Goal: Transaction & Acquisition: Purchase product/service

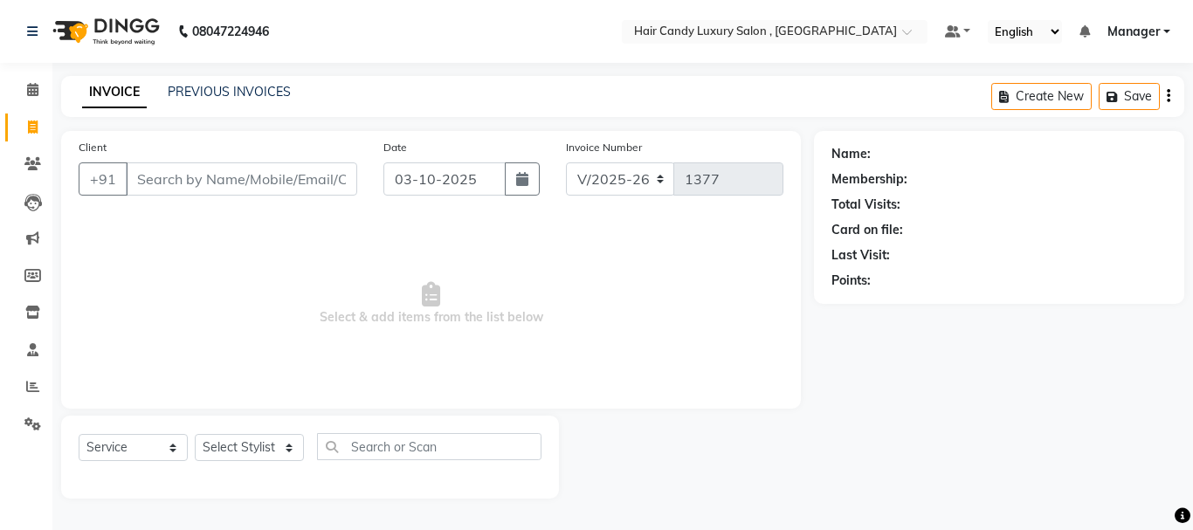
select select "8304"
select select "service"
click at [253, 174] on input "Client" at bounding box center [241, 178] width 231 height 33
click at [272, 441] on select "Select Stylist ADITI AJIT BILAL DANISH Manager Manager MEENAKSHI RINKI VALECHA …" at bounding box center [249, 447] width 109 height 27
select select "80575"
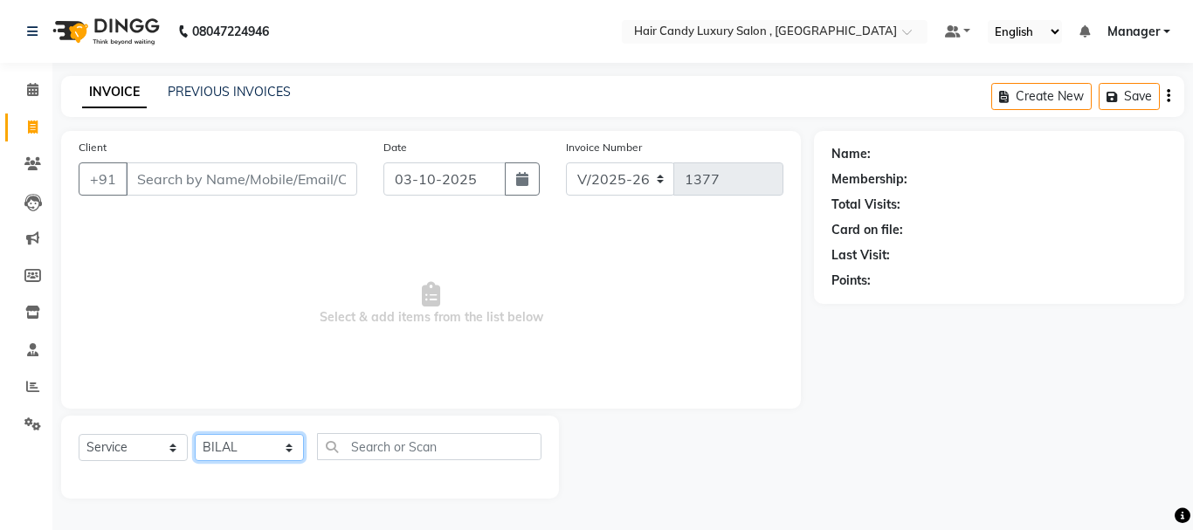
click at [195, 434] on select "Select Stylist ADITI AJIT BILAL DANISH Manager Manager MEENAKSHI RINKI VALECHA …" at bounding box center [249, 447] width 109 height 27
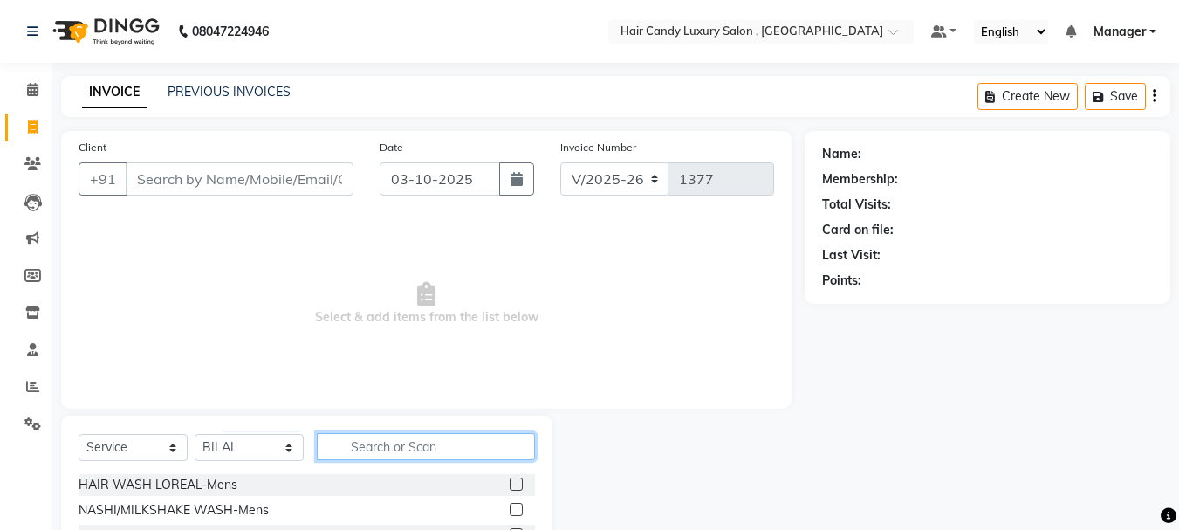
click at [383, 448] on input "text" at bounding box center [426, 446] width 218 height 27
type input "HAIRCU"
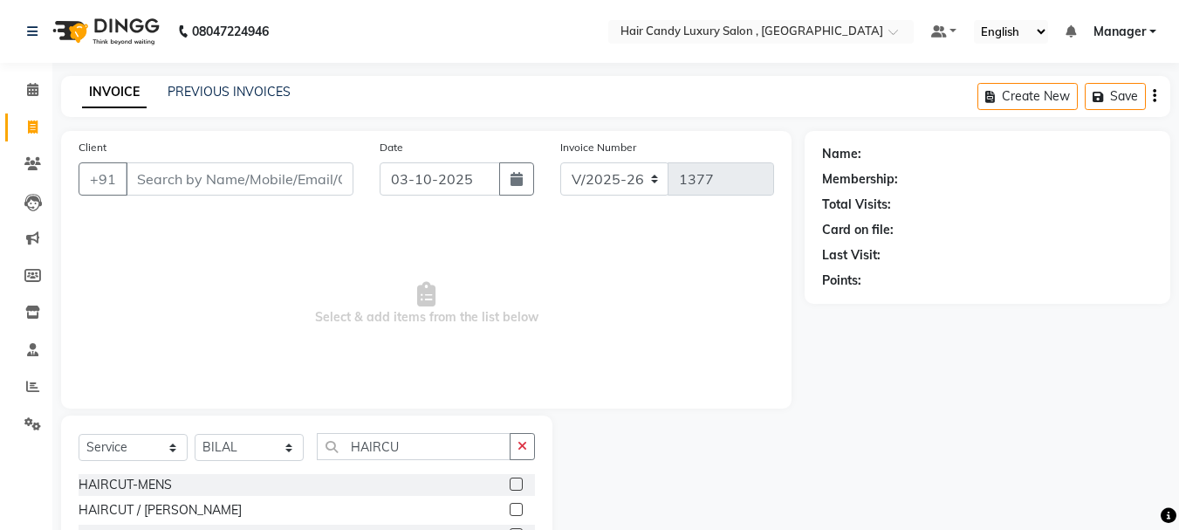
click at [517, 482] on label at bounding box center [516, 484] width 13 height 13
click at [517, 482] on input "checkbox" at bounding box center [515, 484] width 11 height 11
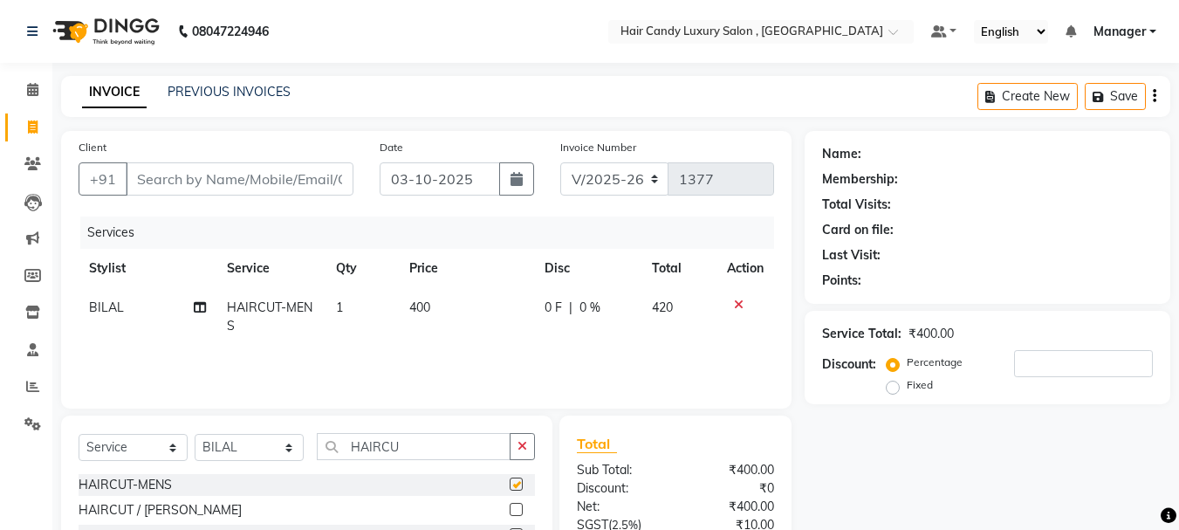
checkbox input "false"
click at [431, 300] on td "400" at bounding box center [466, 317] width 135 height 58
select select "80575"
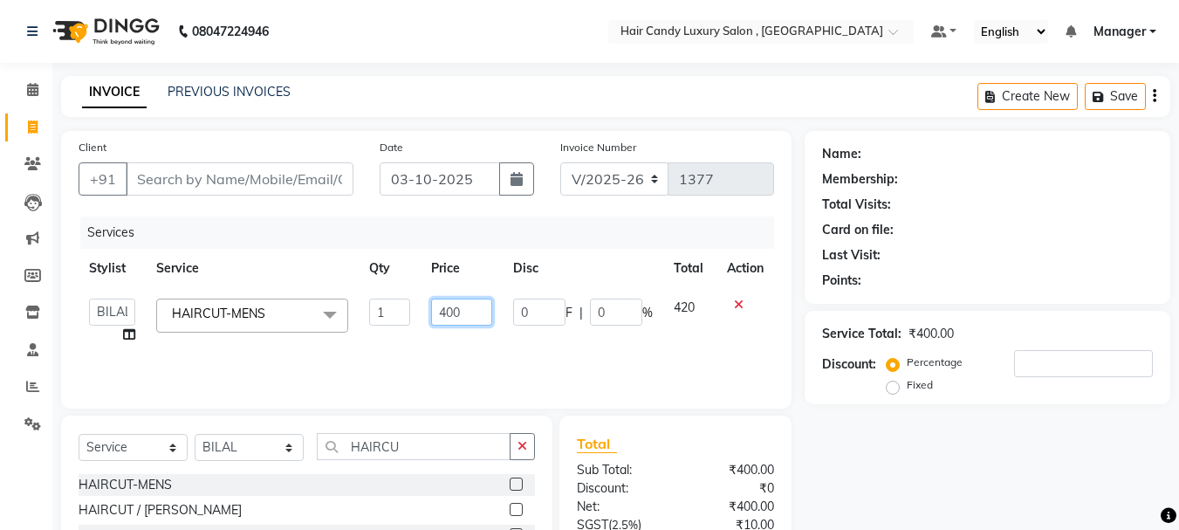
click at [473, 309] on input "400" at bounding box center [461, 312] width 60 height 27
type input "4"
type input "350"
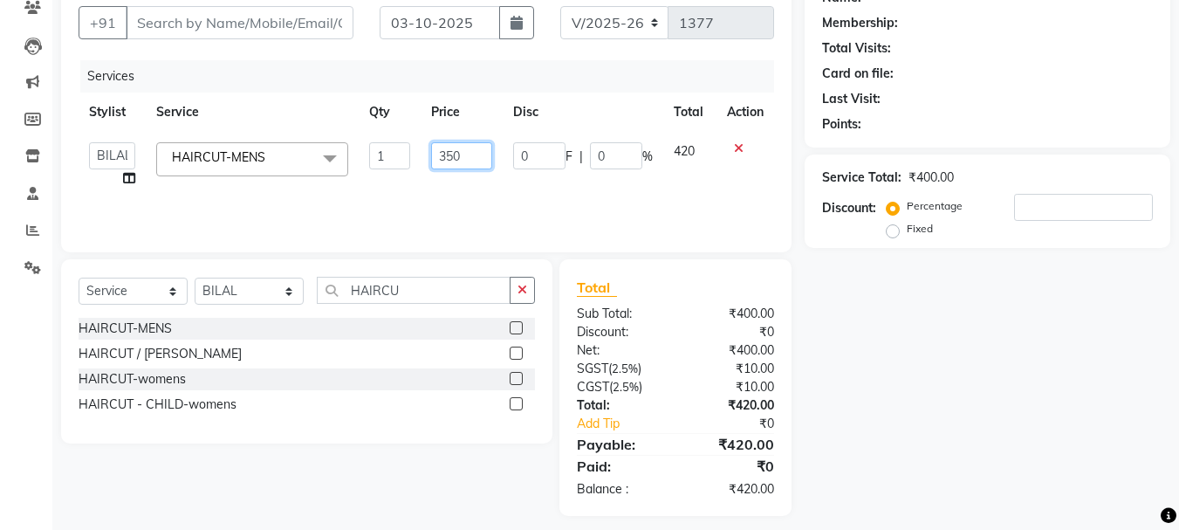
scroll to position [168, 0]
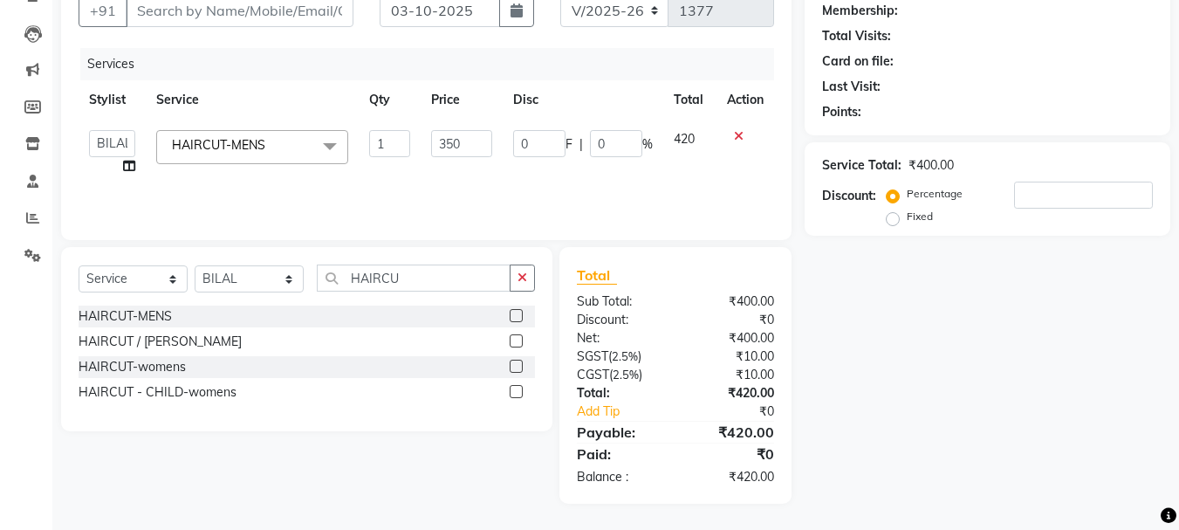
click at [508, 184] on div "Services Stylist Service Qty Price Disc Total Action ADITI AJIT BILAL DANISH Ma…" at bounding box center [427, 135] width 696 height 175
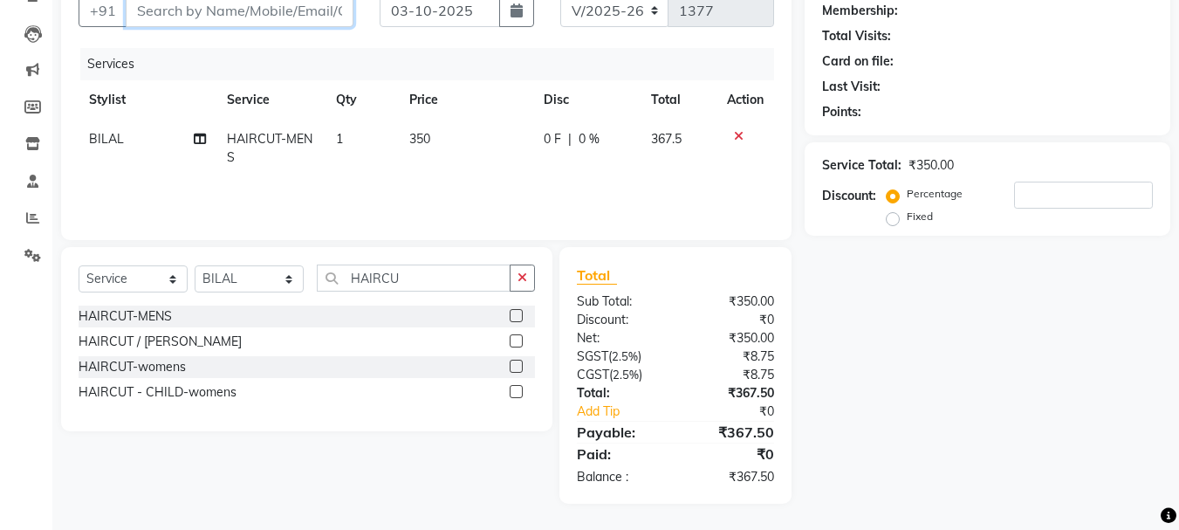
click at [272, 17] on input "Client" at bounding box center [240, 10] width 228 height 33
type input "9"
type input "0"
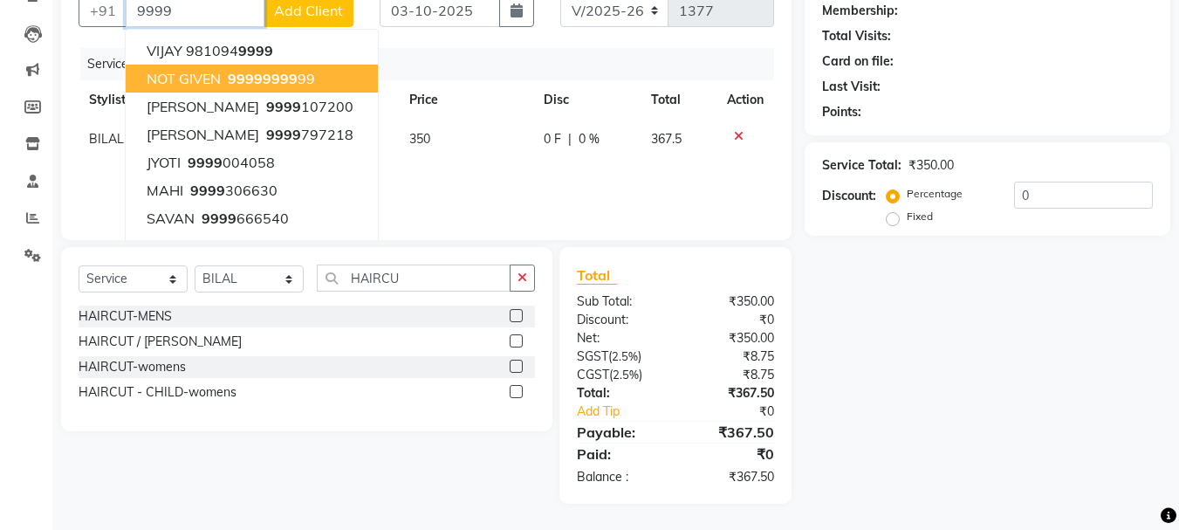
click at [274, 84] on span "9999" at bounding box center [280, 78] width 35 height 17
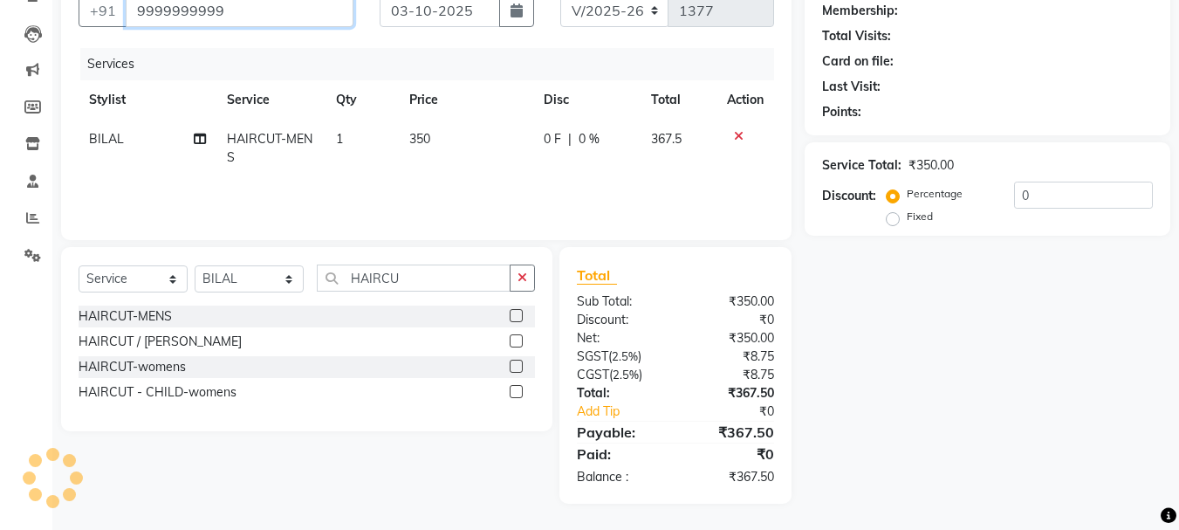
type input "9999999999"
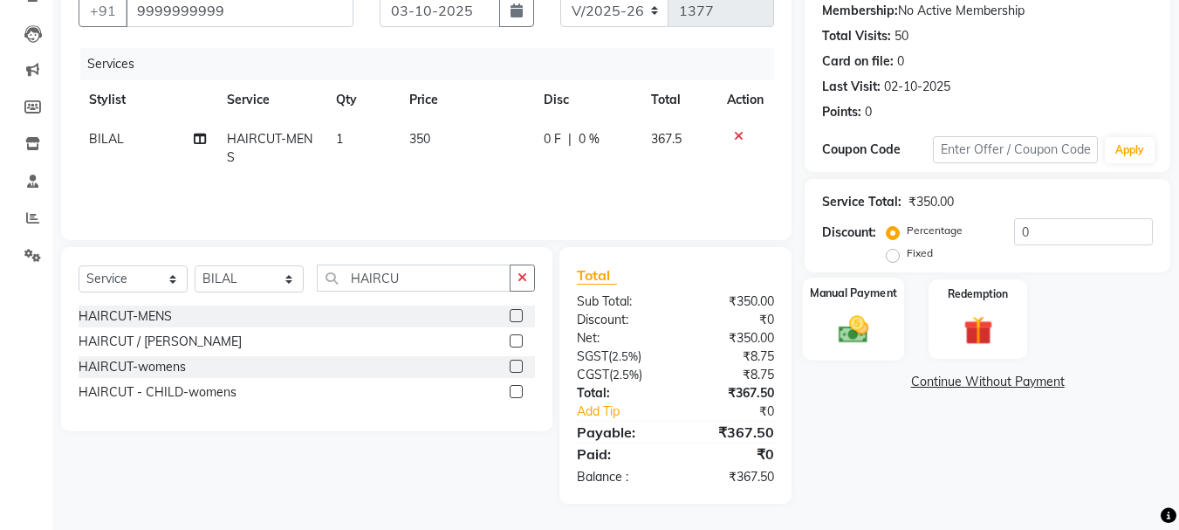
click at [847, 320] on img at bounding box center [853, 329] width 49 height 35
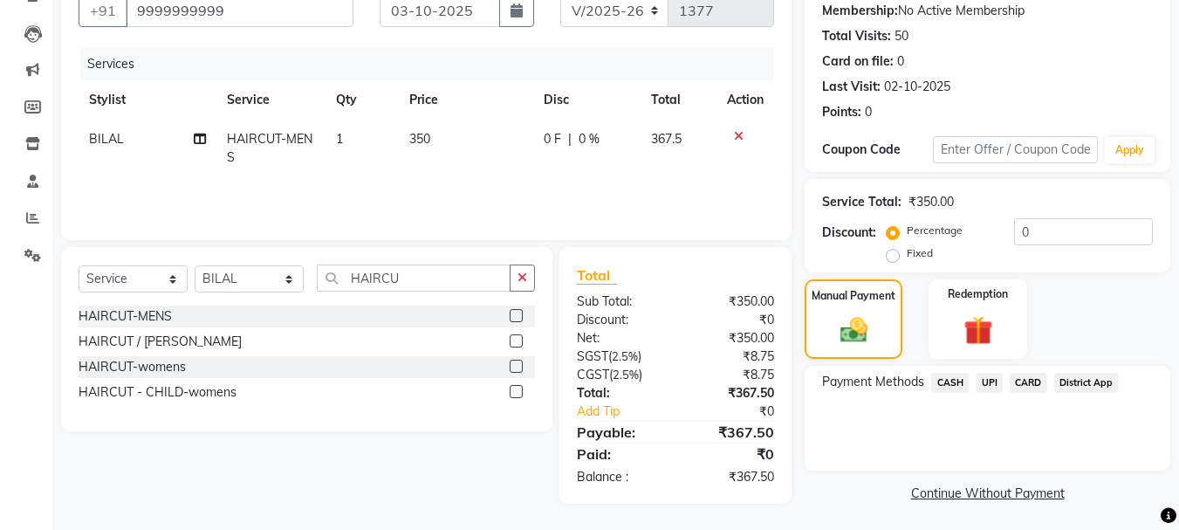
click at [991, 382] on span "UPI" at bounding box center [989, 383] width 27 height 20
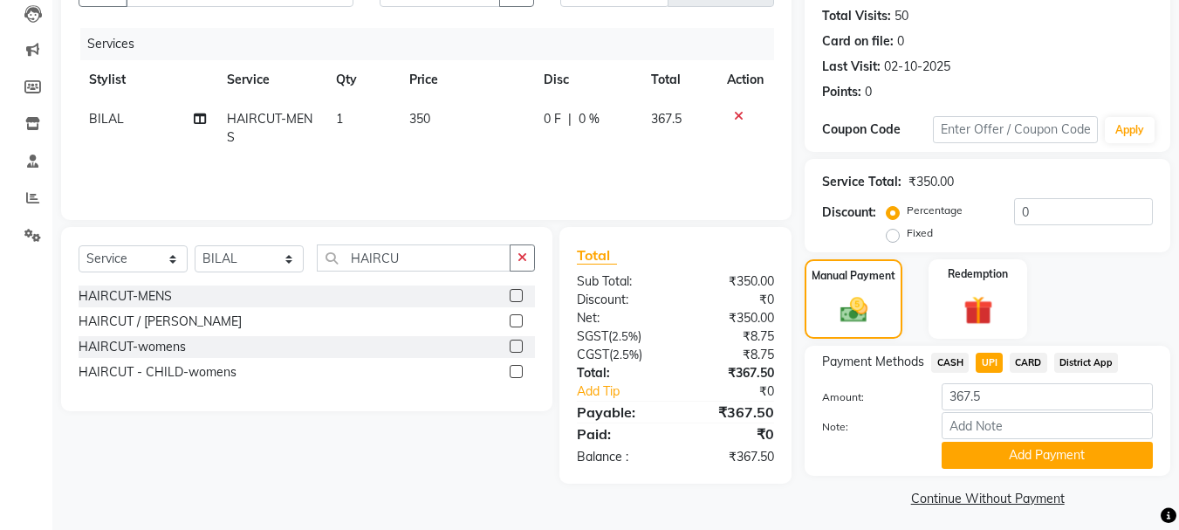
scroll to position [196, 0]
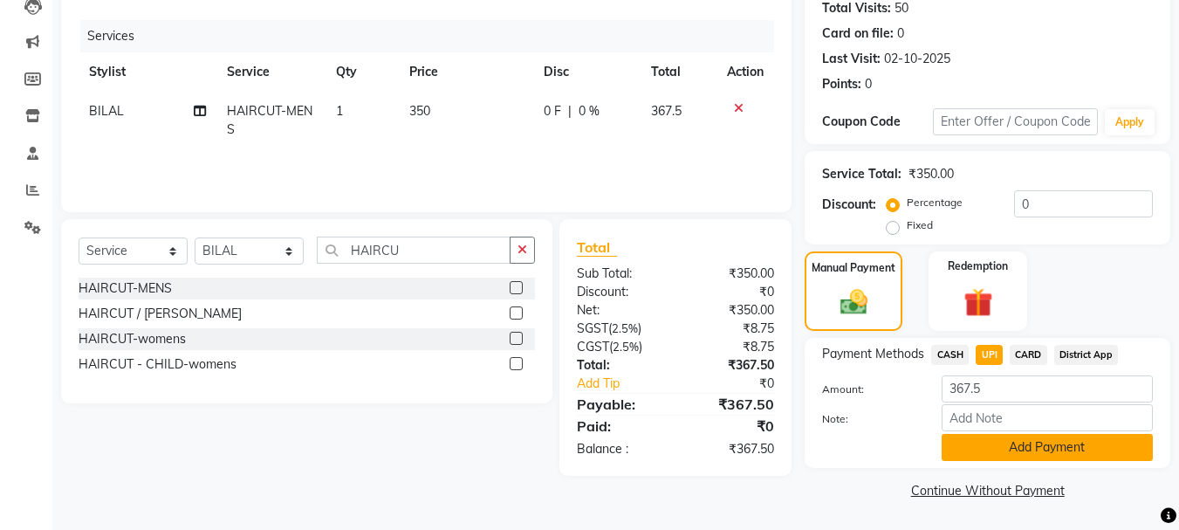
click at [1029, 445] on button "Add Payment" at bounding box center [1047, 447] width 211 height 27
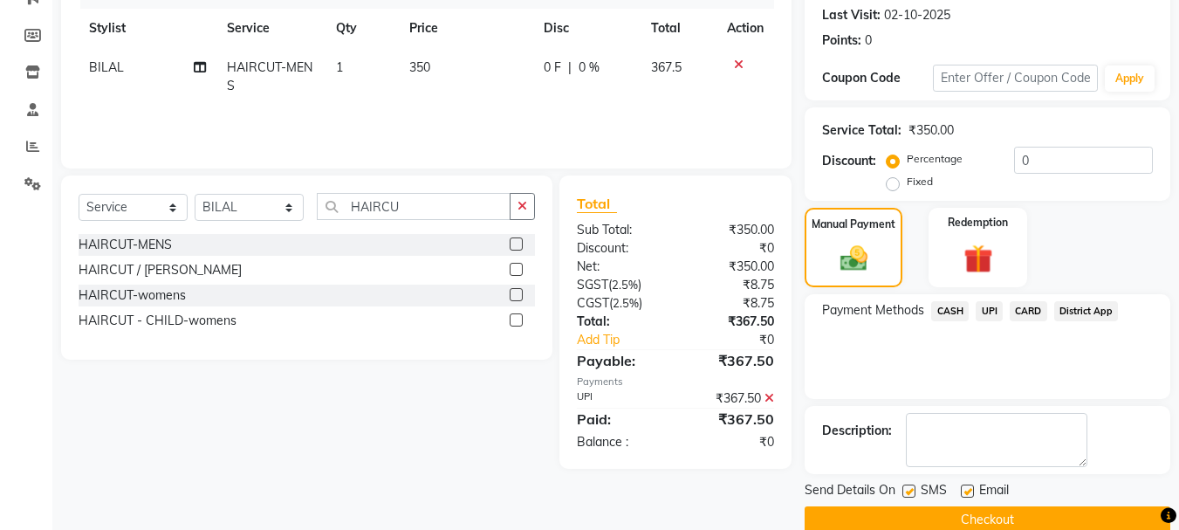
scroll to position [270, 0]
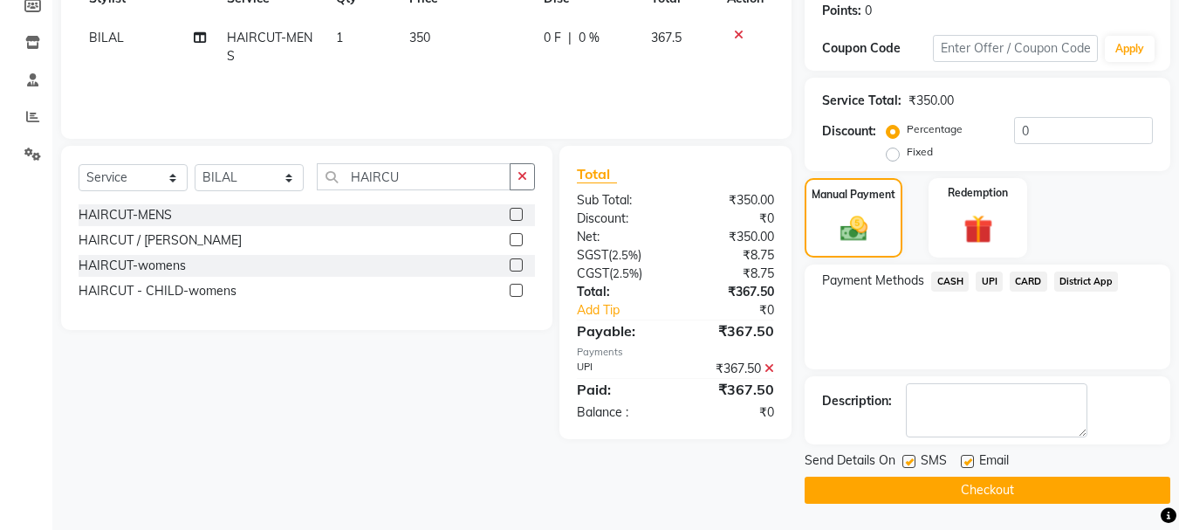
click at [961, 490] on button "Checkout" at bounding box center [988, 490] width 366 height 27
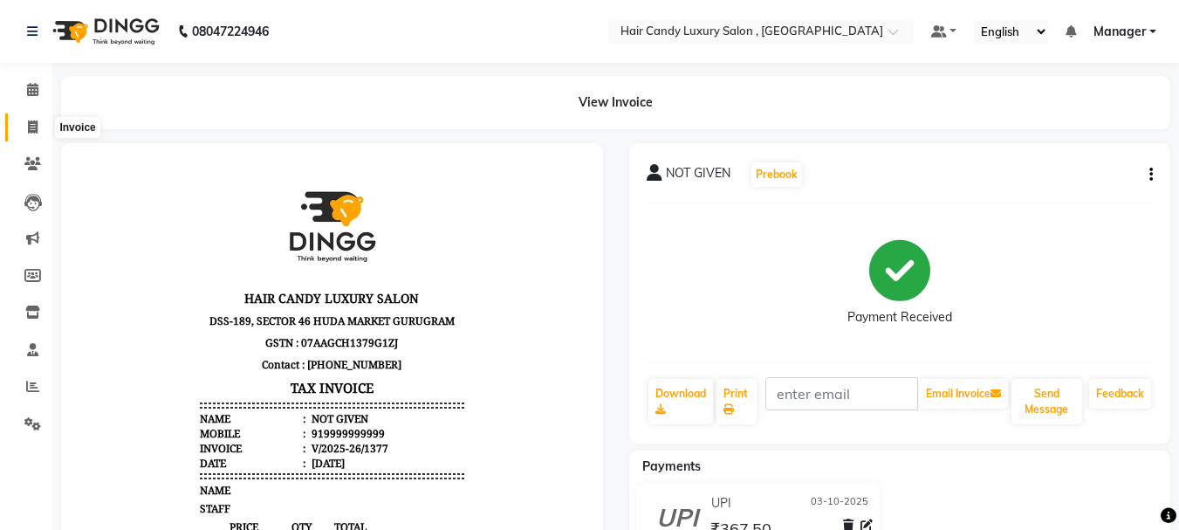
click at [30, 125] on icon at bounding box center [33, 126] width 10 height 13
select select "service"
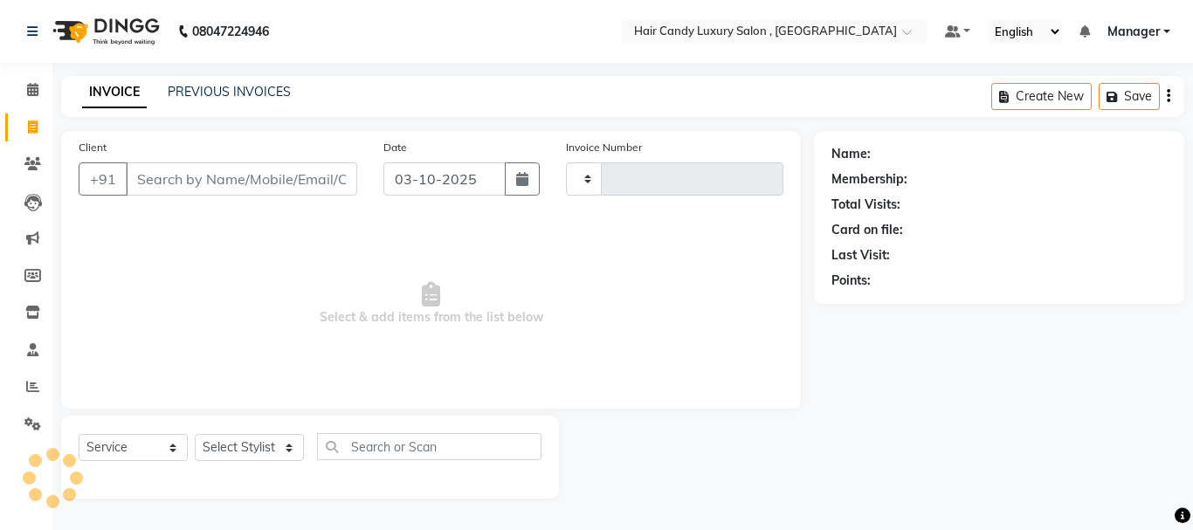
type input "1378"
select select "8304"
click at [217, 90] on link "PREVIOUS INVOICES" at bounding box center [229, 92] width 123 height 16
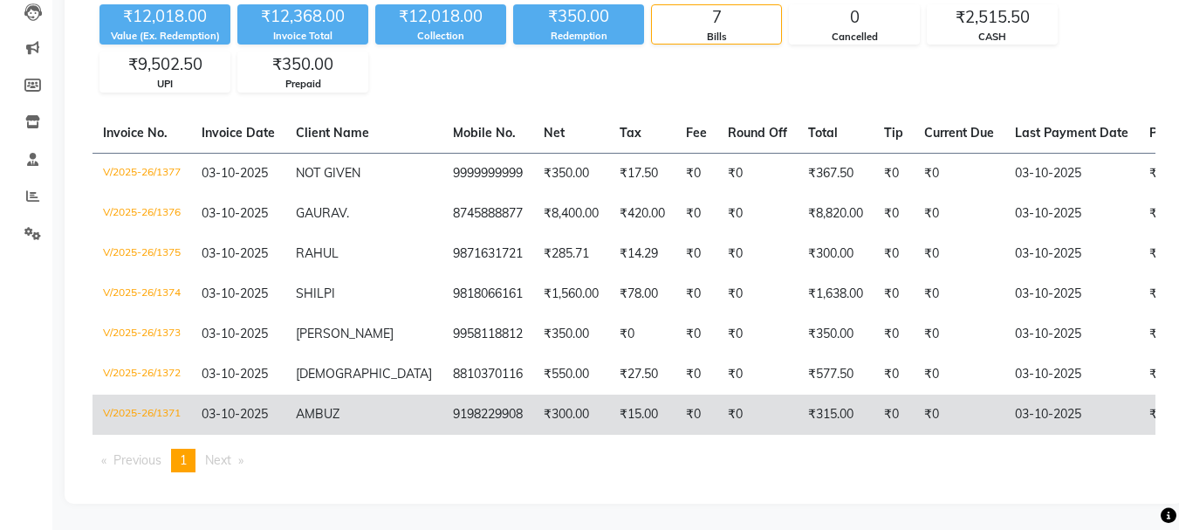
click at [356, 488] on div "Today Yesterday Custom Range ₹12,018.00 Value (Ex. Redemption) ₹12,368.00 Invoi…" at bounding box center [624, 221] width 1119 height 565
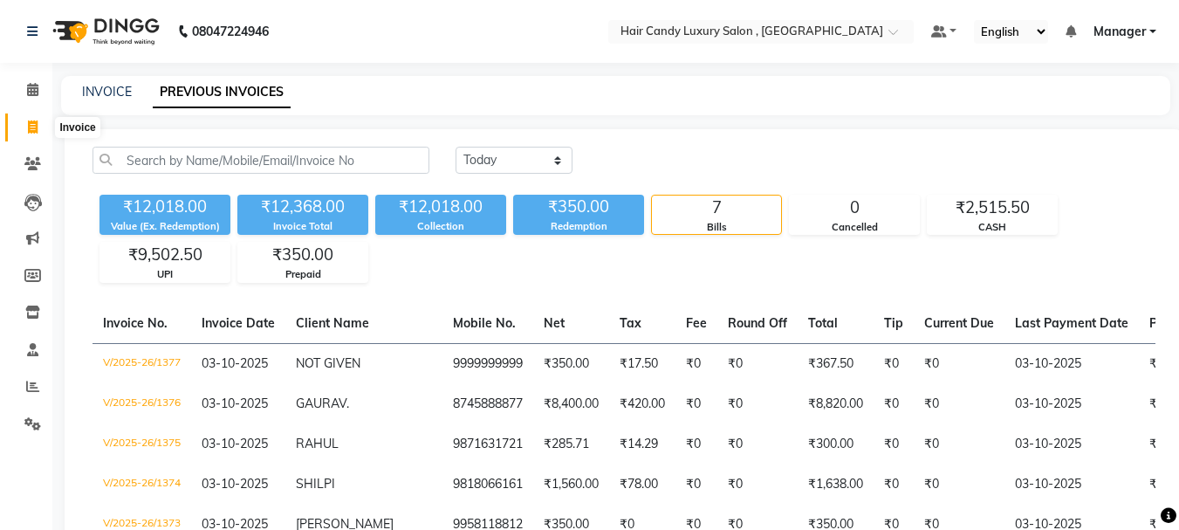
click at [36, 129] on icon at bounding box center [33, 126] width 10 height 13
select select "service"
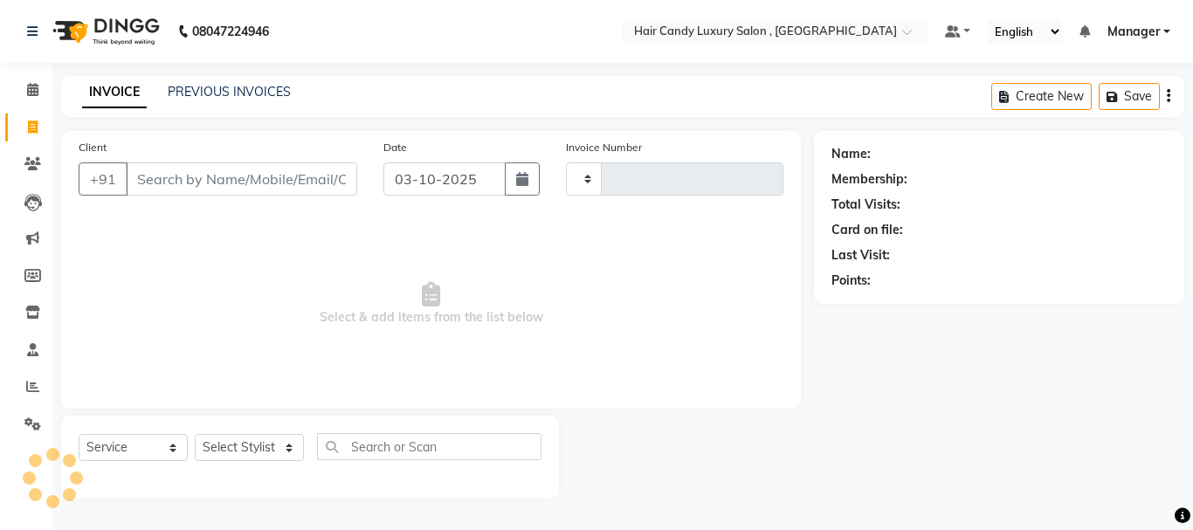
type input "1378"
select select "8304"
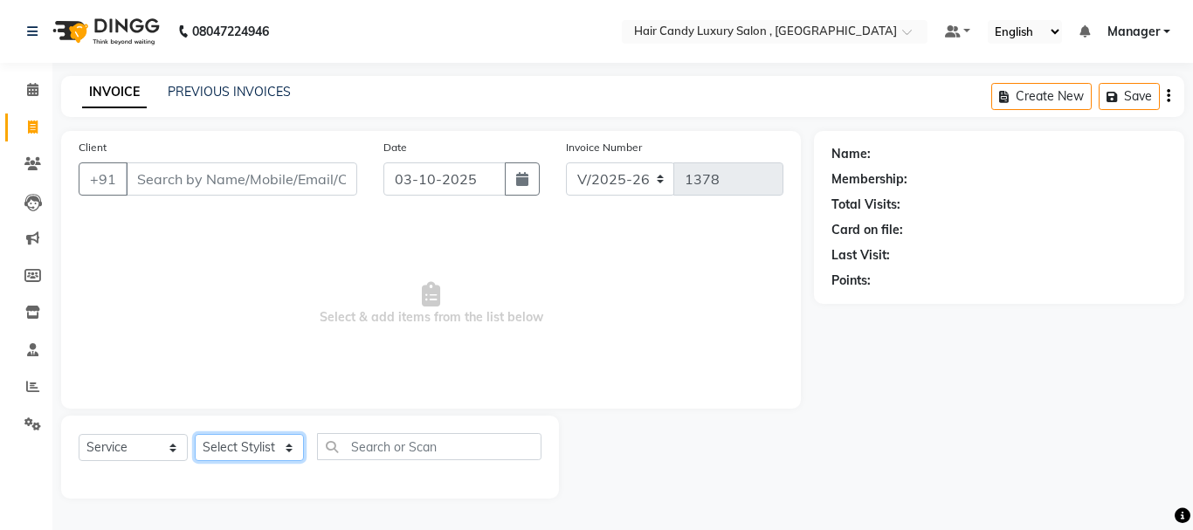
click at [278, 451] on select "Select Stylist ADITI AJIT BILAL DANISH Manager Manager MEENAKSHI RINKI VALECHA …" at bounding box center [249, 447] width 109 height 27
select select "80578"
click at [195, 434] on select "Select Stylist ADITI AJIT BILAL DANISH Manager Manager MEENAKSHI RINKI VALECHA …" at bounding box center [249, 447] width 109 height 27
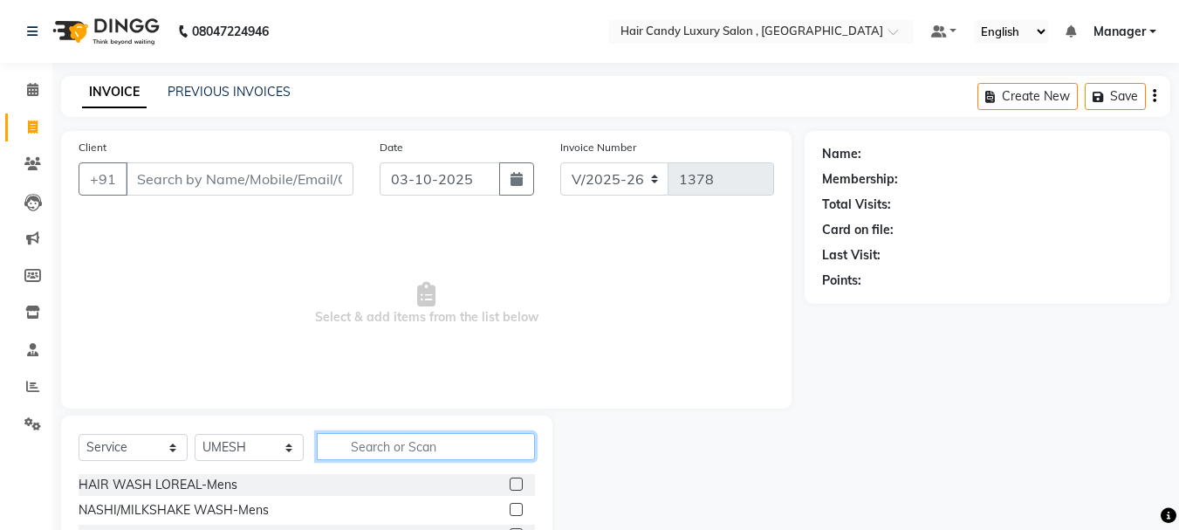
click at [361, 448] on input "text" at bounding box center [426, 446] width 218 height 27
type input "HAIRCUT"
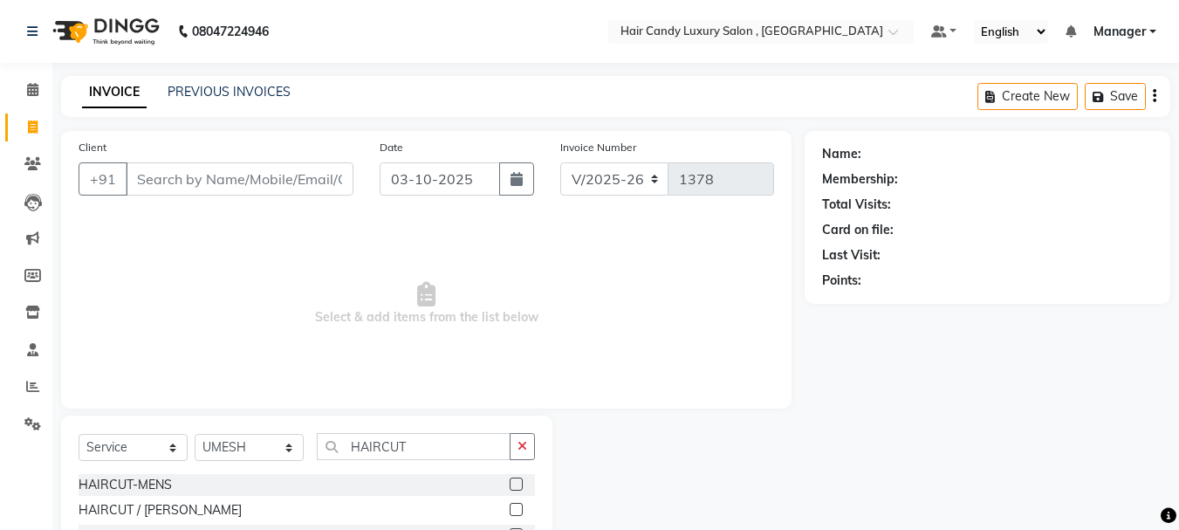
click at [517, 488] on label at bounding box center [516, 484] width 13 height 13
click at [517, 488] on input "checkbox" at bounding box center [515, 484] width 11 height 11
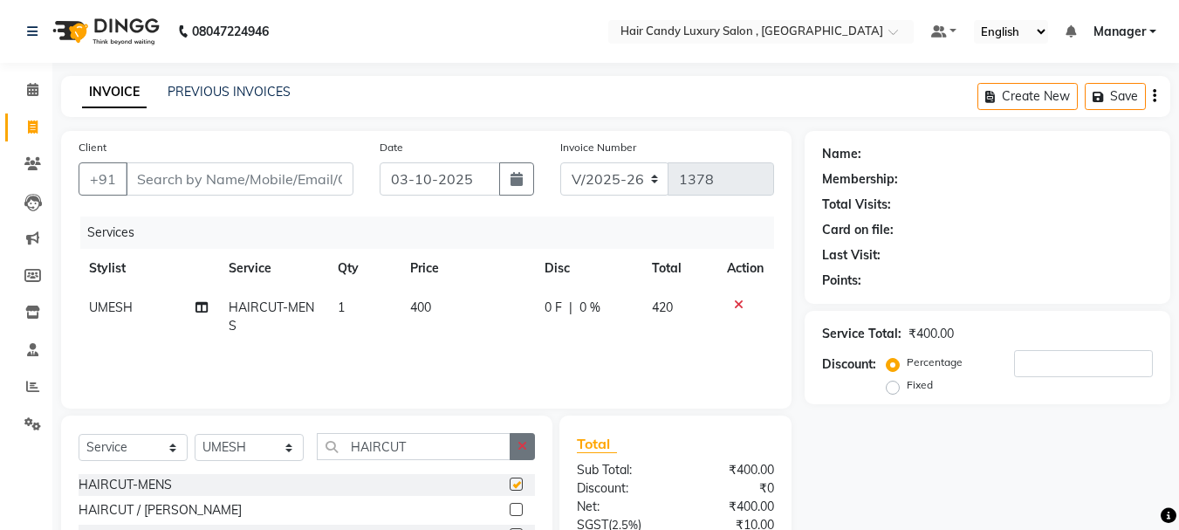
checkbox input "false"
click at [523, 451] on icon "button" at bounding box center [523, 446] width 10 height 12
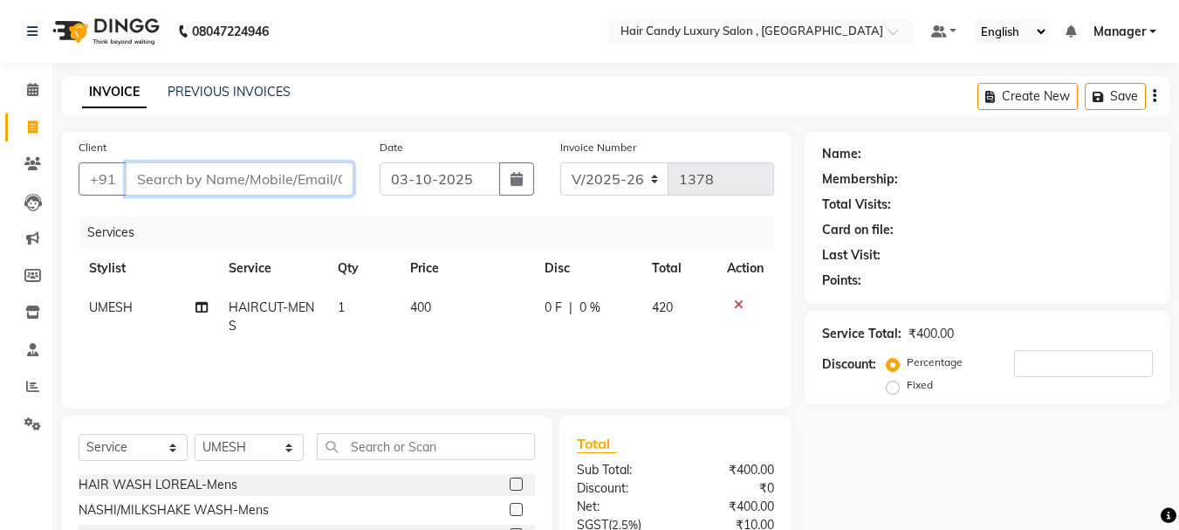
click at [285, 174] on input "Client" at bounding box center [240, 178] width 228 height 33
type input "9"
type input "0"
click at [241, 172] on input "9810019434" at bounding box center [195, 178] width 139 height 33
type input "9810019434"
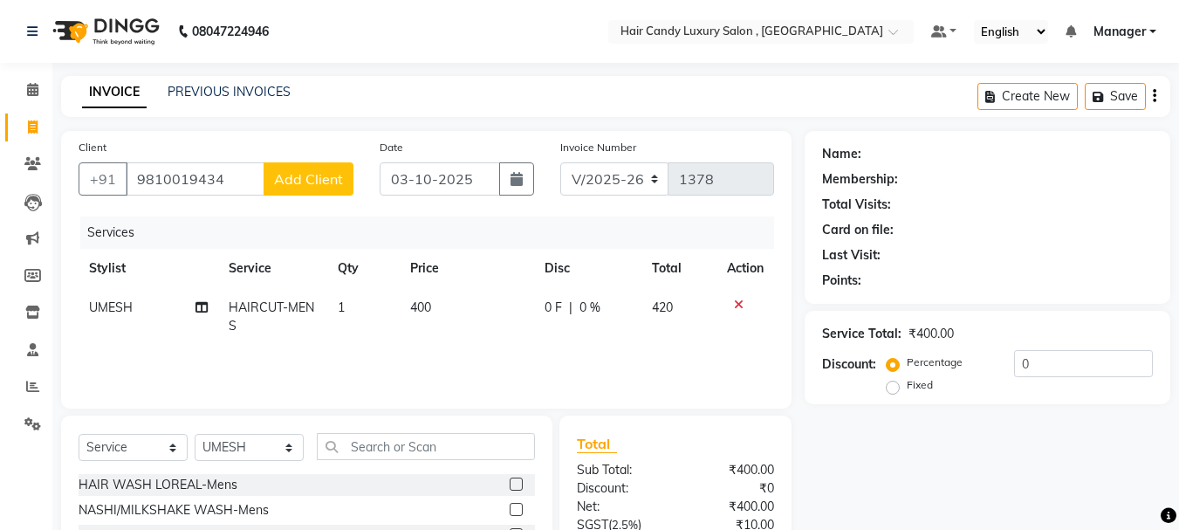
click at [276, 183] on span "Add Client" at bounding box center [308, 178] width 69 height 17
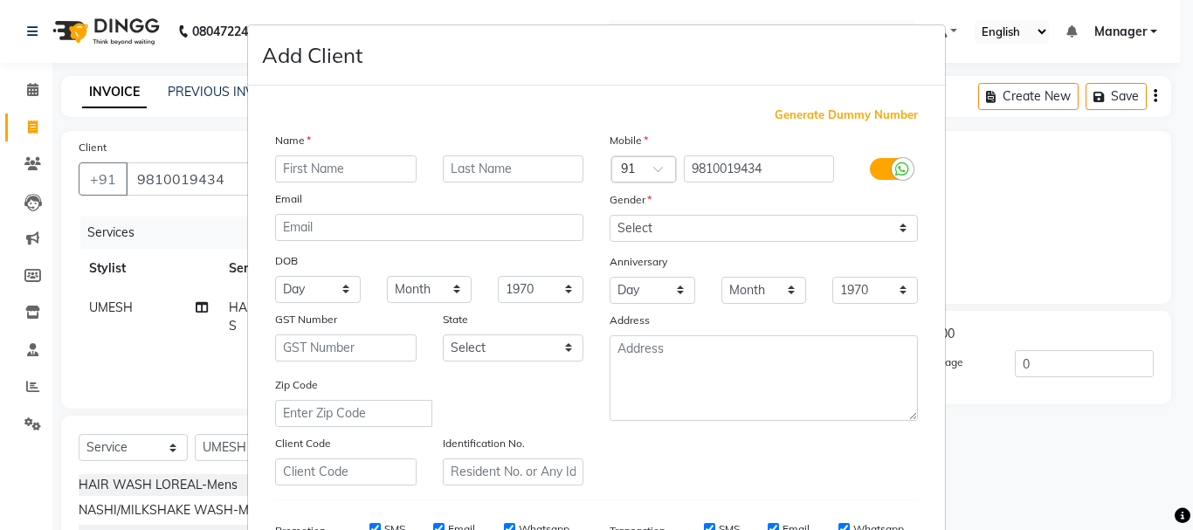
click at [362, 169] on input "text" at bounding box center [345, 168] width 141 height 27
type input "RAKHI"
click at [485, 169] on input "text" at bounding box center [513, 168] width 141 height 27
type input "JAIN"
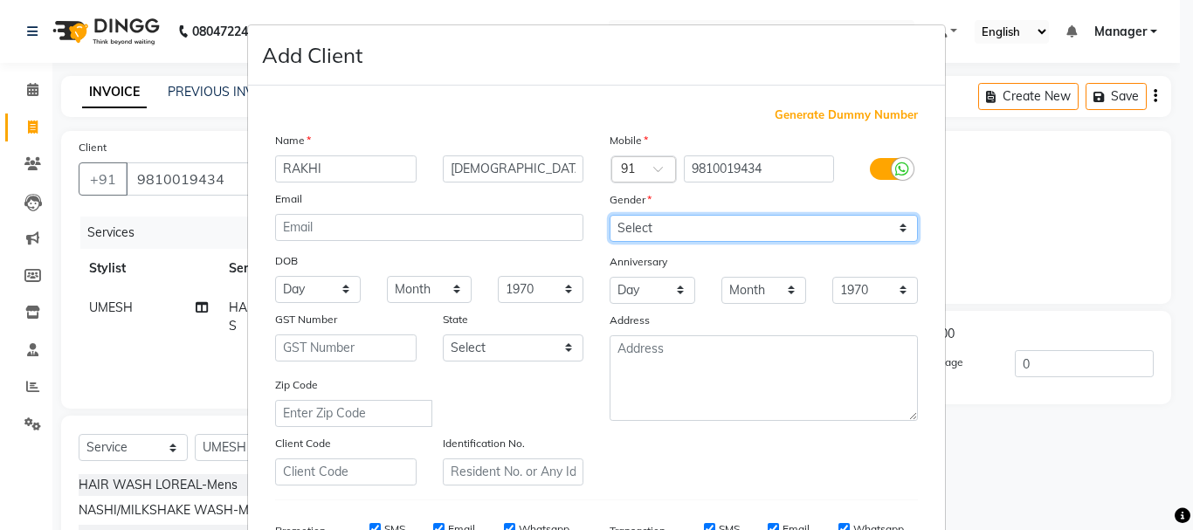
click at [783, 241] on select "Select Male Female Other Prefer Not To Say" at bounding box center [763, 228] width 308 height 27
select select "female"
click at [609, 215] on select "Select Male Female Other Prefer Not To Say" at bounding box center [763, 228] width 308 height 27
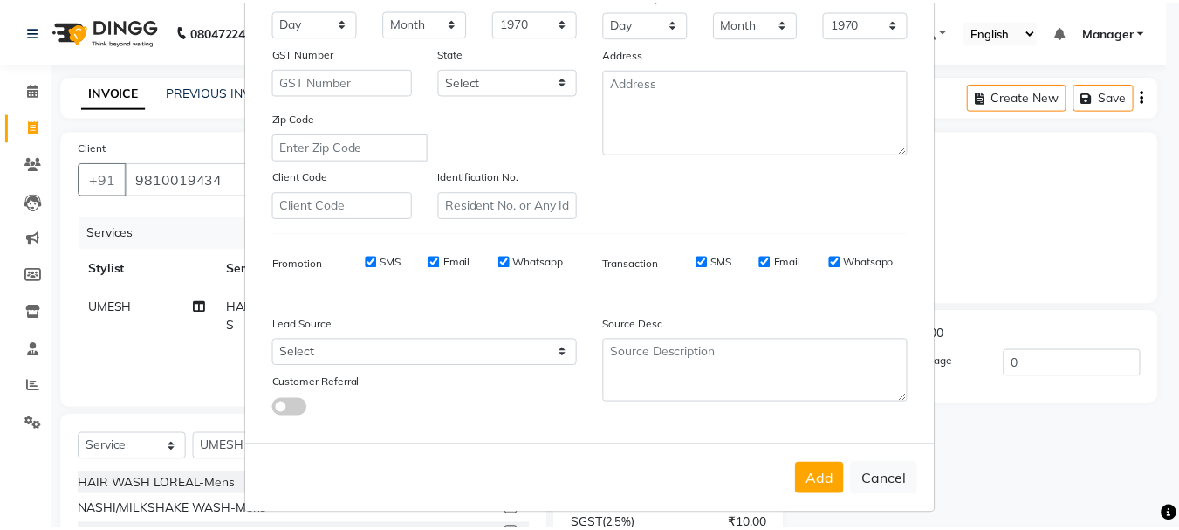
scroll to position [276, 0]
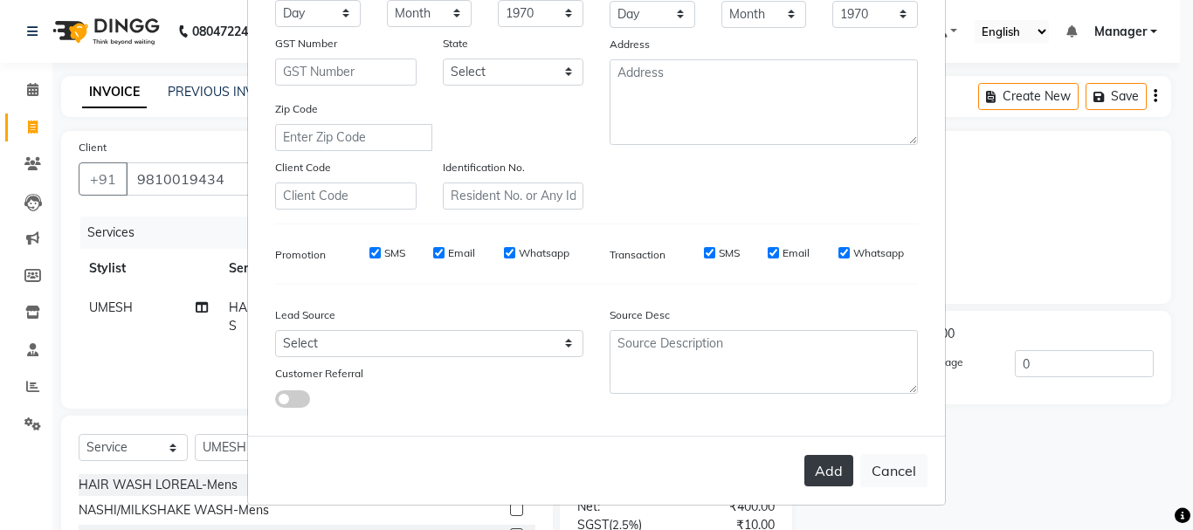
click at [824, 465] on button "Add" at bounding box center [828, 470] width 49 height 31
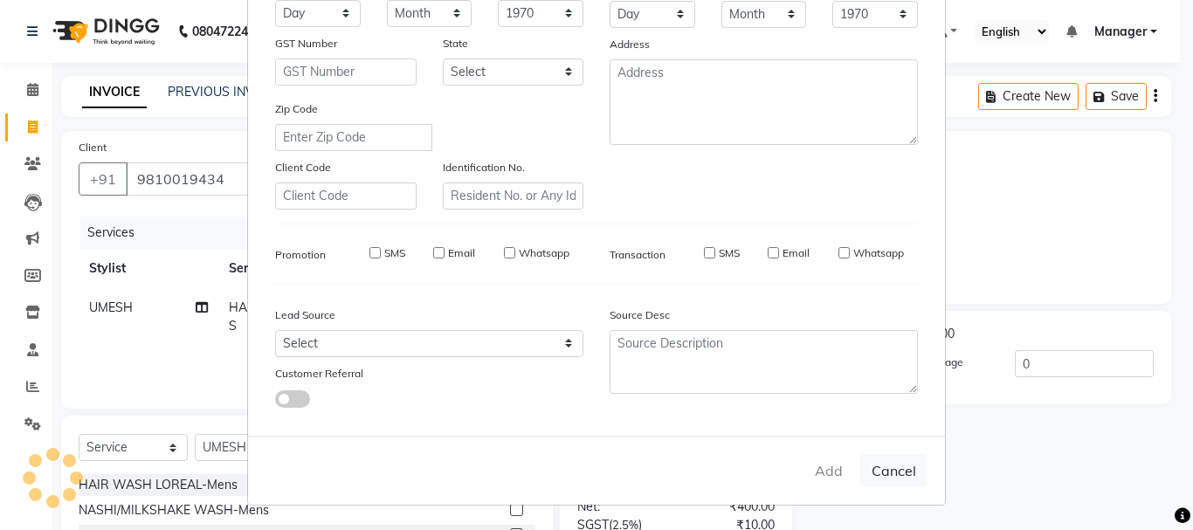
select select
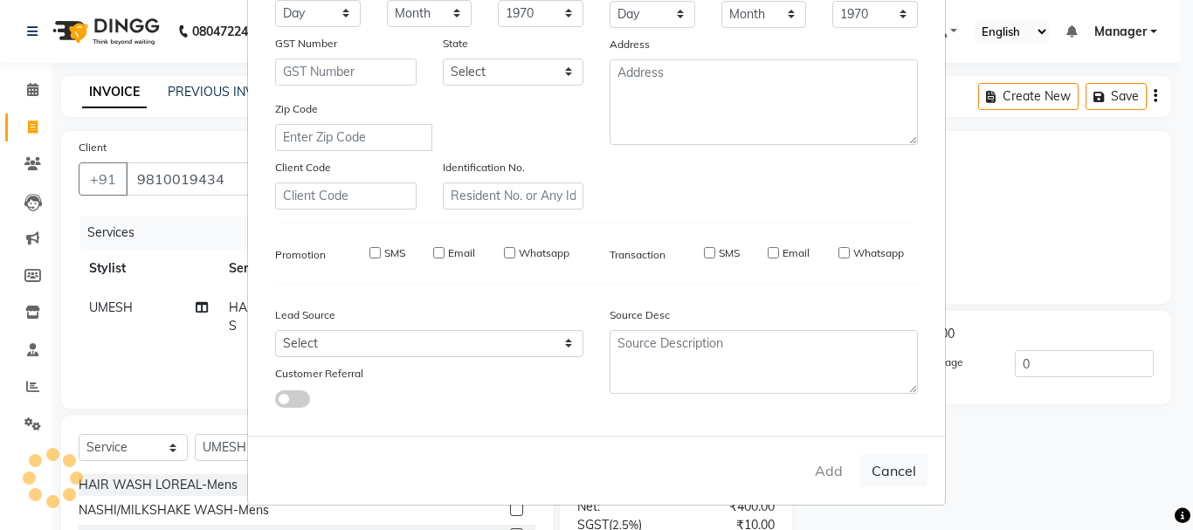
select select
checkbox input "false"
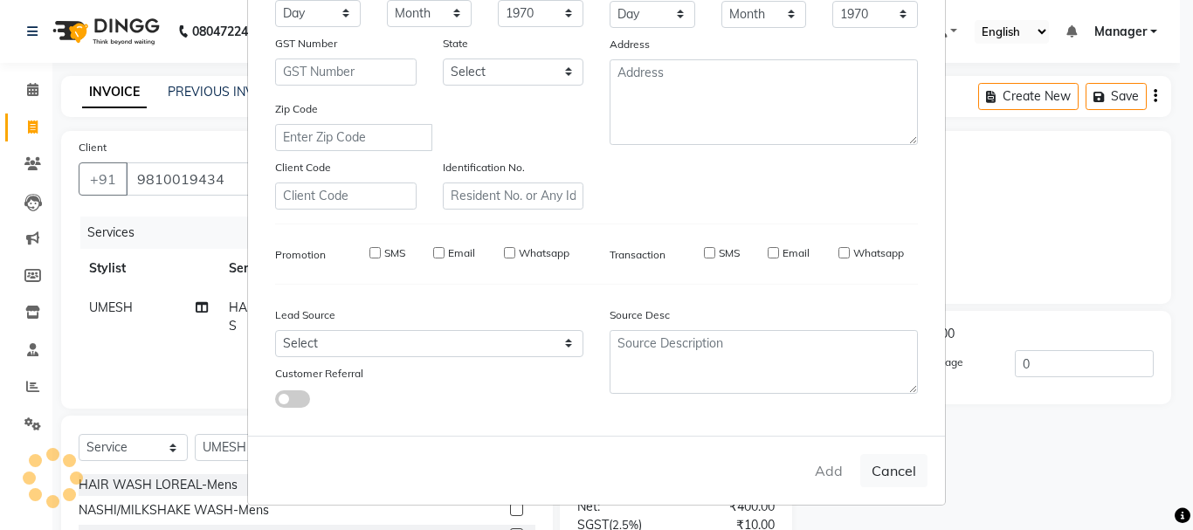
checkbox input "false"
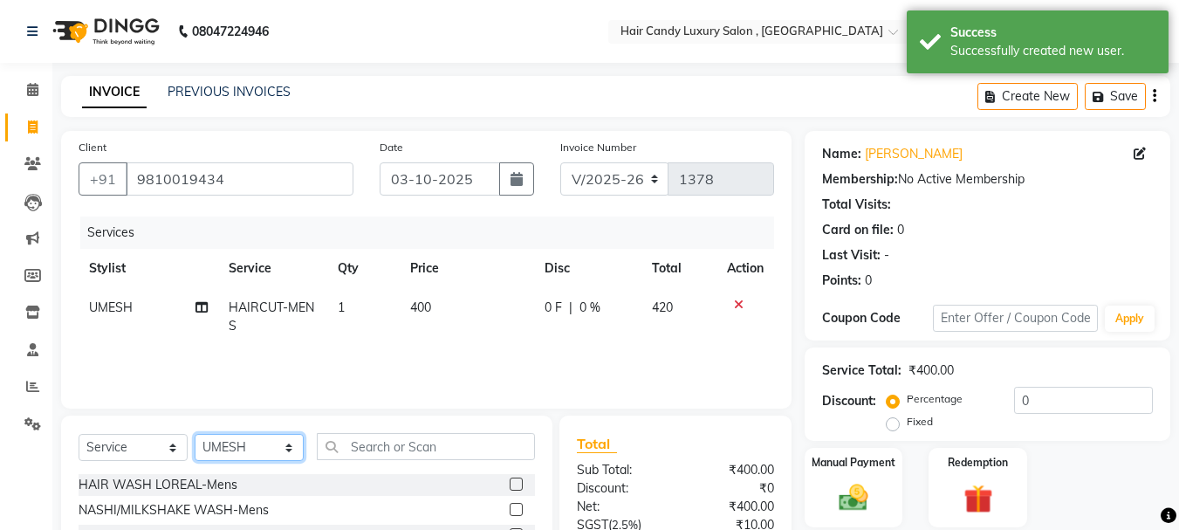
click at [258, 445] on select "Select Stylist ADITI [PERSON_NAME] [DEMOGRAPHIC_DATA] Manager Manager MEENAKSHI…" at bounding box center [249, 447] width 109 height 27
select select "91517"
click at [195, 434] on select "Select Stylist ADITI [PERSON_NAME] [DEMOGRAPHIC_DATA] Manager Manager MEENAKSHI…" at bounding box center [249, 447] width 109 height 27
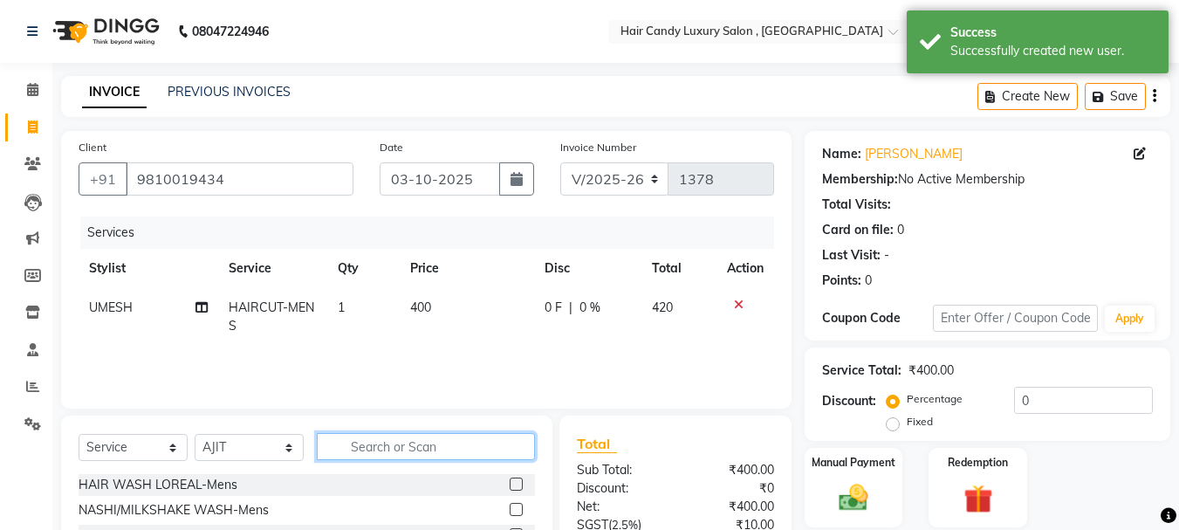
click at [381, 446] on input "text" at bounding box center [426, 446] width 218 height 27
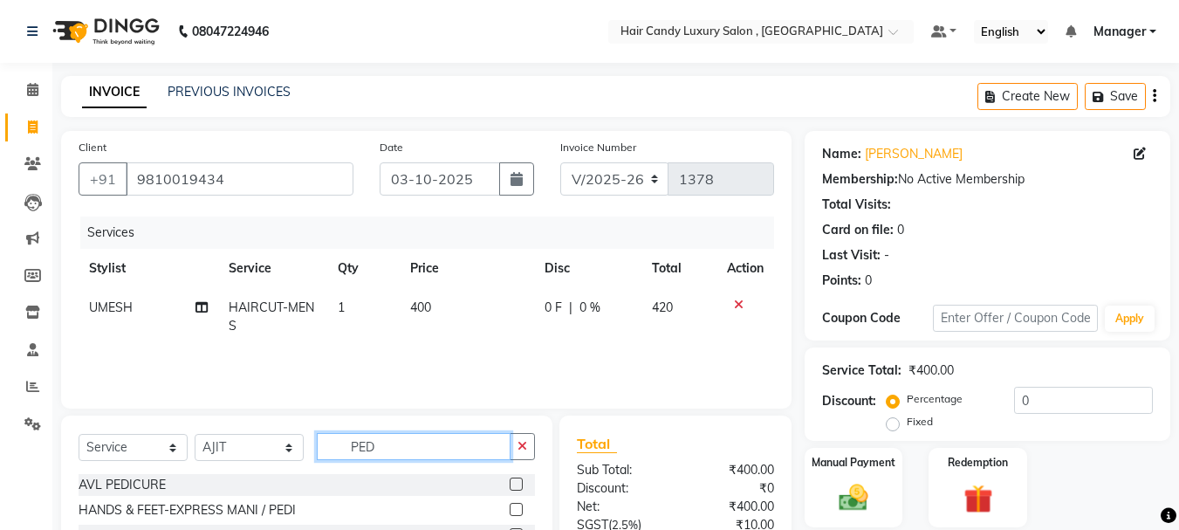
type input "PED"
click at [519, 481] on label at bounding box center [516, 484] width 13 height 13
click at [519, 481] on input "checkbox" at bounding box center [515, 484] width 11 height 11
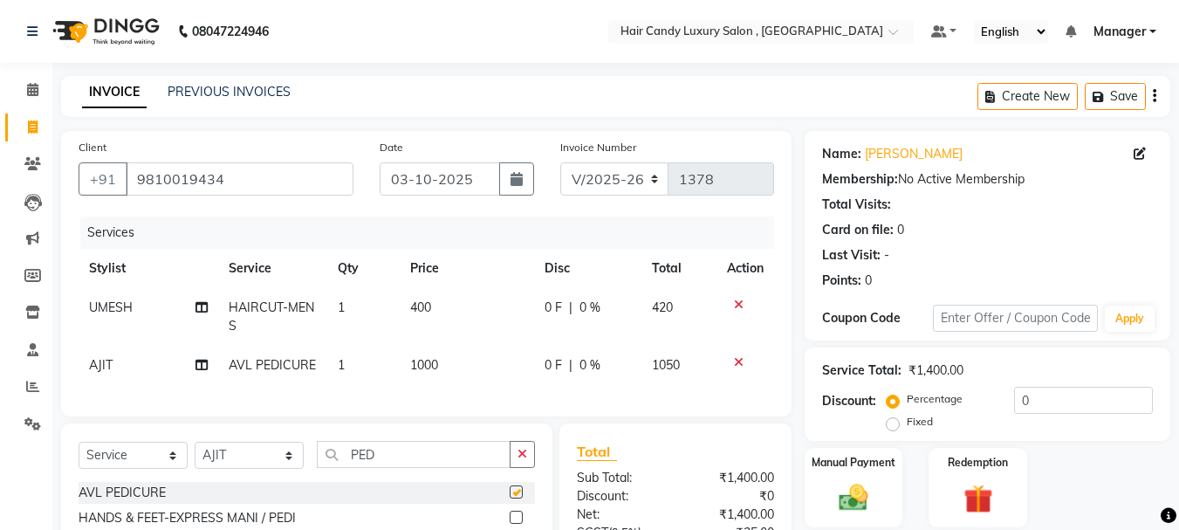
checkbox input "false"
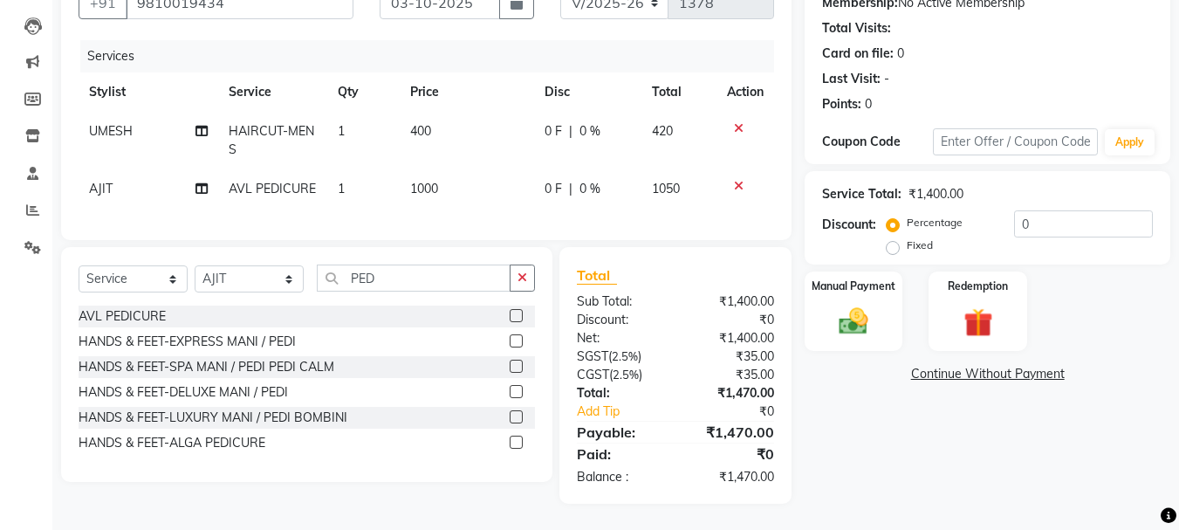
scroll to position [189, 0]
click at [849, 304] on img at bounding box center [853, 321] width 49 height 35
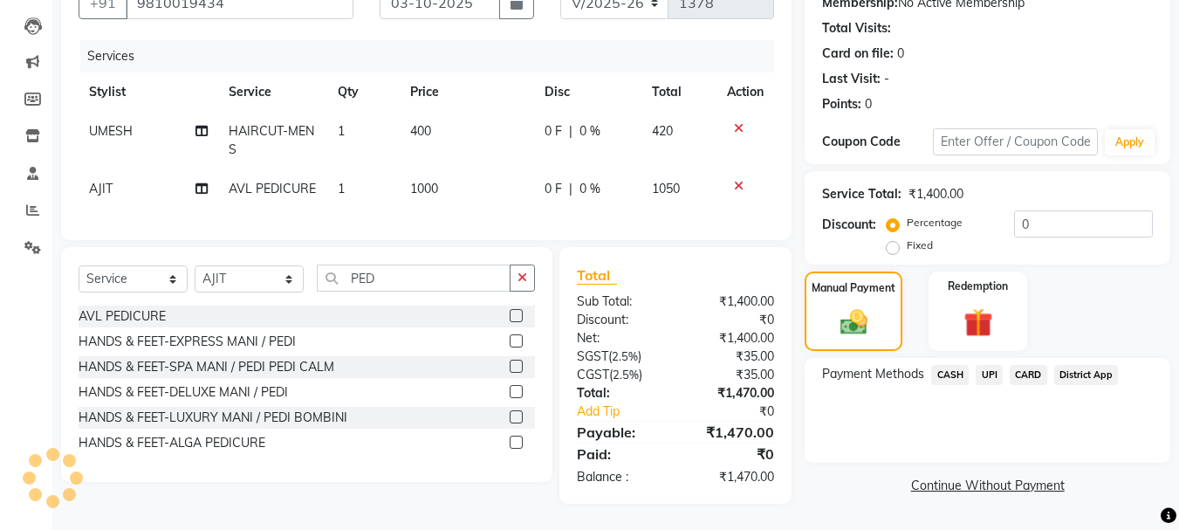
click at [985, 365] on span "UPI" at bounding box center [989, 375] width 27 height 20
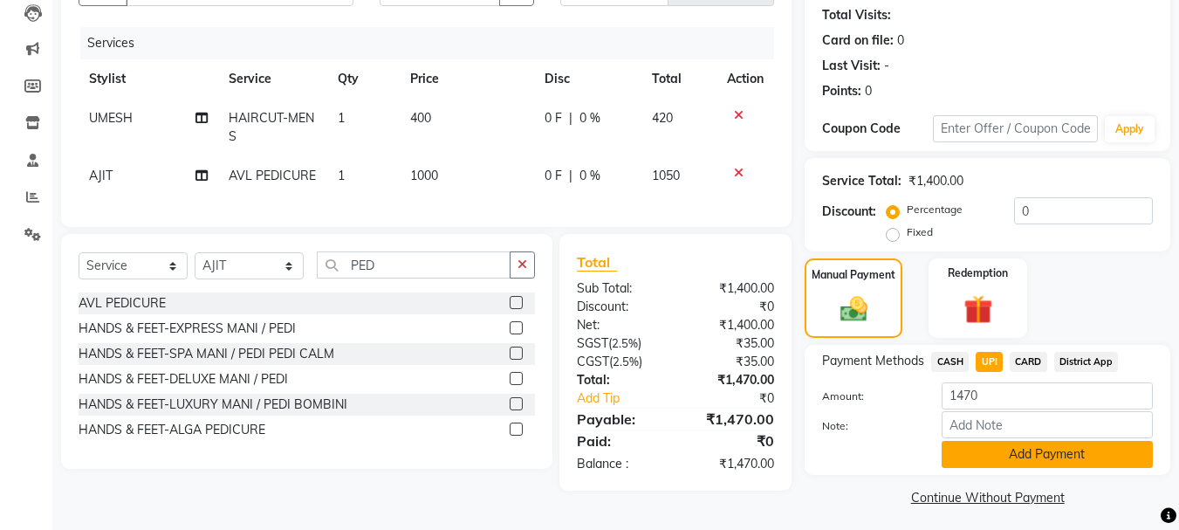
click at [1011, 462] on button "Add Payment" at bounding box center [1047, 454] width 211 height 27
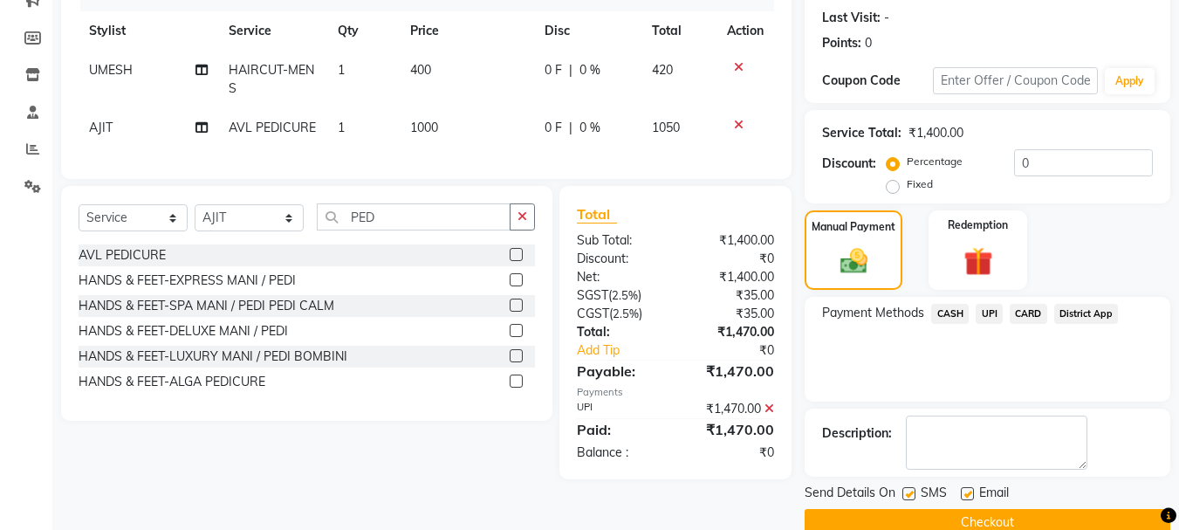
scroll to position [270, 0]
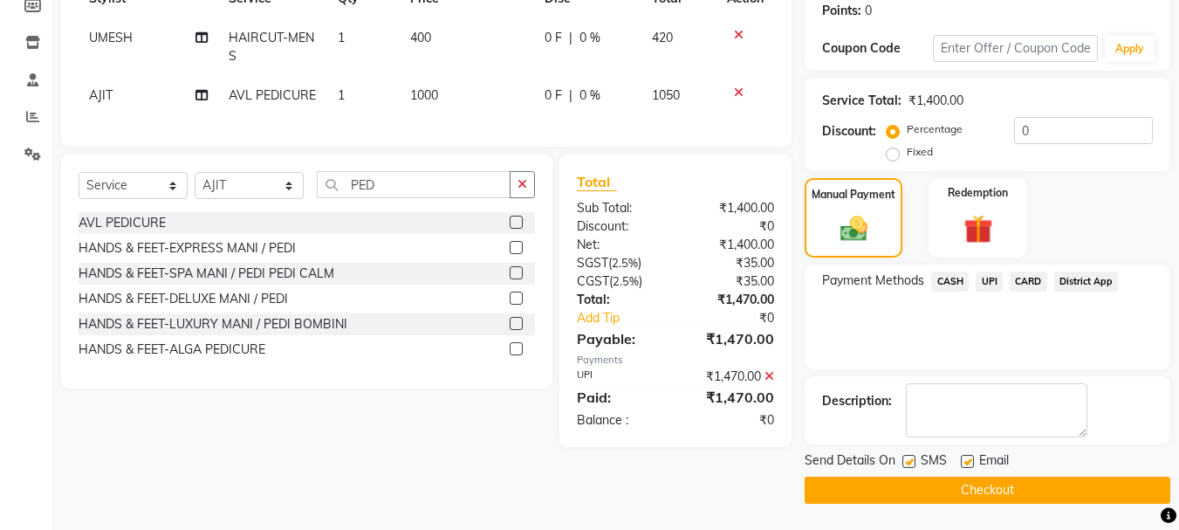
click at [983, 483] on button "Checkout" at bounding box center [988, 490] width 366 height 27
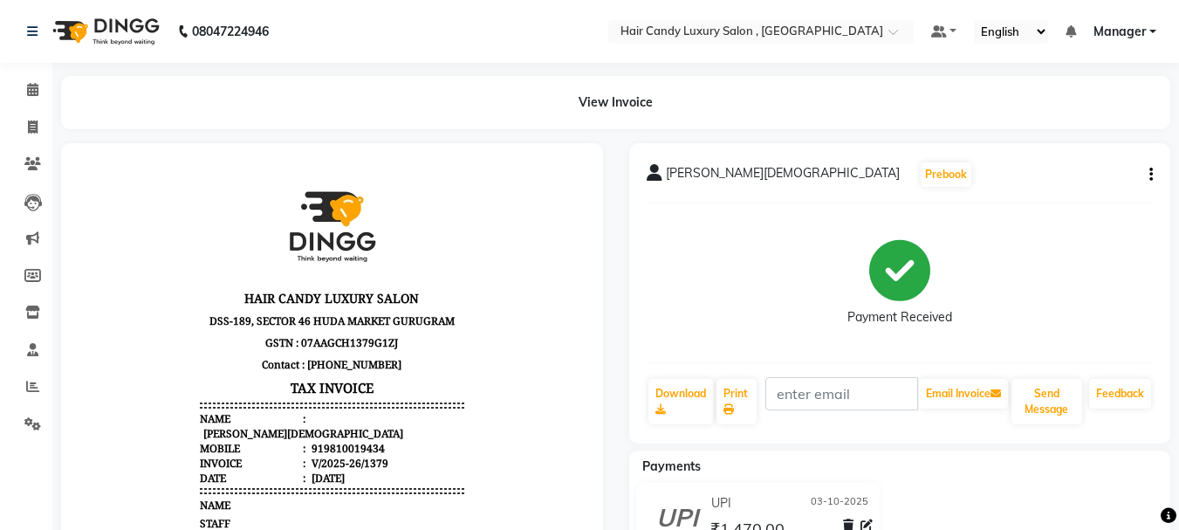
click at [1148, 182] on button "button" at bounding box center [1148, 175] width 10 height 18
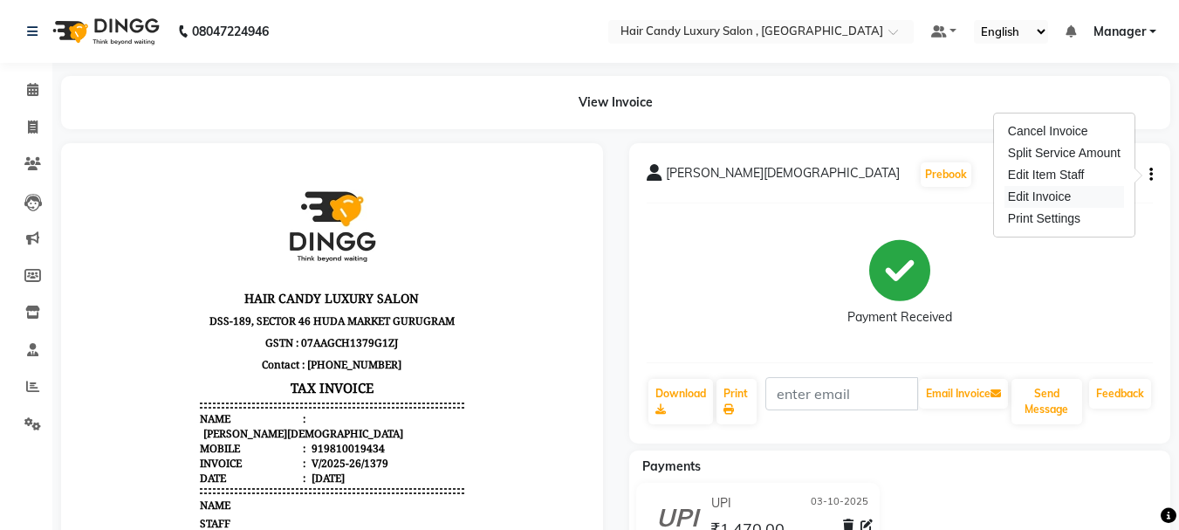
click at [1076, 203] on div "Edit Invoice" at bounding box center [1065, 197] width 120 height 22
select select "service"
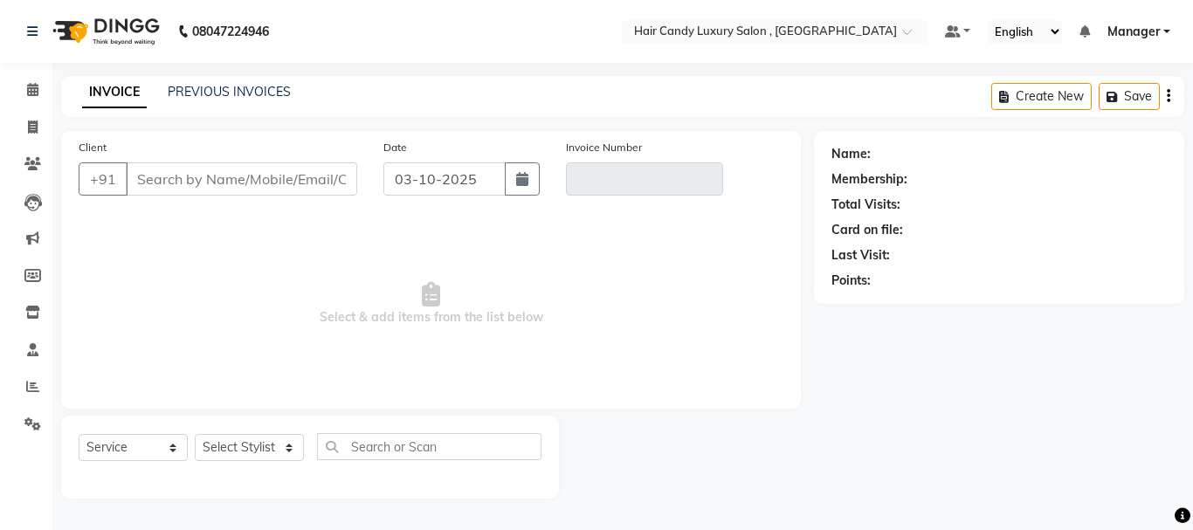
type input "9810019434"
type input "V/2025-26/1379"
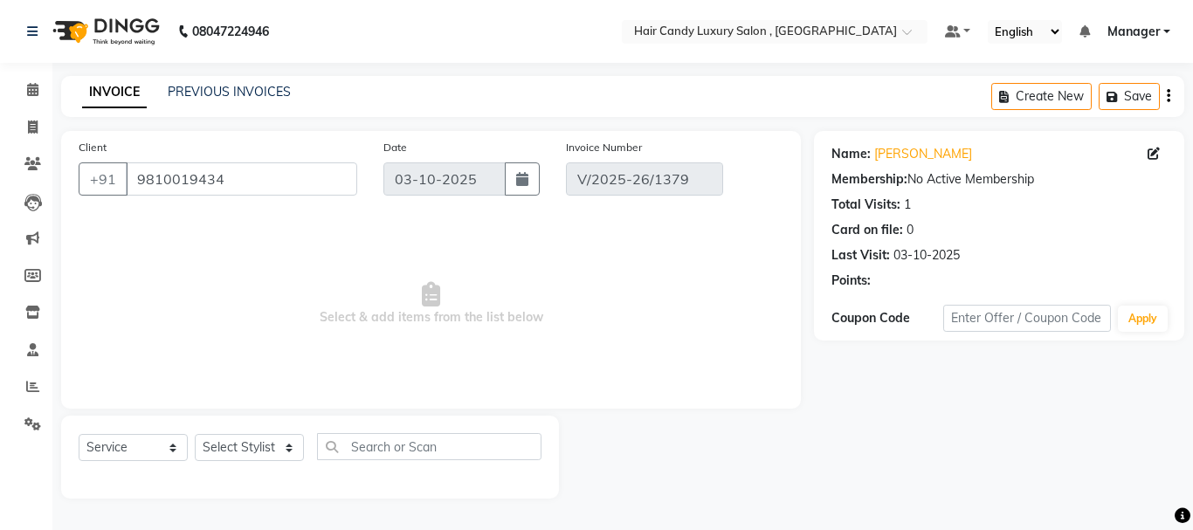
select select "select"
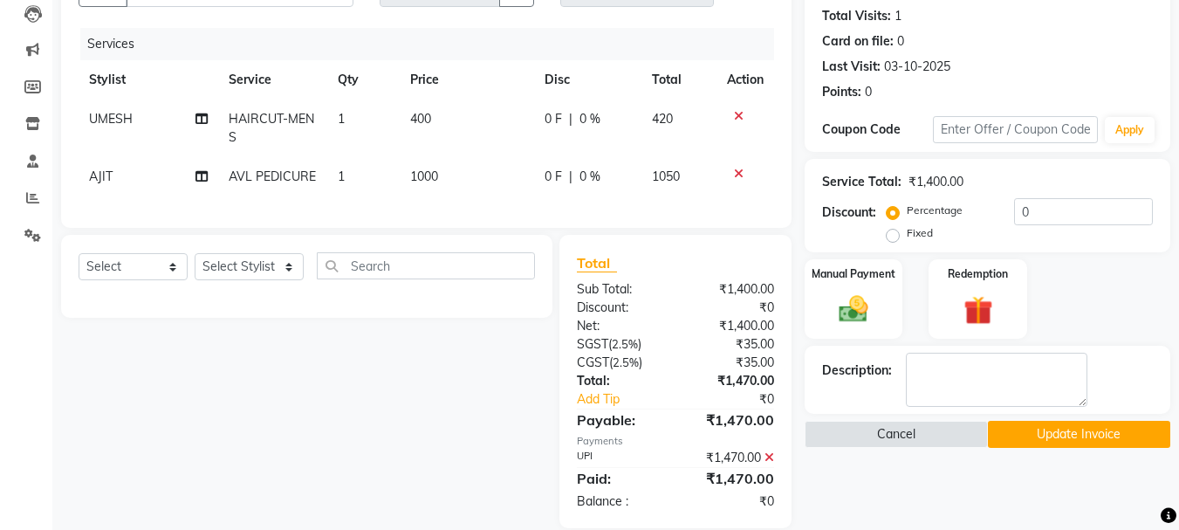
scroll to position [226, 0]
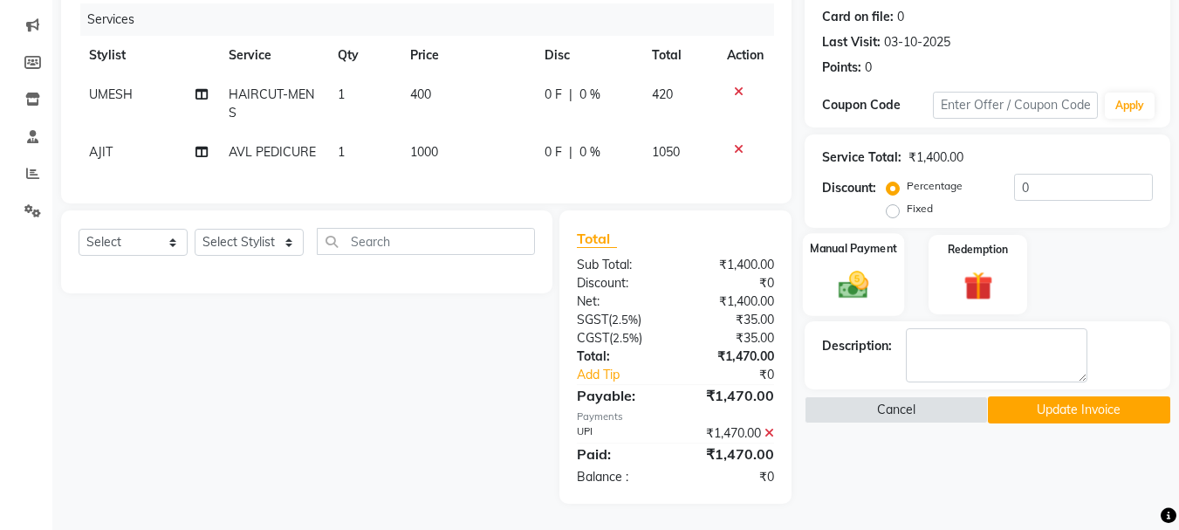
click at [858, 267] on img at bounding box center [853, 284] width 49 height 35
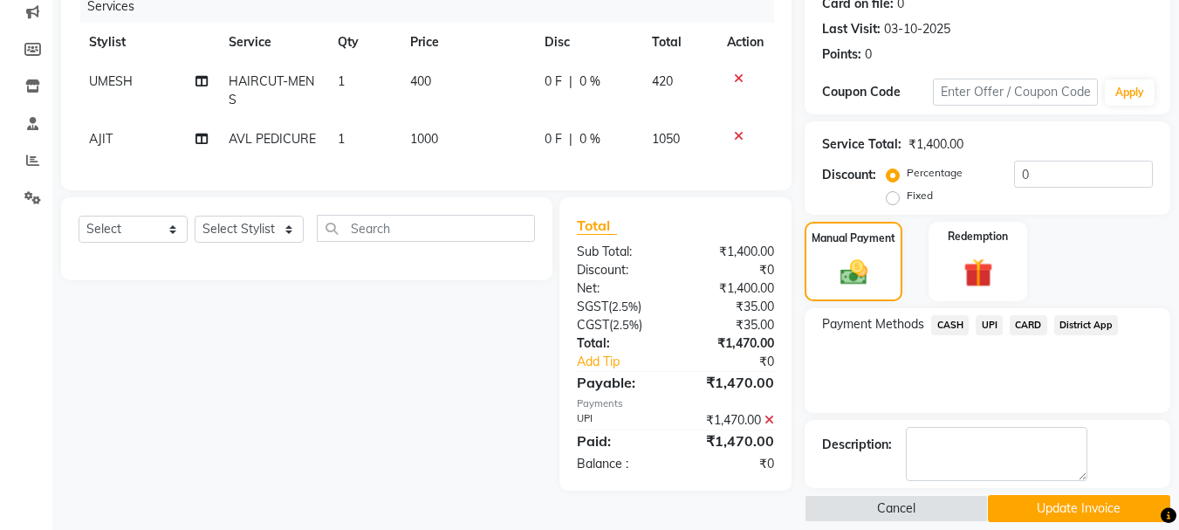
click at [938, 327] on span "CASH" at bounding box center [951, 325] width 38 height 20
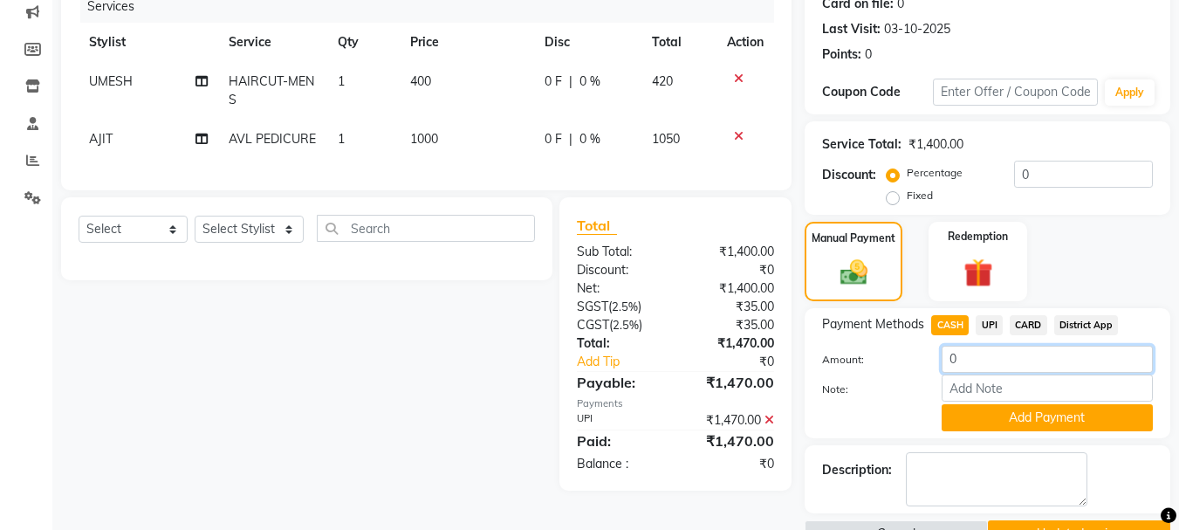
click at [1023, 365] on input "0" at bounding box center [1047, 359] width 211 height 27
type input "1470"
click at [977, 411] on button "Add Payment" at bounding box center [1047, 417] width 211 height 27
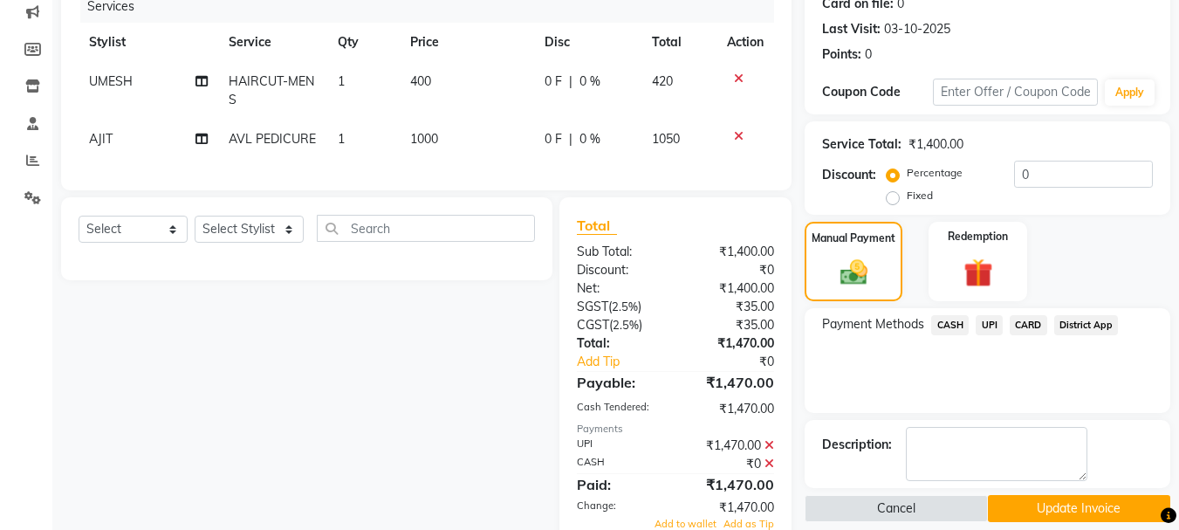
click at [767, 451] on icon at bounding box center [770, 445] width 10 height 12
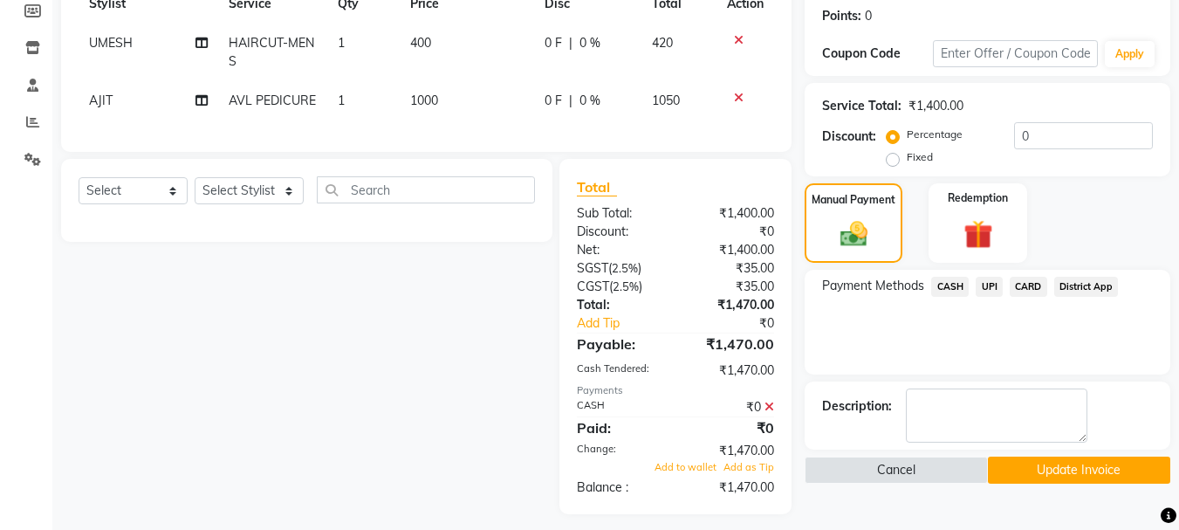
scroll to position [288, 0]
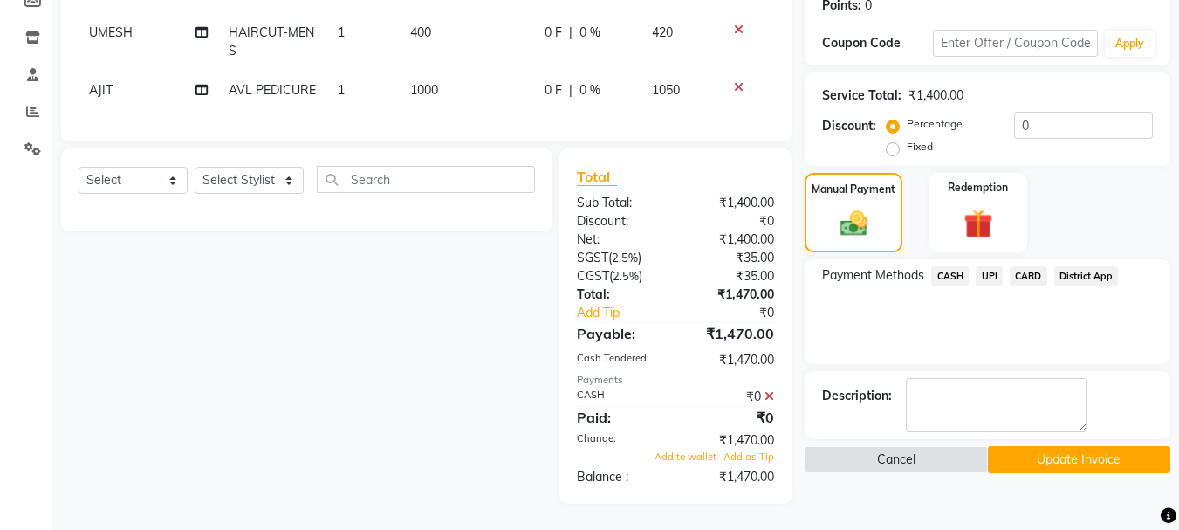
click at [1076, 446] on button "Update Invoice" at bounding box center [1079, 459] width 182 height 27
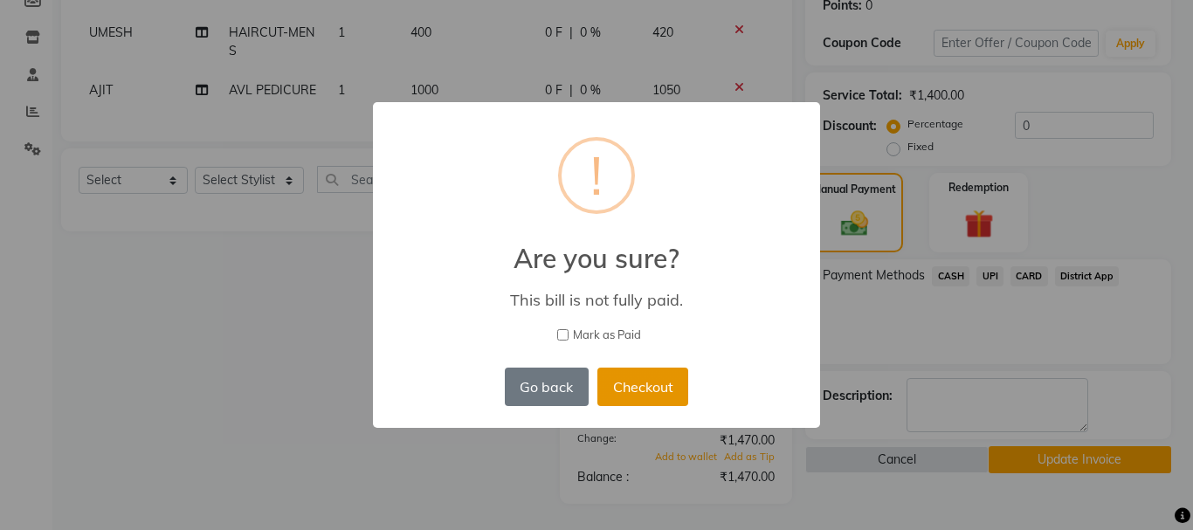
click at [653, 381] on button "Checkout" at bounding box center [642, 387] width 91 height 38
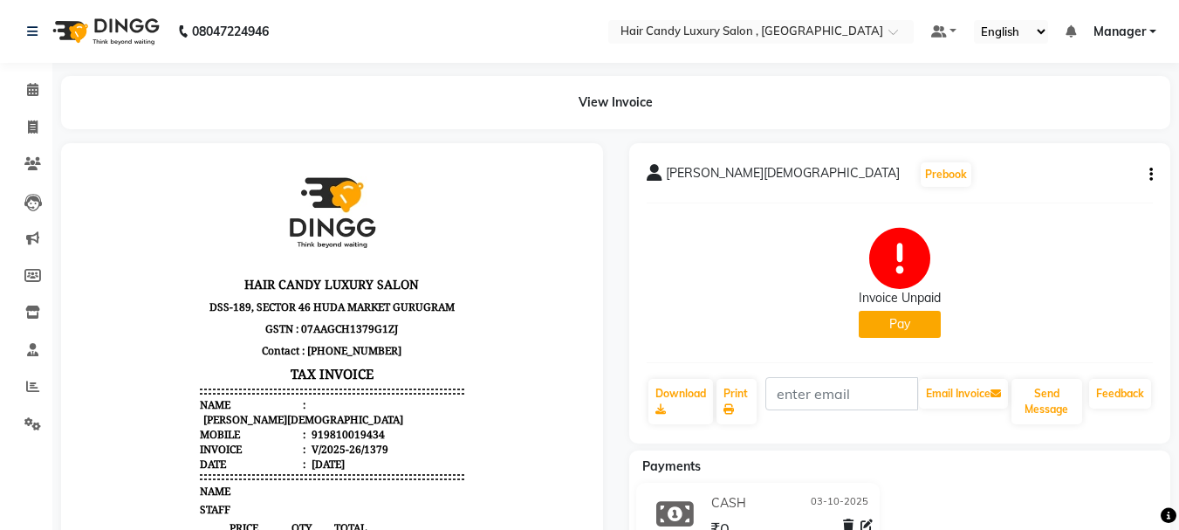
click at [912, 321] on button "Pay" at bounding box center [900, 324] width 82 height 27
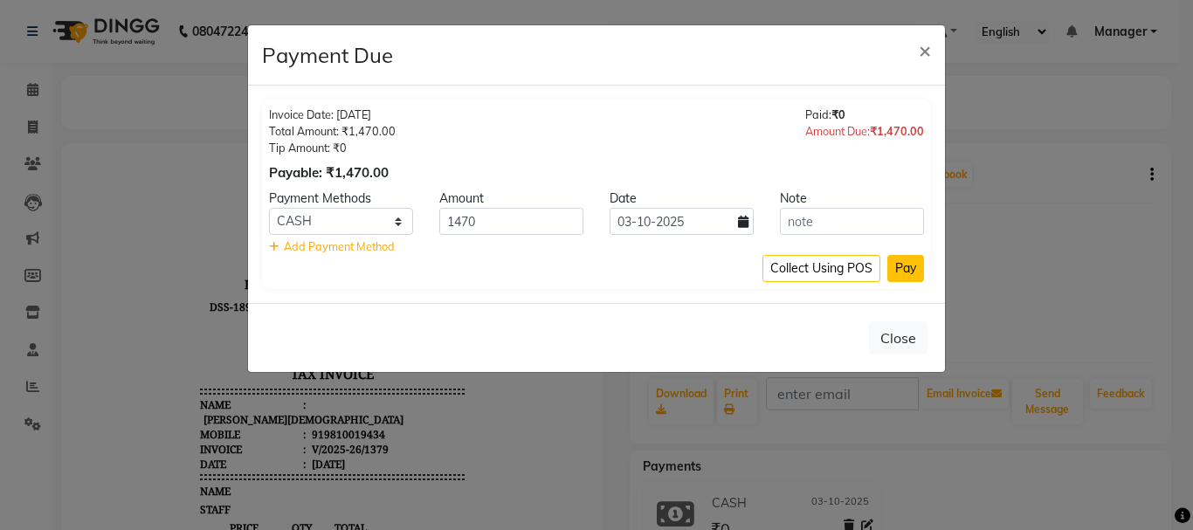
click at [915, 268] on button "Pay" at bounding box center [905, 268] width 37 height 27
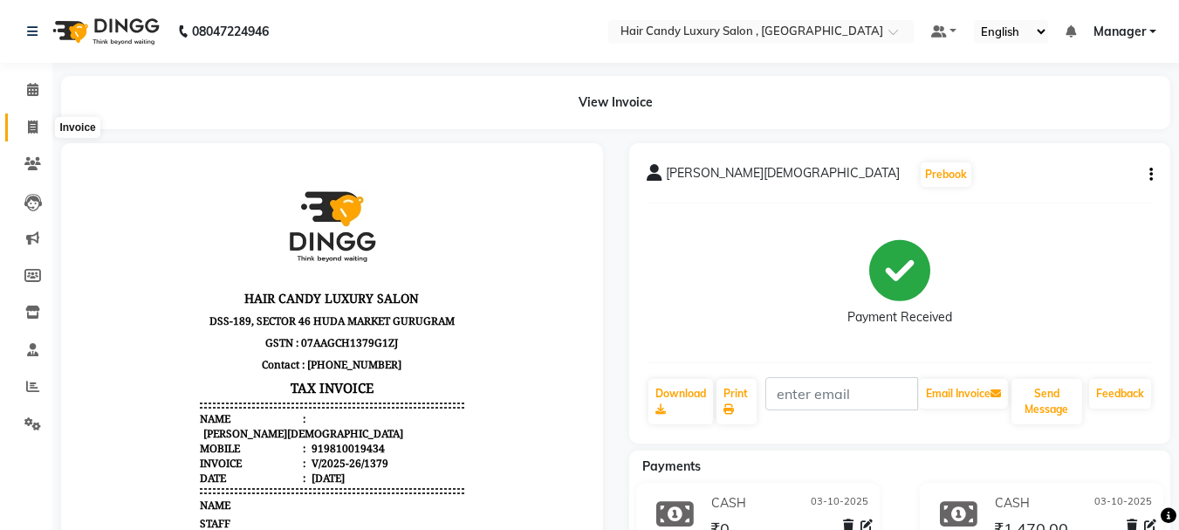
click at [31, 129] on icon at bounding box center [33, 126] width 10 height 13
select select "8304"
select select "service"
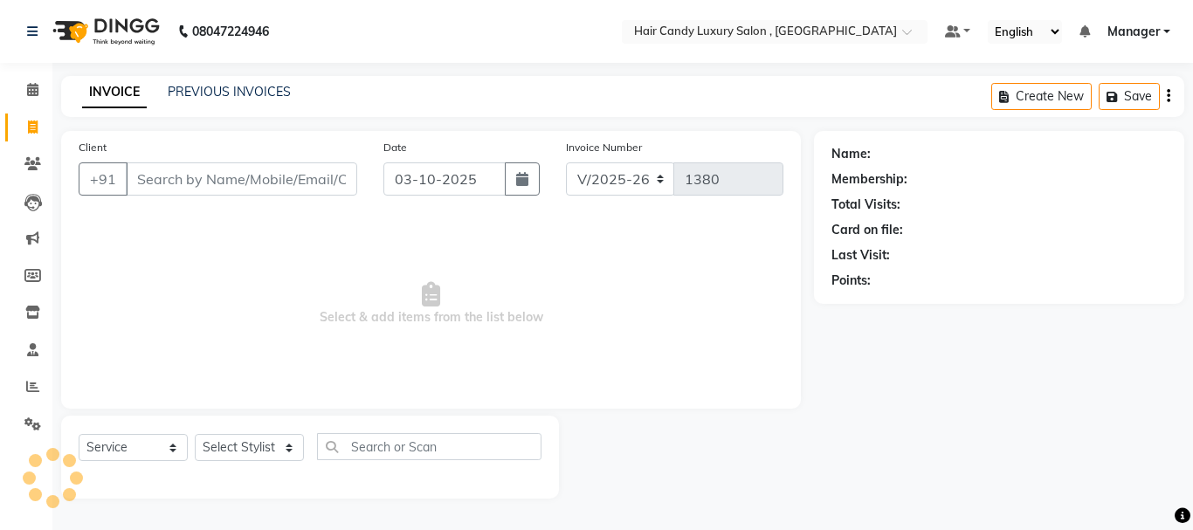
click at [200, 182] on input "Client" at bounding box center [241, 178] width 231 height 33
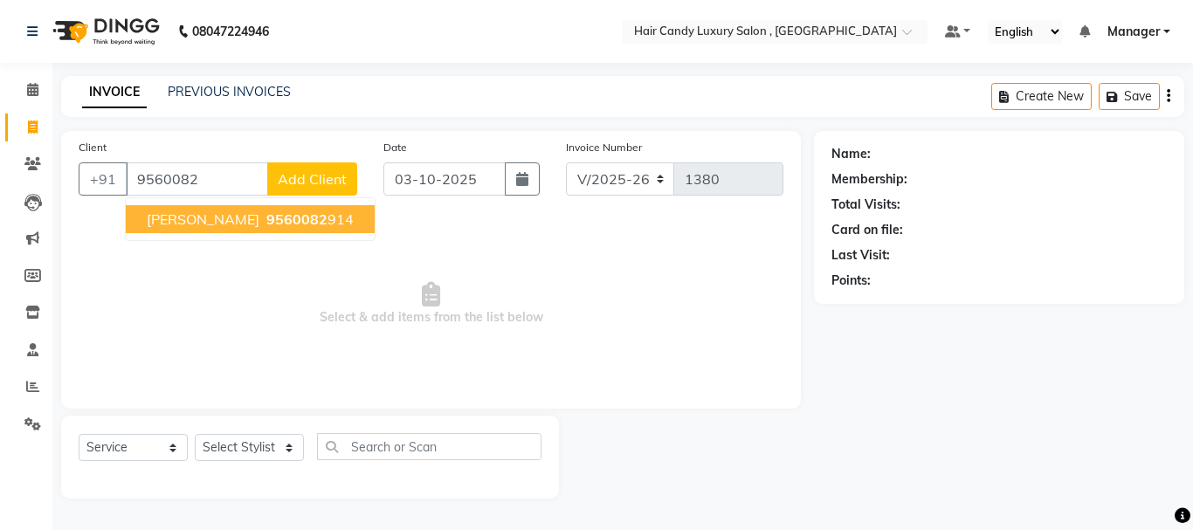
click at [206, 208] on button "NISHANT SHEKHAR 9560082 914" at bounding box center [250, 219] width 249 height 28
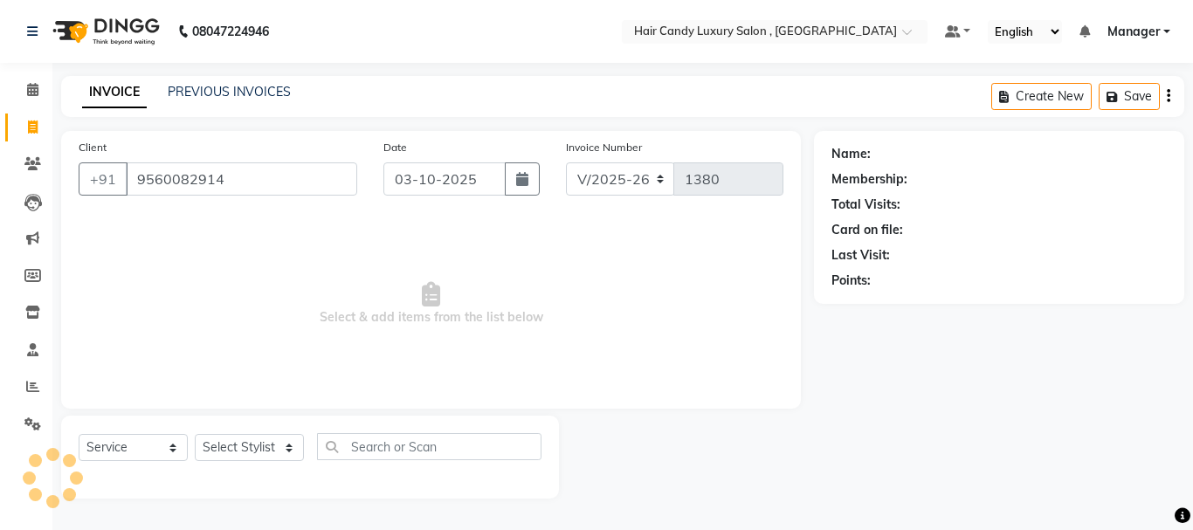
type input "9560082914"
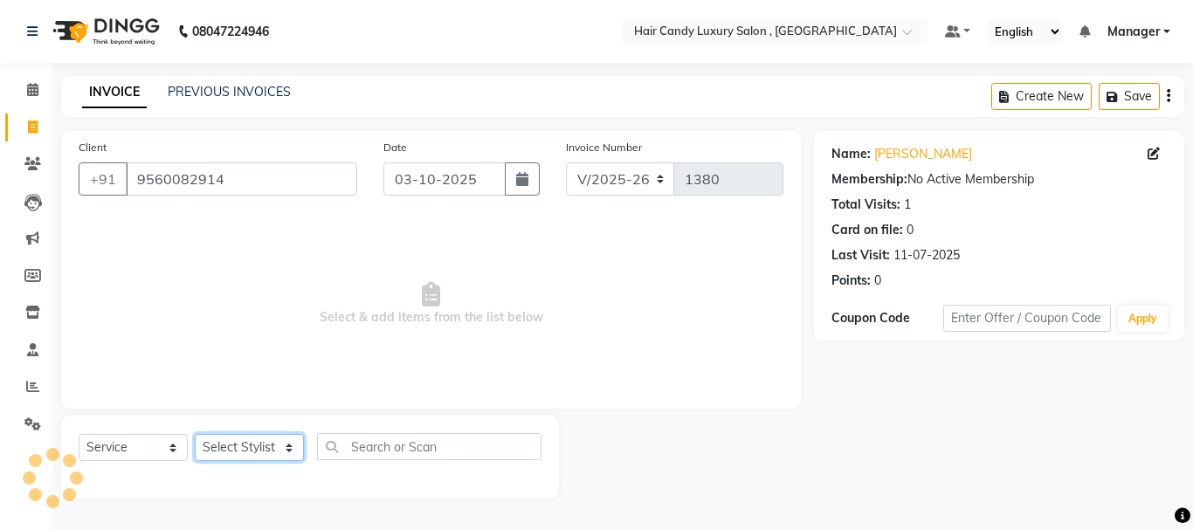
click at [291, 446] on select "Select Stylist ADITI [PERSON_NAME] [DEMOGRAPHIC_DATA] Manager Manager MEENAKSHI…" at bounding box center [249, 447] width 109 height 27
select select "84022"
click at [195, 434] on select "Select Stylist ADITI [PERSON_NAME] [DEMOGRAPHIC_DATA] Manager Manager MEENAKSHI…" at bounding box center [249, 447] width 109 height 27
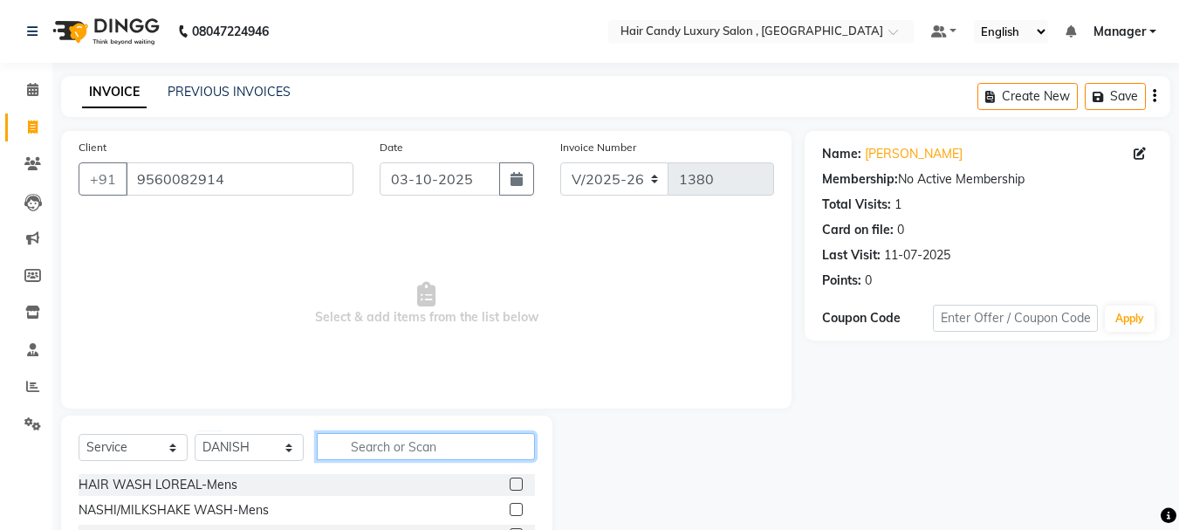
click at [391, 447] on input "text" at bounding box center [426, 446] width 218 height 27
type input "HAIRCUT"
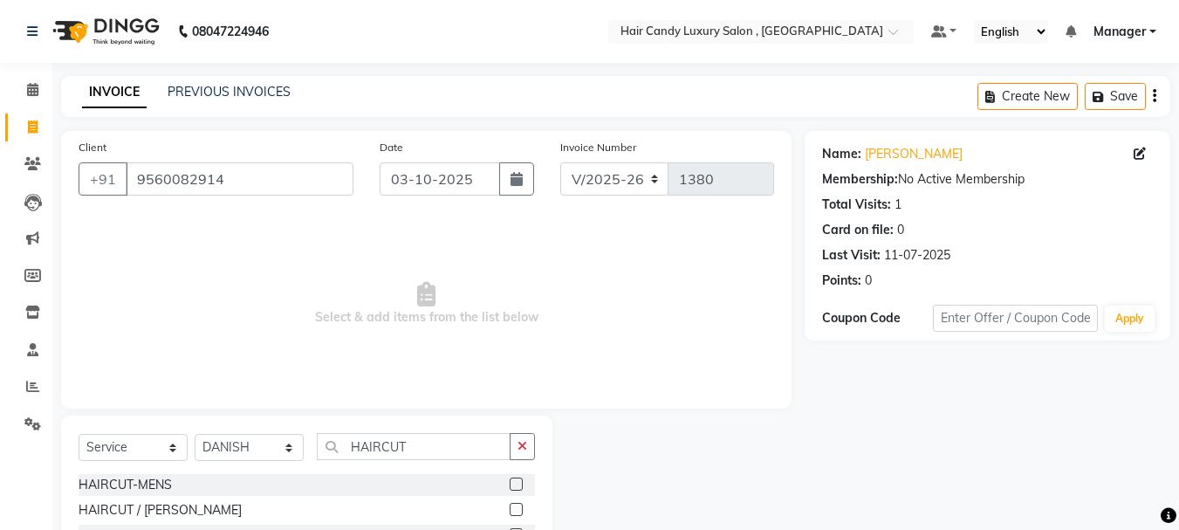
click at [522, 506] on label at bounding box center [516, 509] width 13 height 13
click at [521, 506] on input "checkbox" at bounding box center [515, 510] width 11 height 11
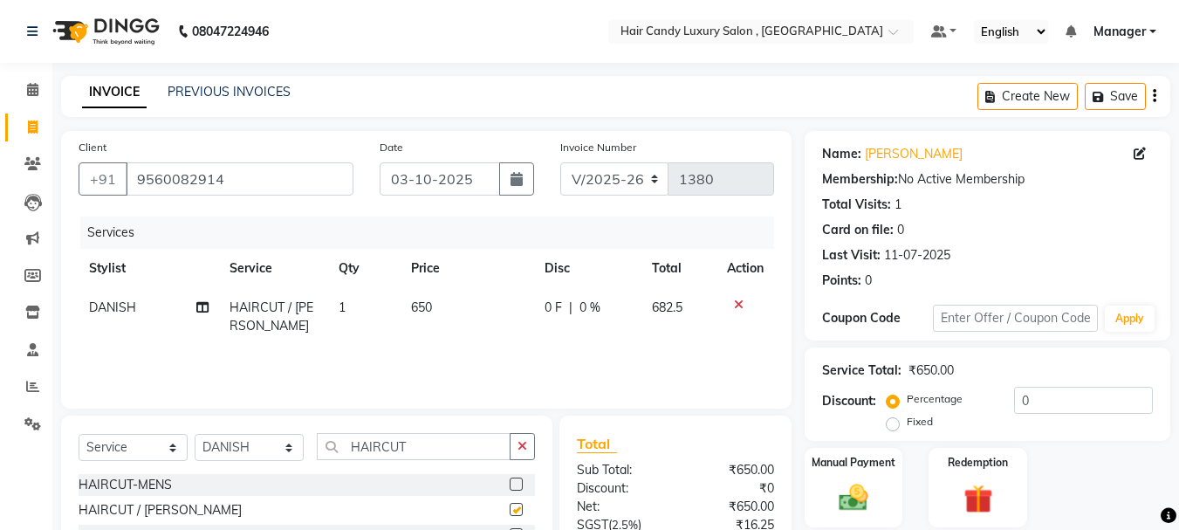
checkbox input "false"
click at [445, 311] on td "650" at bounding box center [468, 317] width 134 height 58
select select "84022"
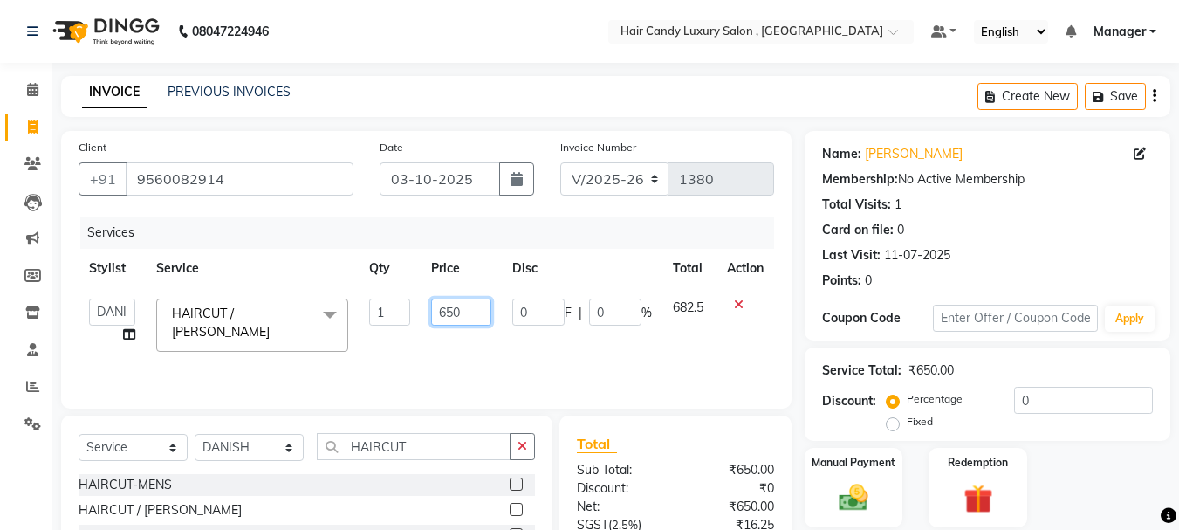
click at [445, 311] on input "650" at bounding box center [461, 312] width 60 height 27
type input "700"
click at [625, 357] on div "Services Stylist Service Qty Price Disc Total Action ADITI AJIT BILAL DANISH Ma…" at bounding box center [427, 304] width 696 height 175
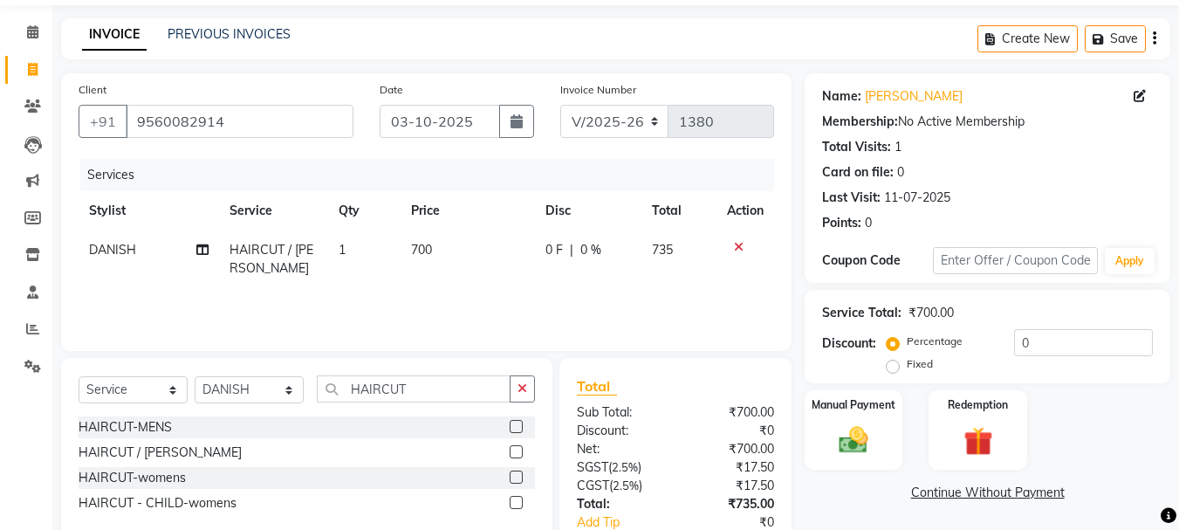
scroll to position [168, 0]
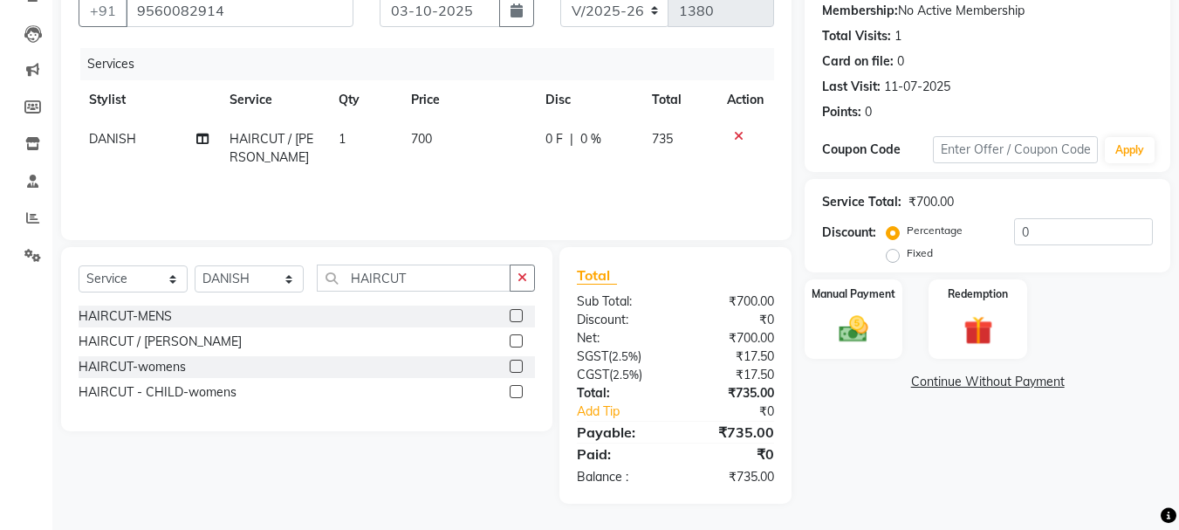
click at [428, 142] on span "700" at bounding box center [421, 139] width 21 height 16
select select "84022"
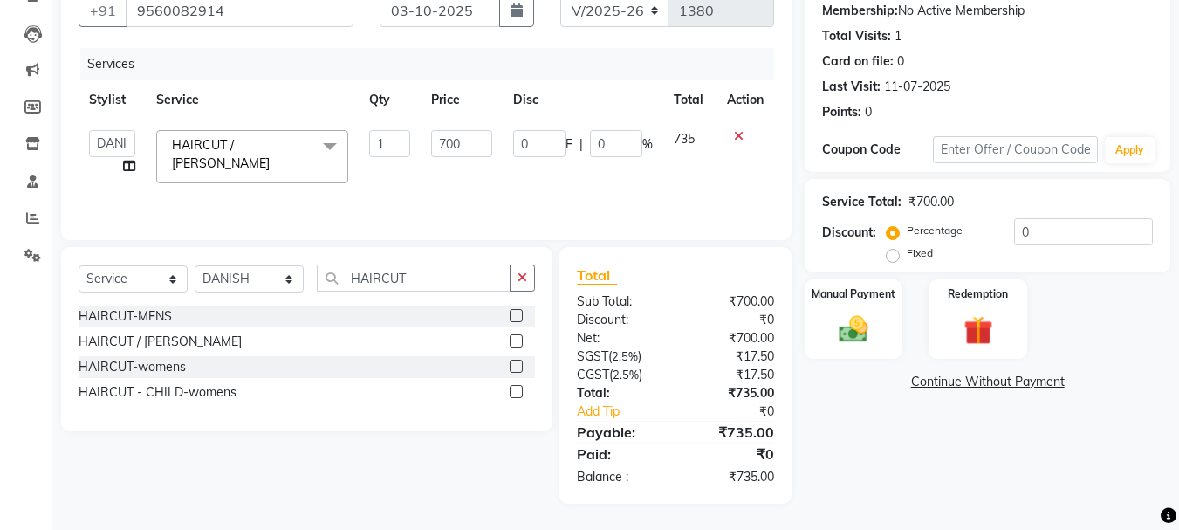
click at [428, 142] on td "700" at bounding box center [461, 157] width 81 height 74
click at [456, 144] on input "700" at bounding box center [461, 143] width 60 height 27
type input "850"
click at [489, 168] on td "850" at bounding box center [461, 157] width 81 height 74
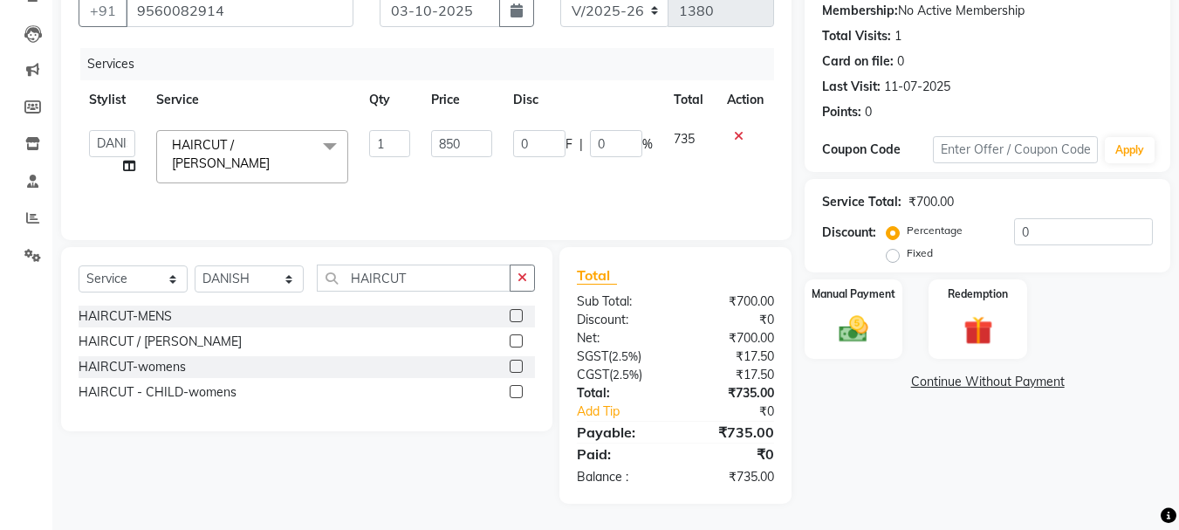
select select "84022"
click at [876, 312] on div "Manual Payment" at bounding box center [854, 319] width 102 height 83
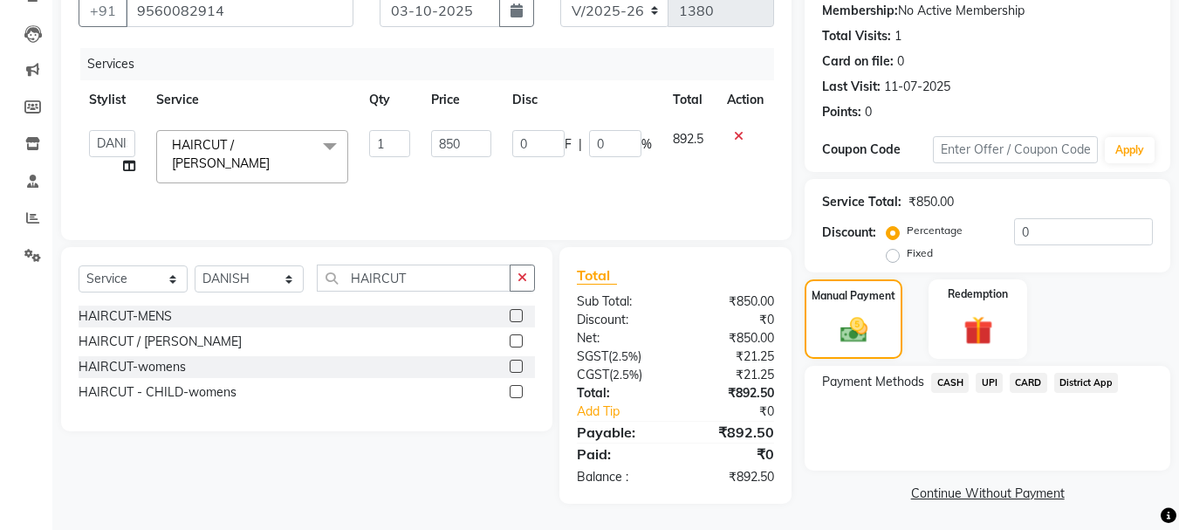
click at [996, 382] on span "UPI" at bounding box center [989, 383] width 27 height 20
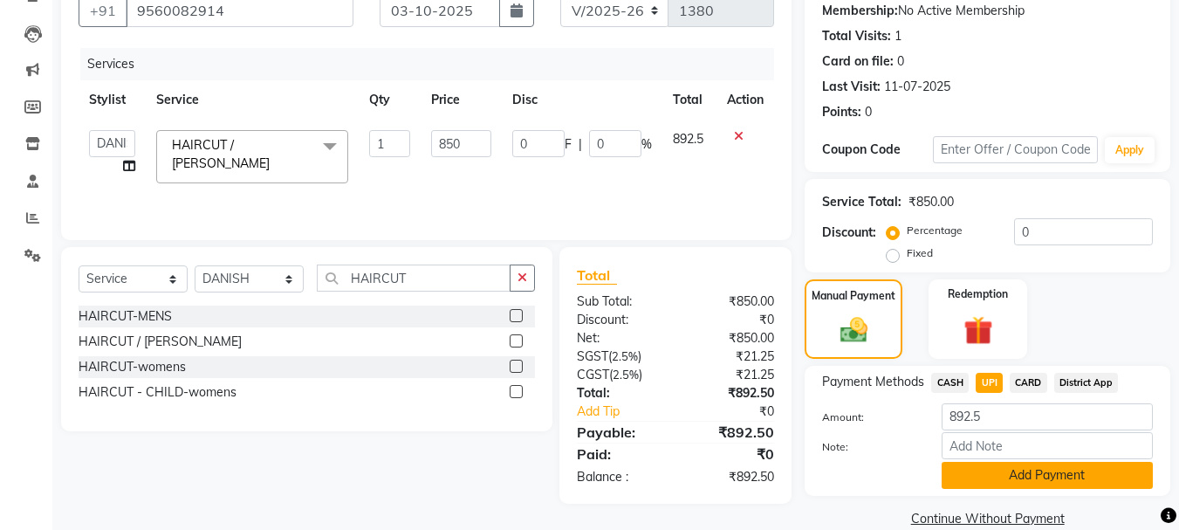
click at [1012, 478] on button "Add Payment" at bounding box center [1047, 475] width 211 height 27
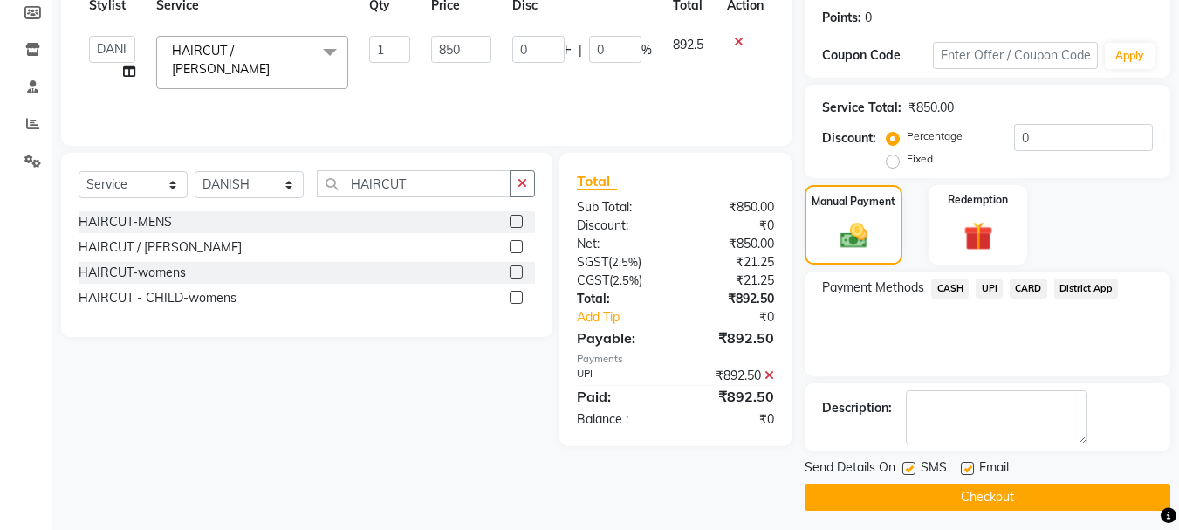
scroll to position [270, 0]
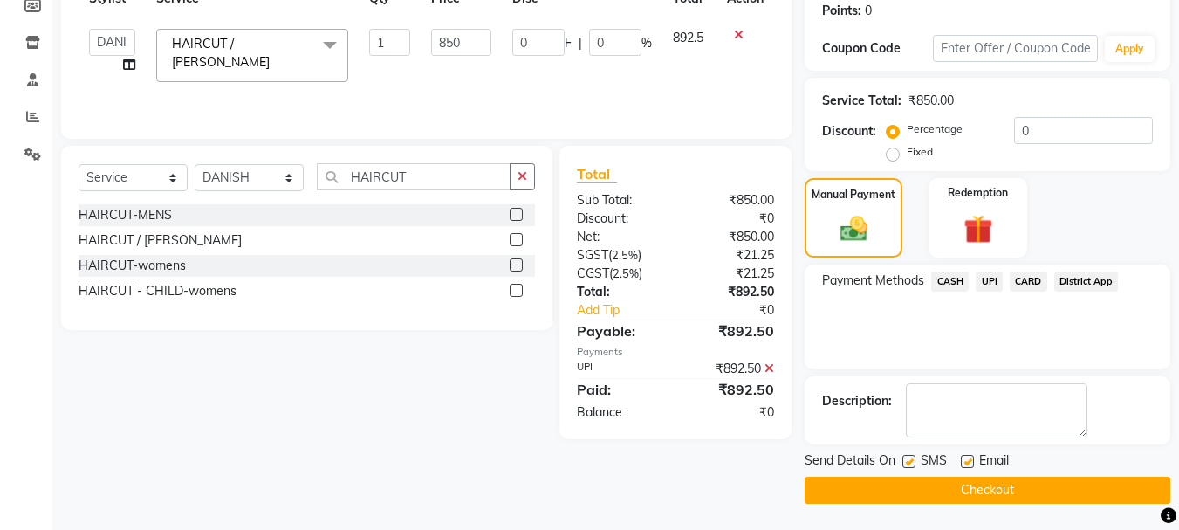
click at [1013, 495] on button "Checkout" at bounding box center [988, 490] width 366 height 27
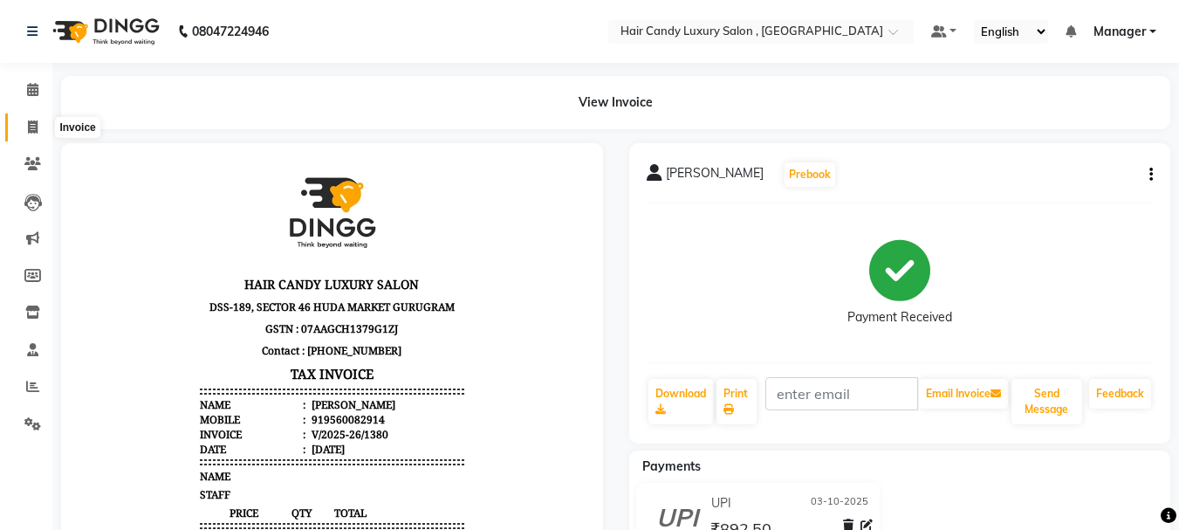
click at [37, 130] on icon at bounding box center [33, 126] width 10 height 13
select select "8304"
select select "service"
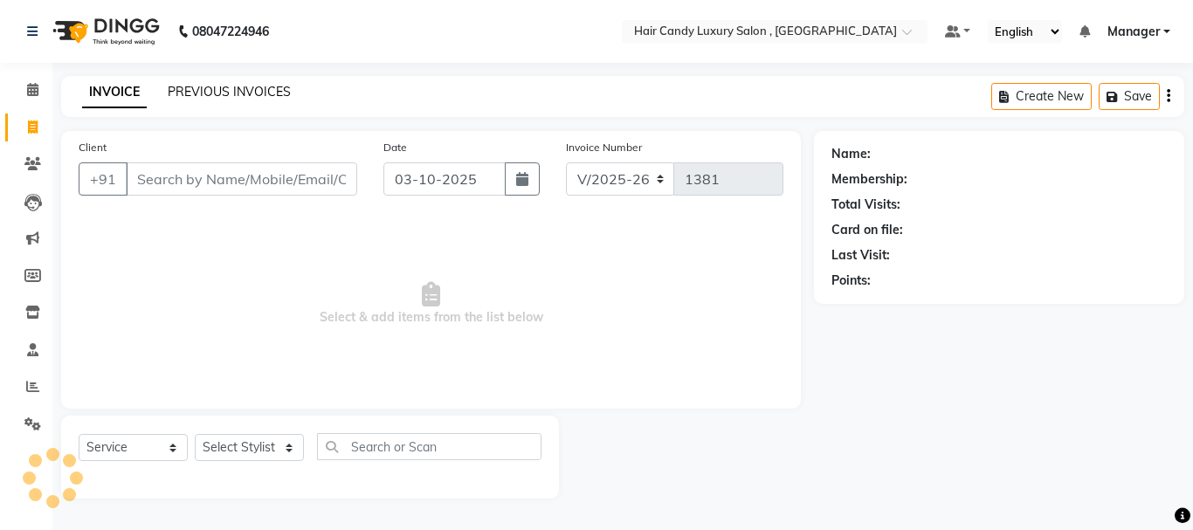
click at [226, 85] on link "PREVIOUS INVOICES" at bounding box center [229, 92] width 123 height 16
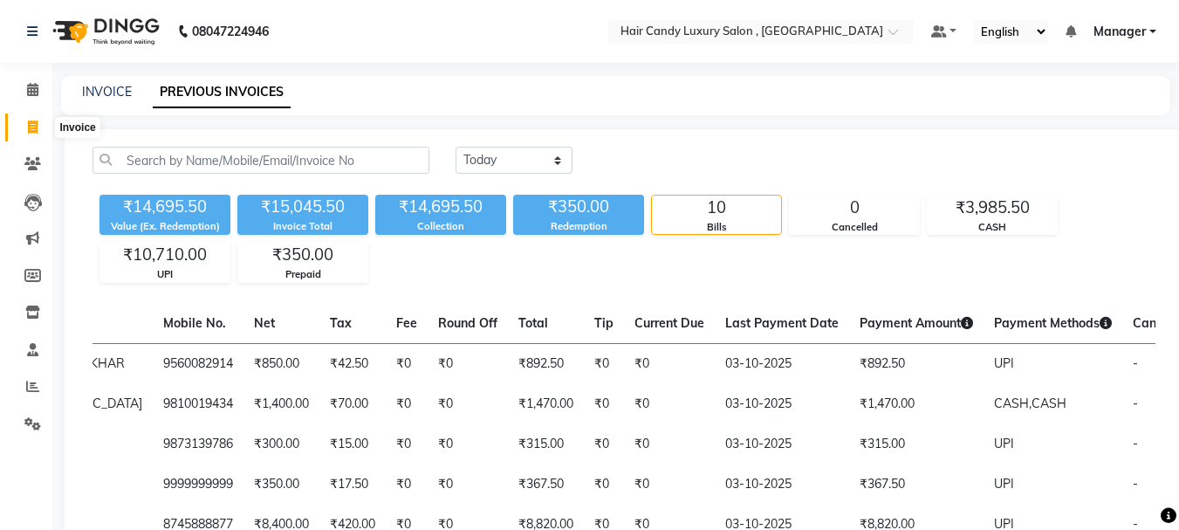
click at [35, 130] on icon at bounding box center [33, 126] width 10 height 13
select select "8304"
select select "service"
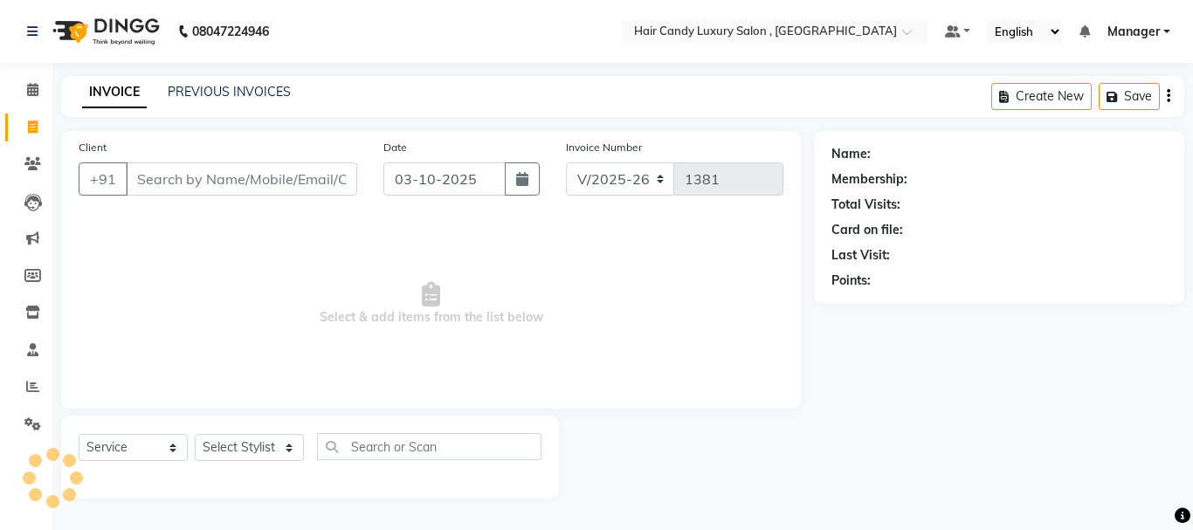
click at [244, 180] on input "Client" at bounding box center [241, 178] width 231 height 33
click at [199, 173] on input "Client" at bounding box center [241, 178] width 231 height 33
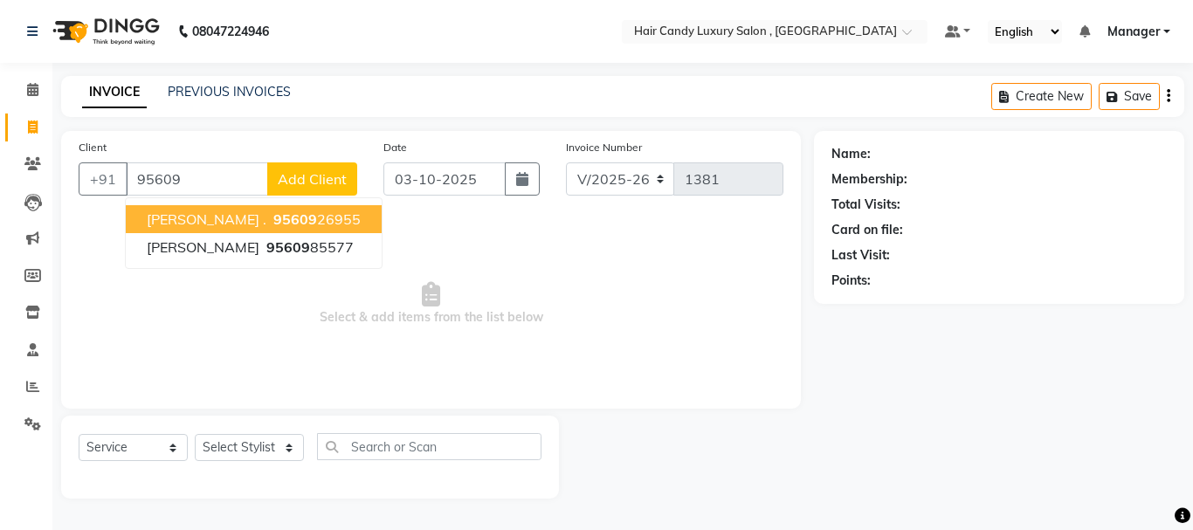
click at [273, 222] on span "95609" at bounding box center [295, 218] width 44 height 17
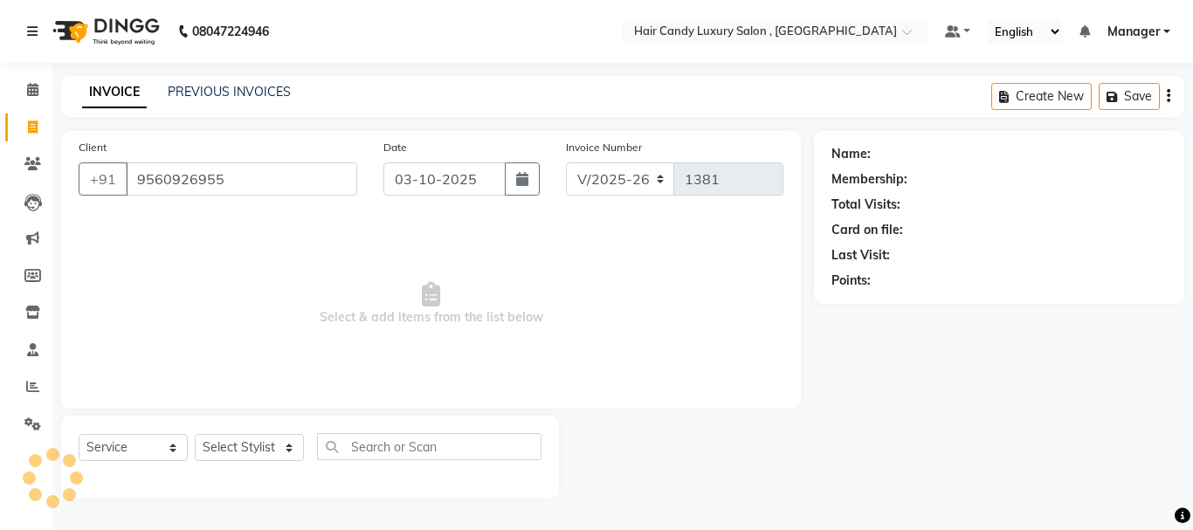
type input "9560926955"
click at [272, 447] on select "Select Stylist ADITI [PERSON_NAME] [DEMOGRAPHIC_DATA] Manager Manager MEENAKSHI…" at bounding box center [249, 447] width 109 height 27
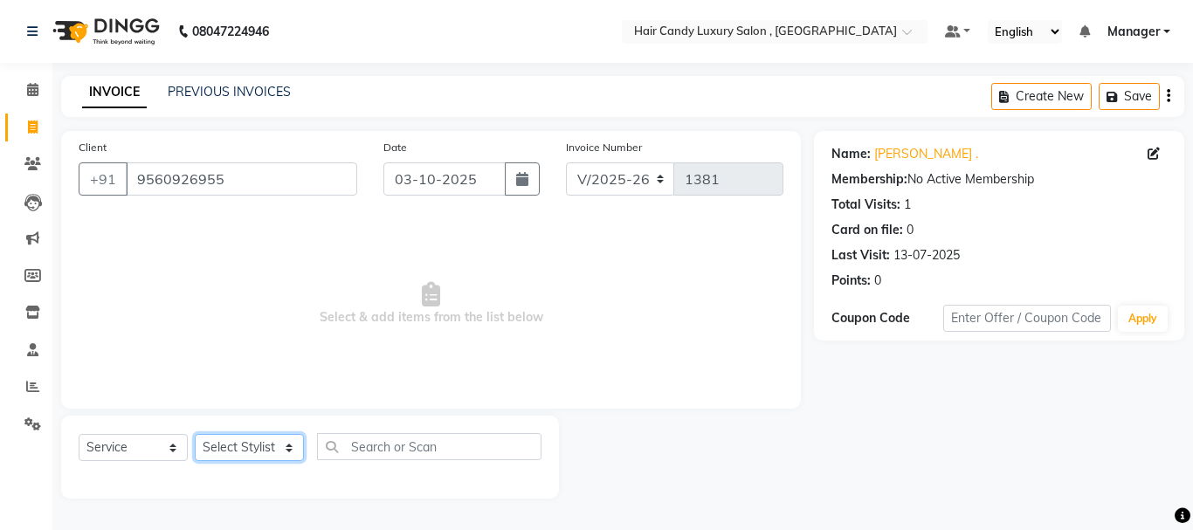
select select "80578"
click at [195, 434] on select "Select Stylist ADITI [PERSON_NAME] [DEMOGRAPHIC_DATA] Manager Manager MEENAKSHI…" at bounding box center [249, 447] width 109 height 27
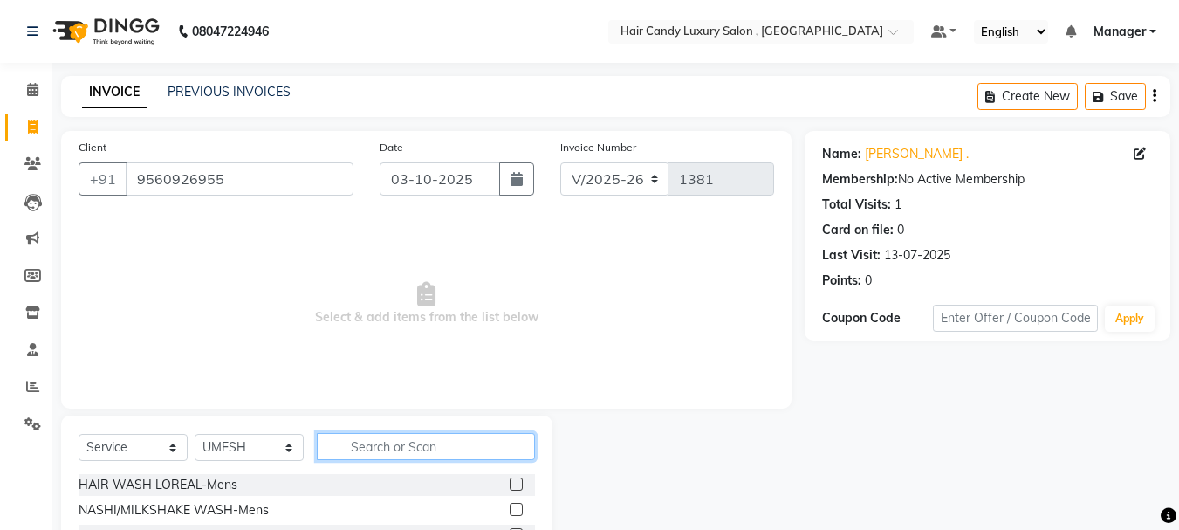
click at [352, 452] on input "text" at bounding box center [426, 446] width 218 height 27
type input "TOUCH"
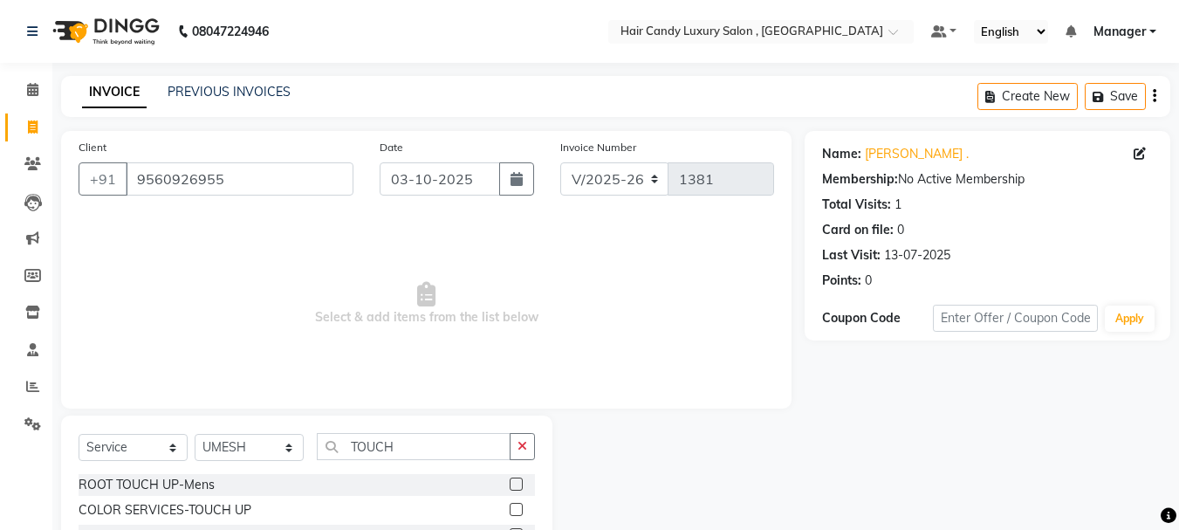
click at [521, 481] on label at bounding box center [516, 484] width 13 height 13
click at [521, 481] on input "checkbox" at bounding box center [515, 484] width 11 height 11
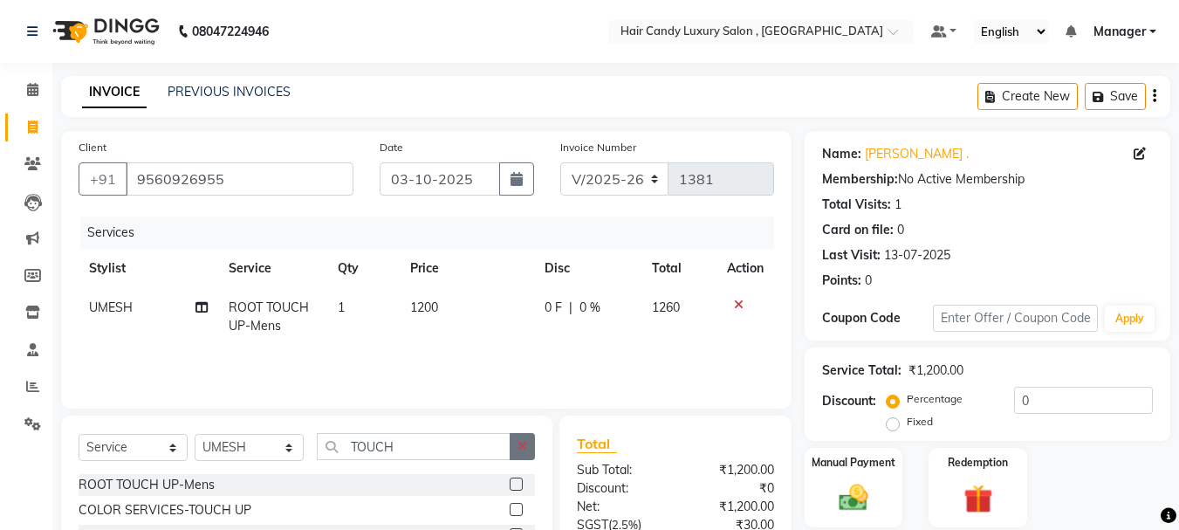
checkbox input "false"
click at [520, 447] on icon "button" at bounding box center [523, 446] width 10 height 12
click at [738, 303] on icon at bounding box center [739, 305] width 10 height 12
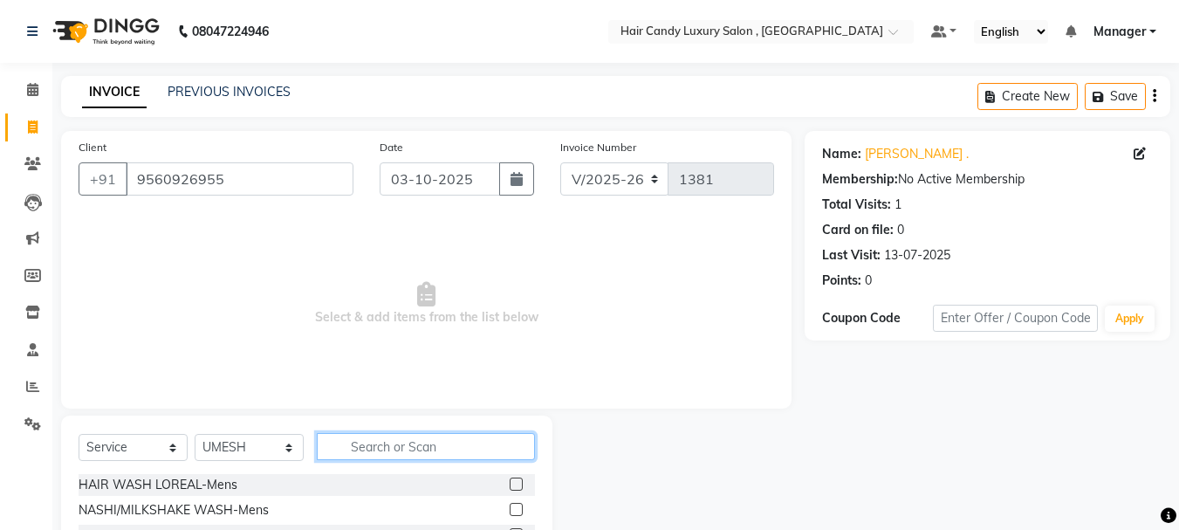
click at [390, 446] on input "text" at bounding box center [426, 446] width 218 height 27
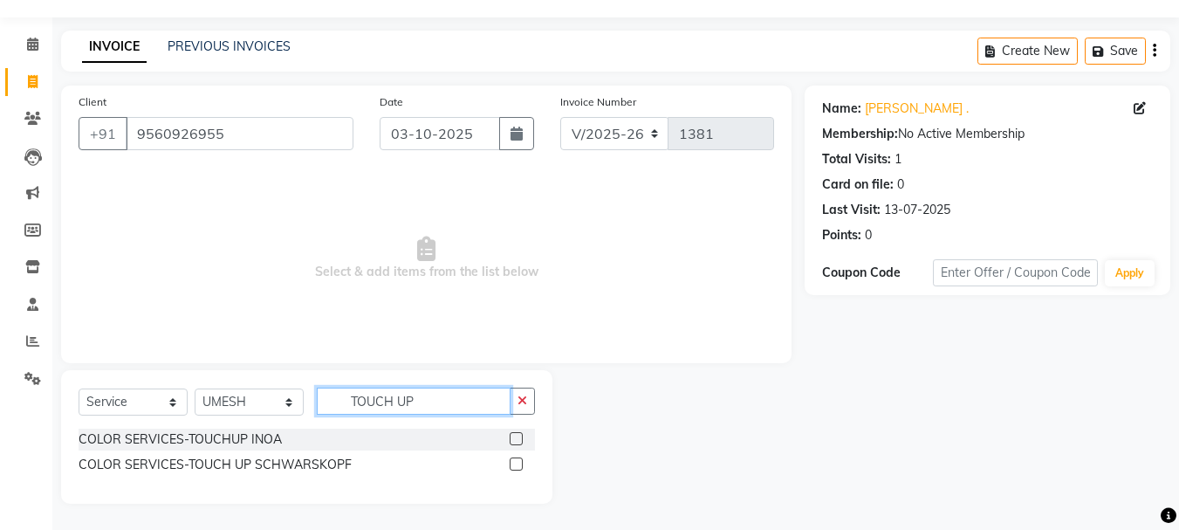
scroll to position [45, 0]
type input "TOUCH UP"
click at [518, 404] on icon "button" at bounding box center [523, 401] width 10 height 12
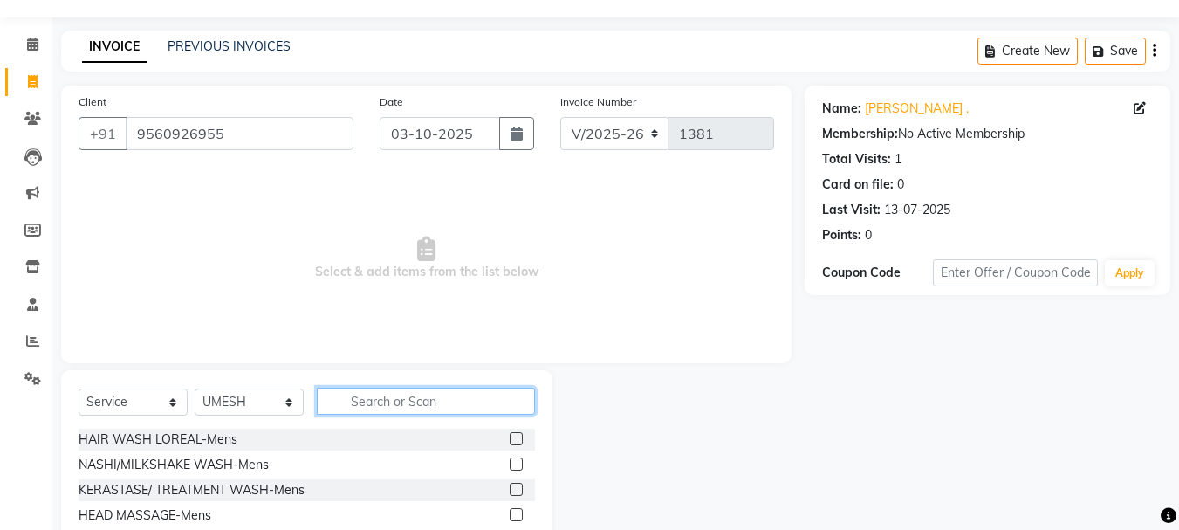
click at [468, 396] on input "text" at bounding box center [426, 401] width 218 height 27
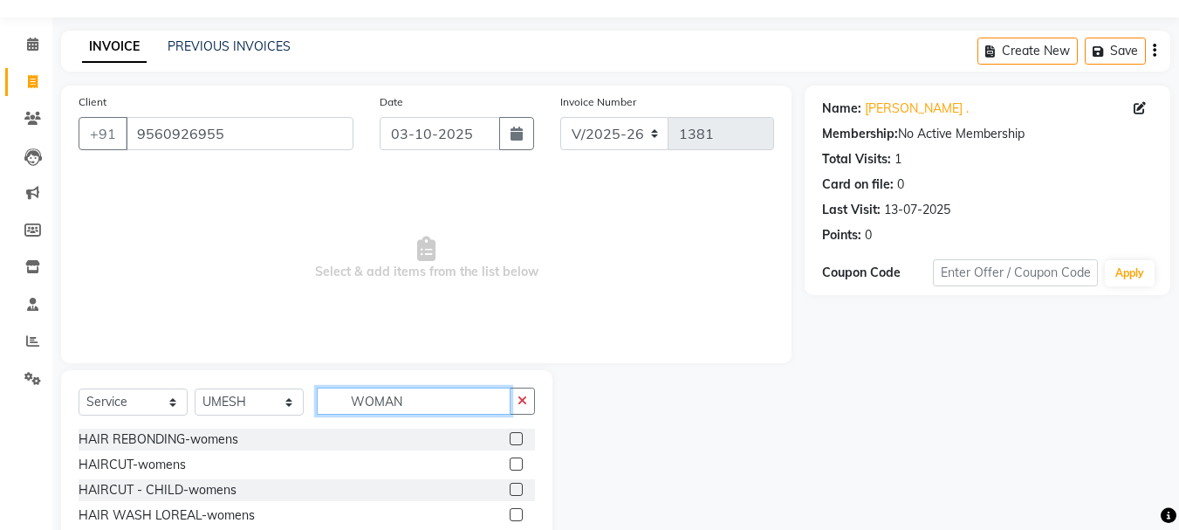
scroll to position [0, 0]
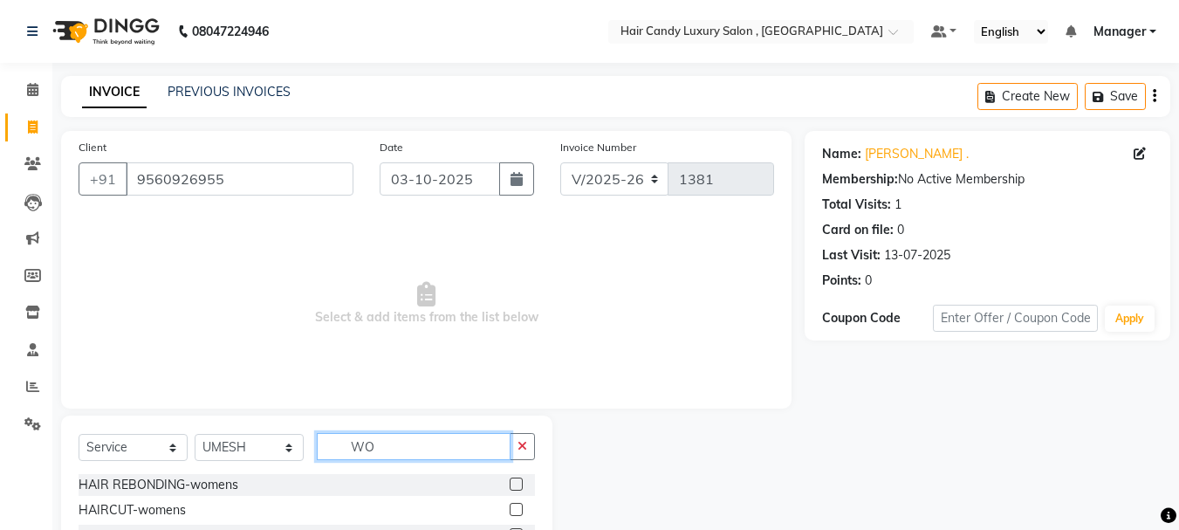
type input "W"
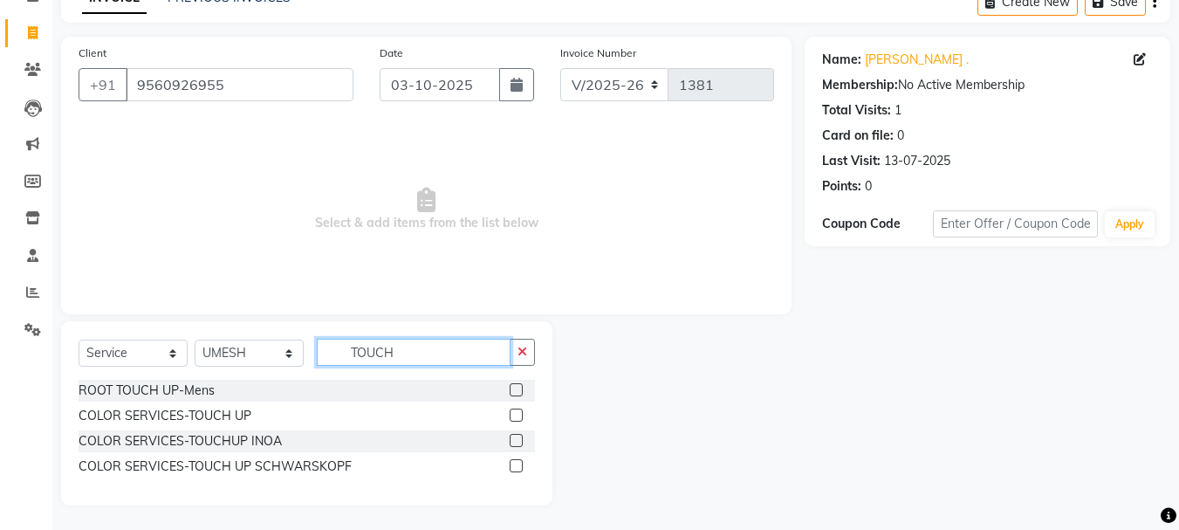
scroll to position [96, 0]
type input "TOUCH"
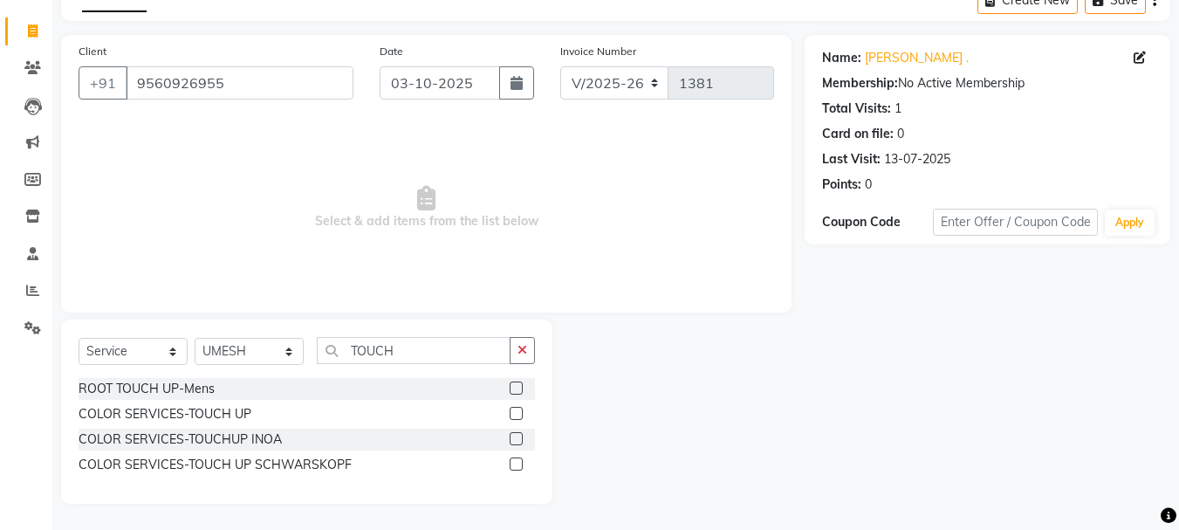
click at [516, 461] on label at bounding box center [516, 463] width 13 height 13
click at [516, 461] on input "checkbox" at bounding box center [515, 464] width 11 height 11
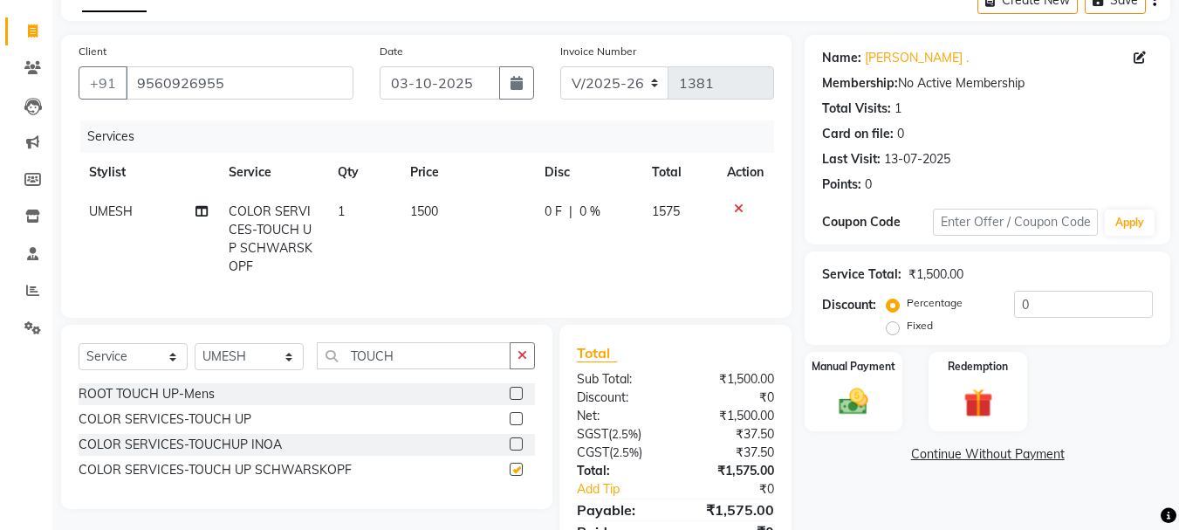
checkbox input "false"
click at [451, 207] on td "1500" at bounding box center [467, 239] width 134 height 94
select select "80578"
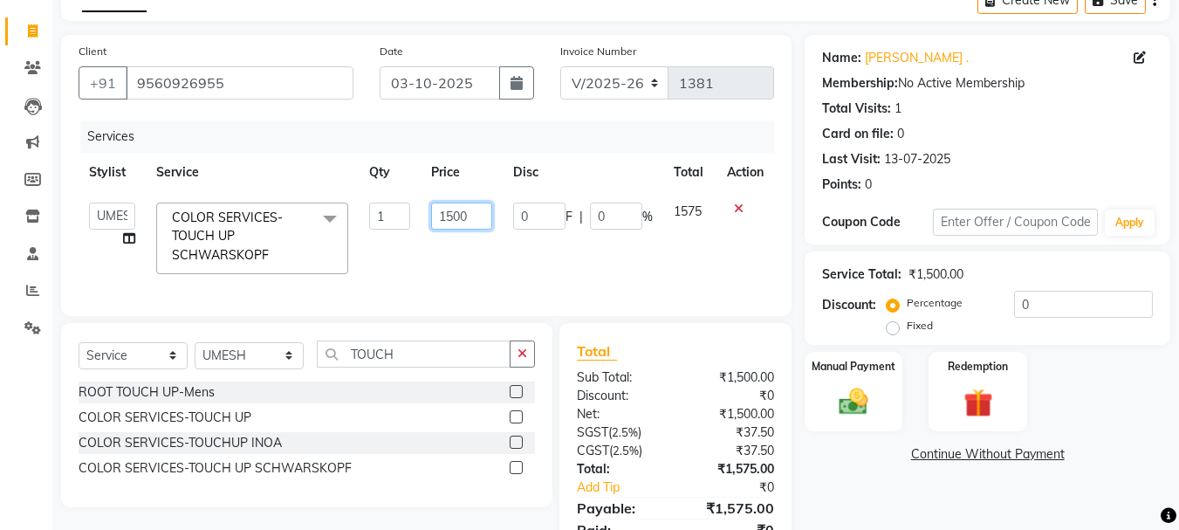
click at [484, 217] on input "1500" at bounding box center [461, 216] width 60 height 27
click at [513, 366] on button "button" at bounding box center [522, 353] width 25 height 27
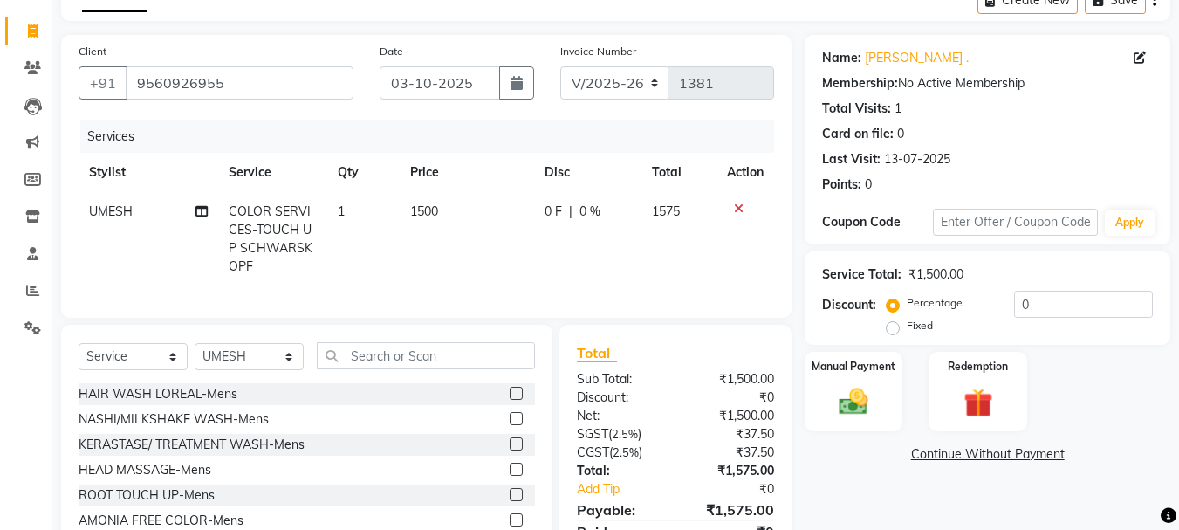
click at [739, 208] on icon at bounding box center [739, 209] width 10 height 12
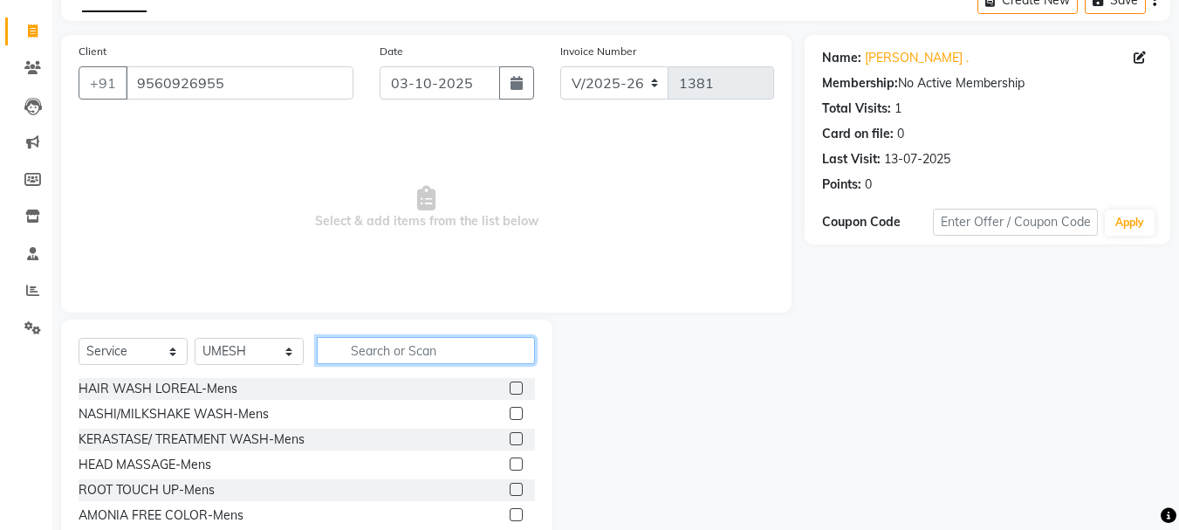
click at [462, 352] on input "text" at bounding box center [426, 350] width 218 height 27
click at [398, 354] on input "text" at bounding box center [426, 350] width 218 height 27
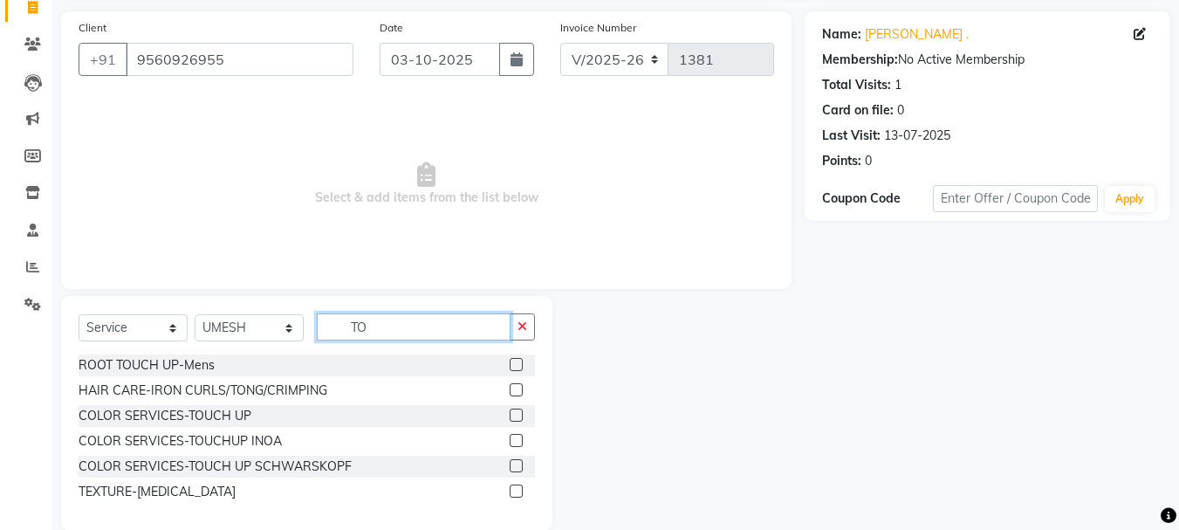
scroll to position [147, 0]
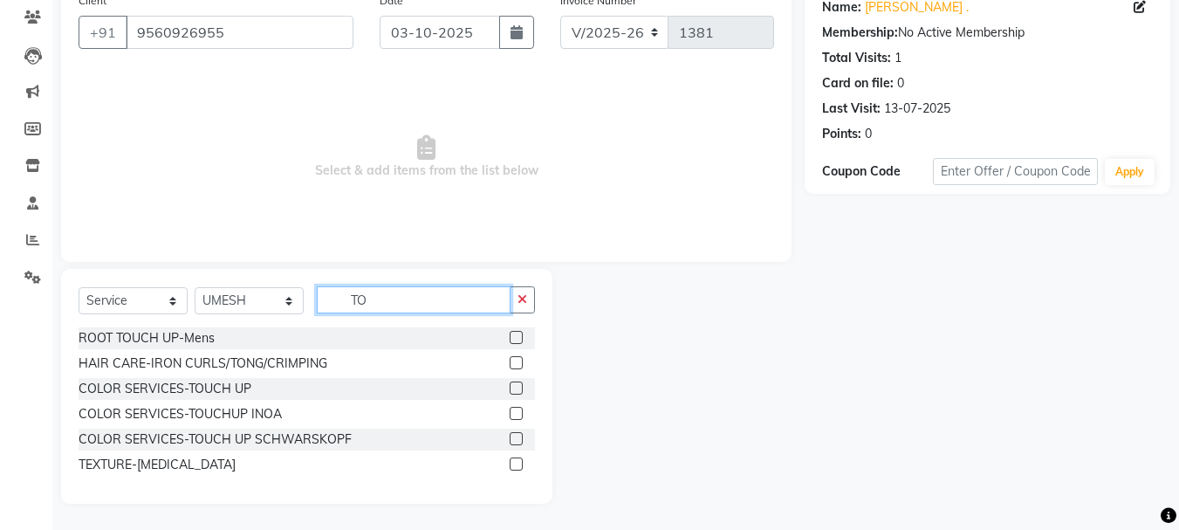
type input "TO"
click at [517, 414] on label at bounding box center [516, 413] width 13 height 13
click at [517, 414] on input "checkbox" at bounding box center [515, 414] width 11 height 11
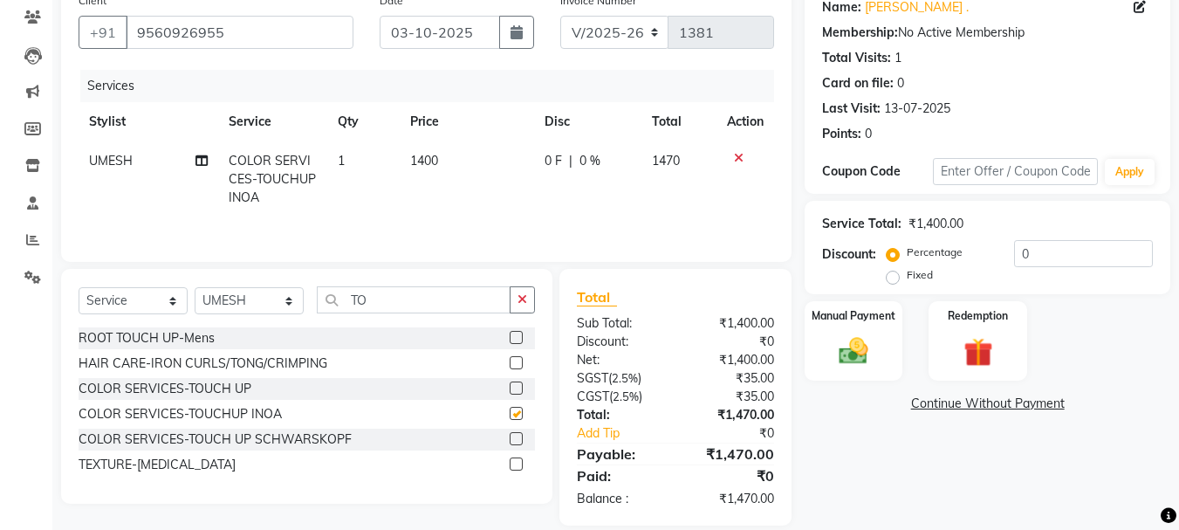
checkbox input "false"
click at [518, 441] on label at bounding box center [516, 438] width 13 height 13
click at [518, 441] on input "checkbox" at bounding box center [515, 439] width 11 height 11
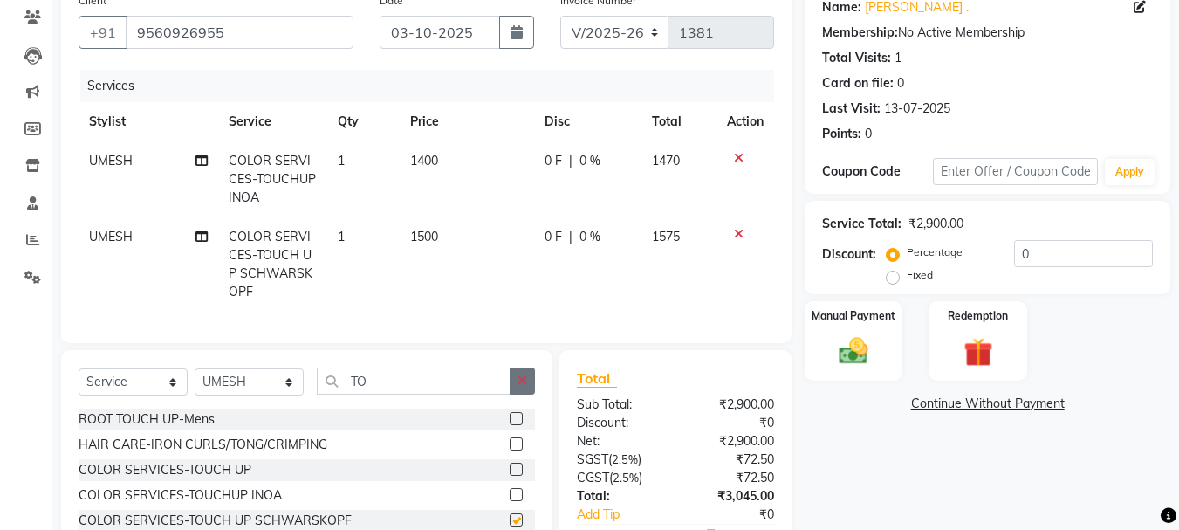
checkbox input "false"
click at [528, 395] on button "button" at bounding box center [522, 381] width 25 height 27
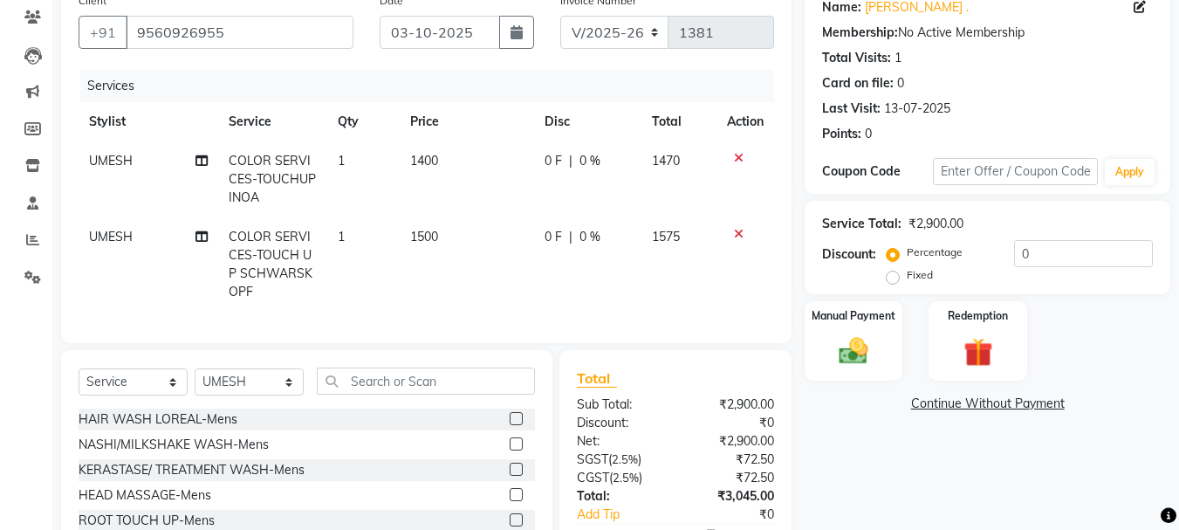
click at [734, 154] on icon at bounding box center [739, 158] width 10 height 12
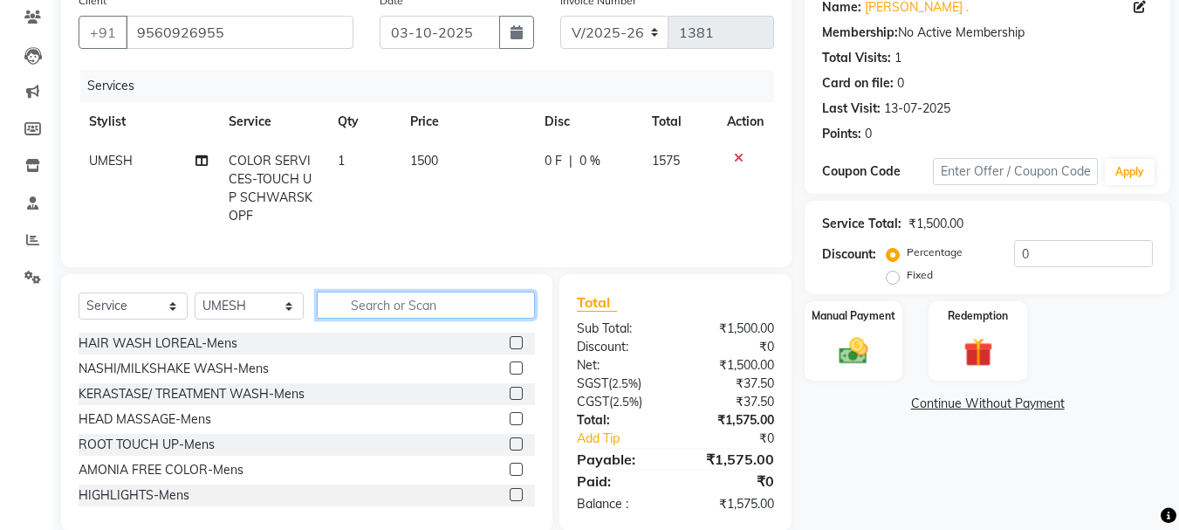
click at [457, 319] on input "text" at bounding box center [426, 305] width 218 height 27
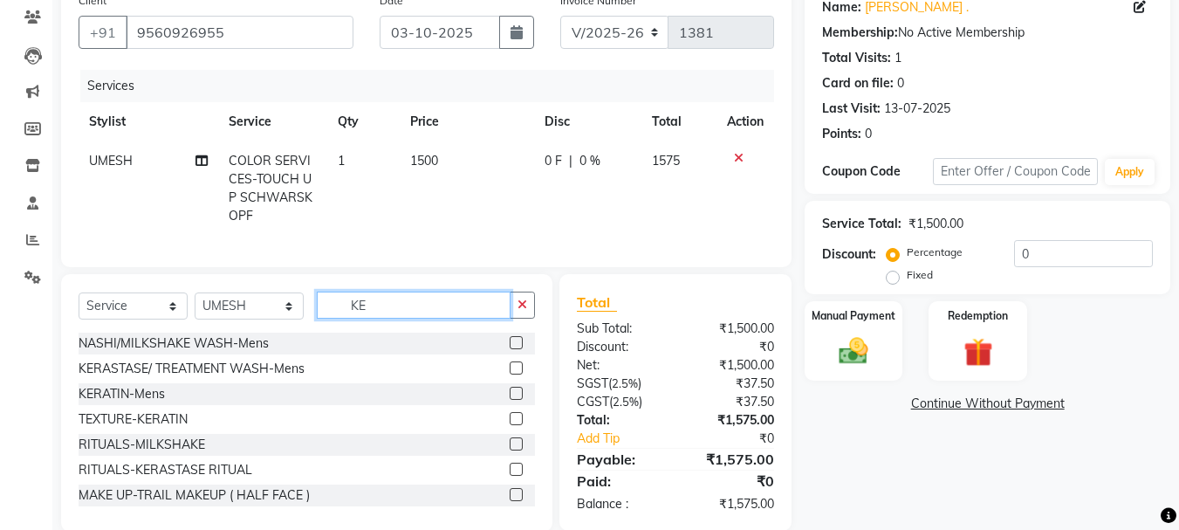
type input "KE"
click at [510, 425] on label at bounding box center [516, 418] width 13 height 13
click at [510, 425] on input "checkbox" at bounding box center [515, 419] width 11 height 11
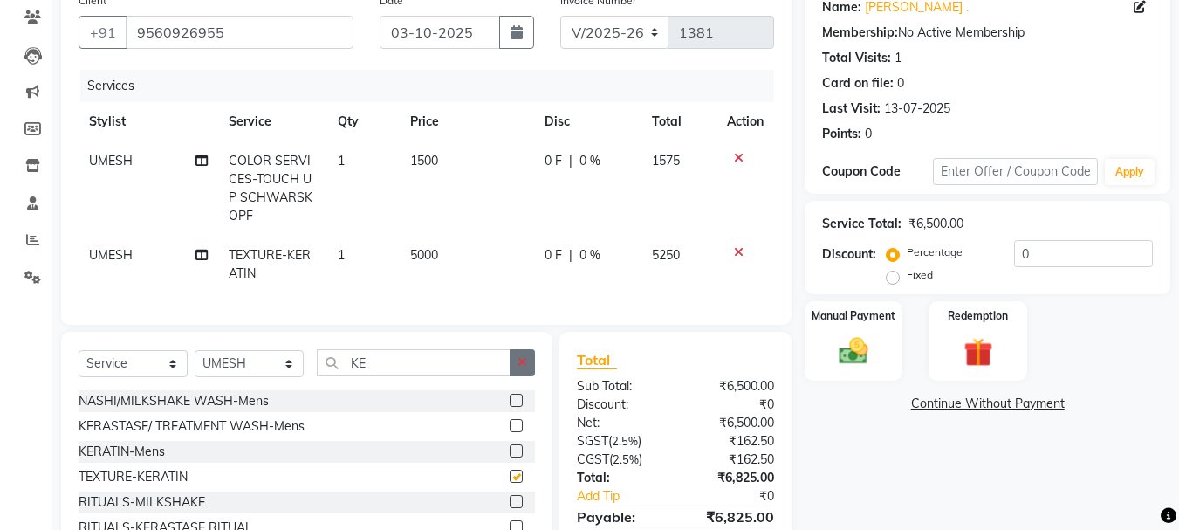
checkbox input "false"
click at [526, 368] on icon "button" at bounding box center [523, 362] width 10 height 12
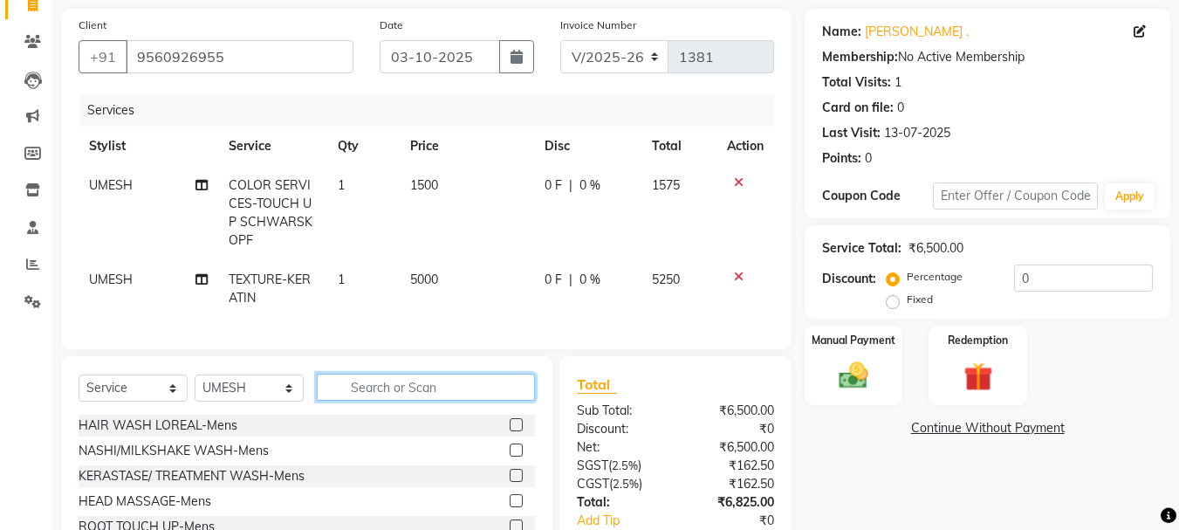
scroll to position [158, 0]
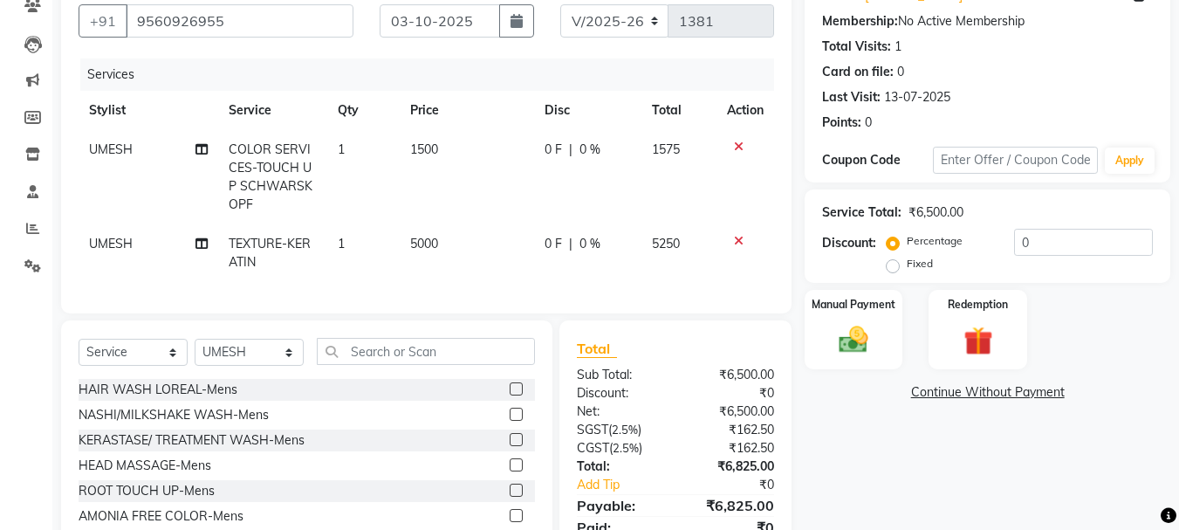
click at [452, 251] on td "5000" at bounding box center [467, 253] width 134 height 58
select select "80578"
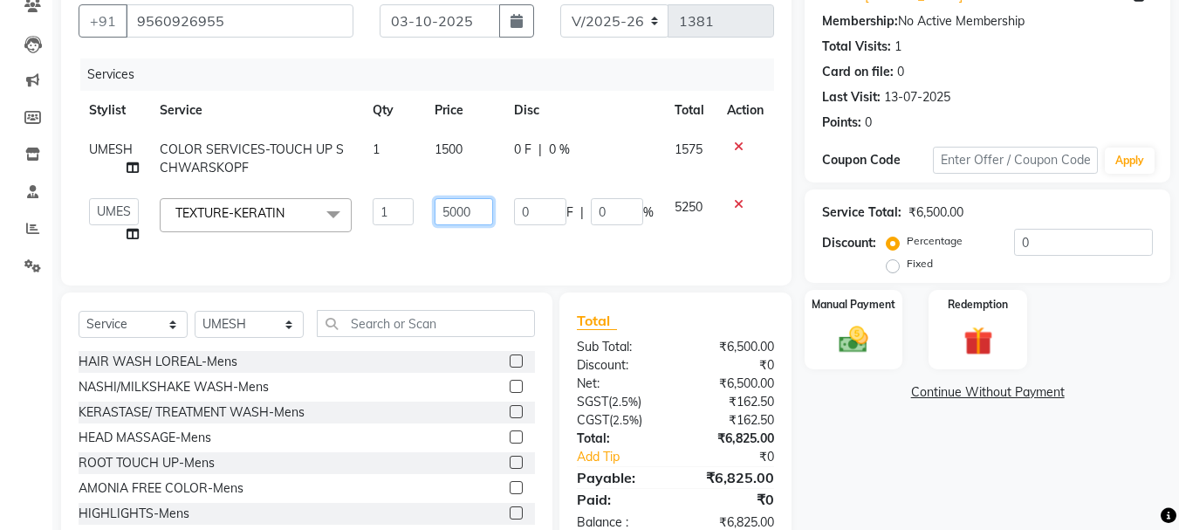
click at [476, 213] on input "5000" at bounding box center [464, 211] width 58 height 27
type input "5"
type input "4000"
click at [481, 241] on td "4000" at bounding box center [463, 221] width 79 height 66
select select "80578"
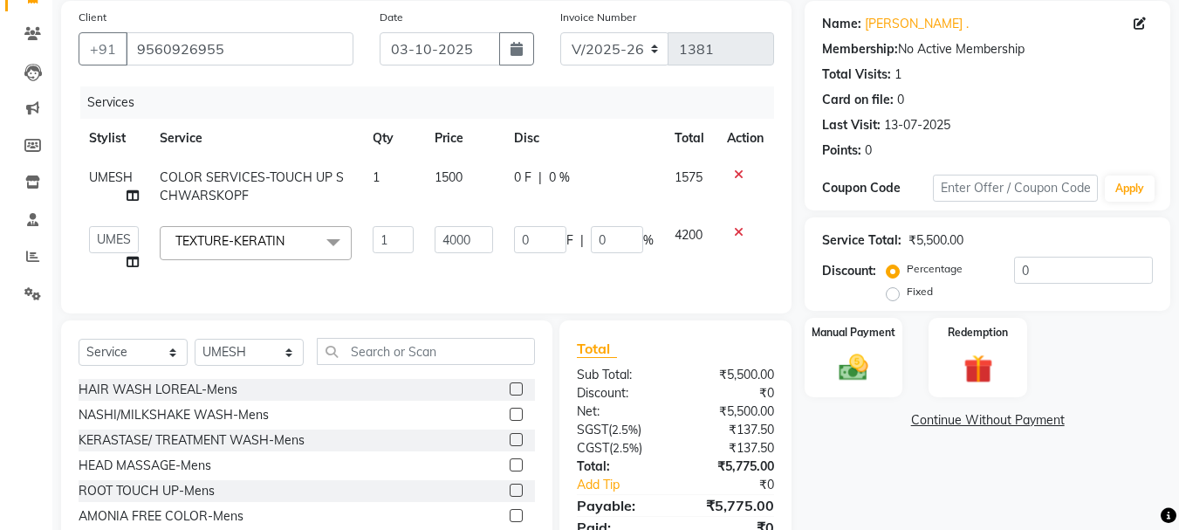
scroll to position [217, 0]
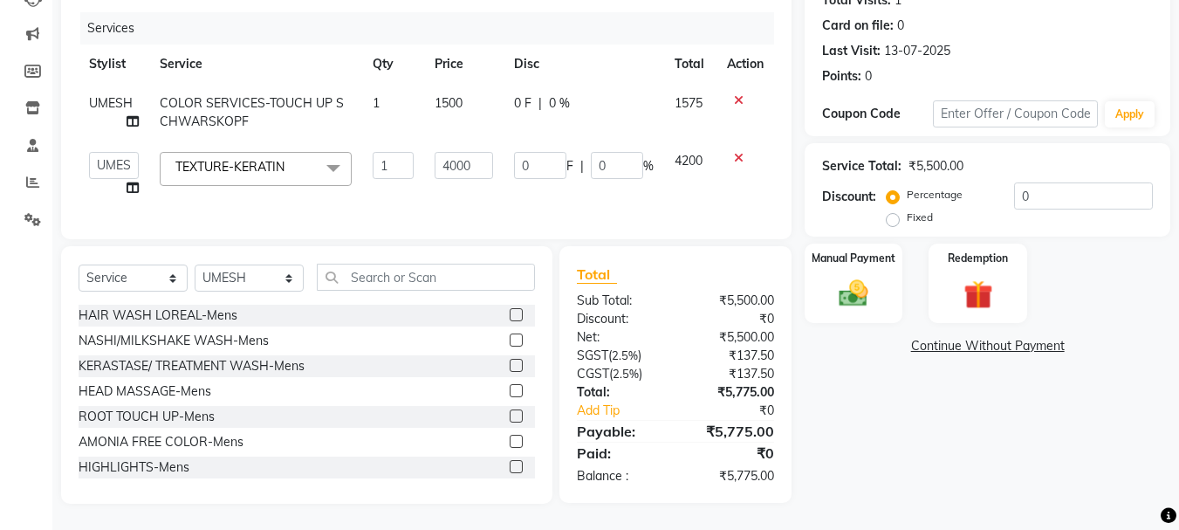
click at [485, 190] on td "4000" at bounding box center [463, 174] width 79 height 66
click at [898, 396] on div "Name: Neelam . Membership: No Active Membership Total Visits: 1 Card on file: 0…" at bounding box center [994, 215] width 379 height 577
click at [487, 93] on td "1500" at bounding box center [463, 113] width 79 height 58
select select "80578"
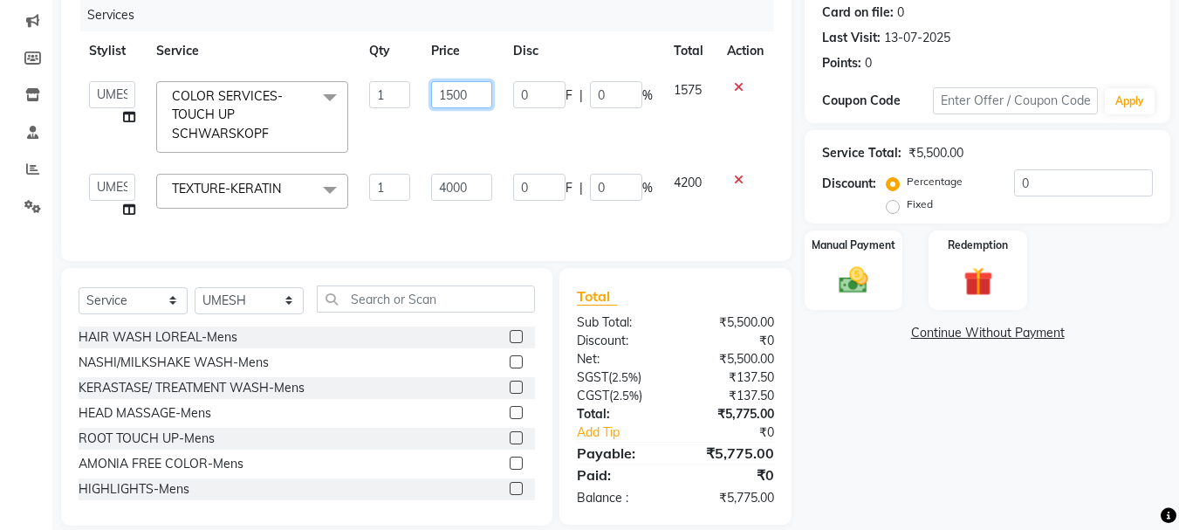
click at [487, 93] on input "1500" at bounding box center [461, 94] width 60 height 27
type input "1400"
click at [497, 212] on div "Services Stylist Service Qty Price Disc Total Action ADITI AJIT BILAL DANISH Ma…" at bounding box center [427, 121] width 696 height 244
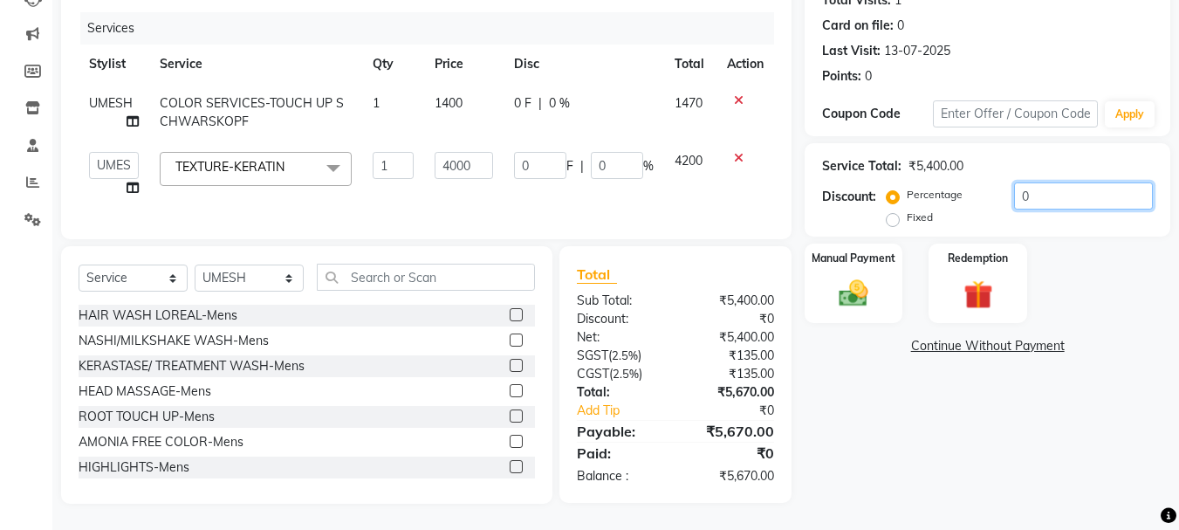
click at [1058, 189] on input "0" at bounding box center [1083, 195] width 139 height 27
type input "1"
type input "40"
type input "1"
type input "17"
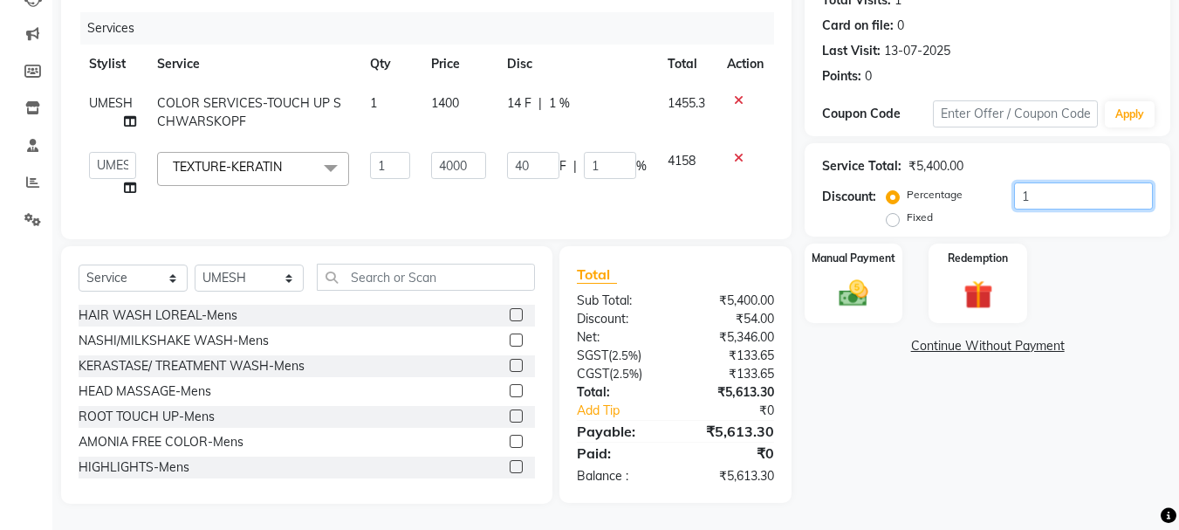
type input "680"
type input "17"
type input "100"
type input "4000"
type input "100"
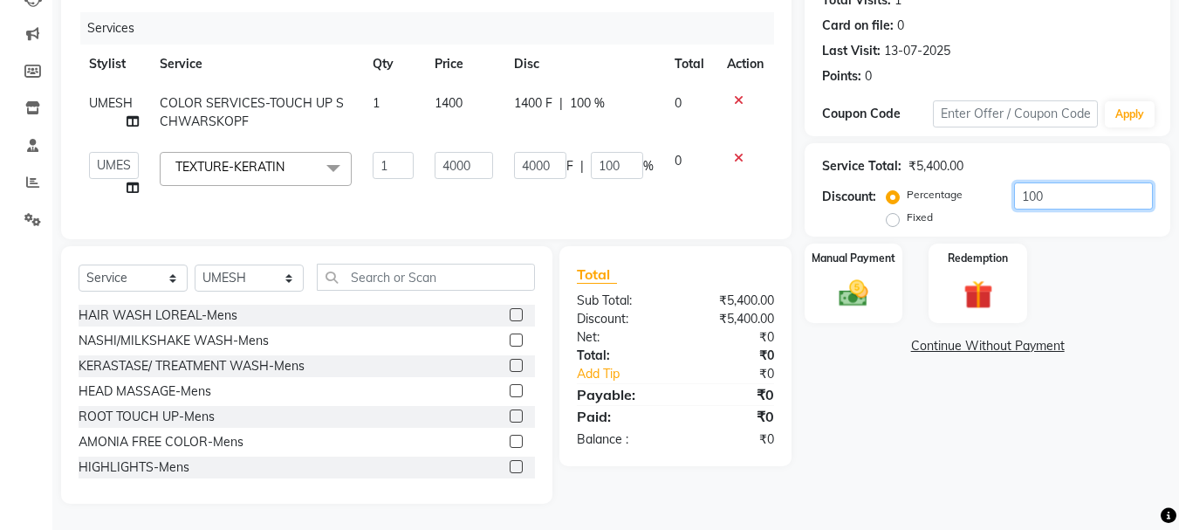
type input "10"
type input "400"
type input "10"
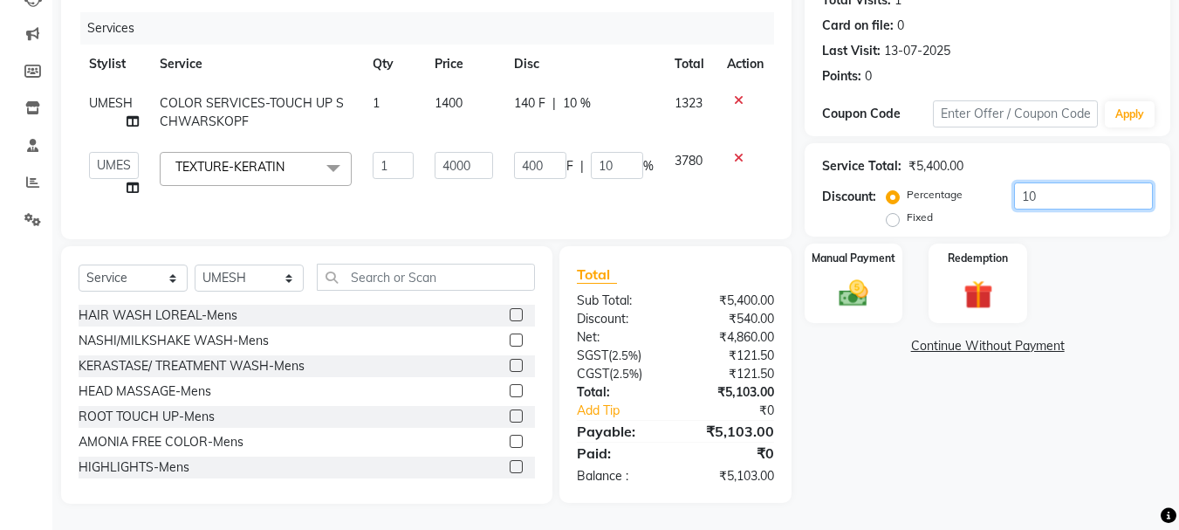
type input "1"
type input "40"
type input "1"
type input "0"
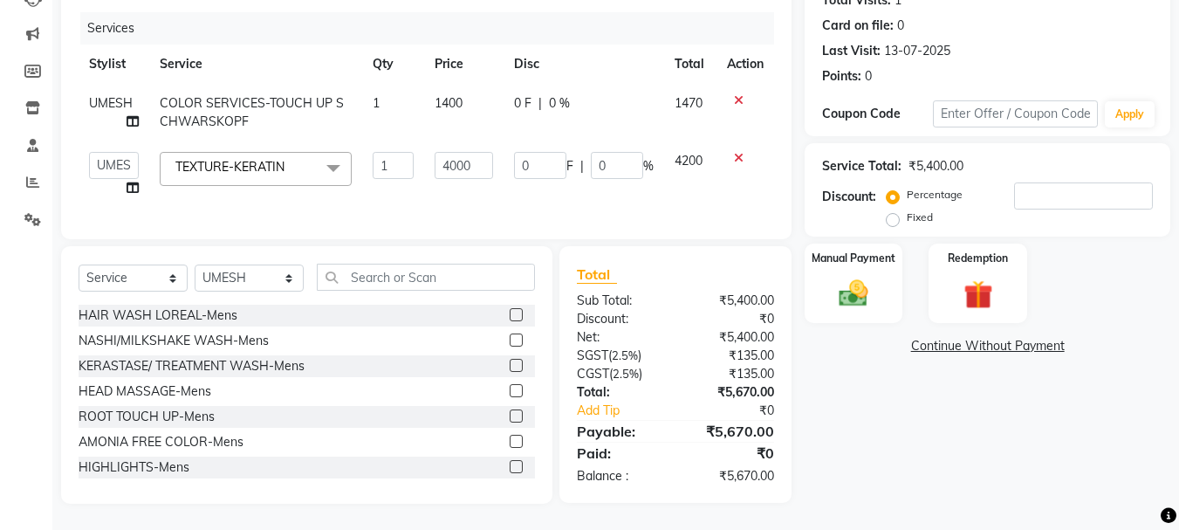
drag, startPoint x: 891, startPoint y: 207, endPoint x: 989, endPoint y: 194, distance: 98.7
click at [907, 210] on label "Fixed" at bounding box center [920, 218] width 26 height 16
click at [892, 211] on input "Fixed" at bounding box center [896, 217] width 12 height 12
radio input "true"
click at [1030, 182] on input "number" at bounding box center [1083, 195] width 139 height 27
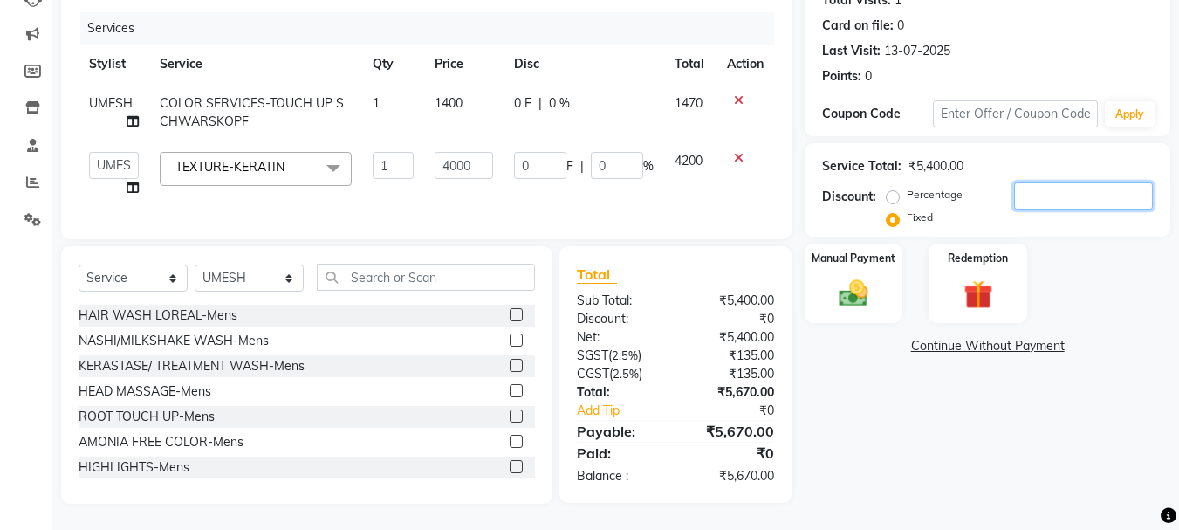
type input "1"
type input "0.74"
type input "0.02"
type input "17"
type input "12.59"
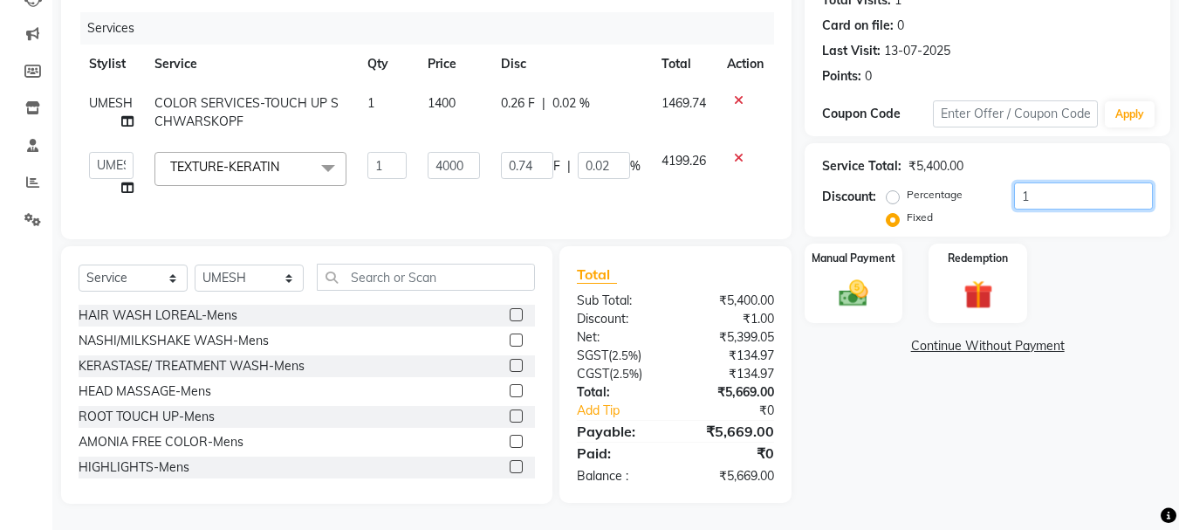
type input "0.31"
type input "170"
type input "125.93"
type input "3.15"
type input "170"
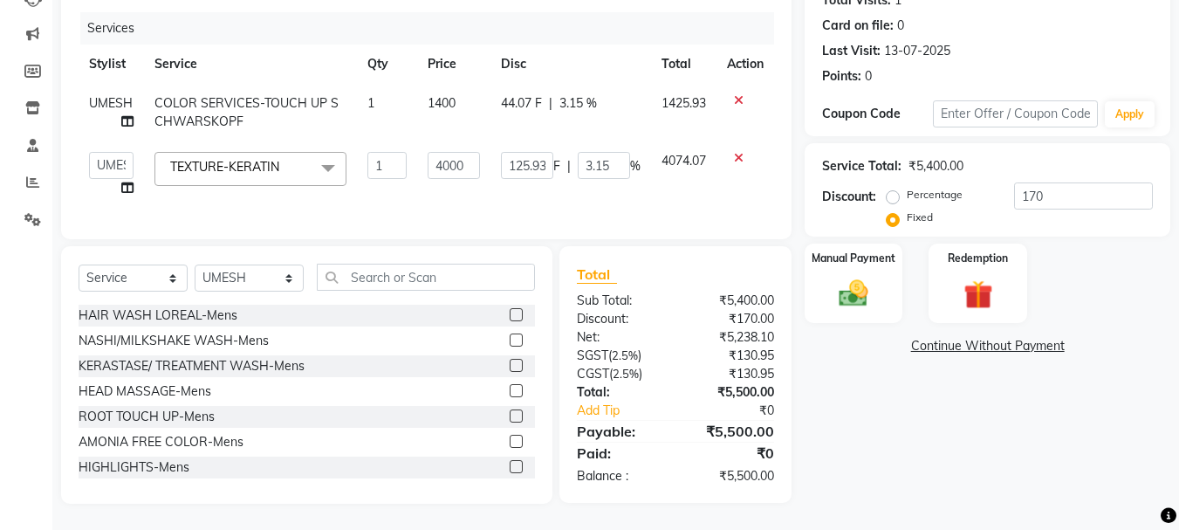
click at [576, 242] on div "Client +91 9560926955 Date 03-10-2025 Invoice Number V/2025 V/2025-26 1381 Serv…" at bounding box center [426, 215] width 757 height 577
click at [859, 293] on img at bounding box center [853, 293] width 49 height 35
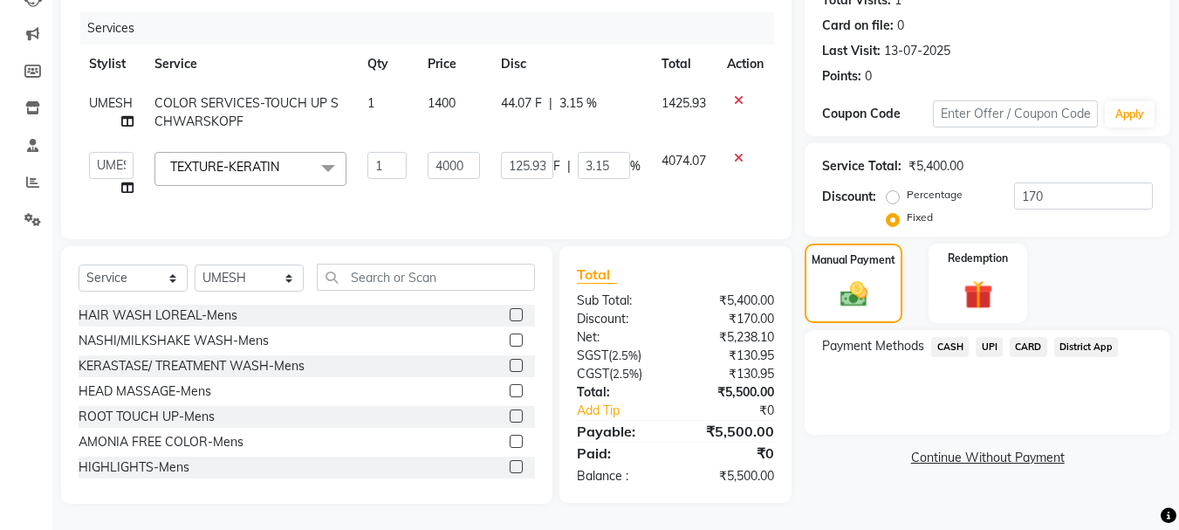
click at [994, 337] on span "UPI" at bounding box center [989, 347] width 27 height 20
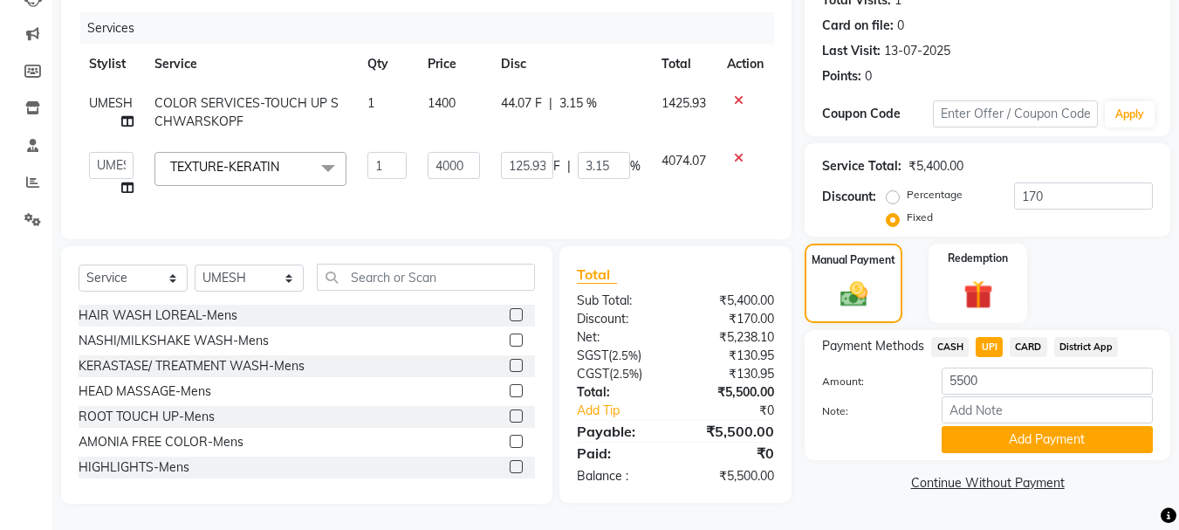
click at [1030, 337] on span "CARD" at bounding box center [1029, 347] width 38 height 20
click at [26, 295] on div "Calendar Invoice Clients Leads Marketing Members Inventory Staff Reports Settin…" at bounding box center [118, 174] width 236 height 658
click at [1020, 431] on button "Add Payment" at bounding box center [1047, 439] width 211 height 27
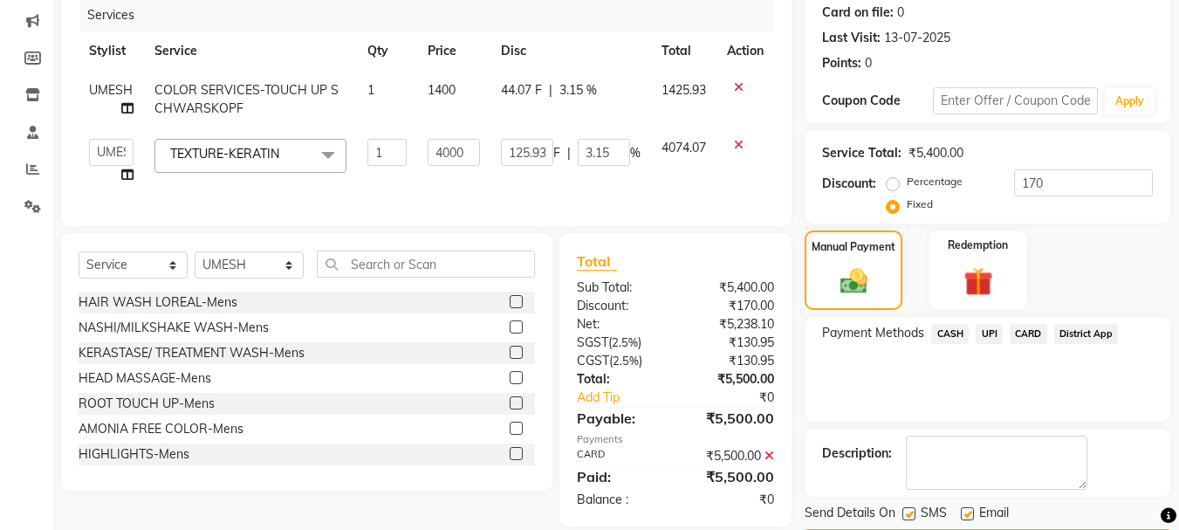
scroll to position [270, 0]
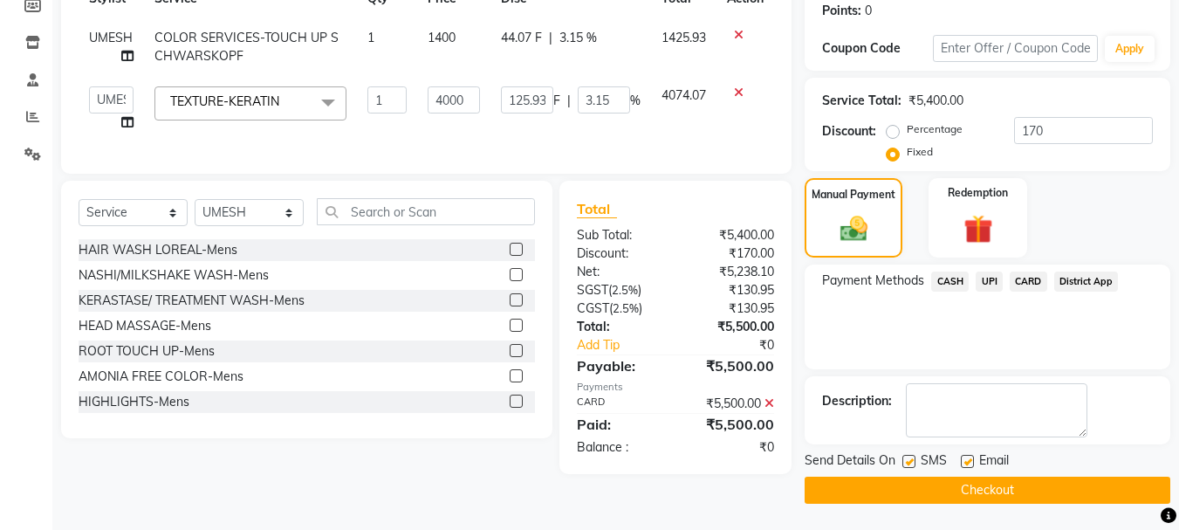
click at [958, 490] on button "Checkout" at bounding box center [988, 490] width 366 height 27
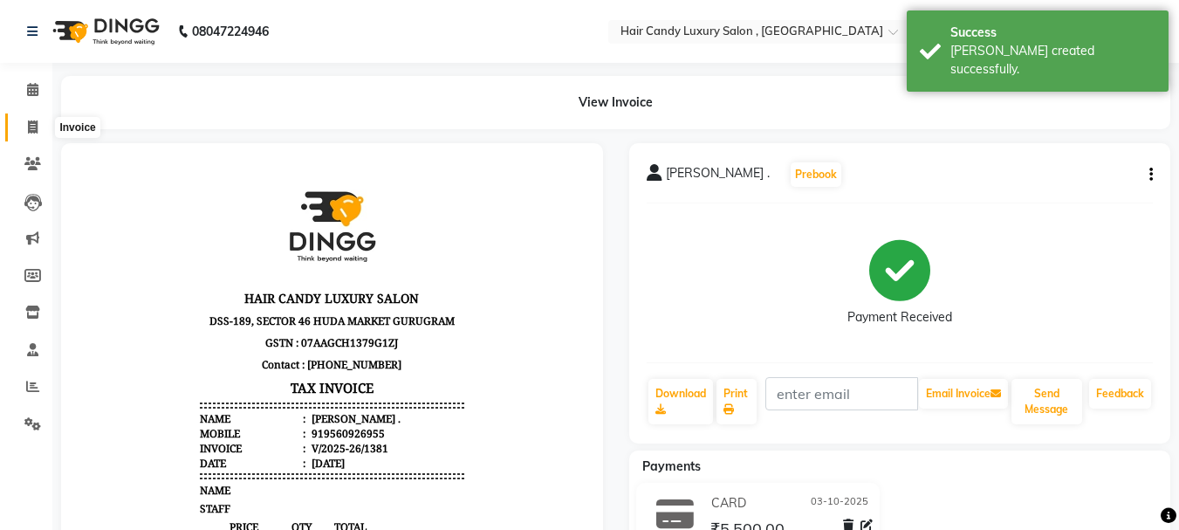
click at [32, 123] on icon at bounding box center [33, 126] width 10 height 13
select select "8304"
select select "service"
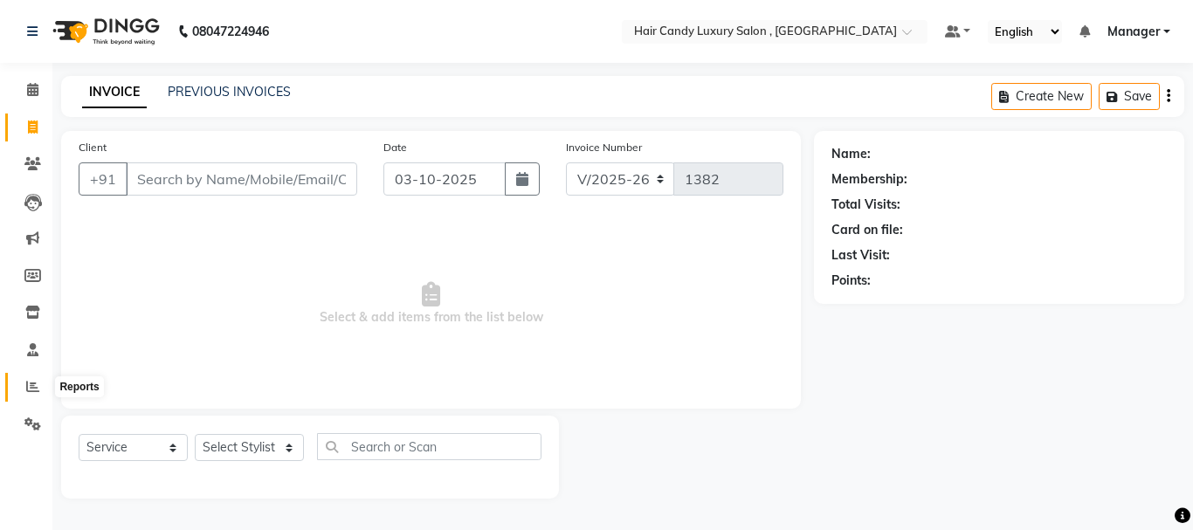
click at [35, 388] on icon at bounding box center [32, 386] width 13 height 13
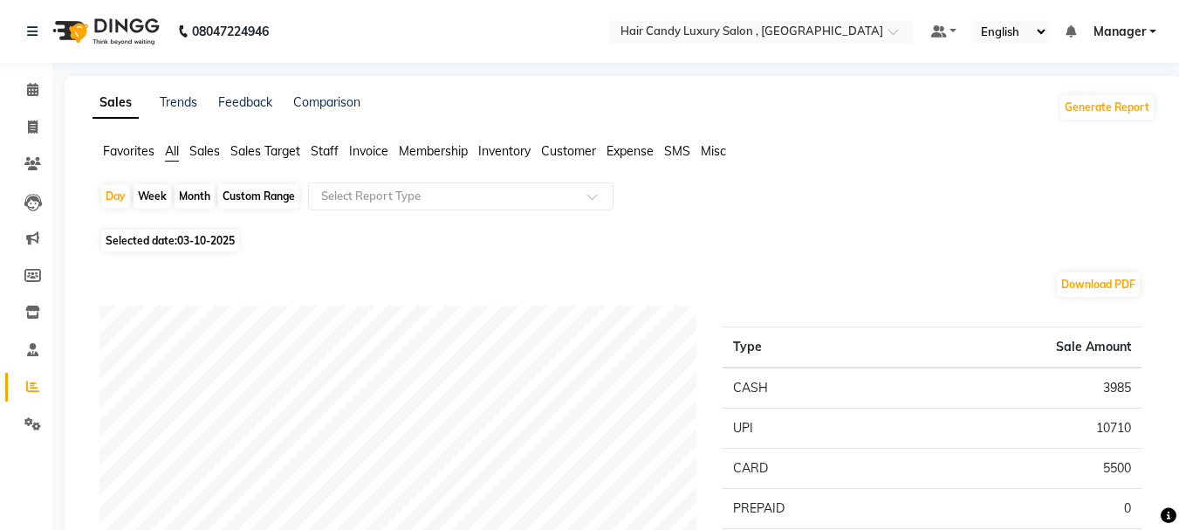
click at [323, 153] on span "Staff" at bounding box center [325, 151] width 28 height 16
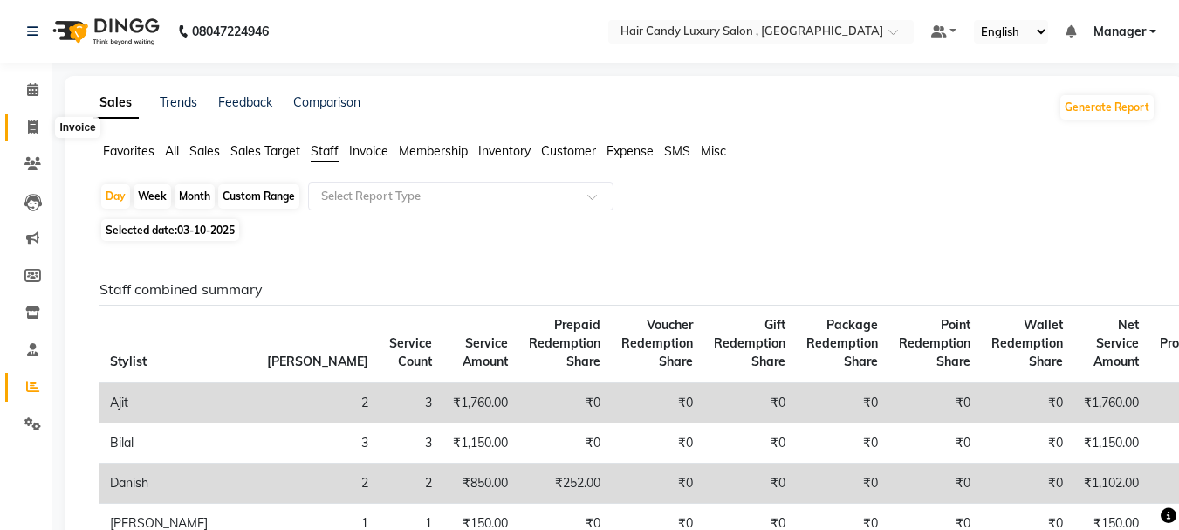
click at [25, 127] on span at bounding box center [32, 128] width 31 height 20
select select "service"
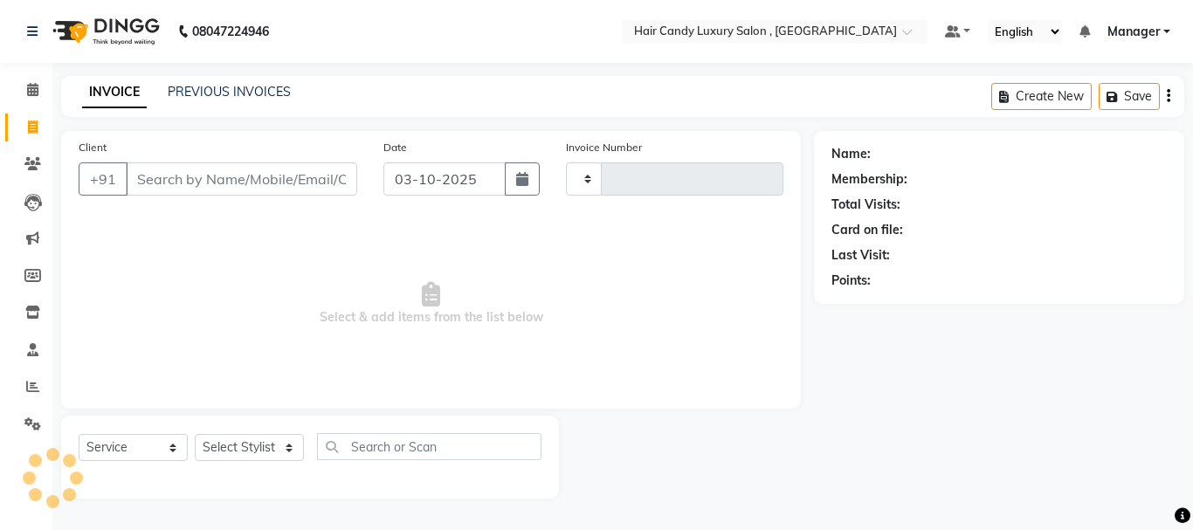
type input "1382"
select select "8304"
click at [211, 86] on link "PREVIOUS INVOICES" at bounding box center [229, 92] width 123 height 16
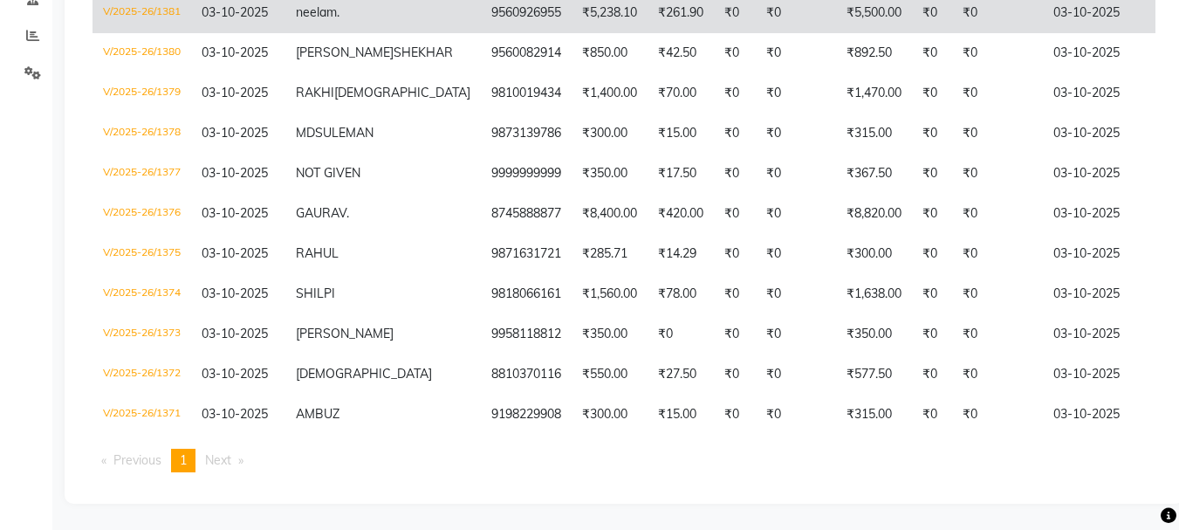
scroll to position [399, 0]
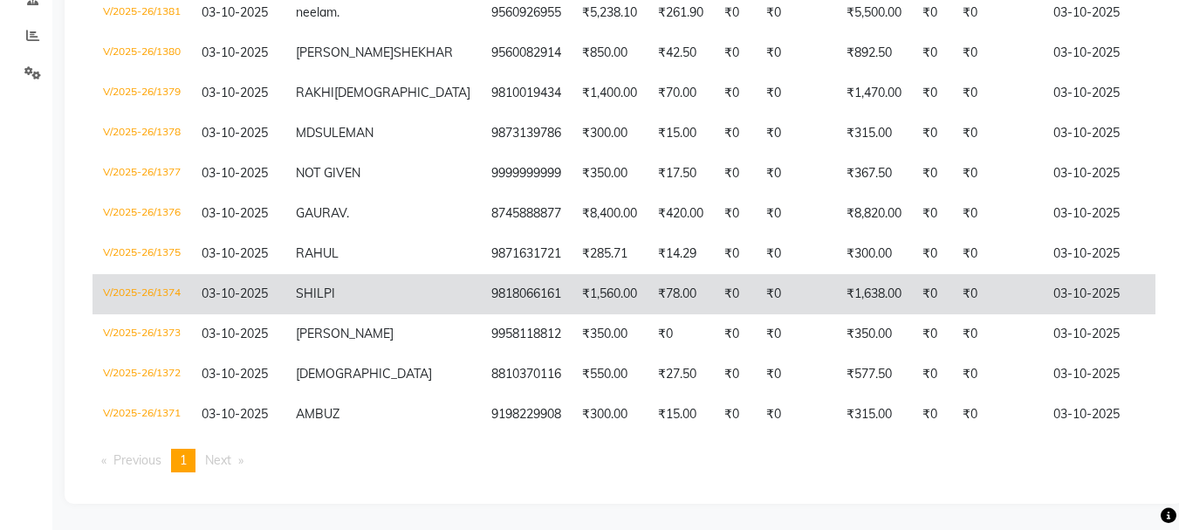
click at [358, 281] on td "SHILPI" at bounding box center [383, 294] width 196 height 40
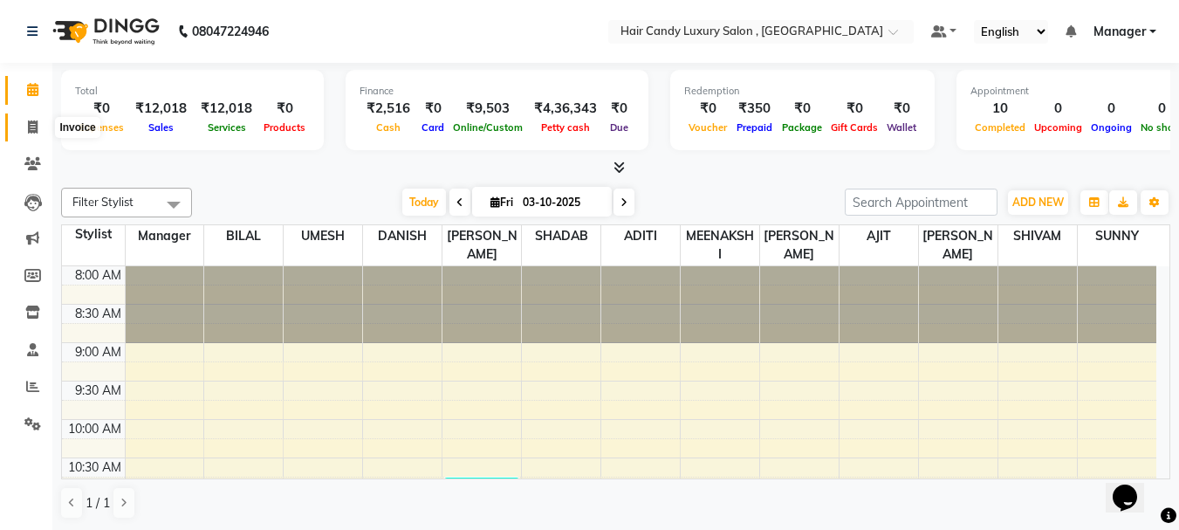
drag, startPoint x: 29, startPoint y: 123, endPoint x: 45, endPoint y: 116, distance: 17.2
click at [31, 123] on icon at bounding box center [33, 126] width 10 height 13
select select "service"
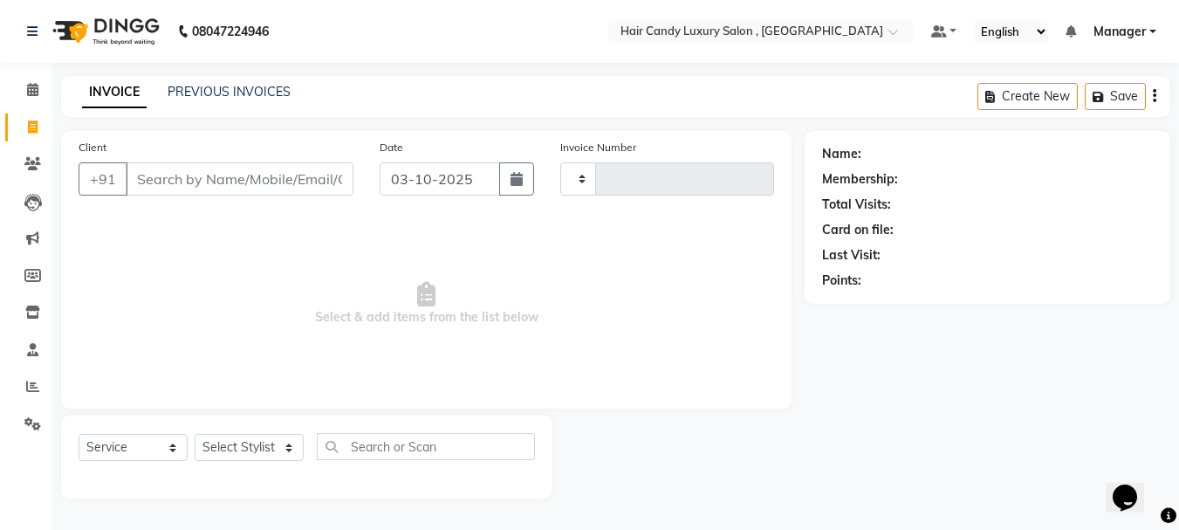
type input "1378"
select select "8304"
click at [268, 175] on input "Client" at bounding box center [241, 178] width 231 height 33
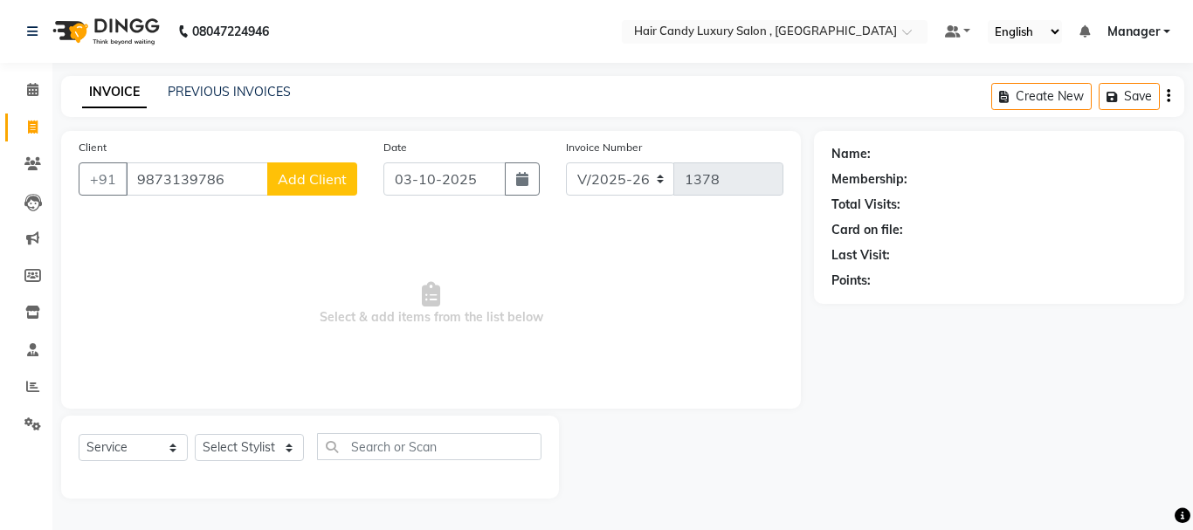
type input "9873139786"
click at [309, 184] on span "Add Client" at bounding box center [312, 178] width 69 height 17
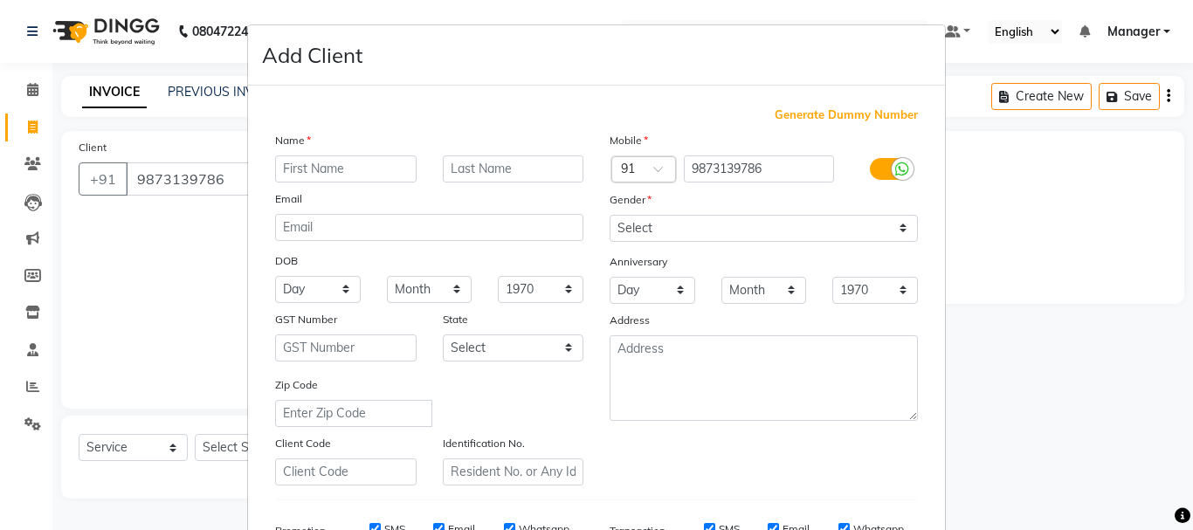
click at [407, 169] on input "text" at bounding box center [345, 168] width 141 height 27
type input "S"
type input "MD"
click at [482, 168] on input "text" at bounding box center [513, 168] width 141 height 27
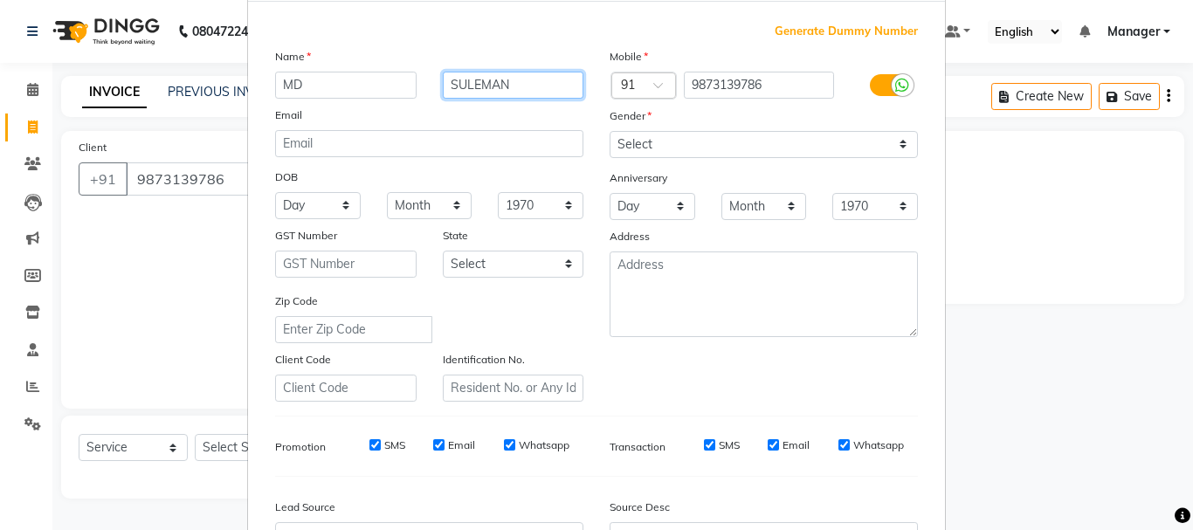
scroll to position [262, 0]
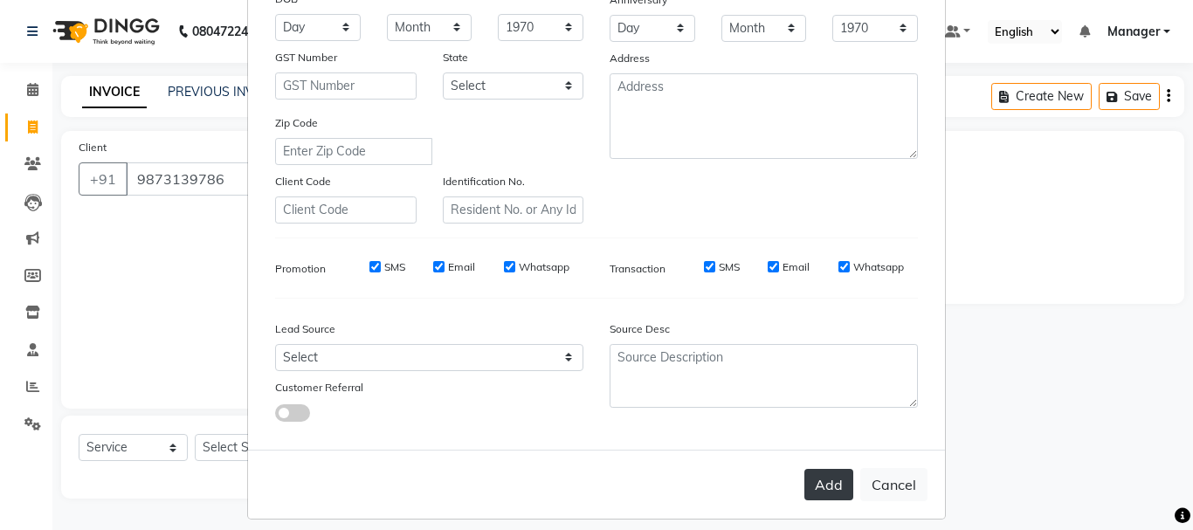
type input "SULEMAN"
click at [806, 485] on button "Add" at bounding box center [828, 484] width 49 height 31
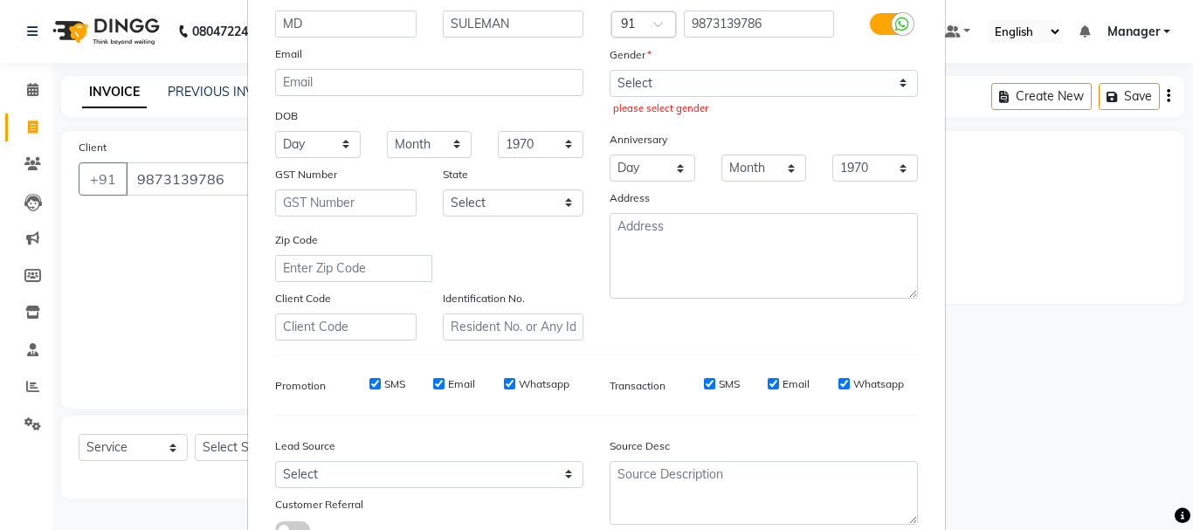
scroll to position [87, 0]
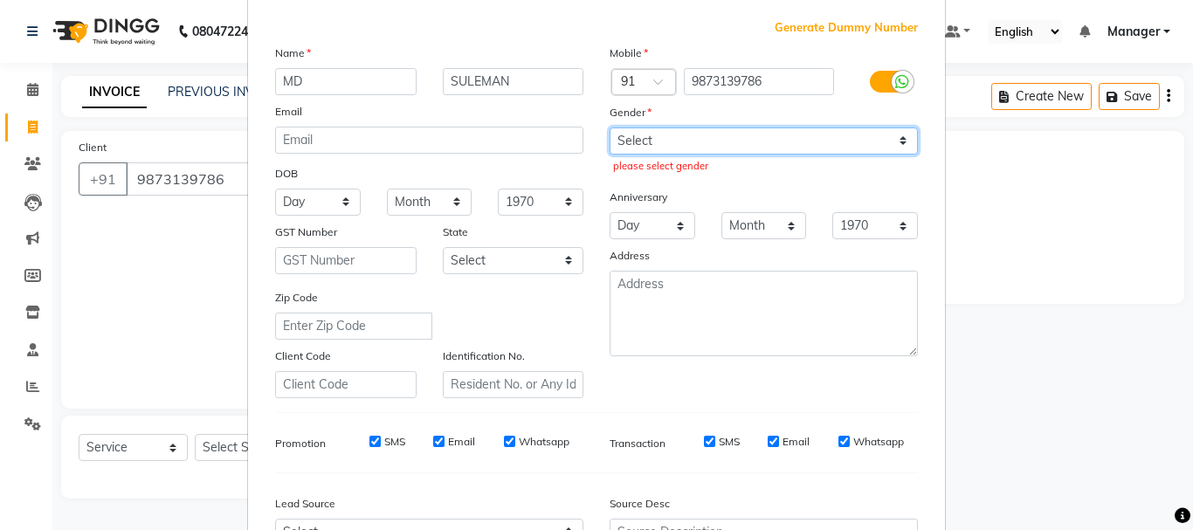
click at [763, 142] on select "Select Male Female Other Prefer Not To Say" at bounding box center [763, 140] width 308 height 27
select select "male"
click at [609, 127] on select "Select Male Female Other Prefer Not To Say" at bounding box center [763, 140] width 308 height 27
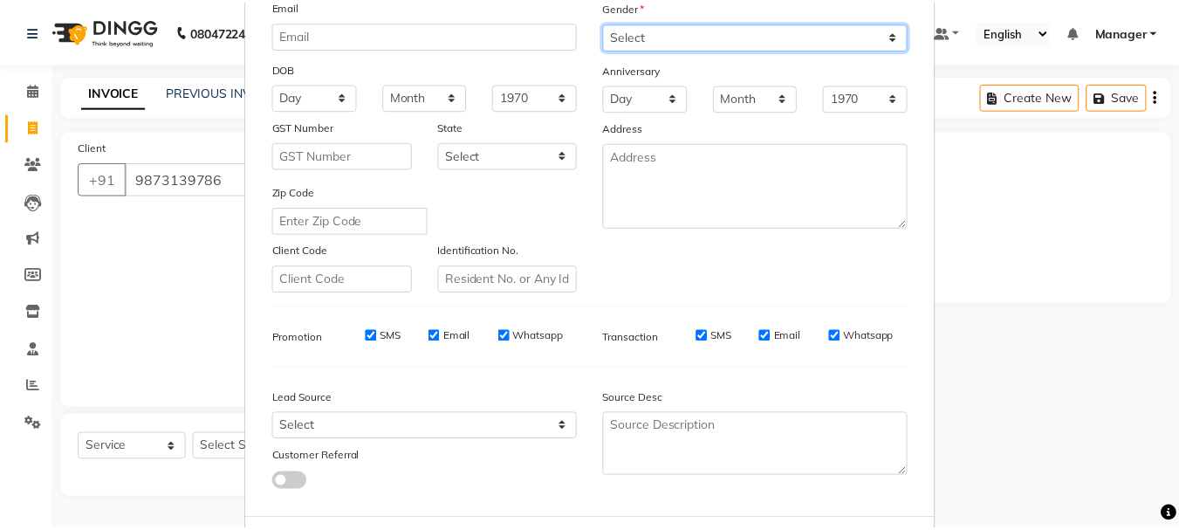
scroll to position [276, 0]
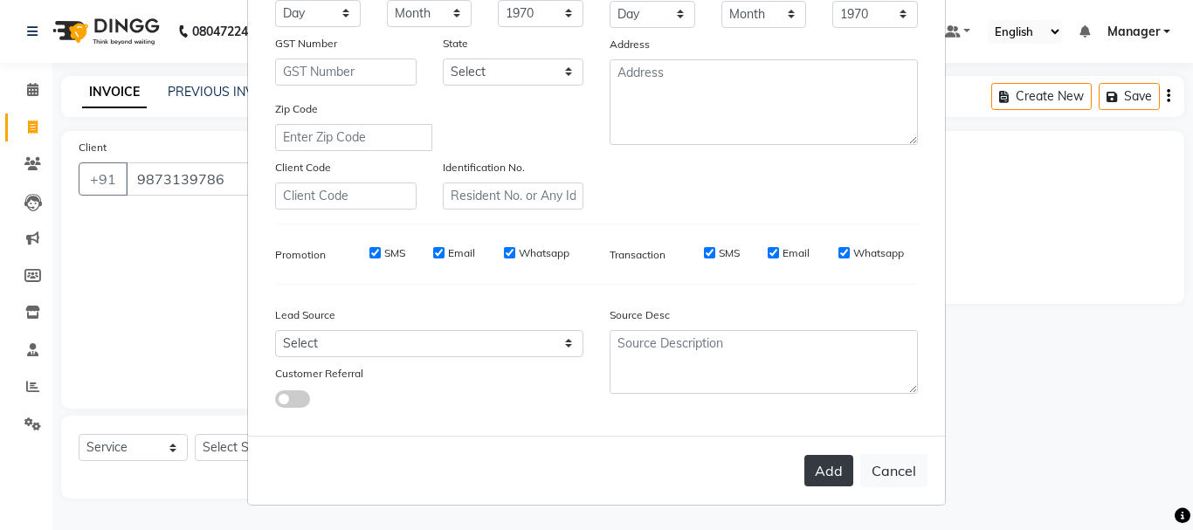
click at [828, 468] on button "Add" at bounding box center [828, 470] width 49 height 31
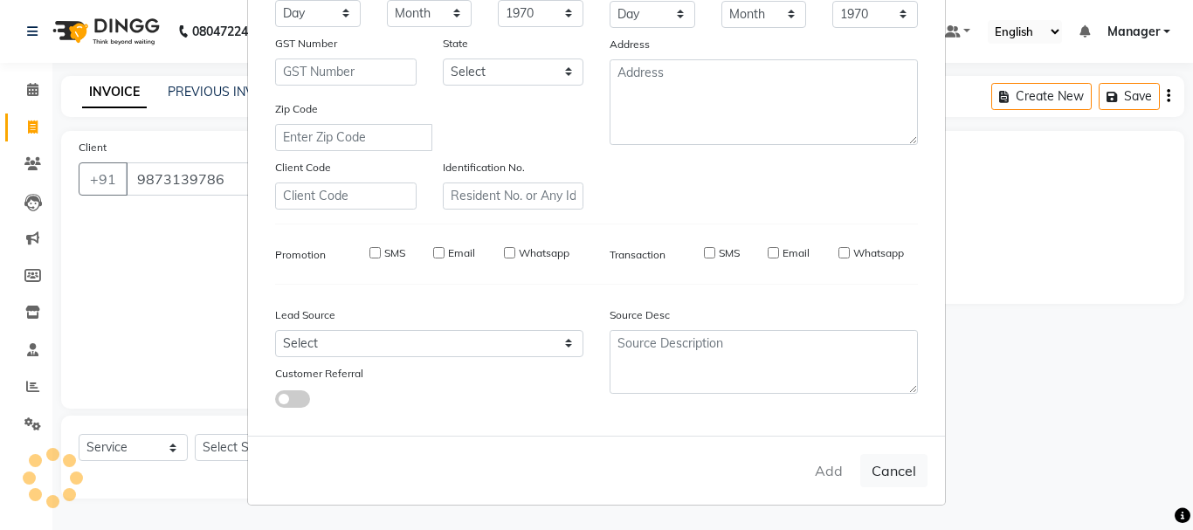
select select
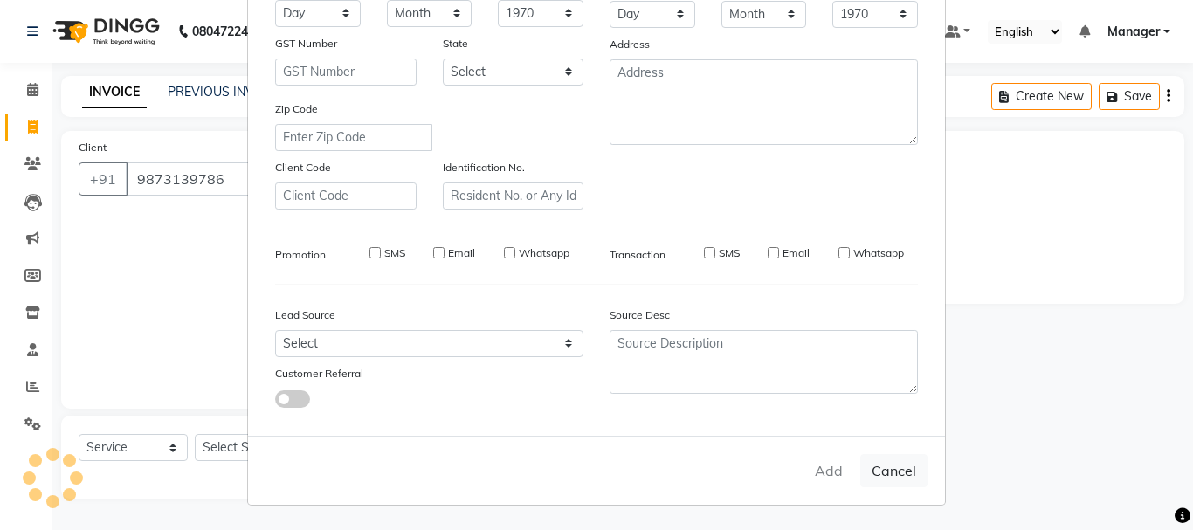
select select
checkbox input "false"
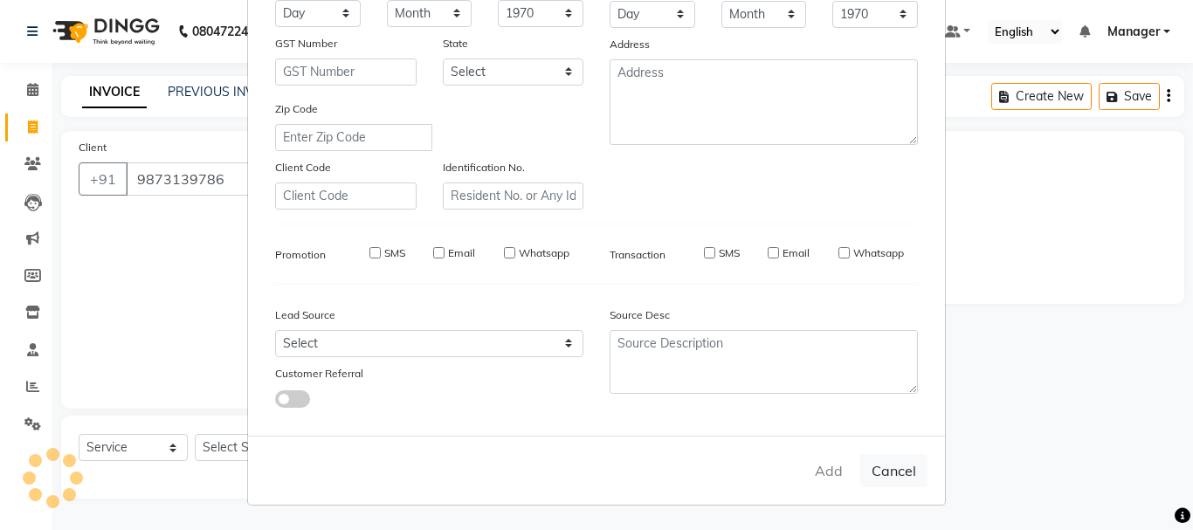
checkbox input "false"
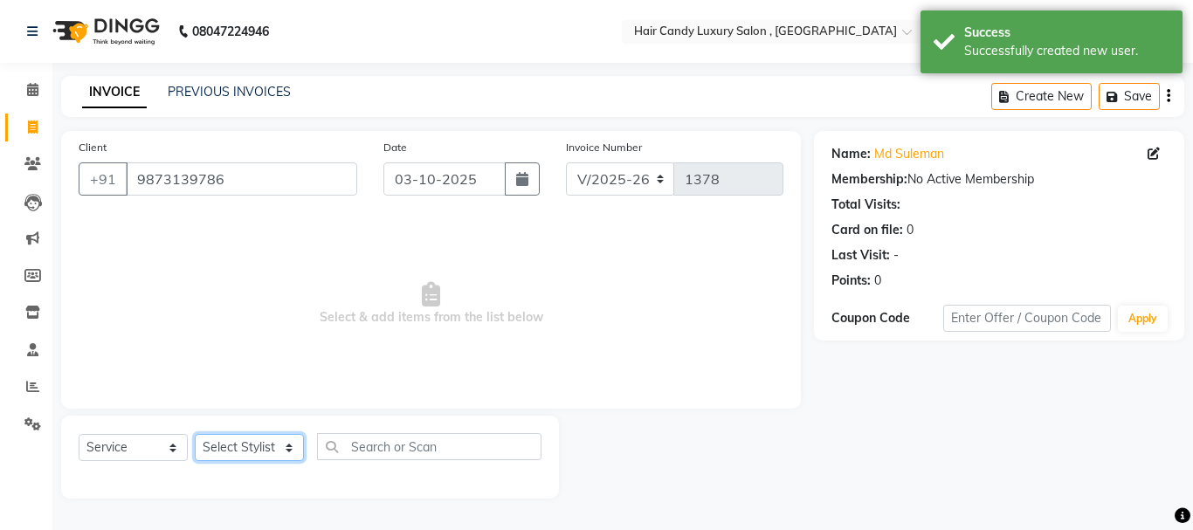
click at [290, 443] on select "Select Stylist ADITI AJIT BILAL DANISH Manager Manager MEENAKSHI RINKI VALECHA …" at bounding box center [249, 447] width 109 height 27
select select "80576"
click at [195, 434] on select "Select Stylist ADITI AJIT BILAL DANISH Manager Manager MEENAKSHI RINKI VALECHA …" at bounding box center [249, 447] width 109 height 27
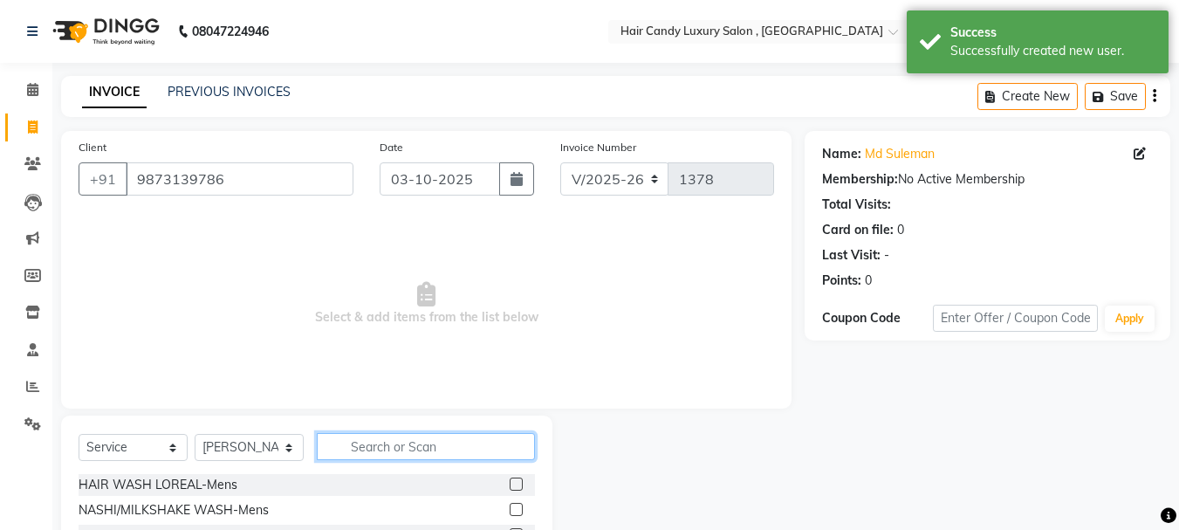
click at [388, 458] on input "text" at bounding box center [426, 446] width 218 height 27
type input "BEARD"
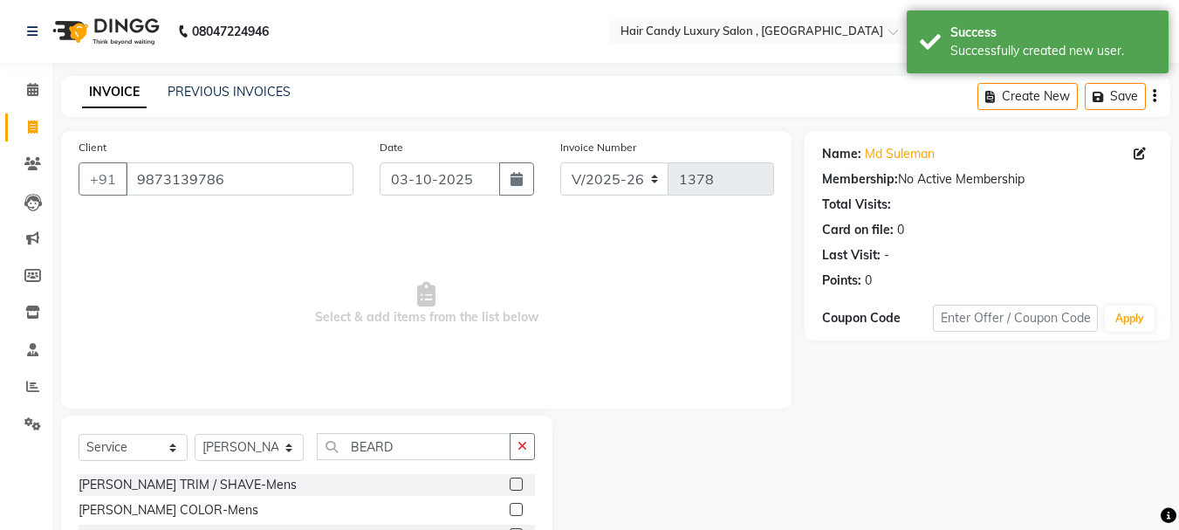
click at [517, 482] on label at bounding box center [516, 484] width 13 height 13
click at [517, 482] on input "checkbox" at bounding box center [515, 484] width 11 height 11
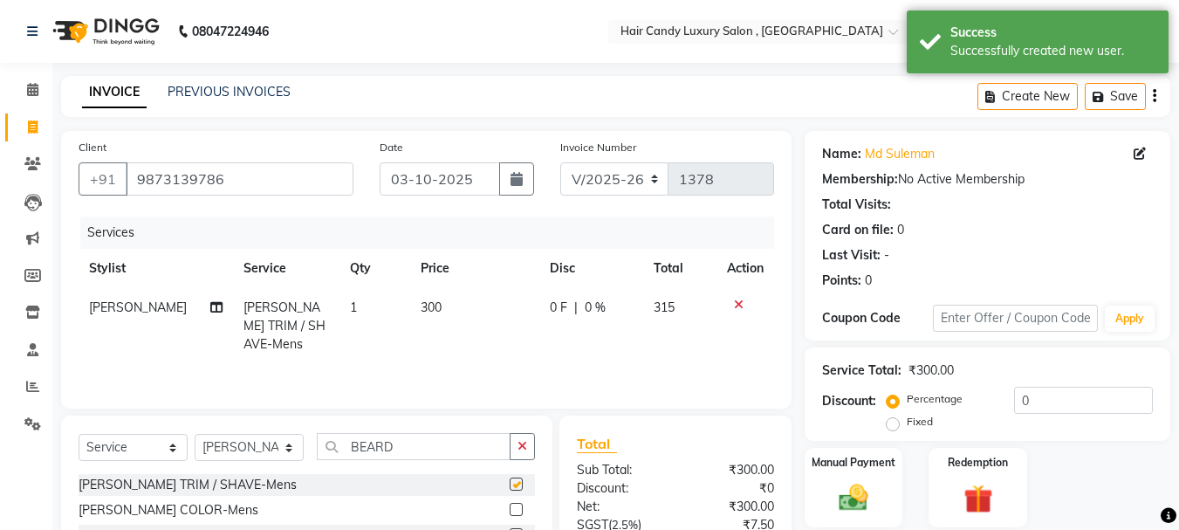
checkbox input "false"
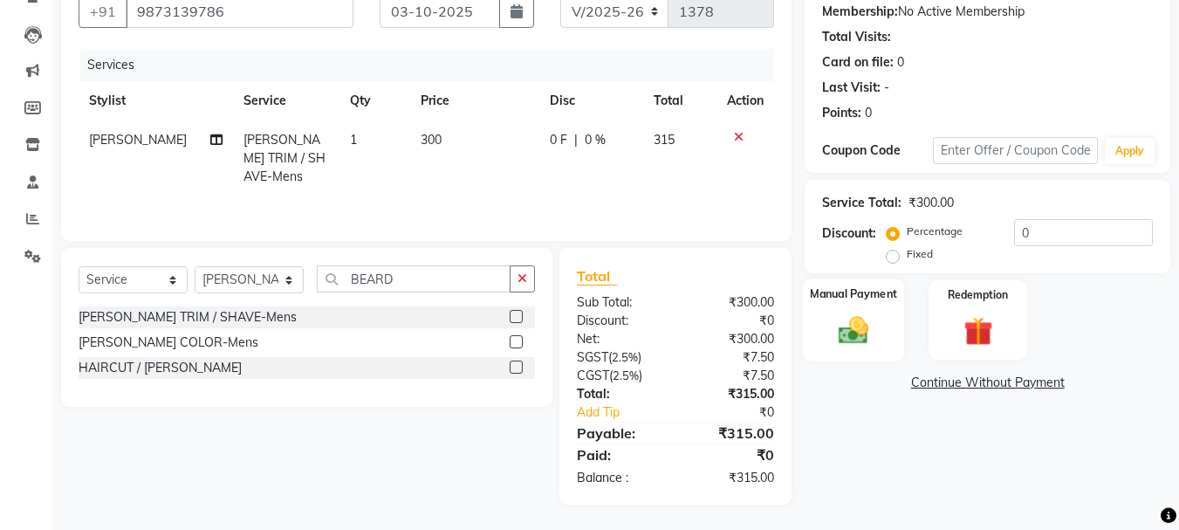
scroll to position [168, 0]
click at [890, 319] on div "Manual Payment" at bounding box center [854, 319] width 102 height 83
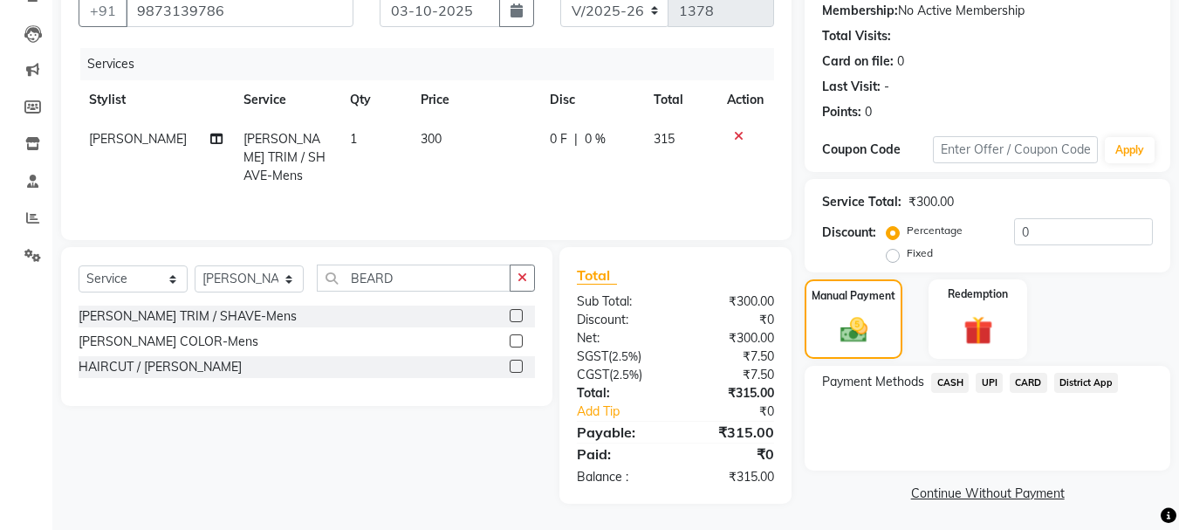
click at [996, 381] on span "UPI" at bounding box center [989, 383] width 27 height 20
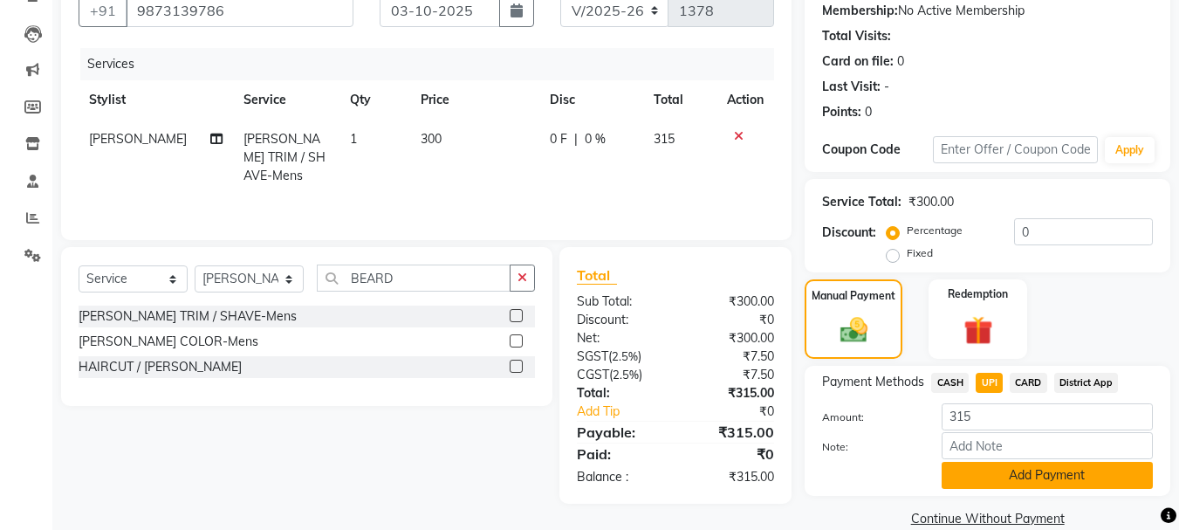
click at [1017, 484] on button "Add Payment" at bounding box center [1047, 475] width 211 height 27
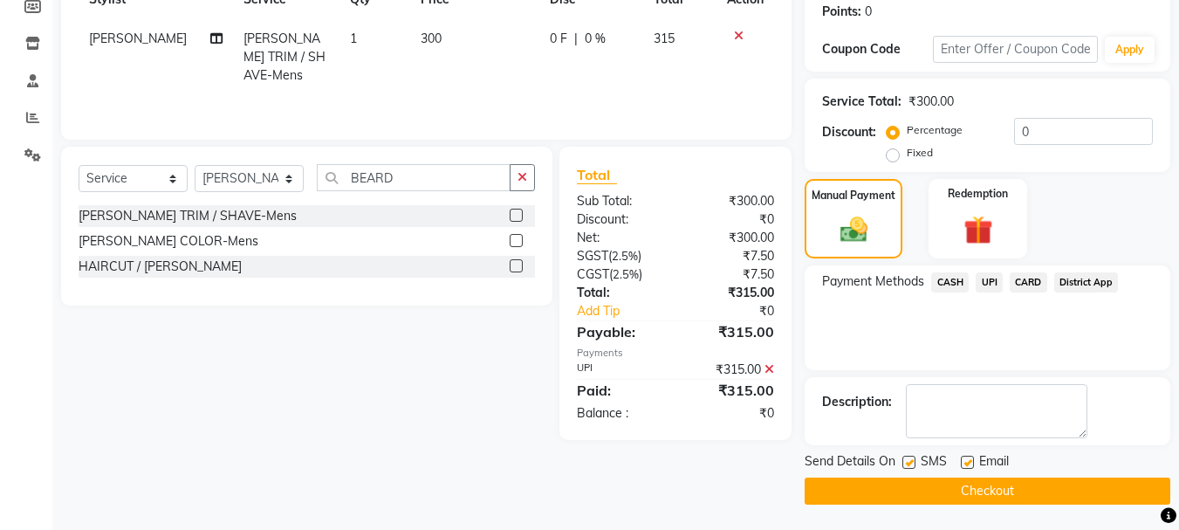
scroll to position [270, 0]
click at [920, 488] on button "Checkout" at bounding box center [988, 490] width 366 height 27
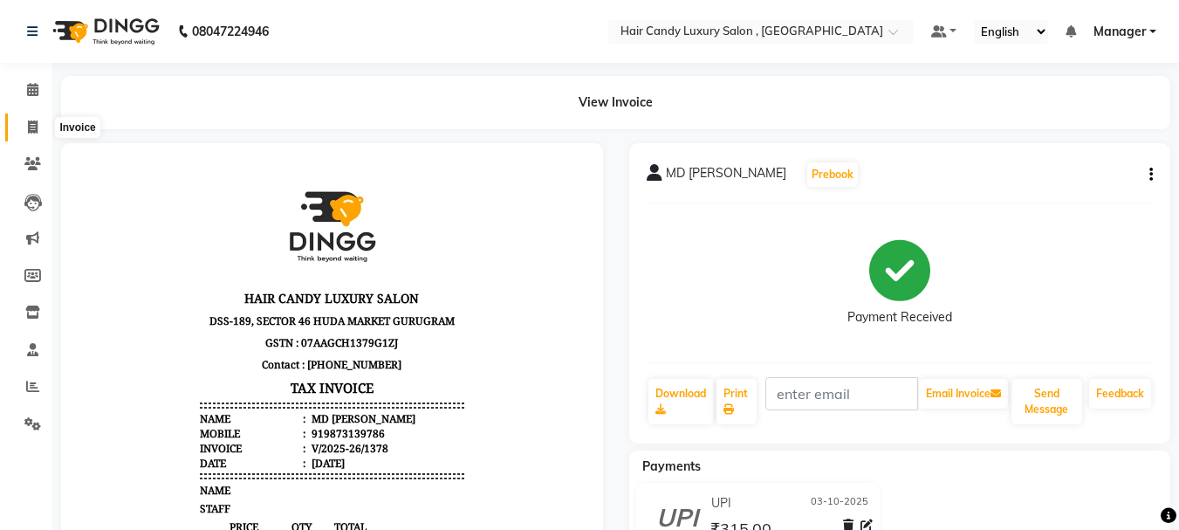
click at [29, 125] on icon at bounding box center [33, 126] width 10 height 13
select select "service"
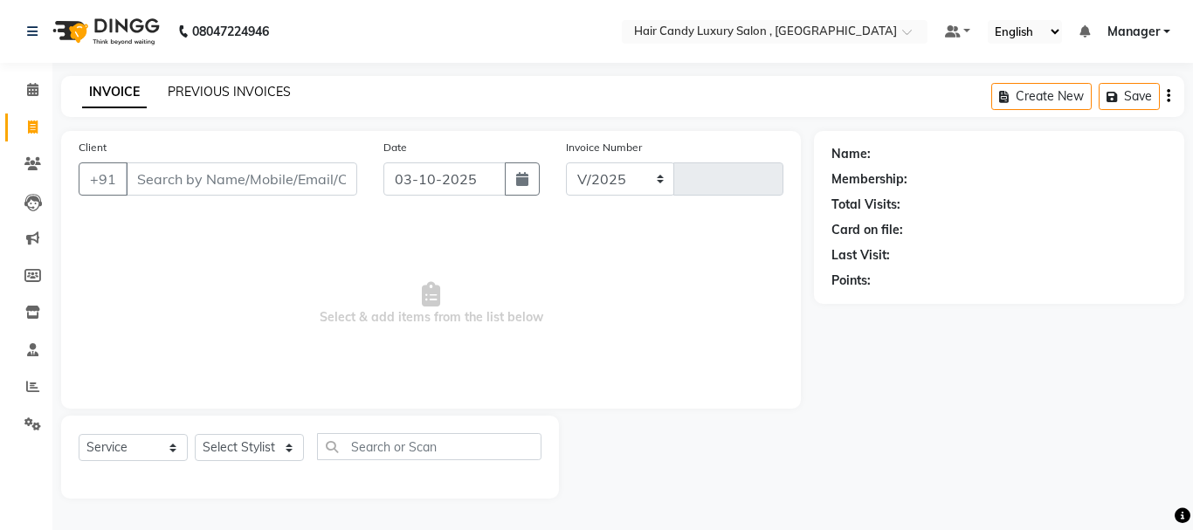
select select "8304"
type input "1379"
click at [213, 185] on input "Client" at bounding box center [241, 178] width 231 height 33
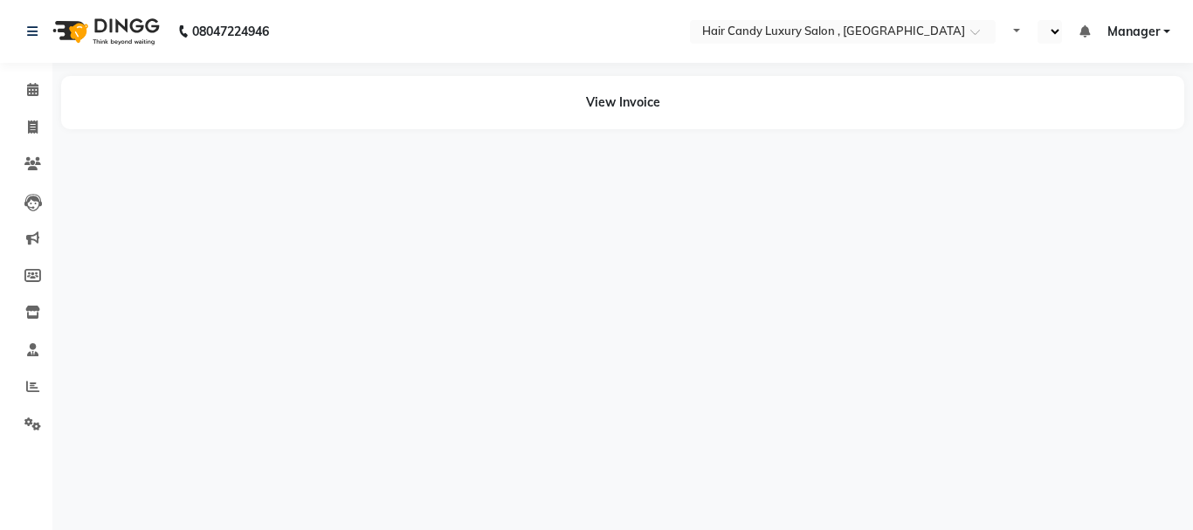
select select "en"
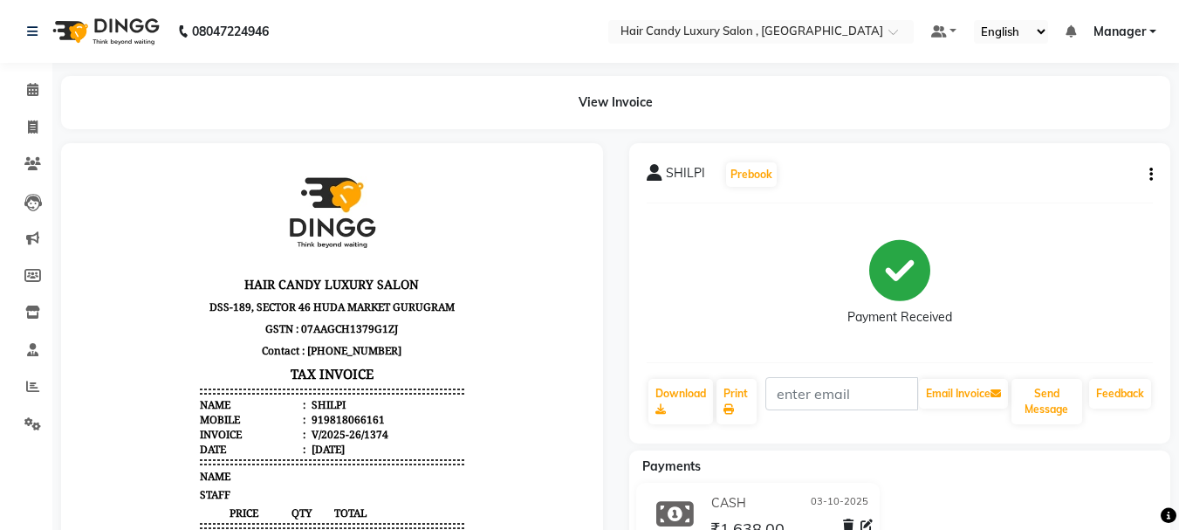
click at [1152, 175] on icon "button" at bounding box center [1151, 175] width 3 height 1
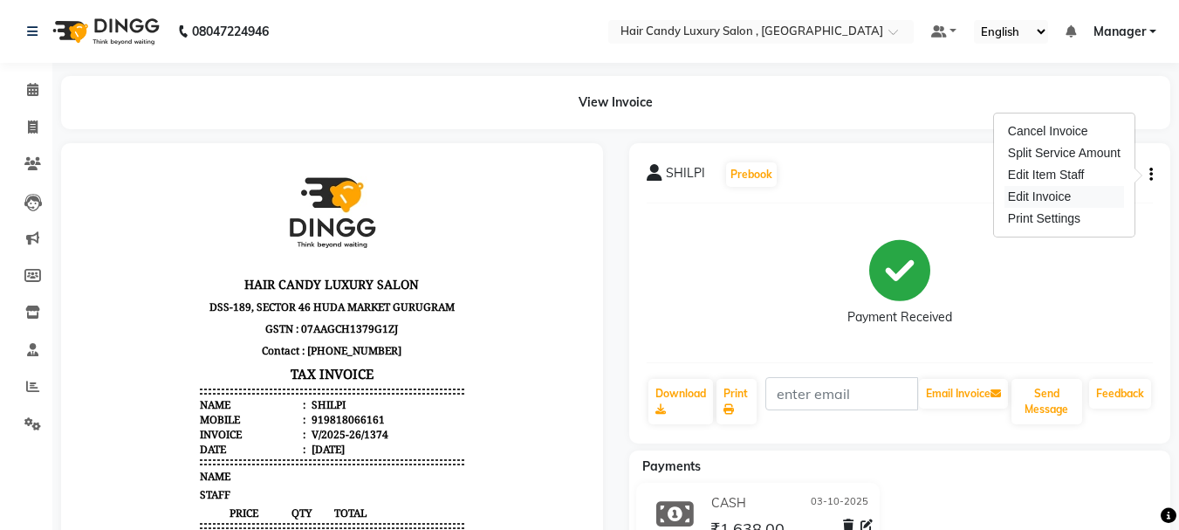
click at [1069, 204] on div "Edit Invoice" at bounding box center [1065, 197] width 120 height 22
select select "service"
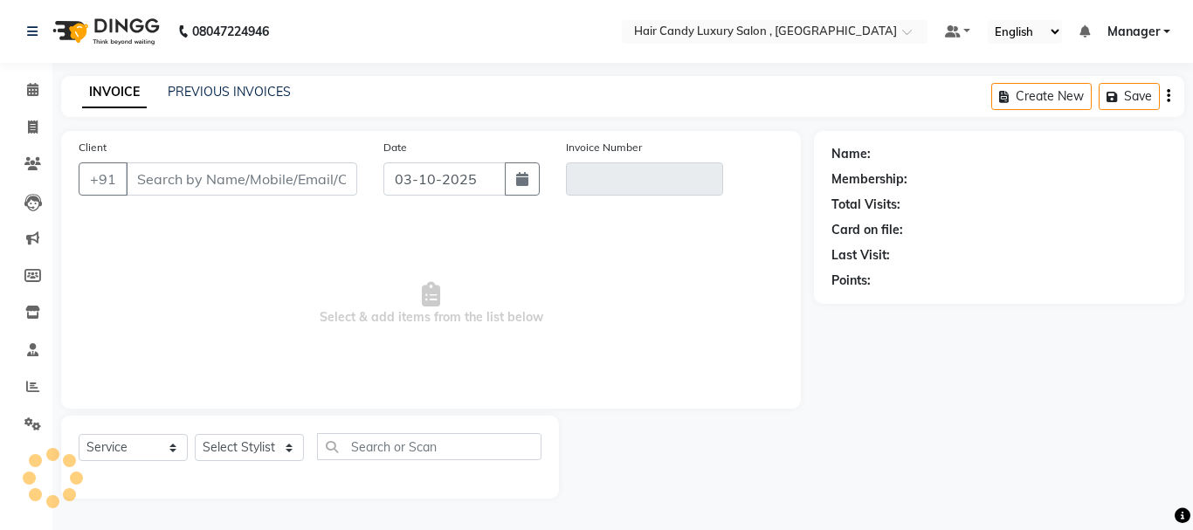
type input "9818066161"
type input "V/2025-26/1374"
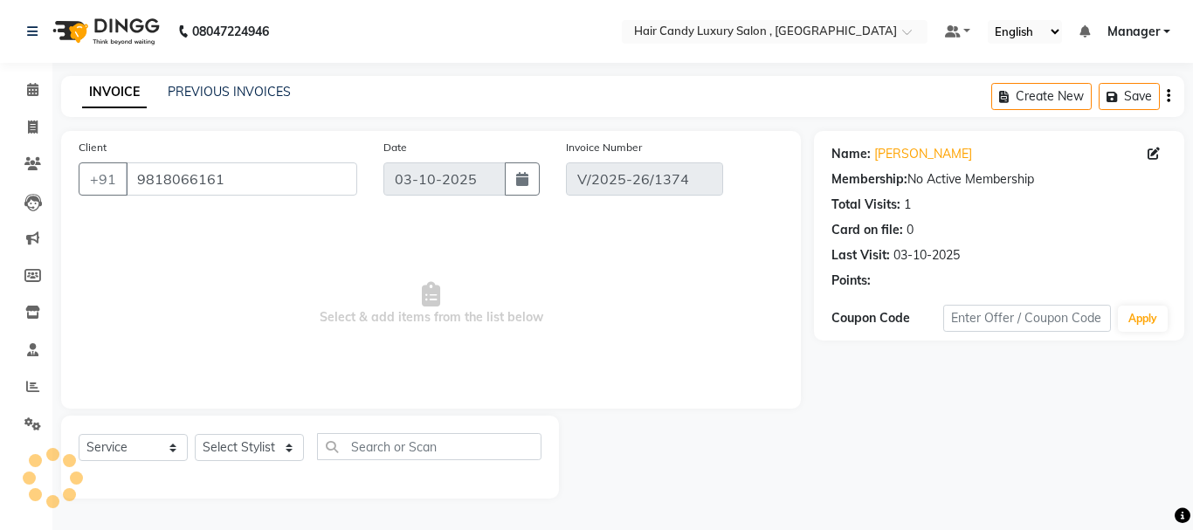
select select "select"
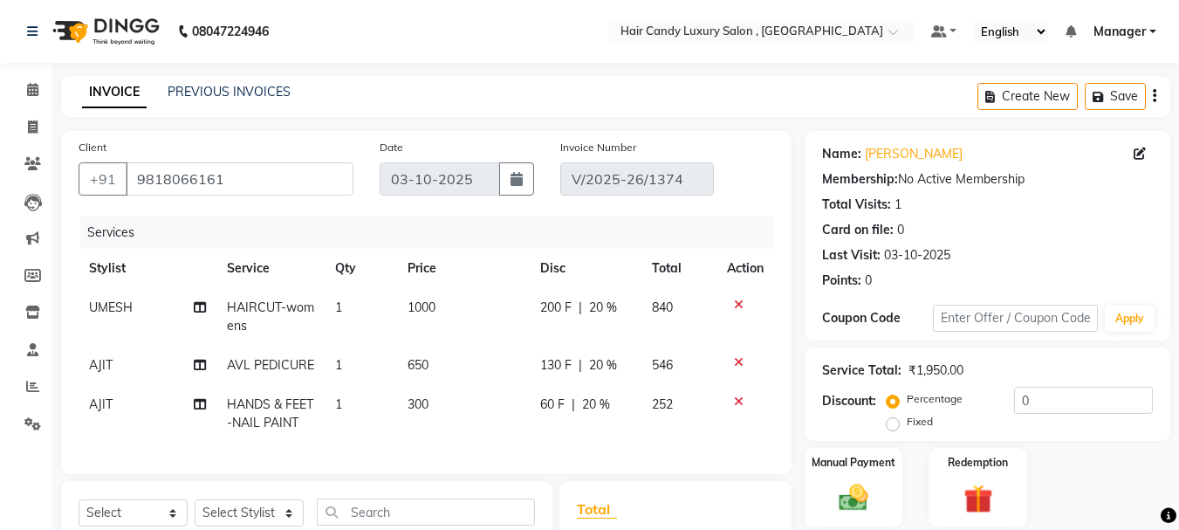
click at [113, 408] on td "AJIT" at bounding box center [148, 414] width 138 height 58
select select "91517"
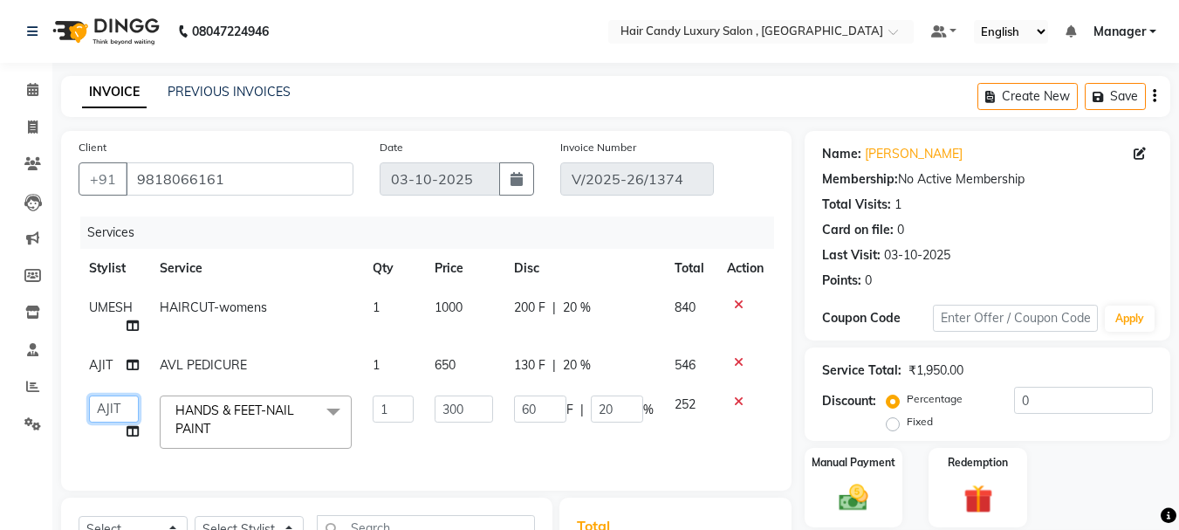
click at [126, 414] on select "ADITI [PERSON_NAME] [DEMOGRAPHIC_DATA] Manager Manager MEENAKSHI [PERSON_NAME] …" at bounding box center [114, 408] width 50 height 27
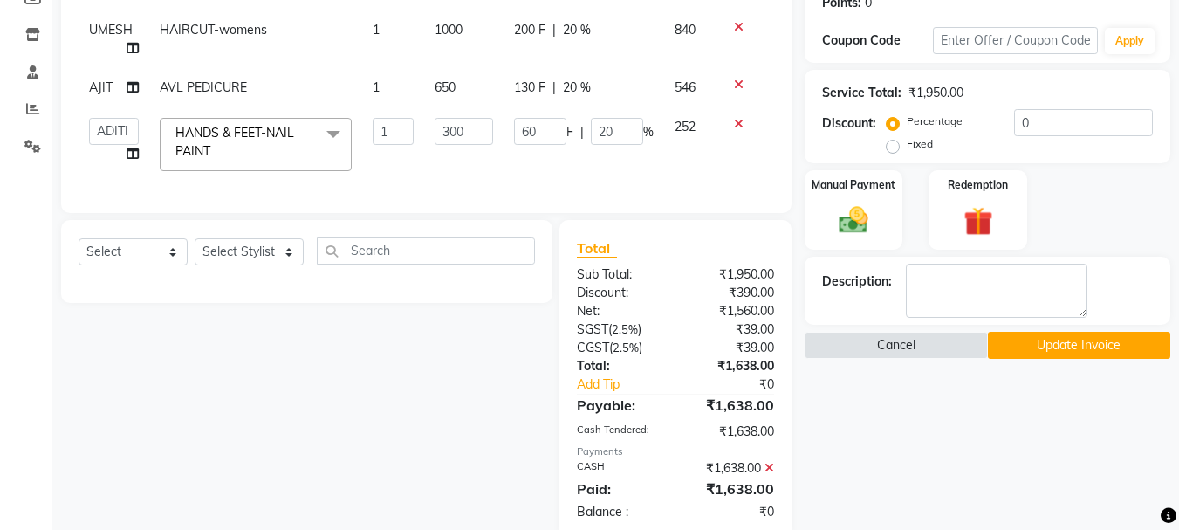
scroll to position [326, 0]
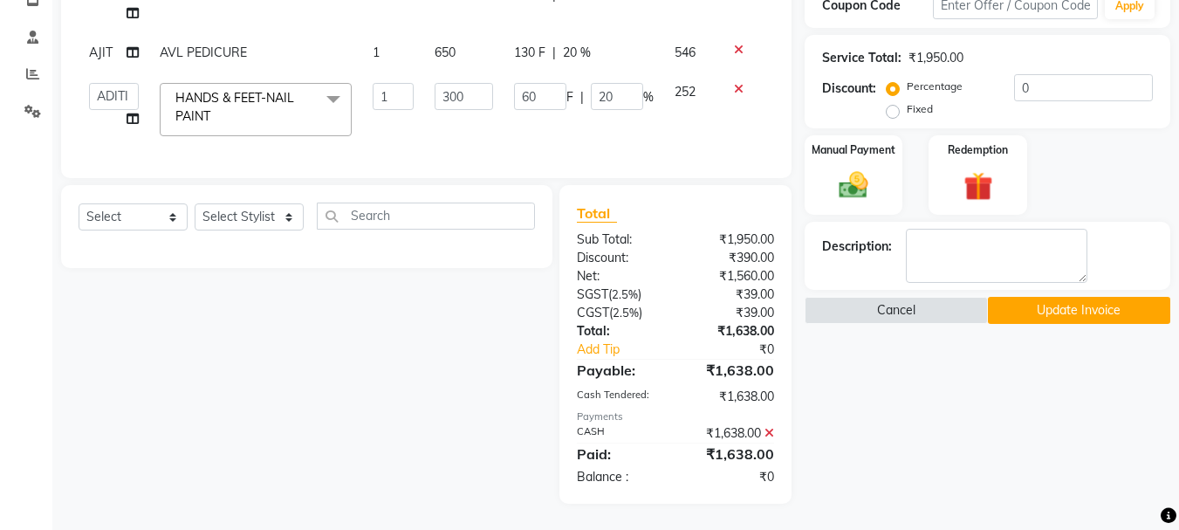
click at [1066, 297] on button "Update Invoice" at bounding box center [1079, 310] width 182 height 27
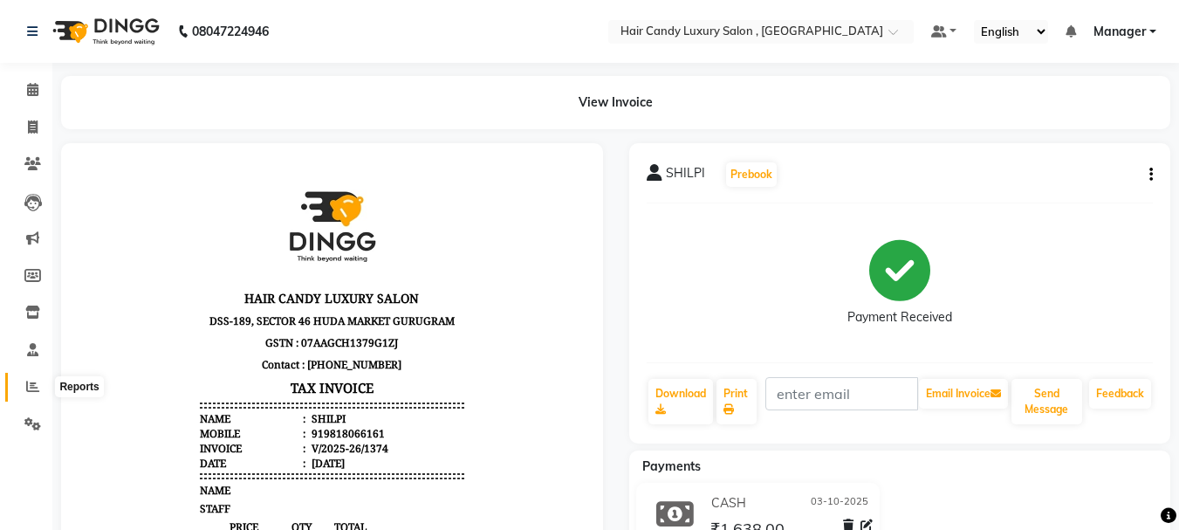
click at [30, 382] on icon at bounding box center [32, 386] width 13 height 13
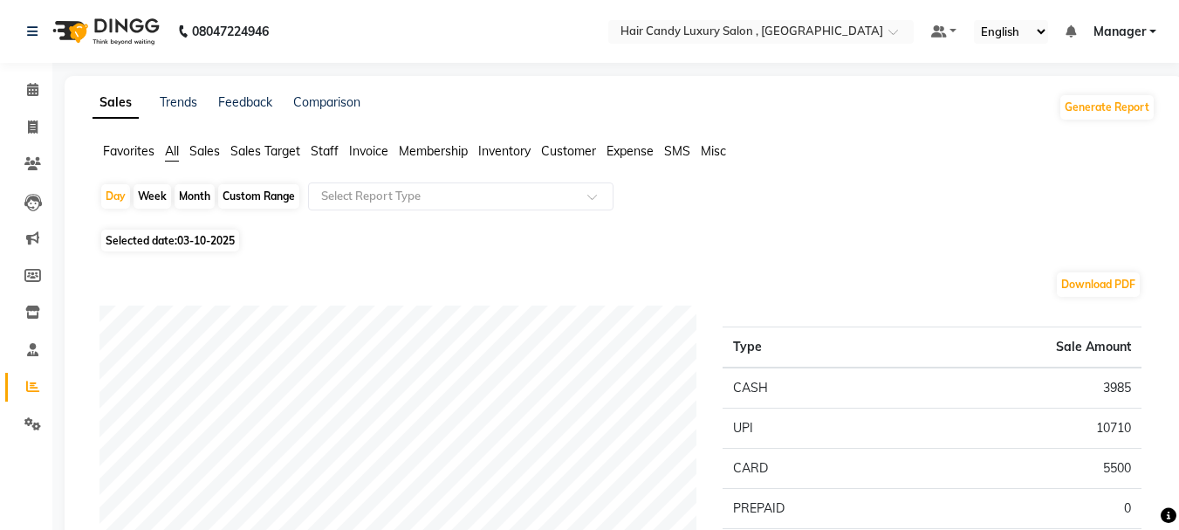
click at [327, 151] on span "Staff" at bounding box center [325, 151] width 28 height 16
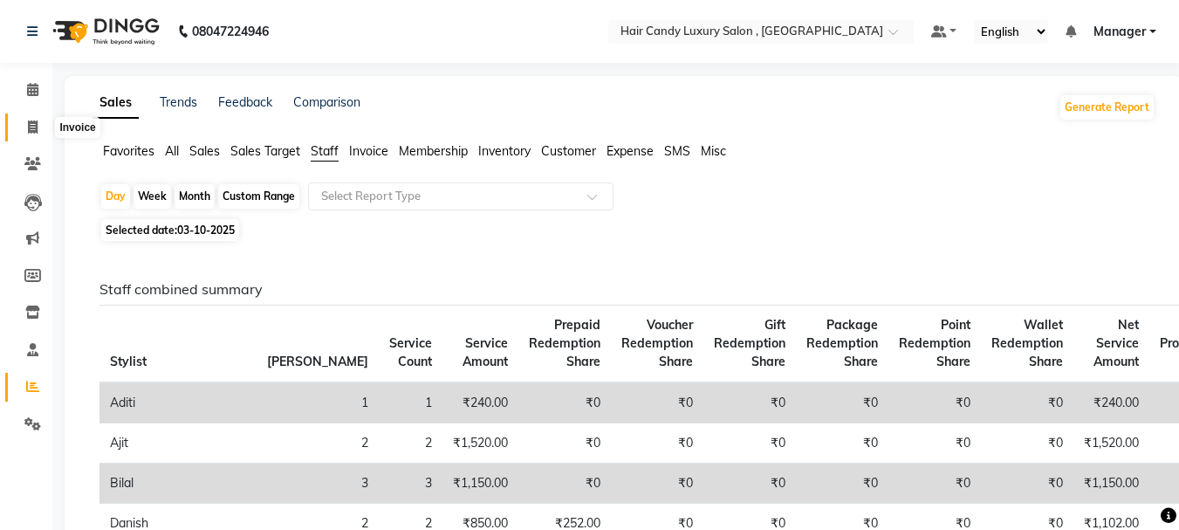
click at [32, 126] on icon at bounding box center [33, 126] width 10 height 13
select select "8304"
select select "service"
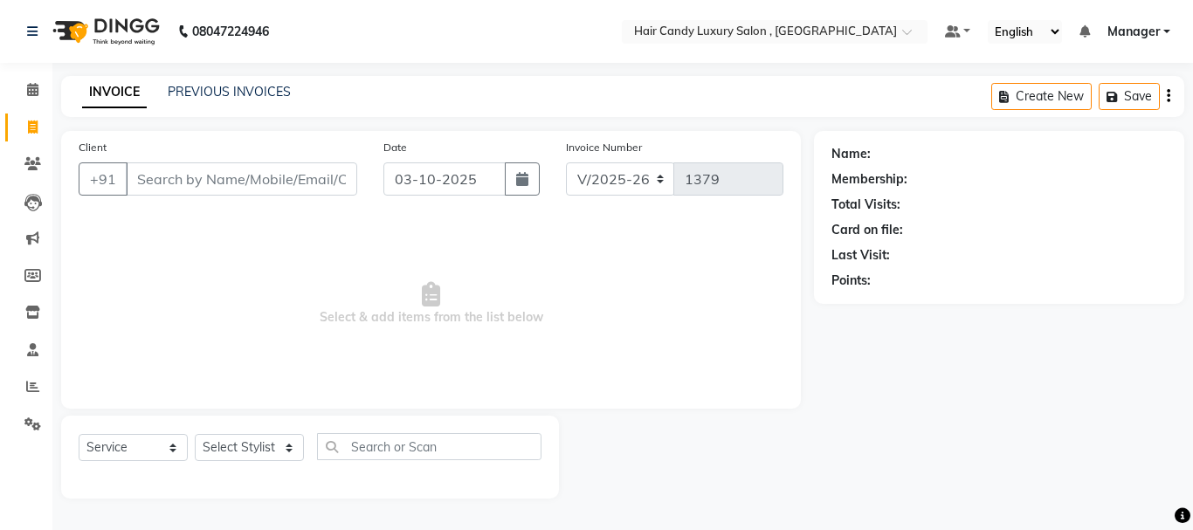
select select "8304"
select select "service"
click at [31, 89] on icon at bounding box center [32, 89] width 11 height 13
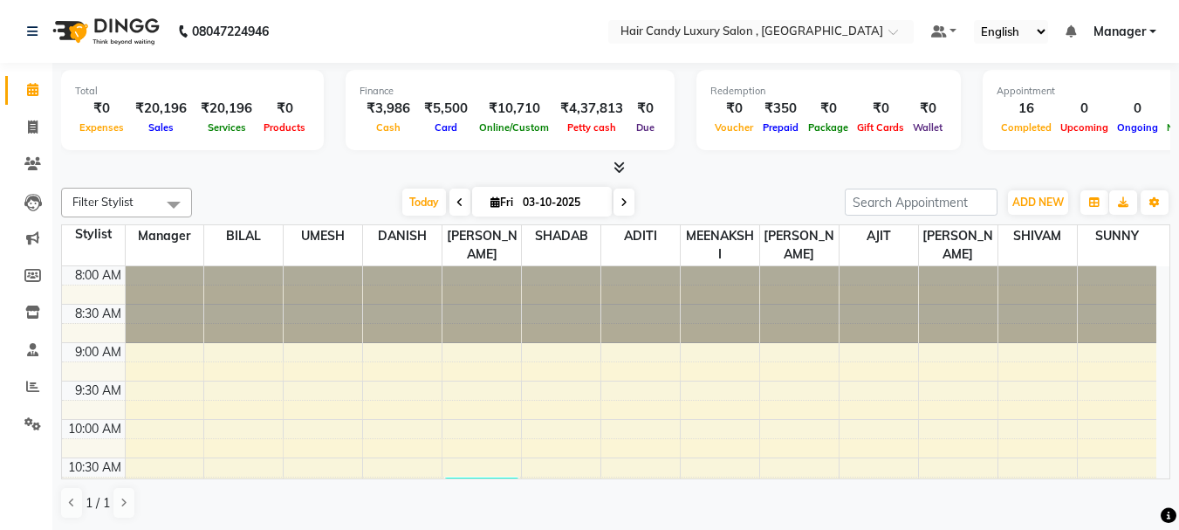
click at [729, 482] on div "Filter Stylist Select All Manager BILAL UMESH DANISH SHARUKH SHADAB ADITI MEENA…" at bounding box center [616, 354] width 1110 height 346
click at [31, 127] on icon at bounding box center [33, 126] width 10 height 13
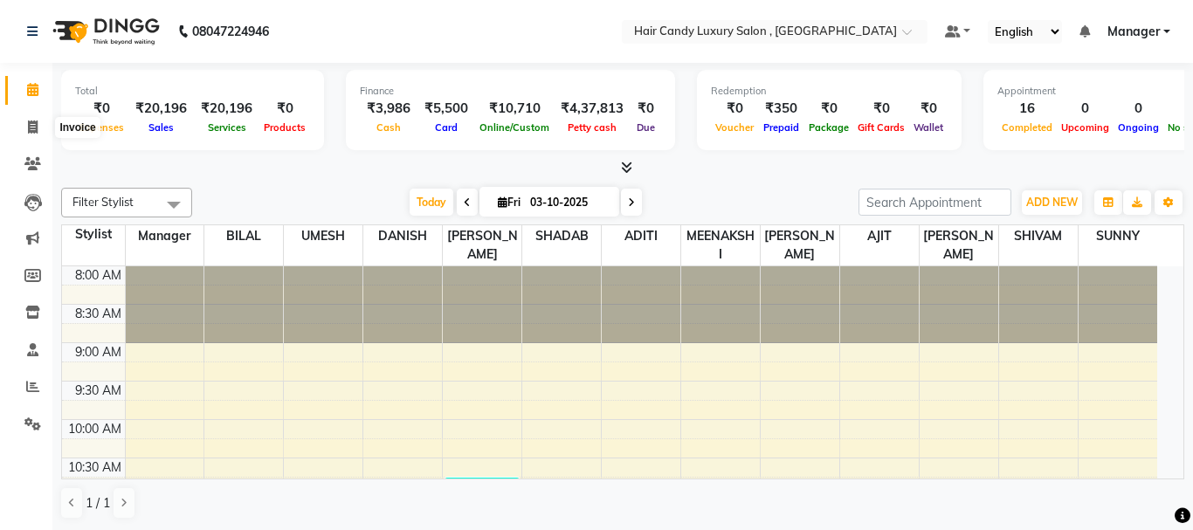
select select "8304"
select select "service"
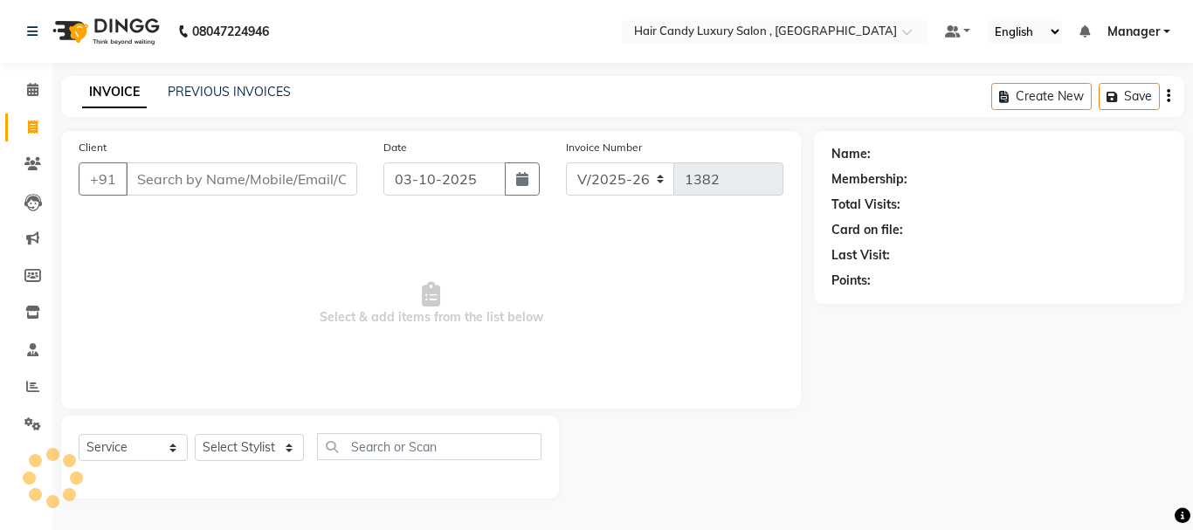
click at [229, 82] on div "INVOICE PREVIOUS INVOICES Create New Save" at bounding box center [622, 96] width 1123 height 41
click at [266, 86] on link "PREVIOUS INVOICES" at bounding box center [229, 92] width 123 height 16
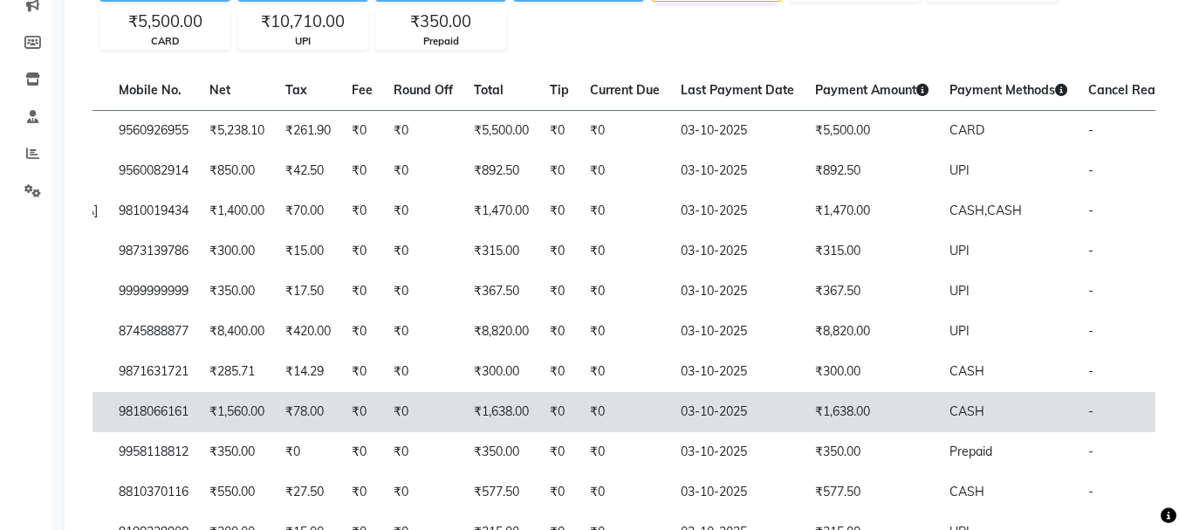
scroll to position [137, 0]
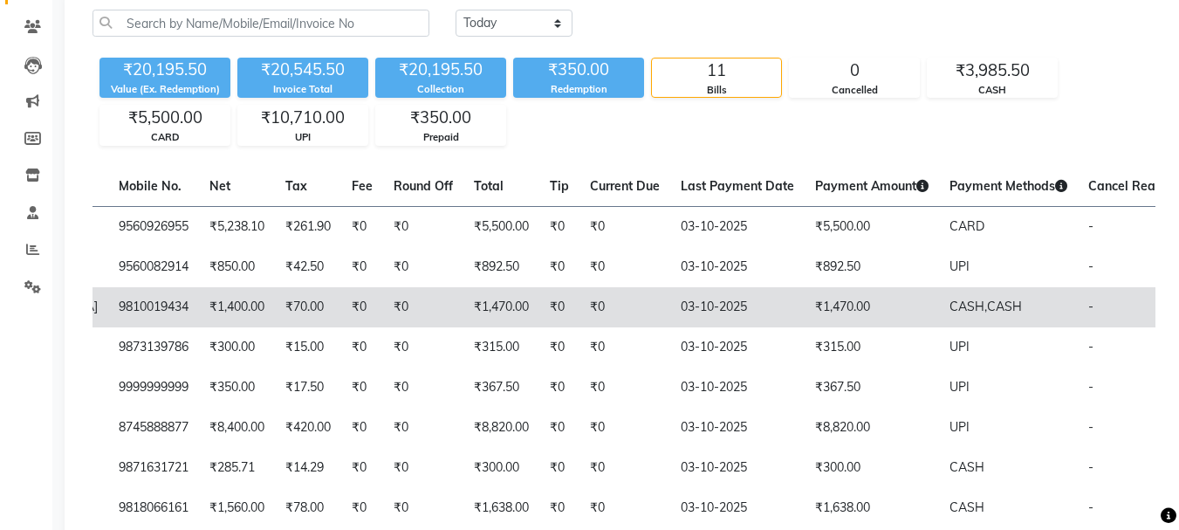
click at [805, 318] on td "₹1,470.00" at bounding box center [872, 307] width 134 height 40
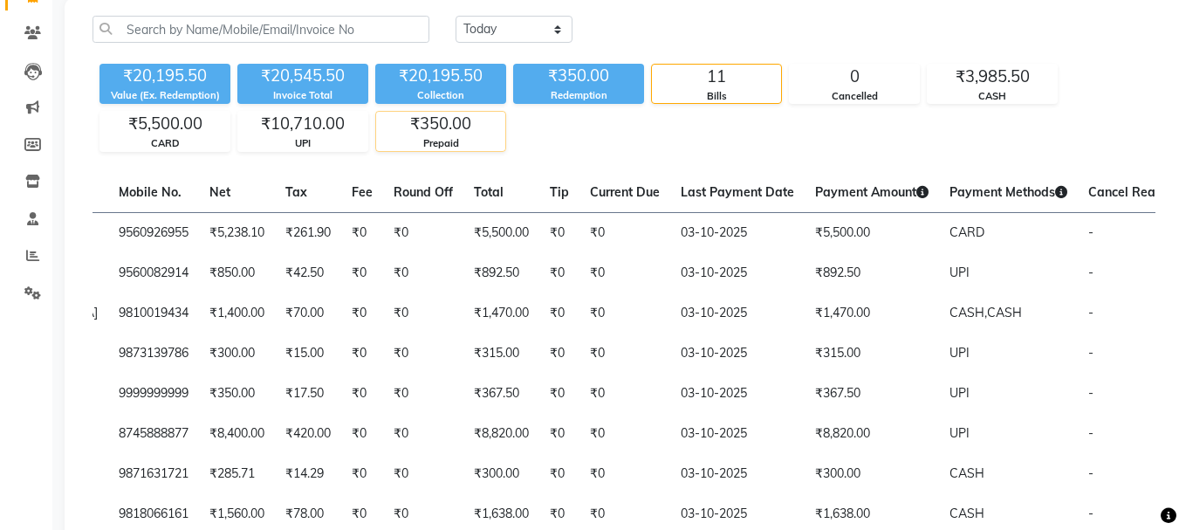
scroll to position [50, 0]
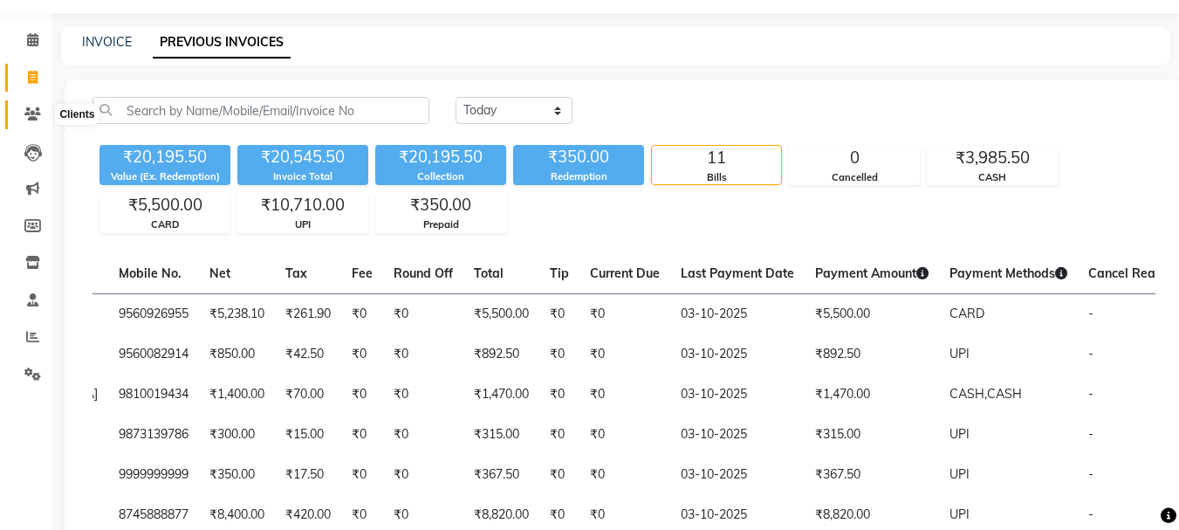
click at [30, 113] on icon at bounding box center [32, 113] width 17 height 13
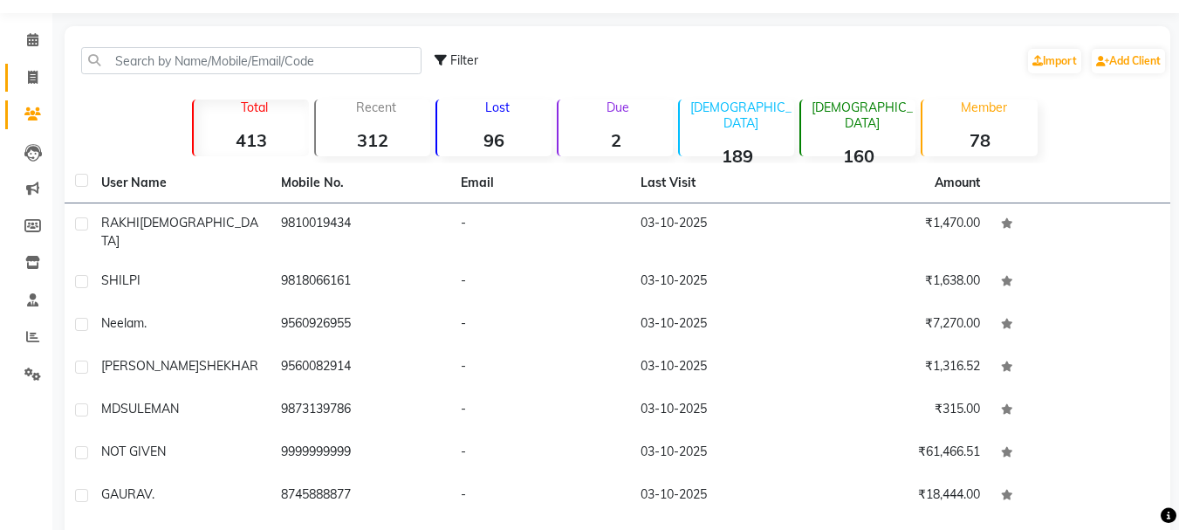
click at [39, 65] on link "Invoice" at bounding box center [26, 78] width 42 height 29
select select "service"
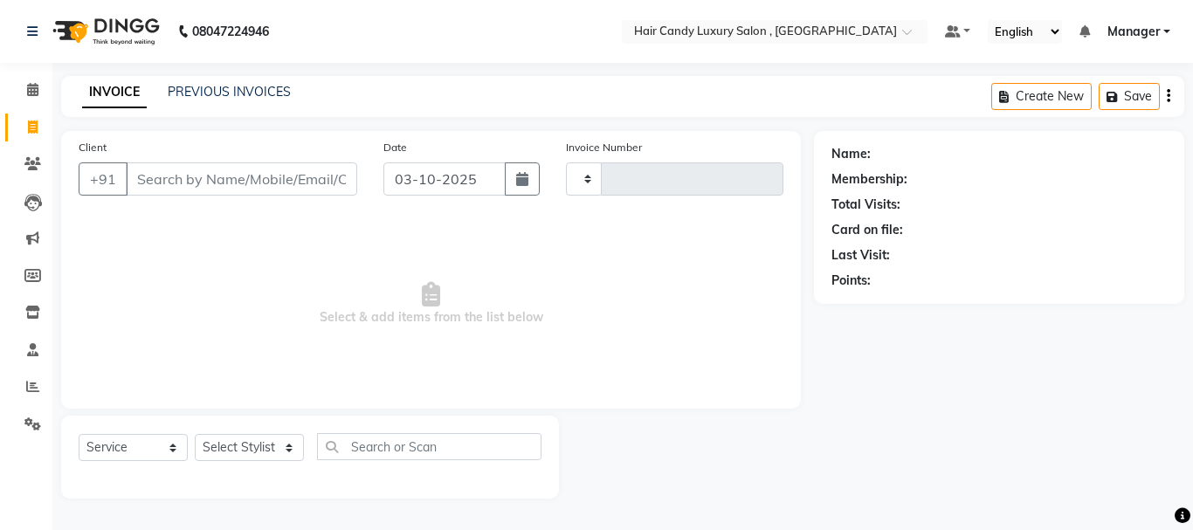
type input "1383"
select select "8304"
click at [36, 95] on icon at bounding box center [32, 89] width 11 height 13
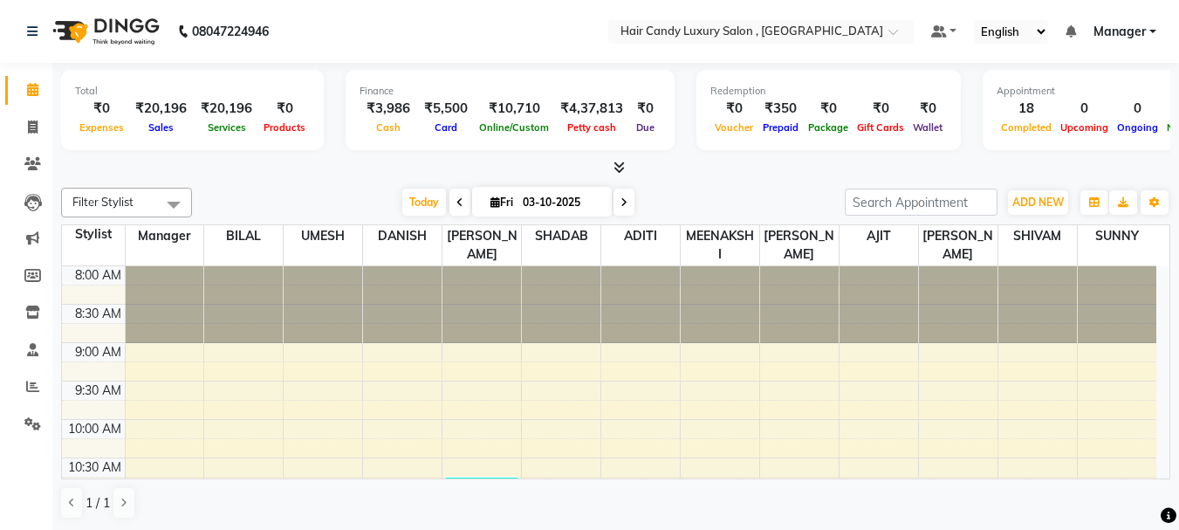
click at [351, 168] on div at bounding box center [616, 168] width 1110 height 18
click at [29, 127] on icon at bounding box center [33, 126] width 10 height 13
select select "service"
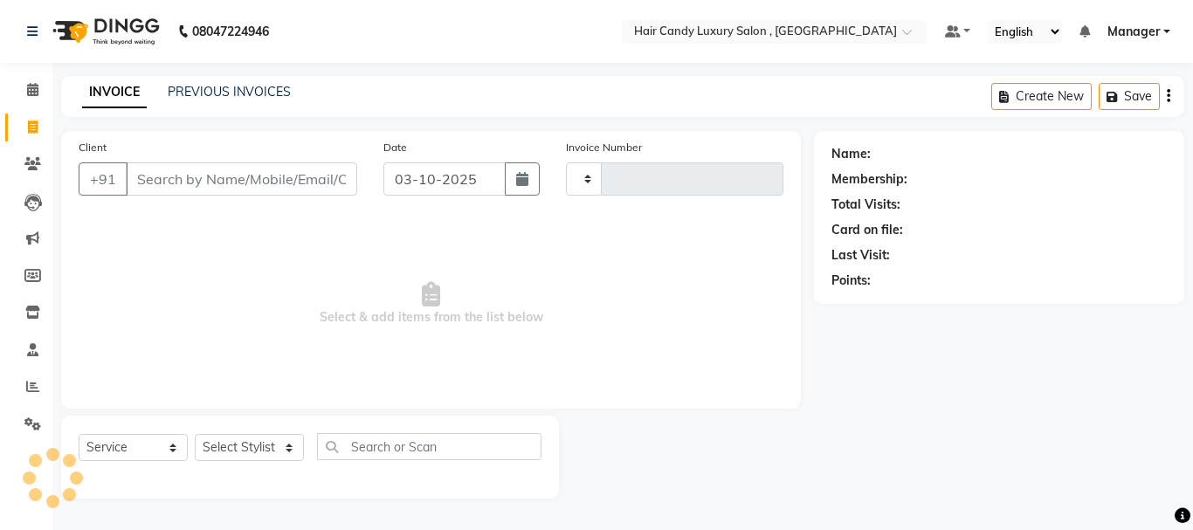
type input "1383"
select select "8304"
click at [173, 94] on link "PREVIOUS INVOICES" at bounding box center [229, 92] width 123 height 16
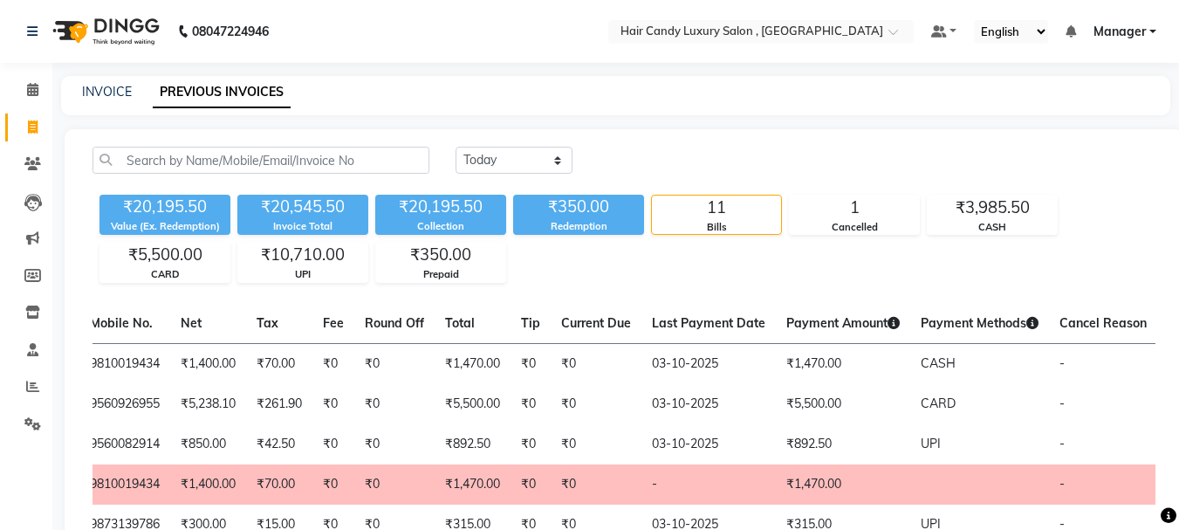
click at [48, 87] on li "Calendar" at bounding box center [26, 91] width 52 height 38
click at [43, 89] on span at bounding box center [32, 90] width 31 height 20
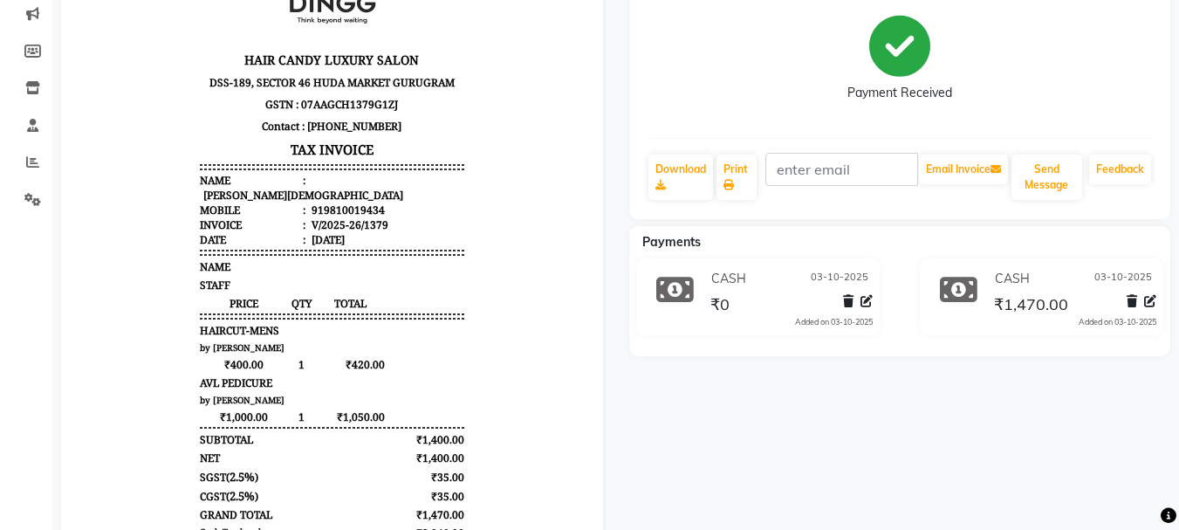
scroll to position [337, 0]
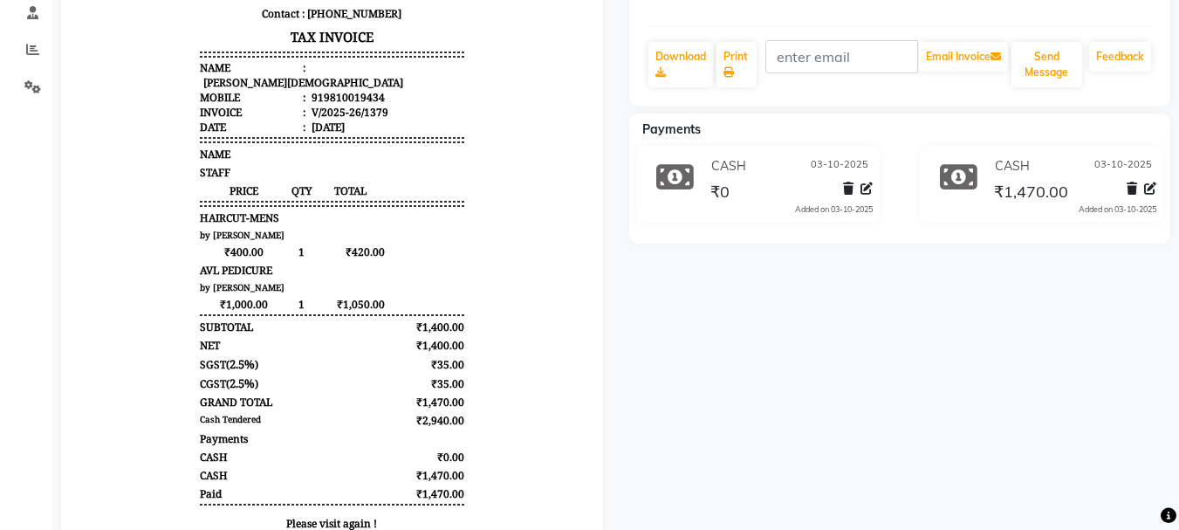
click at [335, 90] on div "919810019434" at bounding box center [346, 97] width 77 height 15
copy div "919810019434"
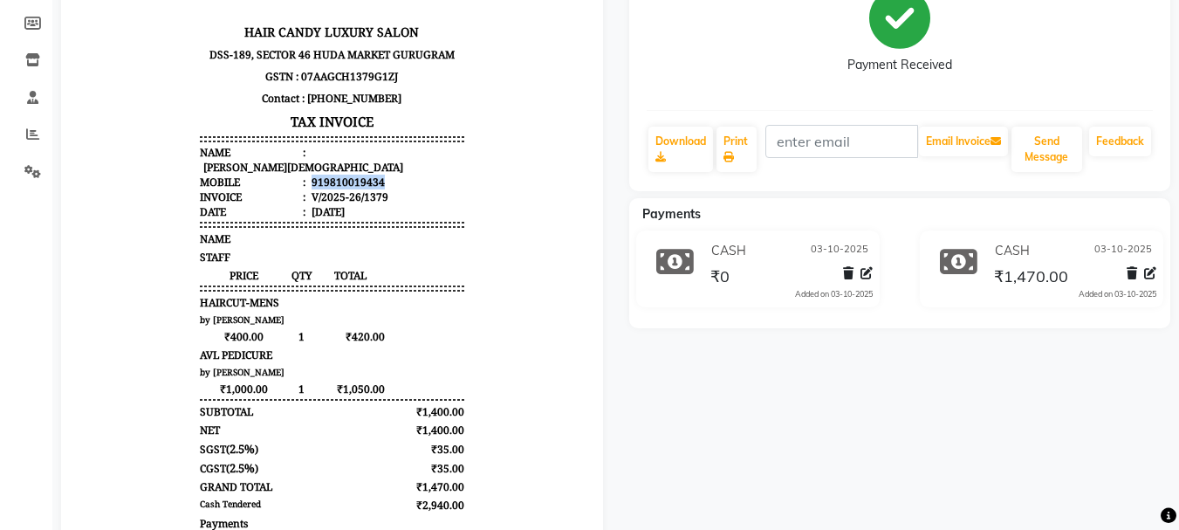
scroll to position [75, 0]
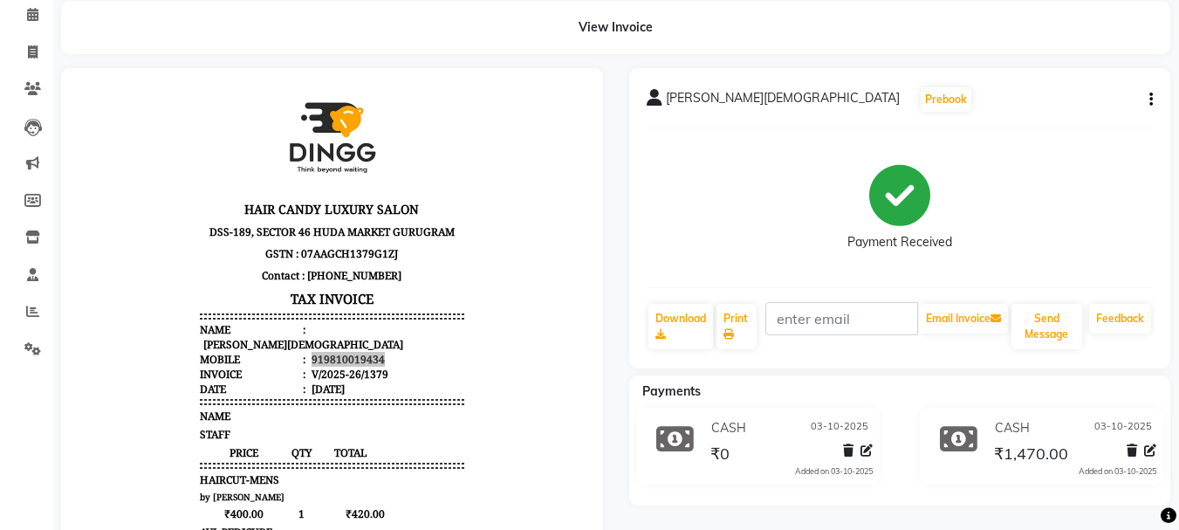
click at [1160, 89] on div "[PERSON_NAME][DEMOGRAPHIC_DATA] Prebook Payment Received Download Print Email I…" at bounding box center [900, 218] width 542 height 300
click at [1146, 91] on button "button" at bounding box center [1148, 100] width 10 height 18
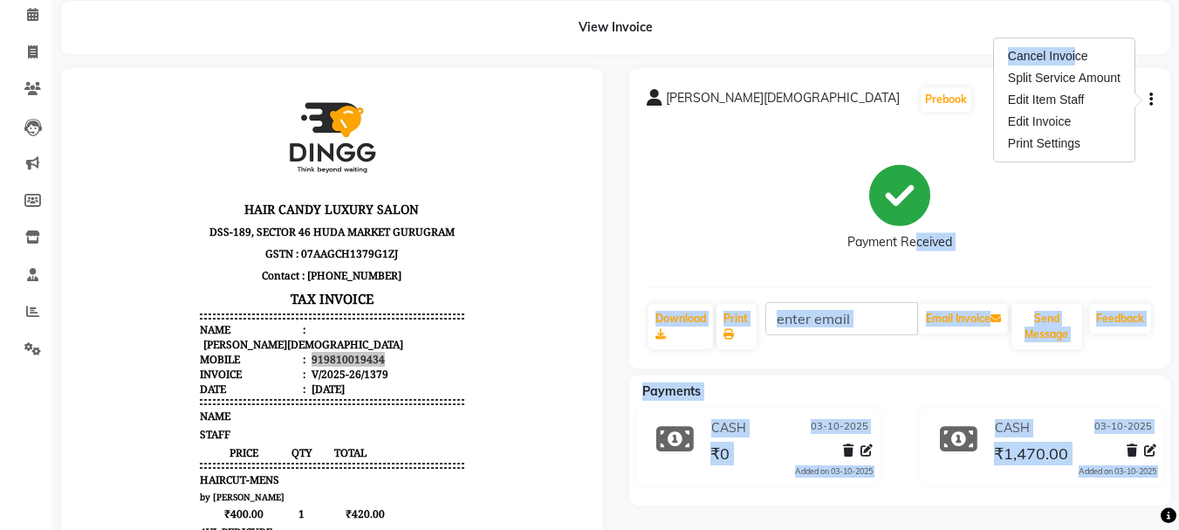
drag, startPoint x: 1070, startPoint y: 57, endPoint x: 903, endPoint y: 198, distance: 219.3
click at [903, 204] on body "08047224946 Select Location × Hair Candy Luxury Salon , Sector 46 Gurugram Defa…" at bounding box center [589, 190] width 1179 height 530
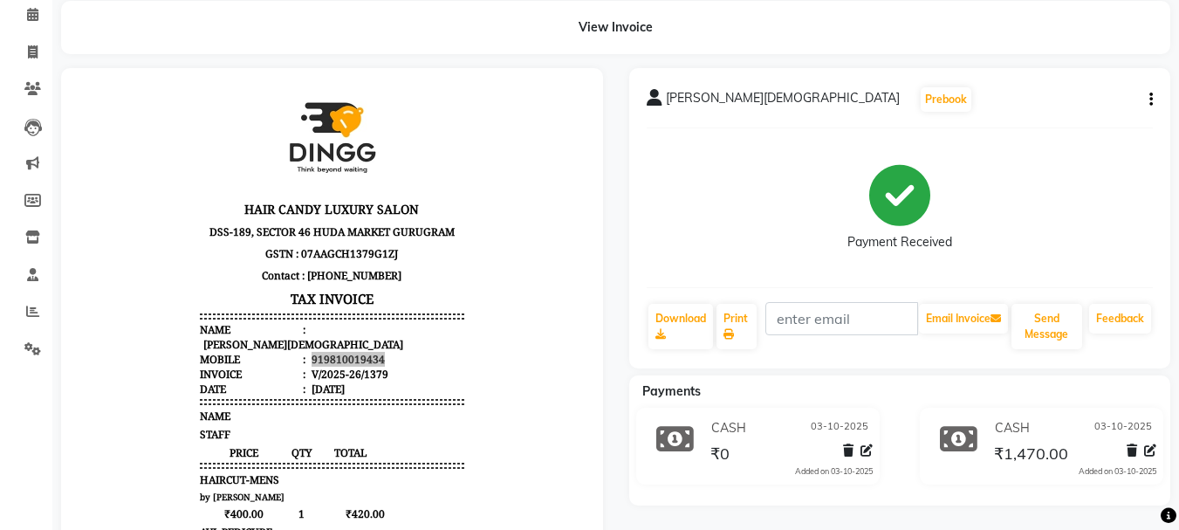
click at [805, 165] on div "Payment Received" at bounding box center [900, 207] width 507 height 131
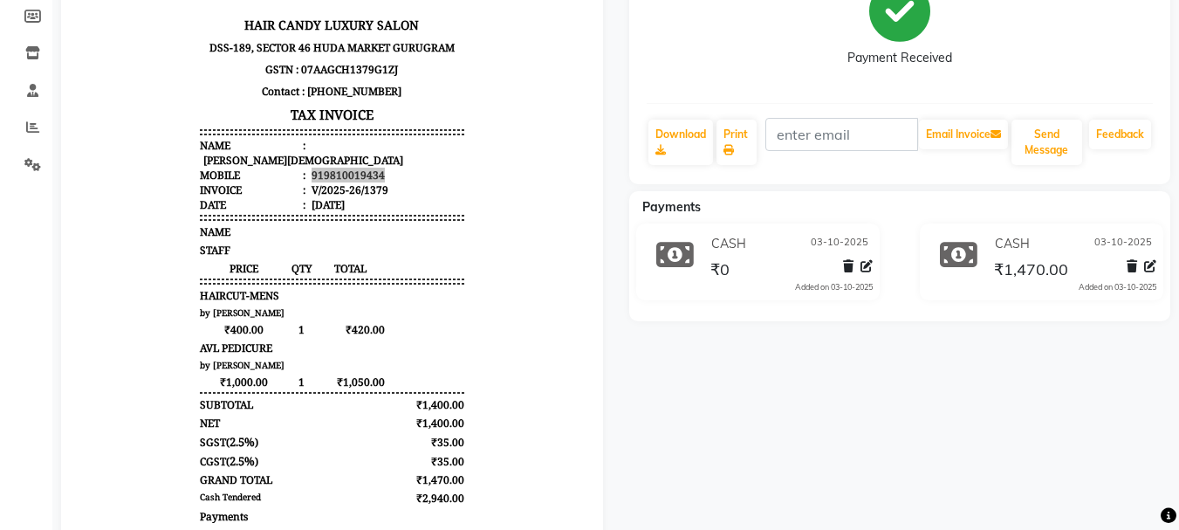
scroll to position [0, 0]
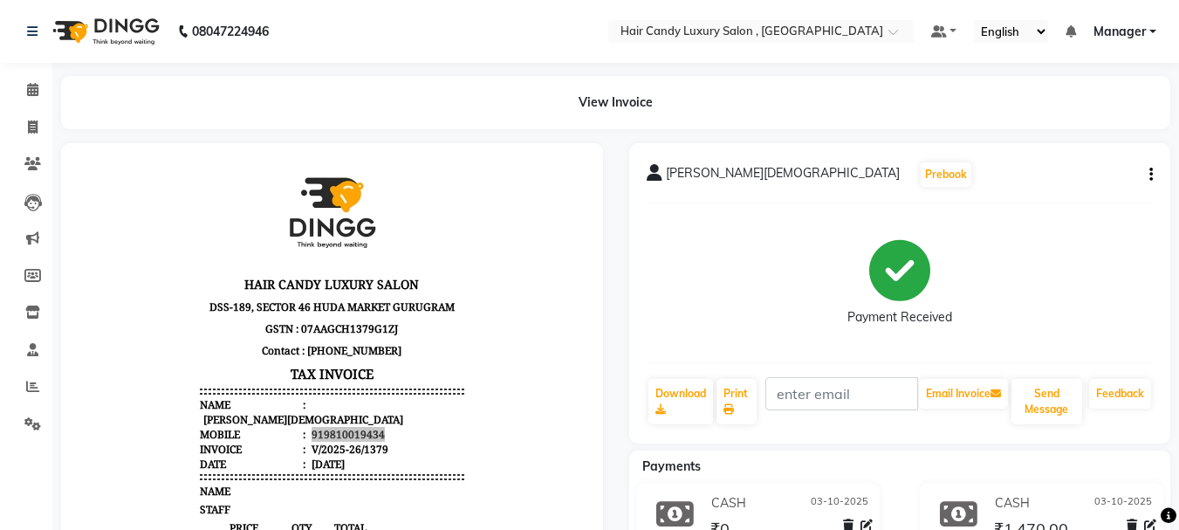
click at [1155, 169] on div "[PERSON_NAME][DEMOGRAPHIC_DATA] Prebook Payment Received Download Print Email I…" at bounding box center [900, 293] width 542 height 300
click at [1152, 175] on icon "button" at bounding box center [1151, 175] width 3 height 1
click at [1063, 129] on div "Cancel Invoice" at bounding box center [1065, 131] width 120 height 22
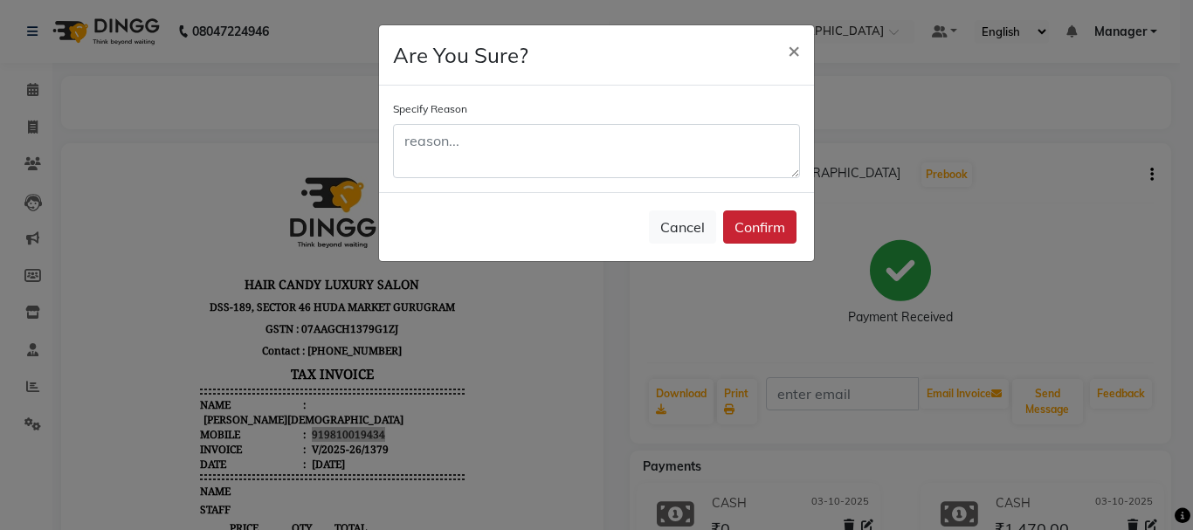
click at [768, 222] on button "Confirm" at bounding box center [759, 226] width 73 height 33
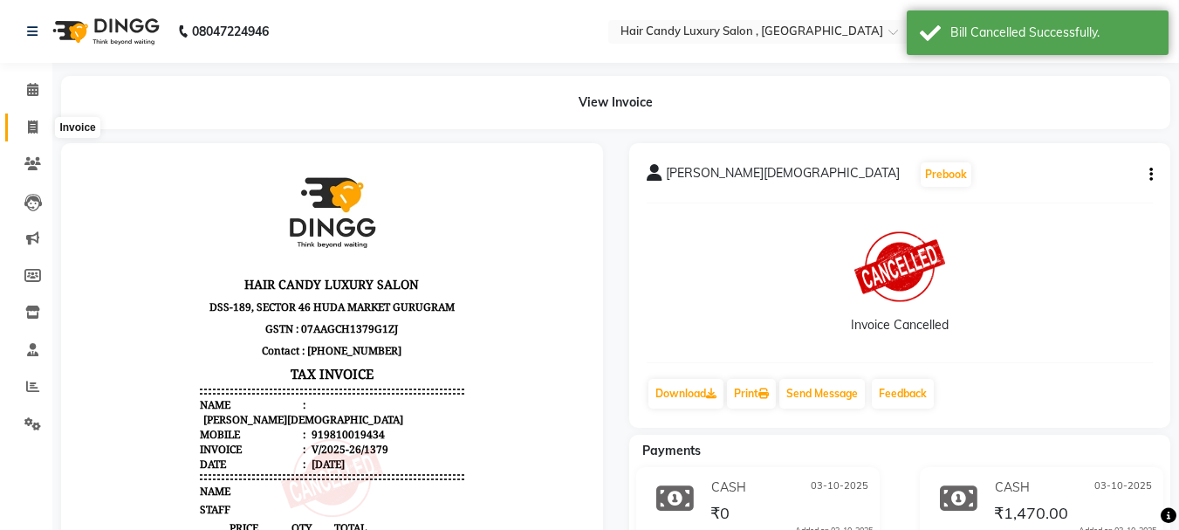
click at [38, 128] on span at bounding box center [32, 128] width 31 height 20
select select "8304"
select select "service"
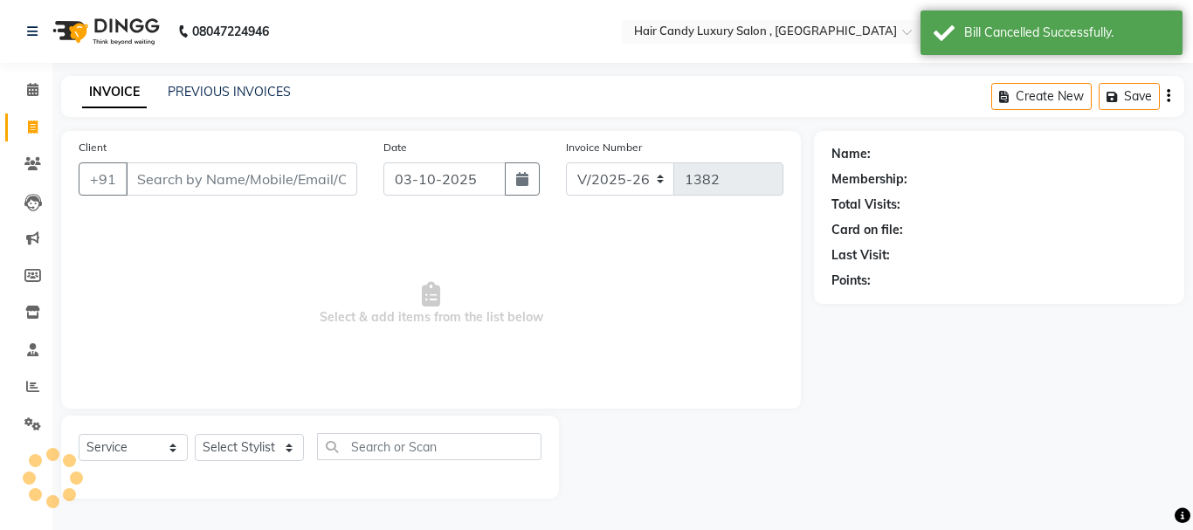
click at [206, 173] on input "Client" at bounding box center [241, 178] width 231 height 33
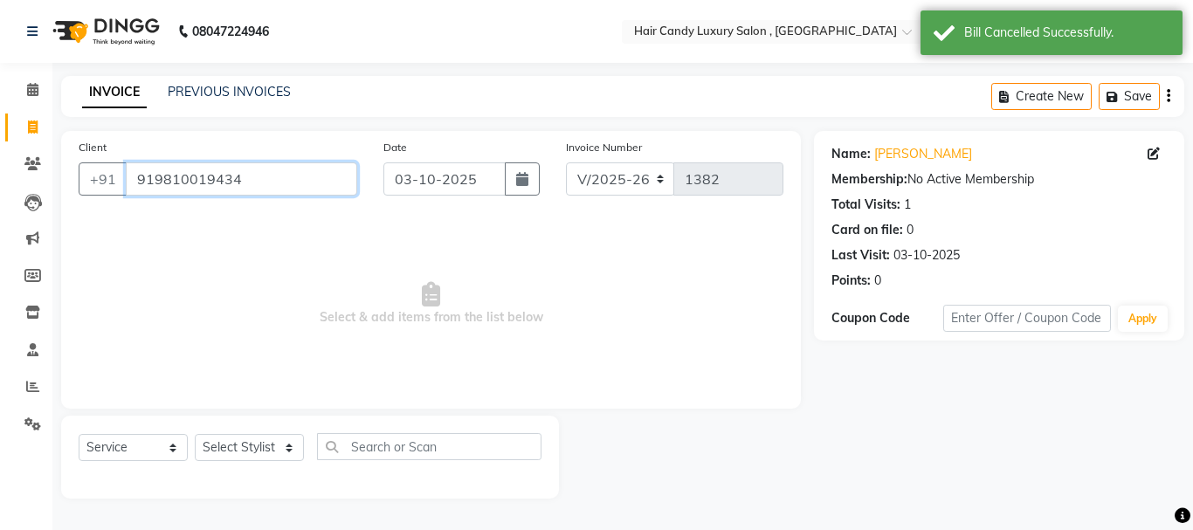
click at [156, 180] on input "919810019434" at bounding box center [241, 178] width 231 height 33
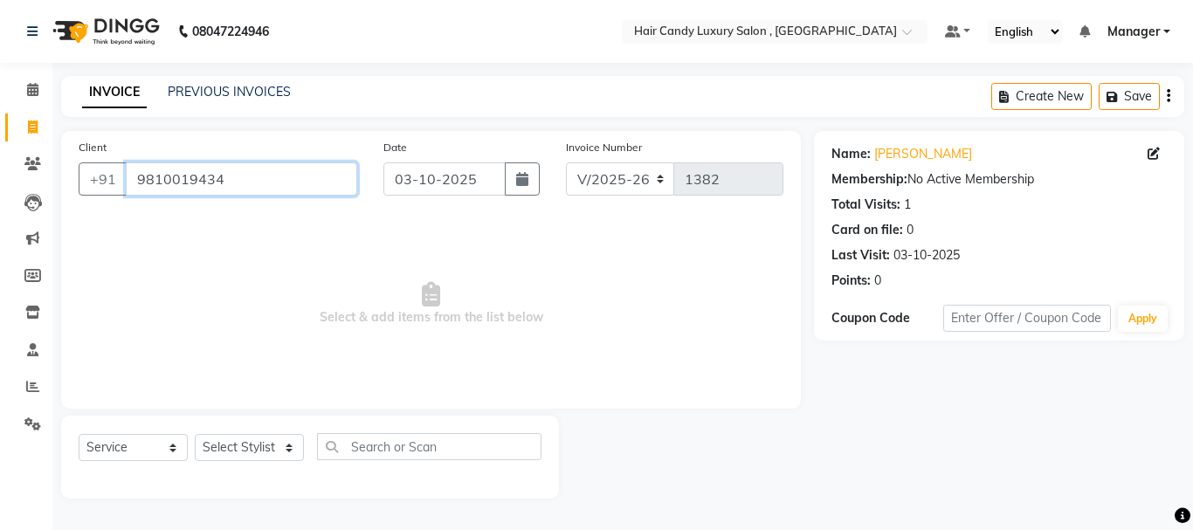
click at [237, 175] on input "9810019434" at bounding box center [241, 178] width 231 height 33
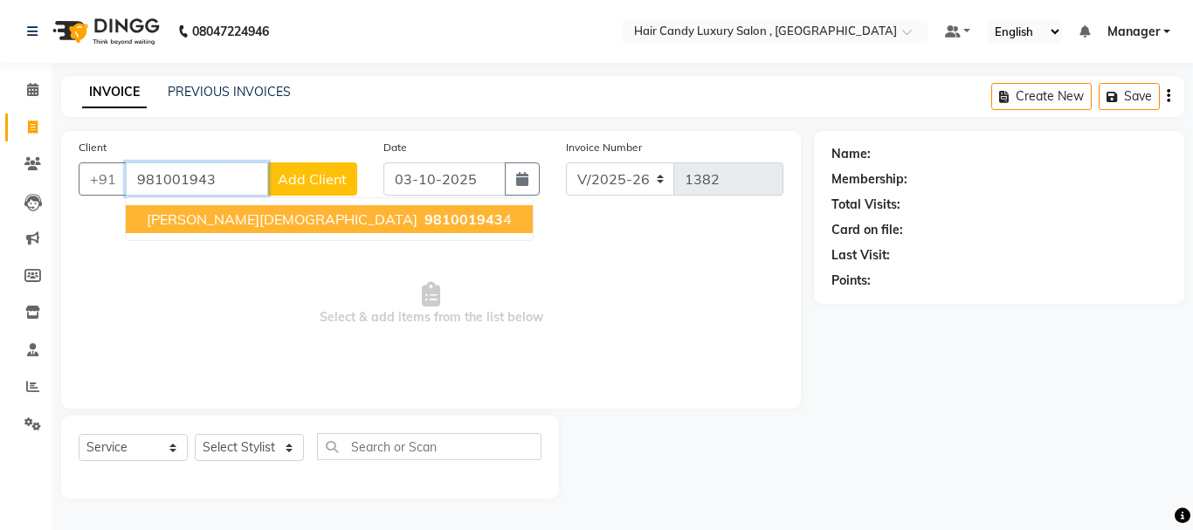
click at [184, 217] on span "[PERSON_NAME][DEMOGRAPHIC_DATA]" at bounding box center [282, 218] width 271 height 17
type input "9810019434"
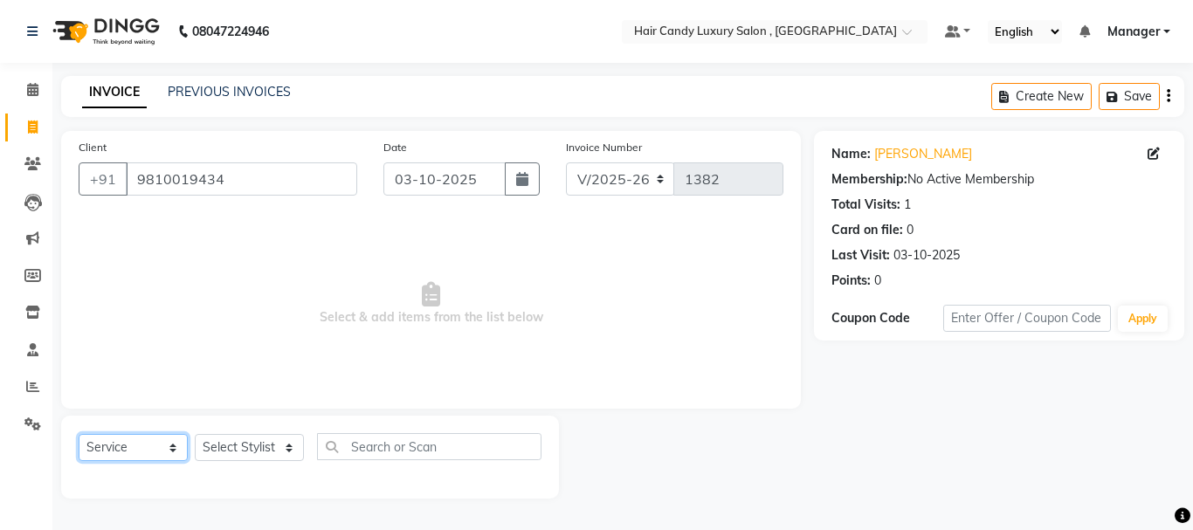
click at [154, 443] on select "Select Service Product Membership Package Voucher Prepaid Gift Card" at bounding box center [133, 447] width 109 height 27
click at [79, 434] on select "Select Service Product Membership Package Voucher Prepaid Gift Card" at bounding box center [133, 447] width 109 height 27
click at [245, 447] on select "Select Stylist ADITI [PERSON_NAME] [DEMOGRAPHIC_DATA] Manager Manager MEENAKSHI…" at bounding box center [249, 447] width 109 height 27
select select "80578"
click at [195, 434] on select "Select Stylist ADITI [PERSON_NAME] [DEMOGRAPHIC_DATA] Manager Manager MEENAKSHI…" at bounding box center [249, 447] width 109 height 27
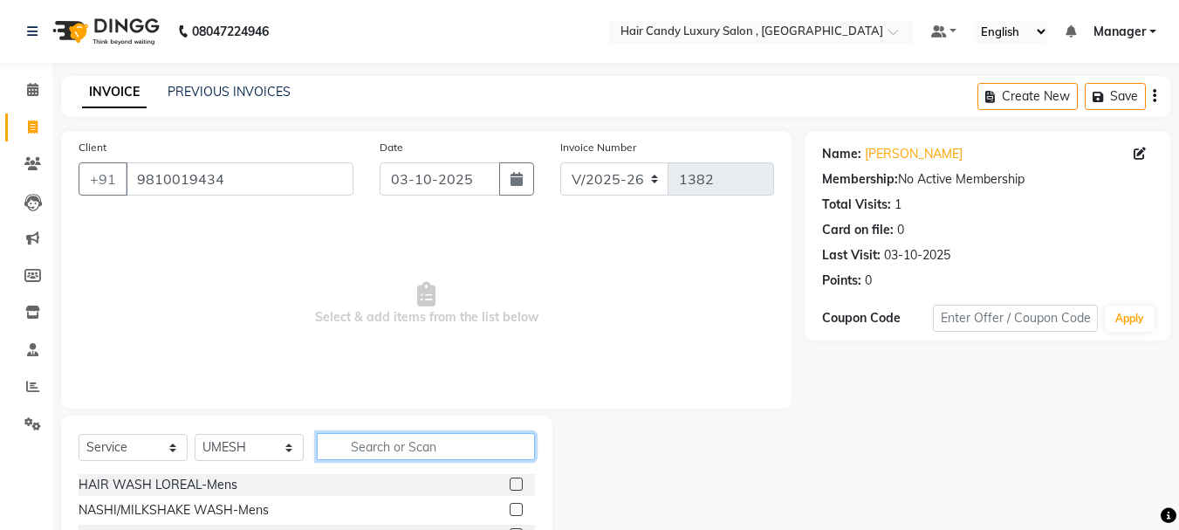
click at [367, 445] on input "text" at bounding box center [426, 446] width 218 height 27
type input "HAIRCU"
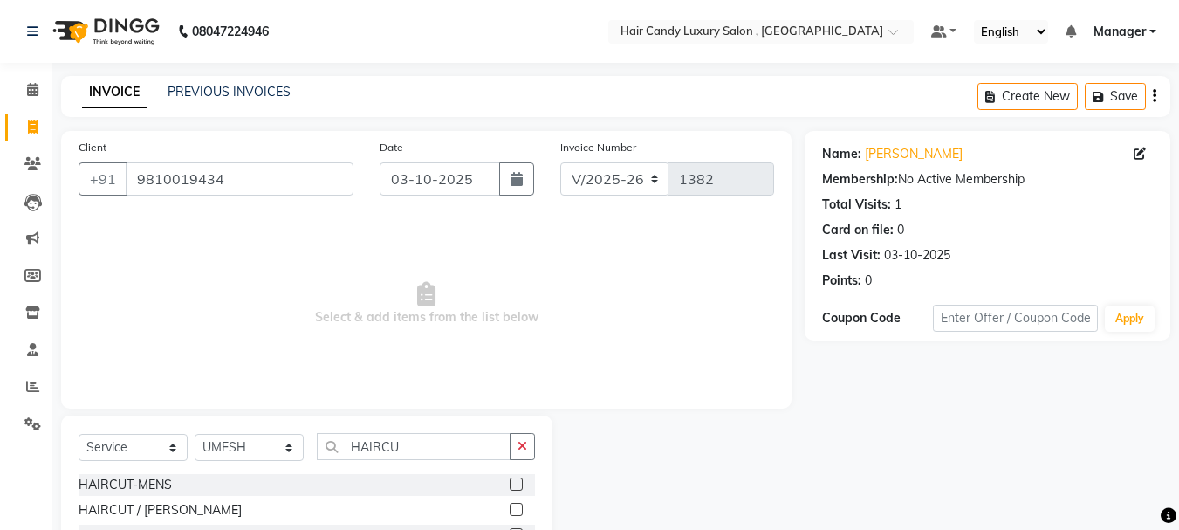
click at [519, 485] on label at bounding box center [516, 484] width 13 height 13
click at [519, 485] on input "checkbox" at bounding box center [515, 484] width 11 height 11
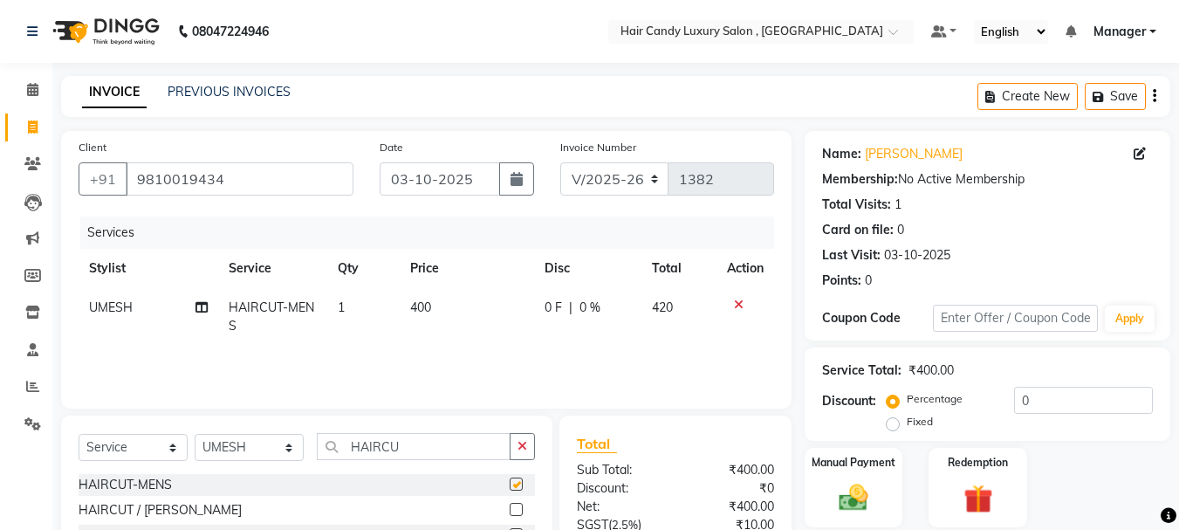
checkbox input "false"
drag, startPoint x: 283, startPoint y: 454, endPoint x: 284, endPoint y: 441, distance: 13.1
click at [283, 454] on select "Select Stylist ADITI [PERSON_NAME] [DEMOGRAPHIC_DATA] Manager Manager MEENAKSHI…" at bounding box center [249, 447] width 109 height 27
select select "91517"
click at [195, 434] on select "Select Stylist ADITI [PERSON_NAME] [DEMOGRAPHIC_DATA] Manager Manager MEENAKSHI…" at bounding box center [249, 447] width 109 height 27
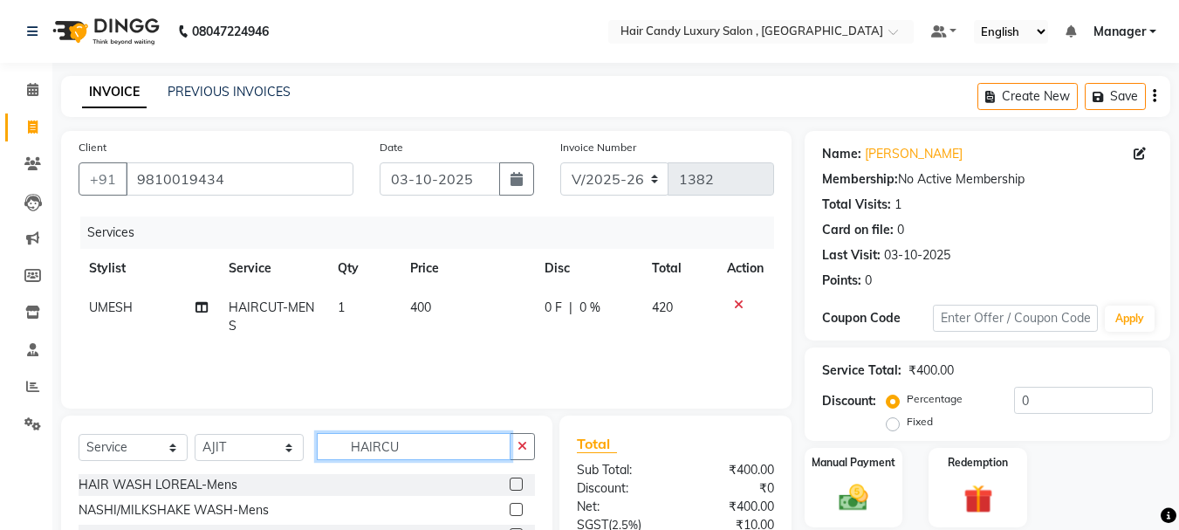
click at [416, 448] on input "HAIRCU" at bounding box center [414, 446] width 194 height 27
type input "H"
type input "PEDI"
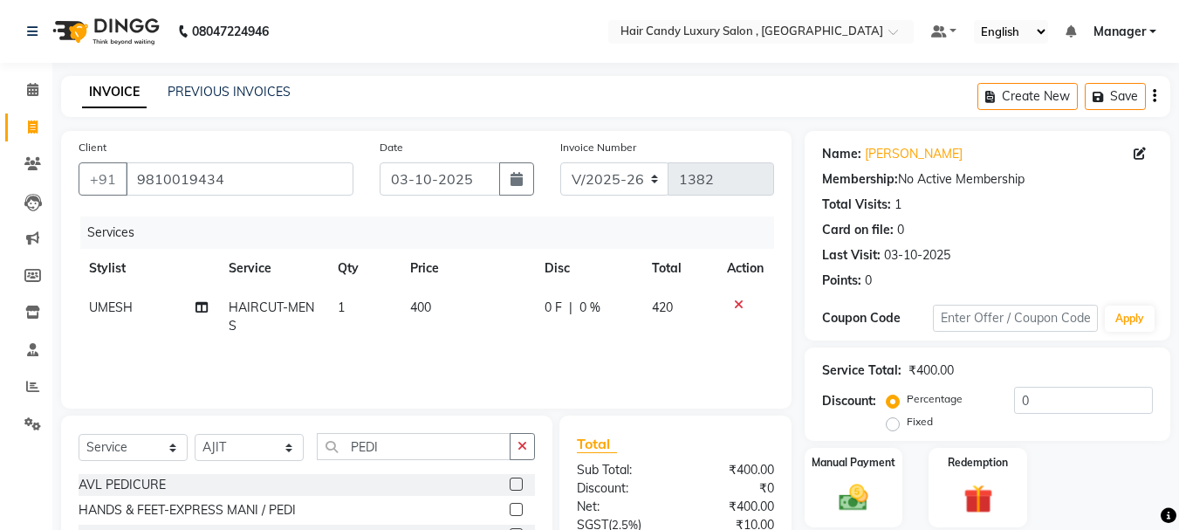
click at [512, 480] on label at bounding box center [516, 484] width 13 height 13
click at [512, 480] on input "checkbox" at bounding box center [515, 484] width 11 height 11
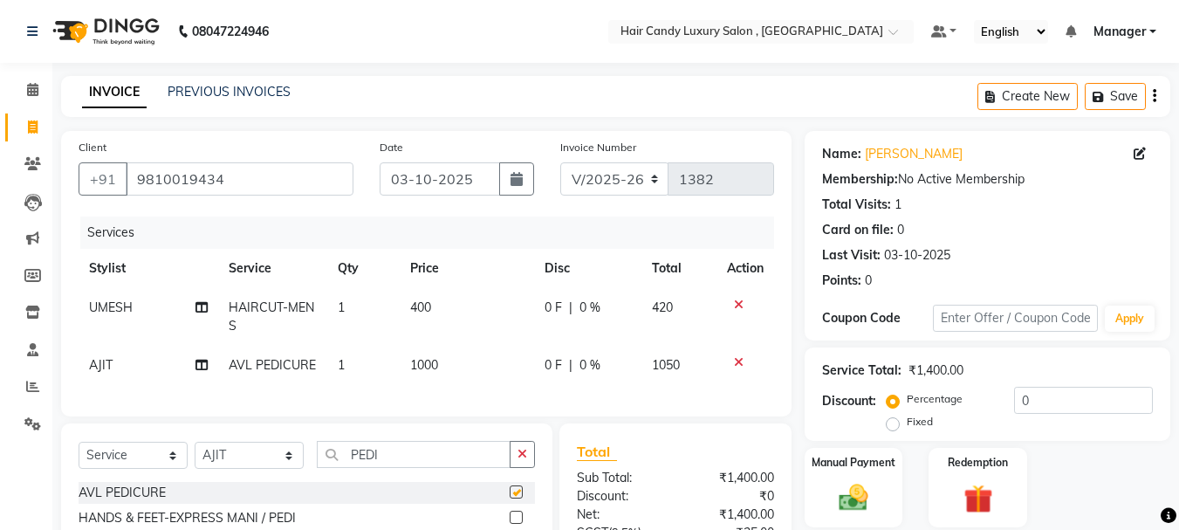
checkbox input "false"
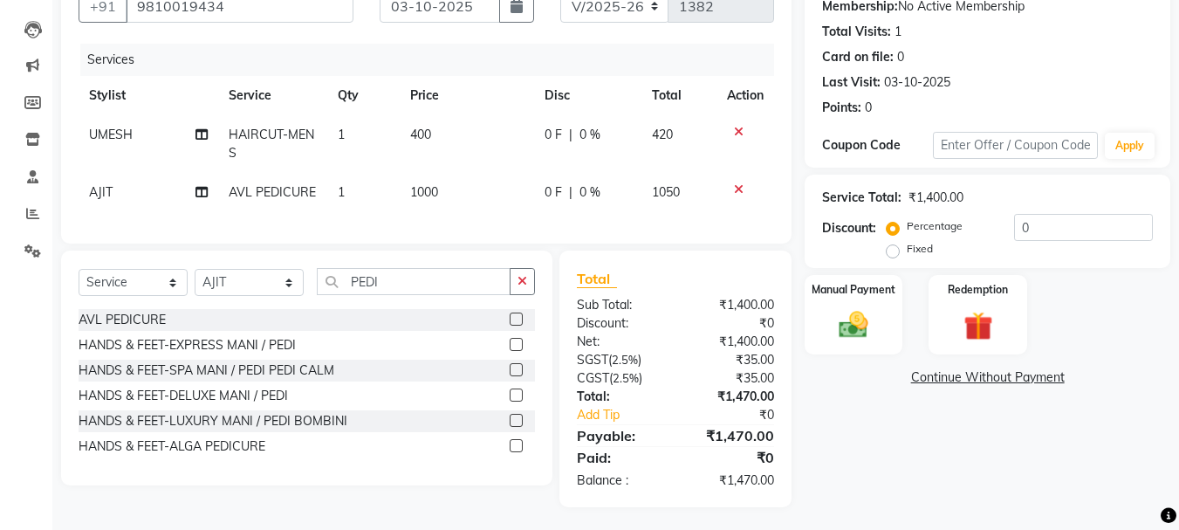
scroll to position [189, 0]
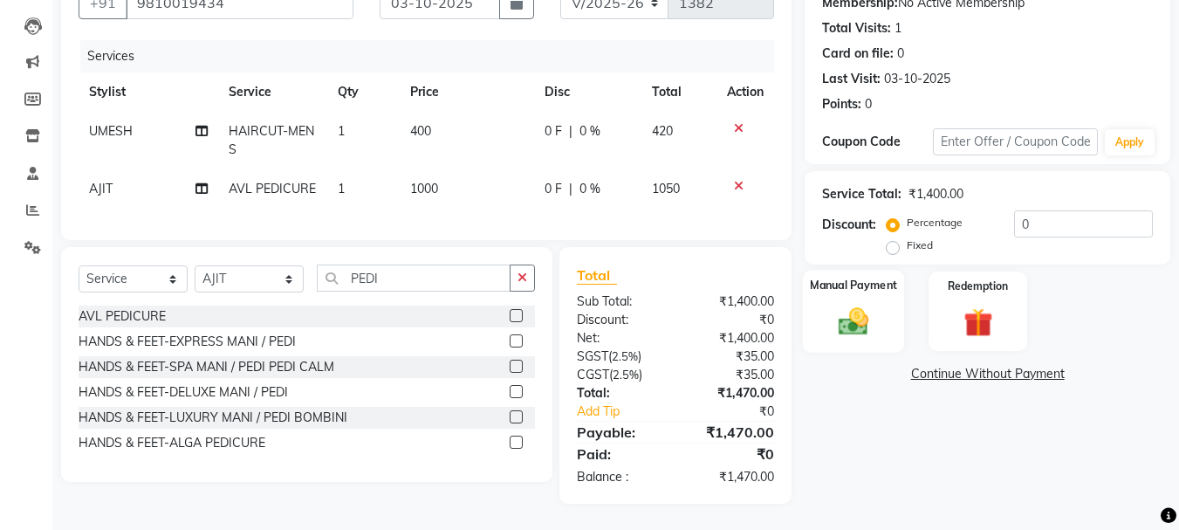
click at [873, 304] on img at bounding box center [853, 321] width 49 height 35
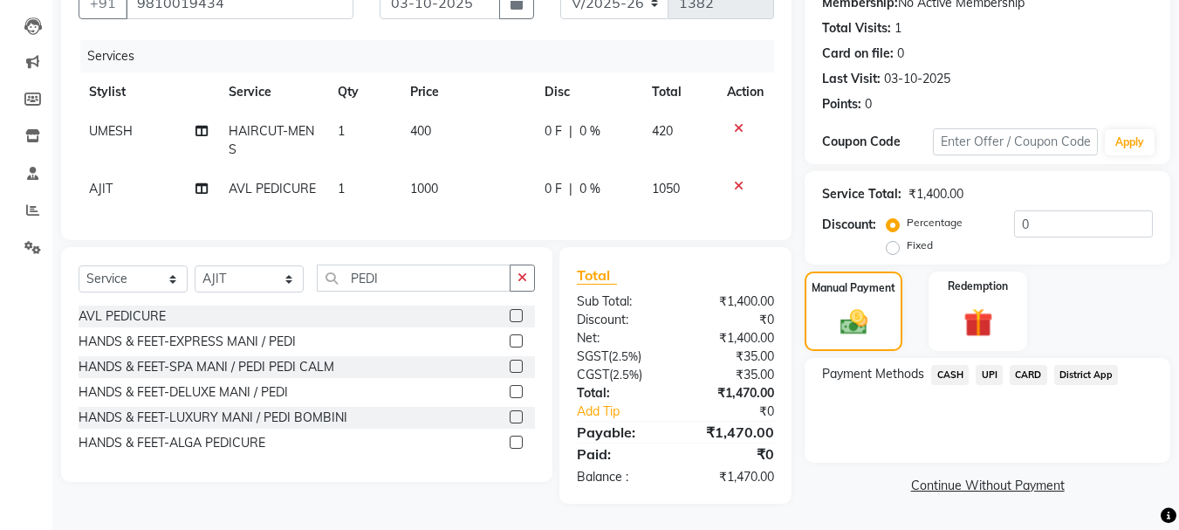
click at [951, 365] on span "CASH" at bounding box center [951, 375] width 38 height 20
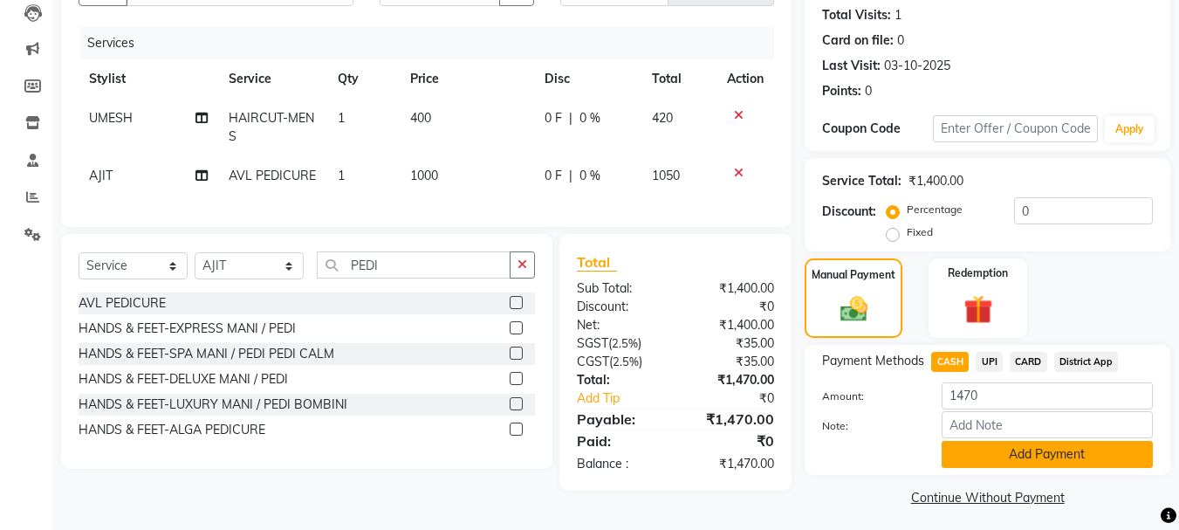
click at [1034, 453] on button "Add Payment" at bounding box center [1047, 454] width 211 height 27
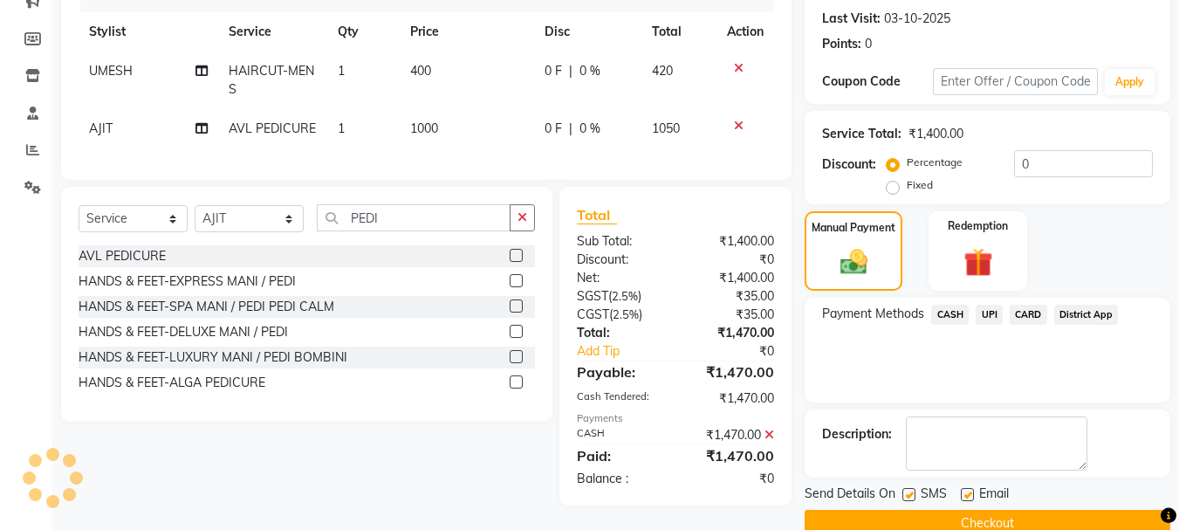
scroll to position [270, 0]
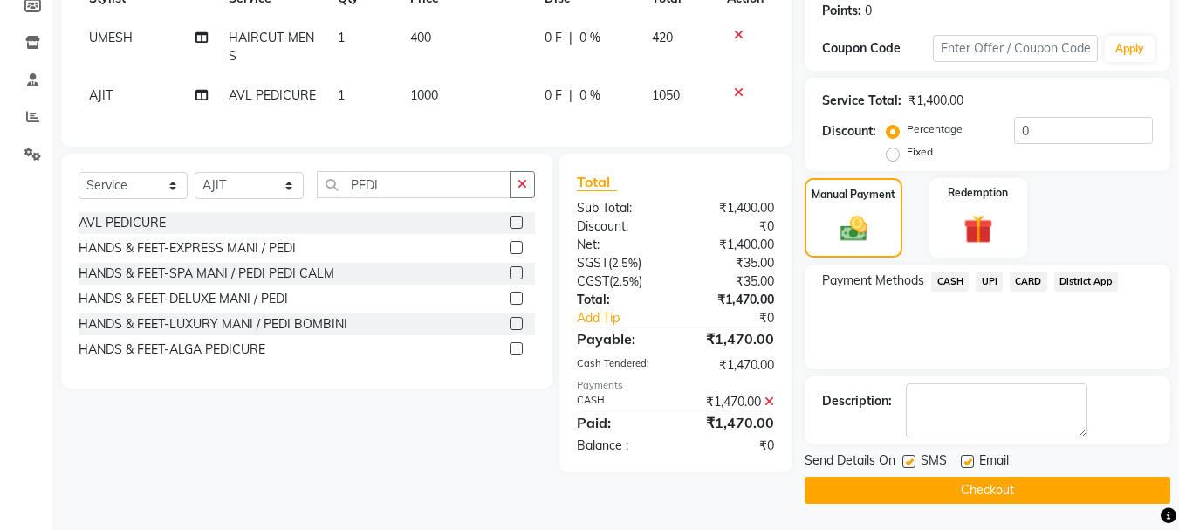
click at [1065, 492] on button "Checkout" at bounding box center [988, 490] width 366 height 27
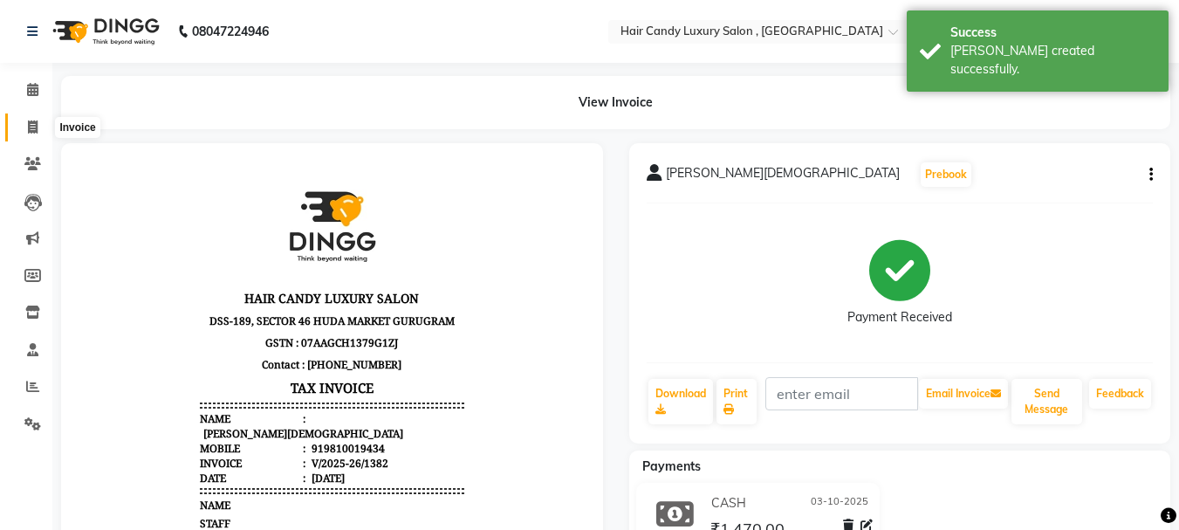
click at [43, 122] on span at bounding box center [32, 128] width 31 height 20
select select "service"
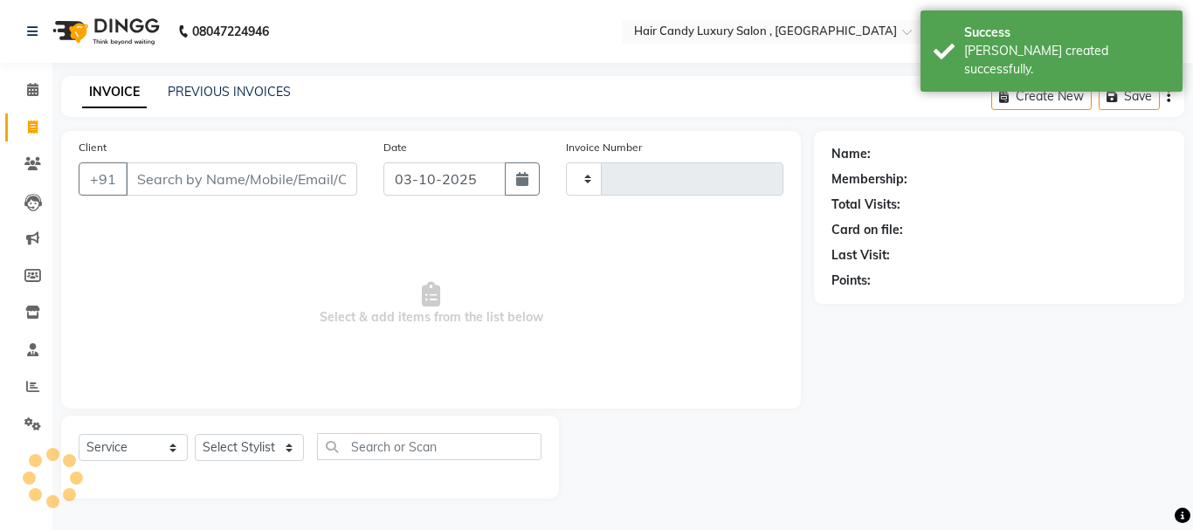
type input "1383"
select select "8304"
click at [31, 90] on icon at bounding box center [32, 89] width 11 height 13
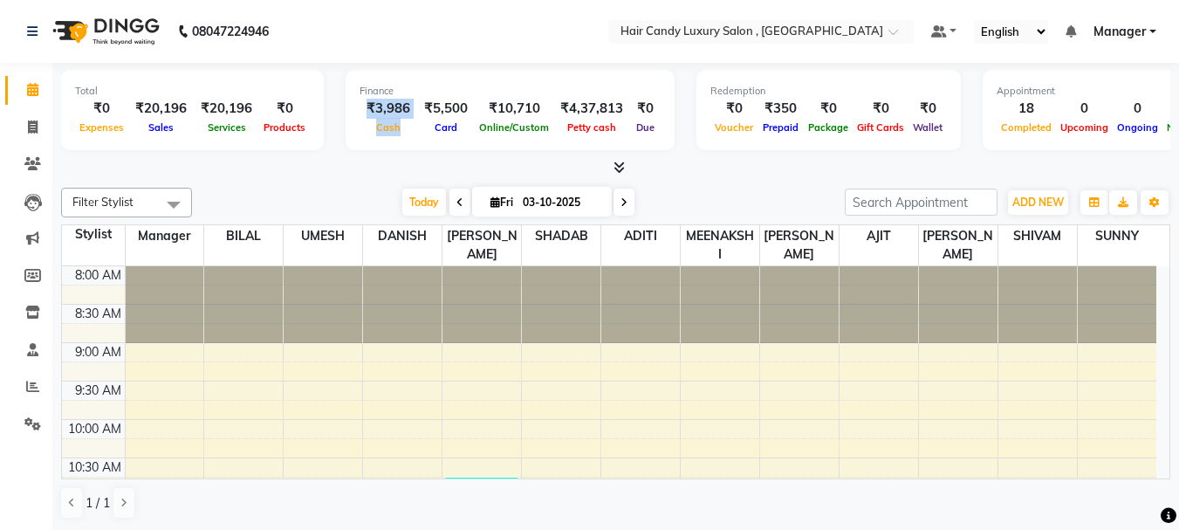
drag, startPoint x: 365, startPoint y: 107, endPoint x: 419, endPoint y: 107, distance: 54.1
click at [419, 107] on div "₹3,986 Cash ₹5,500 Card ₹10,710 Online/Custom ₹4,37,813 [PERSON_NAME] cash ₹0 D…" at bounding box center [510, 118] width 301 height 38
click at [417, 134] on div "Card" at bounding box center [446, 127] width 58 height 18
click at [412, 136] on div "Finance ₹3,986 Cash ₹5,500 Card ₹10,710 Online/Custom ₹4,37,813 [PERSON_NAME] c…" at bounding box center [510, 110] width 329 height 80
click at [33, 131] on icon at bounding box center [33, 126] width 10 height 13
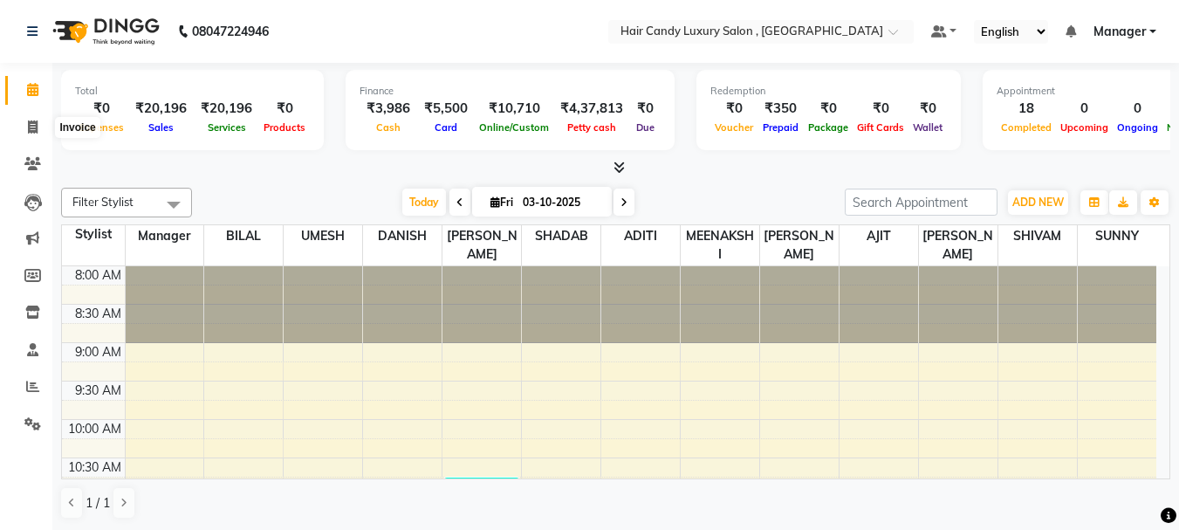
select select "service"
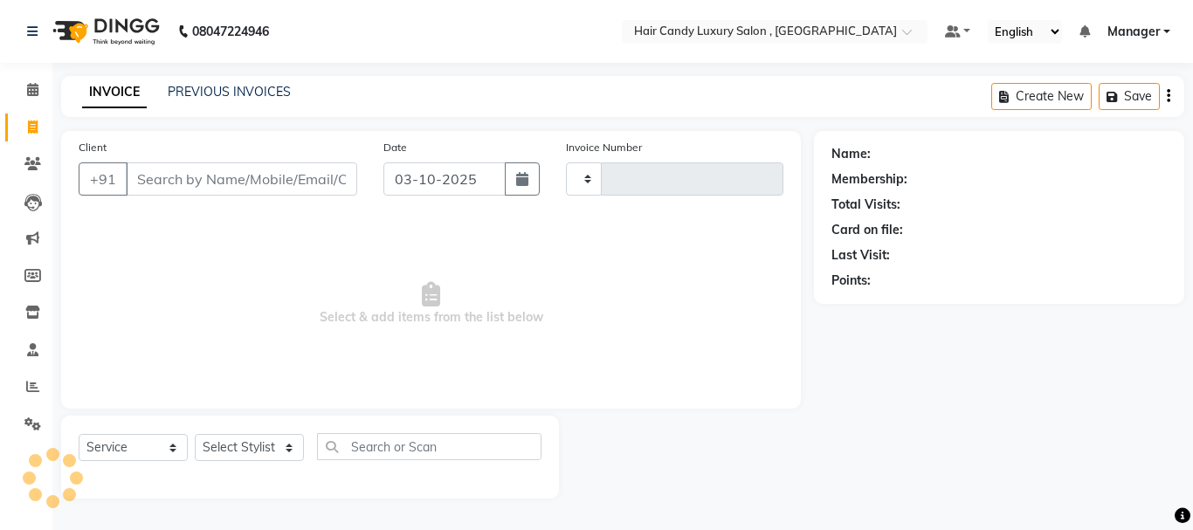
type input "1383"
select select "8304"
click at [213, 83] on div "PREVIOUS INVOICES" at bounding box center [229, 92] width 123 height 18
click at [261, 79] on div "INVOICE PREVIOUS INVOICES Create New Save" at bounding box center [622, 96] width 1123 height 41
click at [262, 85] on link "PREVIOUS INVOICES" at bounding box center [229, 92] width 123 height 16
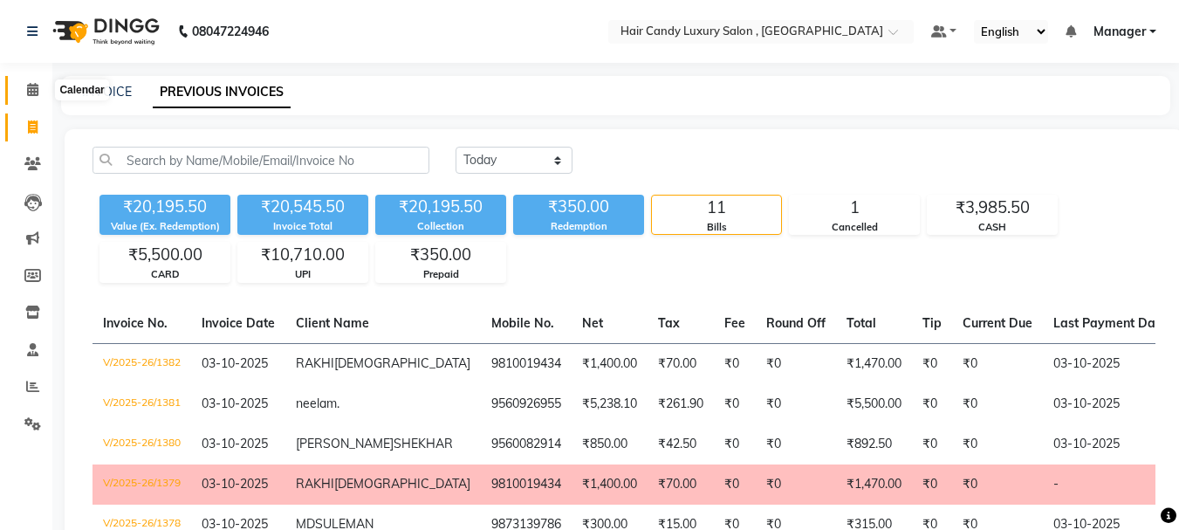
click at [24, 90] on span at bounding box center [32, 90] width 31 height 20
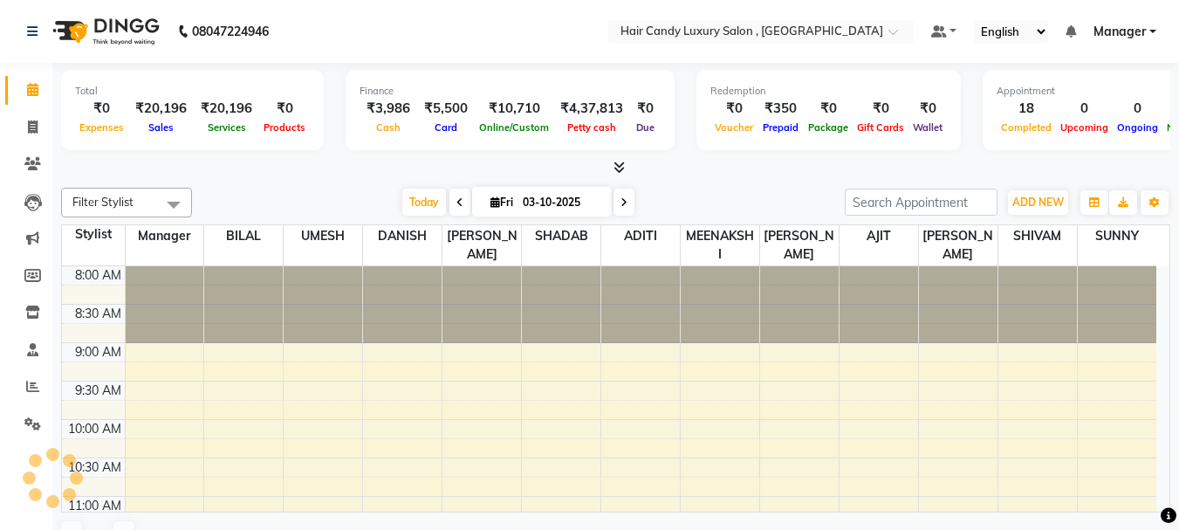
scroll to position [731, 0]
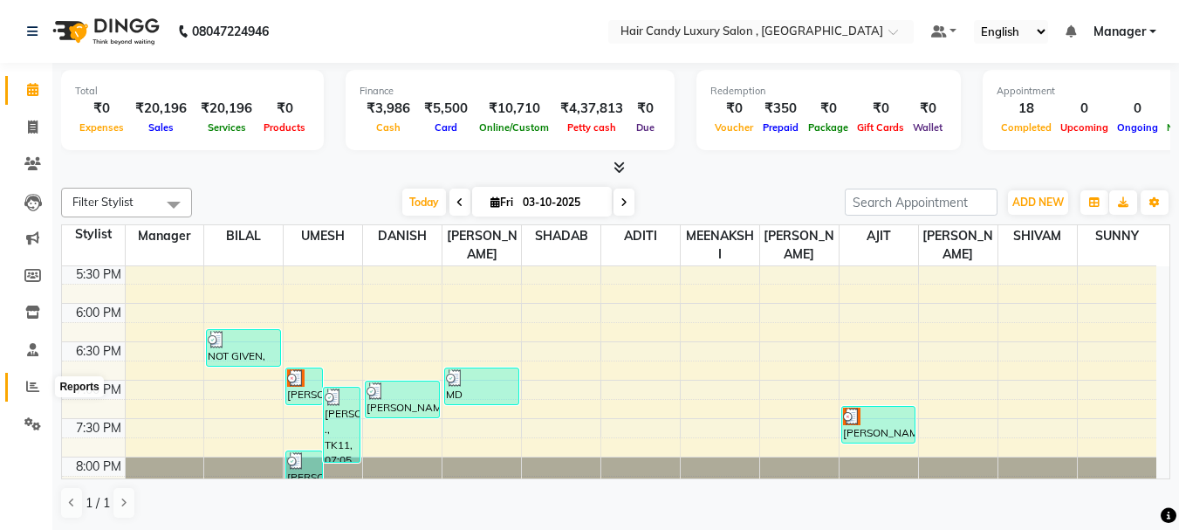
drag, startPoint x: 31, startPoint y: 394, endPoint x: 37, endPoint y: 386, distance: 10.0
click at [31, 393] on span at bounding box center [32, 387] width 31 height 20
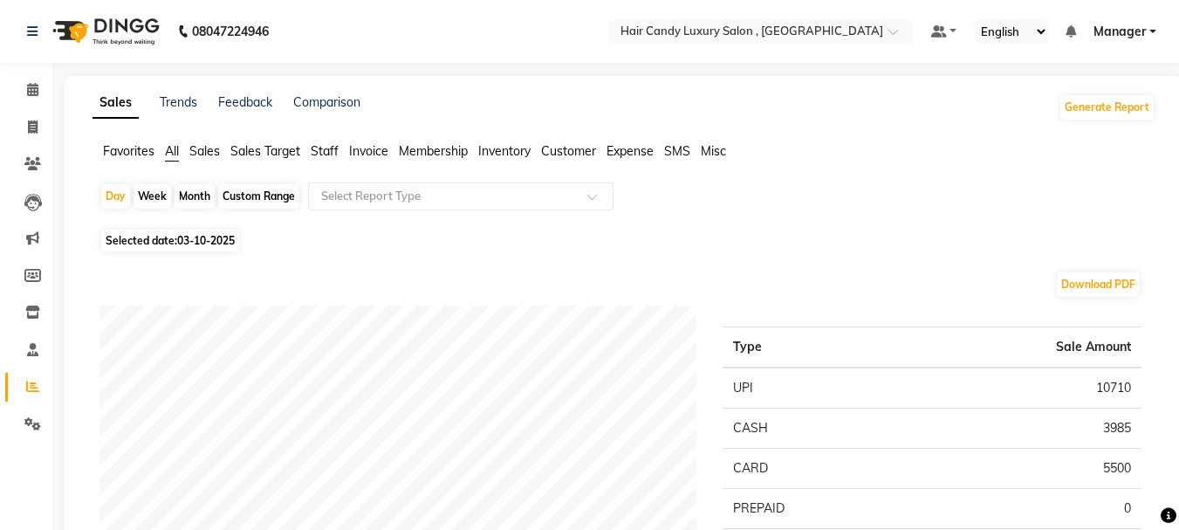
click at [320, 152] on span "Staff" at bounding box center [325, 151] width 28 height 16
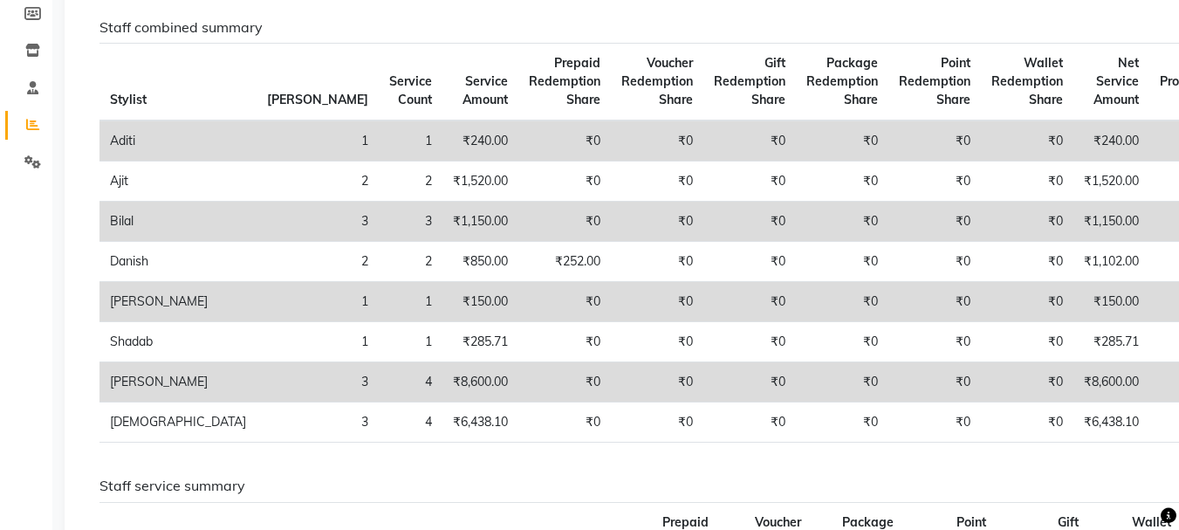
scroll to position [175, 0]
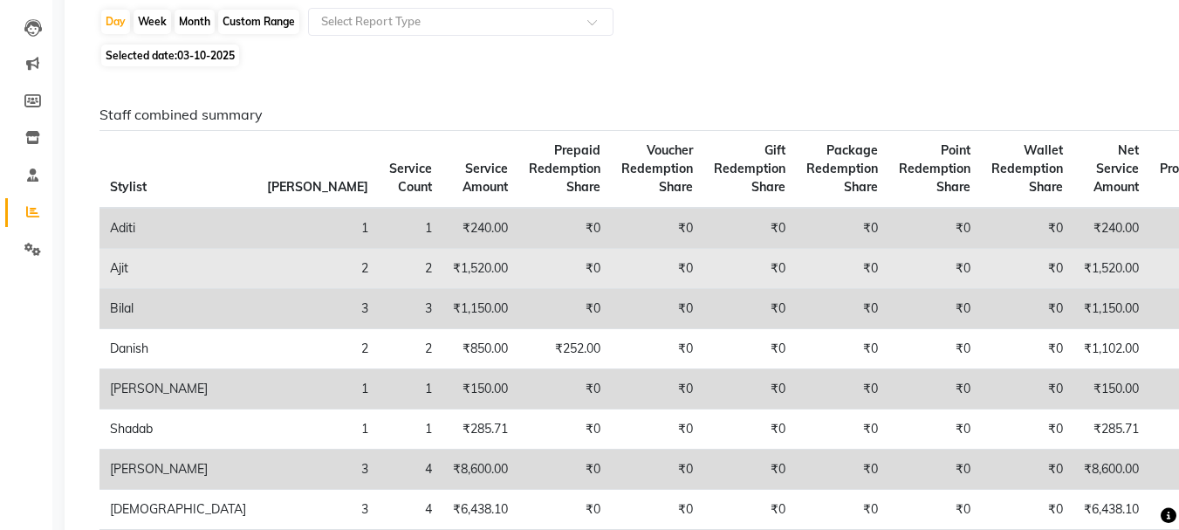
click at [443, 261] on td "₹1,520.00" at bounding box center [481, 269] width 76 height 40
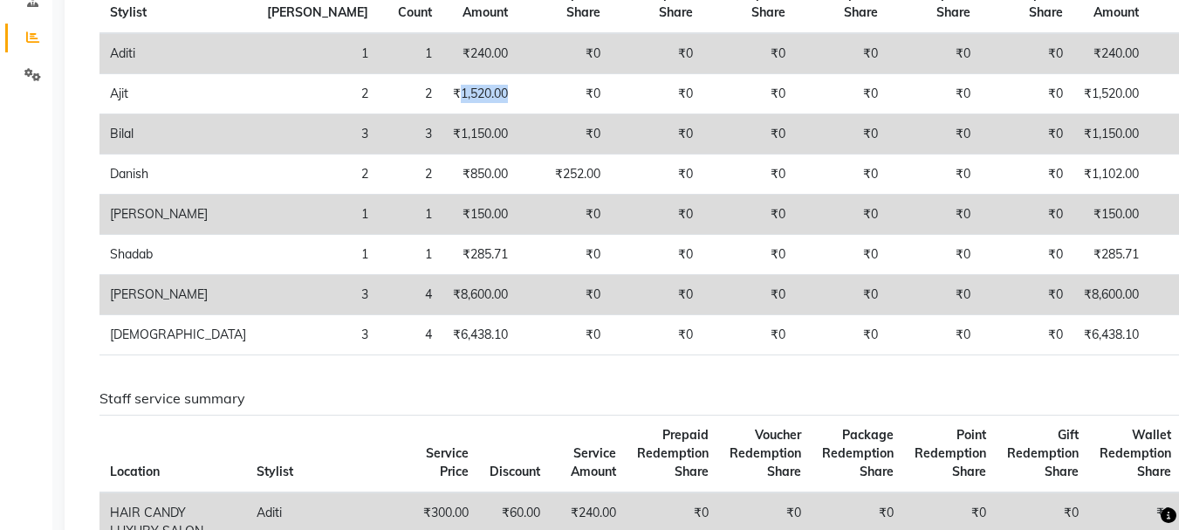
scroll to position [0, 0]
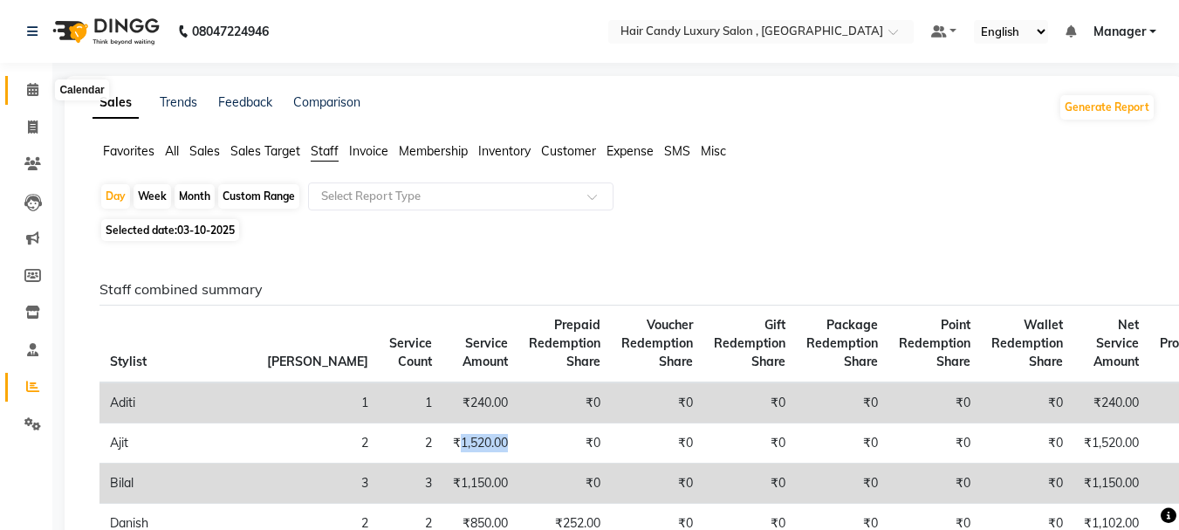
click at [36, 94] on icon at bounding box center [32, 89] width 11 height 13
